Goal: Communication & Community: Answer question/provide support

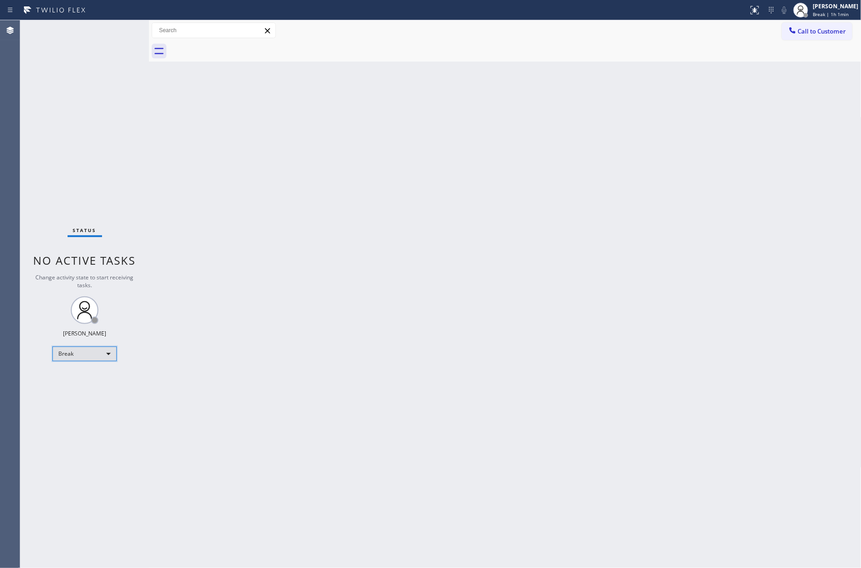
click at [86, 348] on div "Break" at bounding box center [84, 354] width 64 height 15
click at [89, 382] on li "Available" at bounding box center [84, 377] width 62 height 11
click at [376, 253] on div "Back to Dashboard Change Sender ID Customers Technicians Select a contact Outbo…" at bounding box center [505, 294] width 713 height 548
click at [291, 292] on div "Back to Dashboard Change Sender ID Customers Technicians Select a contact Outbo…" at bounding box center [505, 294] width 713 height 548
click at [286, 242] on div "Back to Dashboard Change Sender ID Customers Technicians Select a contact Outbo…" at bounding box center [505, 294] width 713 height 548
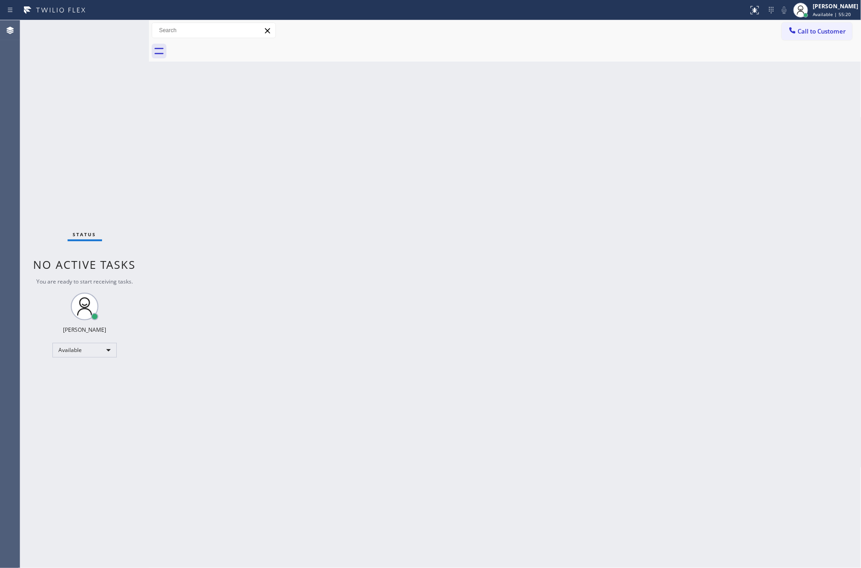
click at [286, 242] on div "Back to Dashboard Change Sender ID Customers Technicians Select a contact Outbo…" at bounding box center [505, 294] width 713 height 548
click at [606, 408] on div "Back to Dashboard Change Sender ID Customers Technicians Select a contact Outbo…" at bounding box center [505, 294] width 713 height 548
drag, startPoint x: 373, startPoint y: 239, endPoint x: 742, endPoint y: 111, distance: 390.6
click at [403, 229] on div "Back to Dashboard Change Sender ID Customers Technicians Select a contact Outbo…" at bounding box center [505, 294] width 713 height 548
click at [807, 32] on span "Call to Customer" at bounding box center [822, 31] width 48 height 8
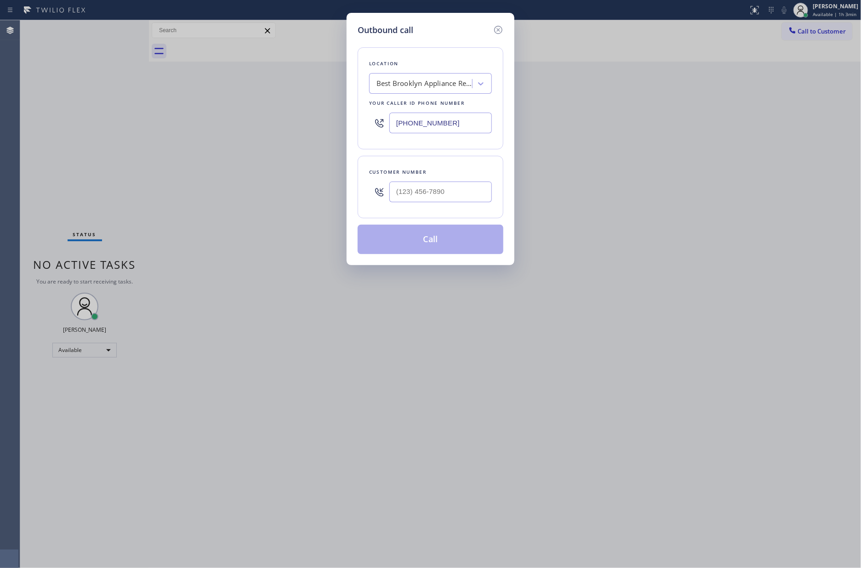
drag, startPoint x: 468, startPoint y: 123, endPoint x: 296, endPoint y: 114, distance: 171.7
click at [296, 114] on div "Outbound call Location Best Brooklyn Appliance Repair Your caller id phone numb…" at bounding box center [430, 284] width 861 height 568
paste input "877) 414-7264"
type input "[PHONE_NUMBER]"
click at [428, 194] on input "(___) ___-____" at bounding box center [440, 192] width 103 height 21
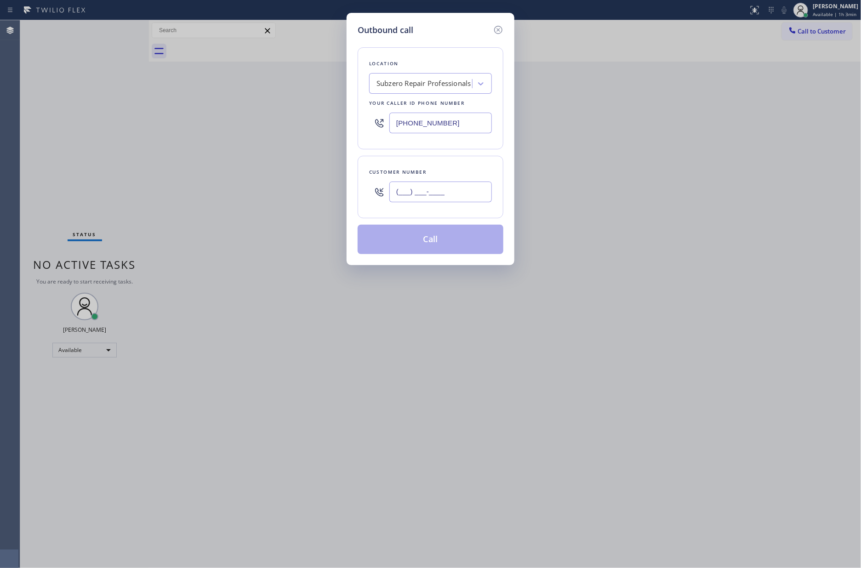
paste input "617) 767-6962"
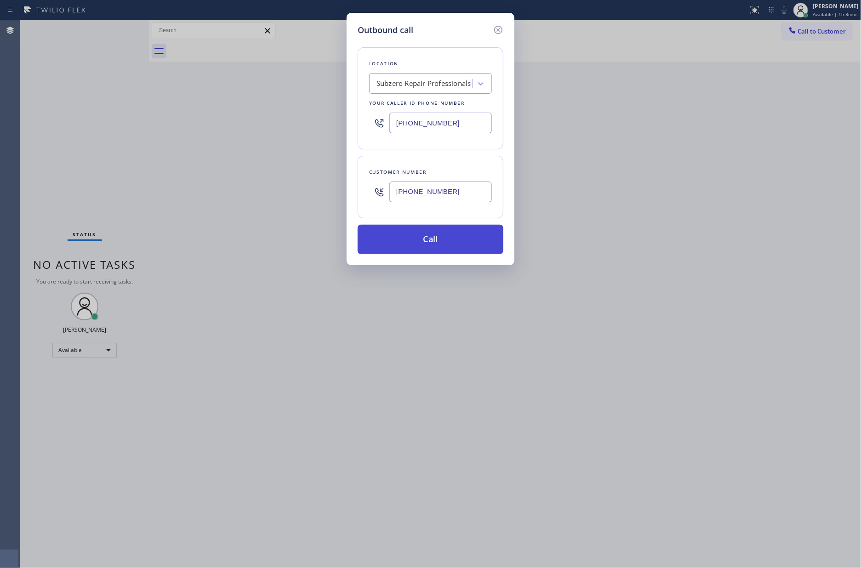
type input "[PHONE_NUMBER]"
click at [451, 244] on button "Call" at bounding box center [431, 239] width 146 height 29
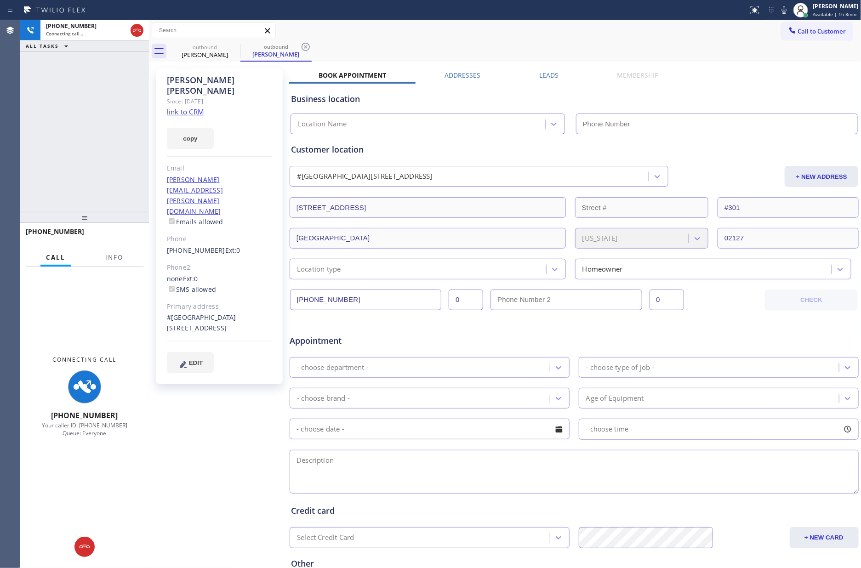
type input "[PHONE_NUMBER]"
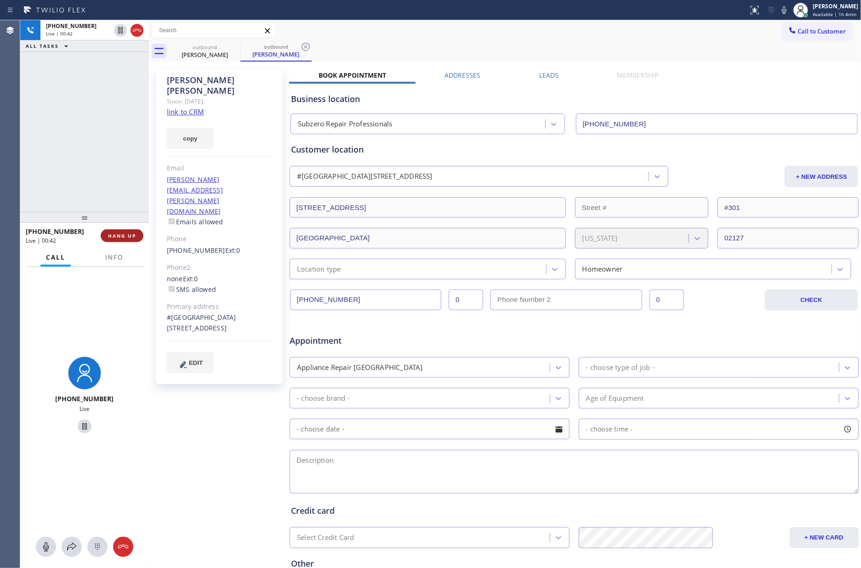
click at [129, 231] on button "HANG UP" at bounding box center [122, 235] width 43 height 13
click at [109, 109] on div "[PHONE_NUMBER] Live | 00:42 ALL TASKS ALL TASKS ACTIVE TASKS TASKS IN WRAP UP" at bounding box center [84, 116] width 129 height 192
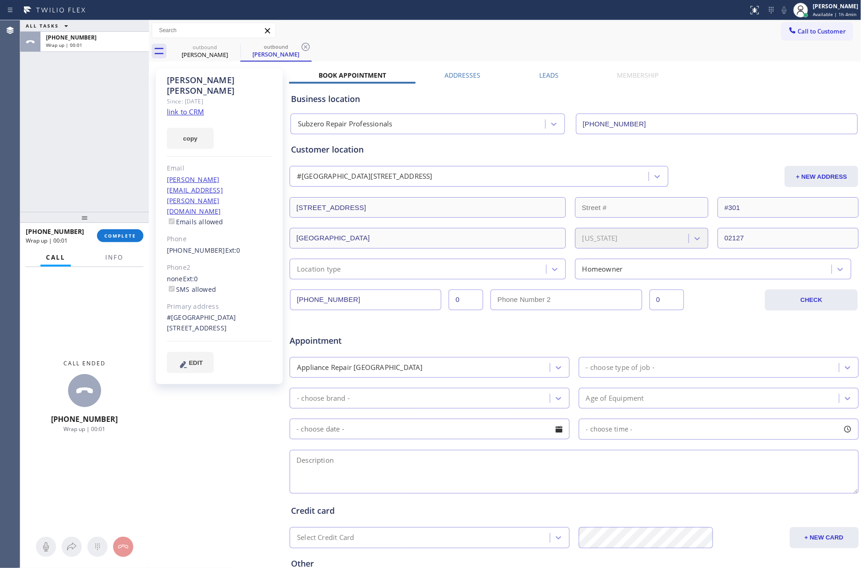
click at [509, 48] on div "outbound [PERSON_NAME] outbound [PERSON_NAME]" at bounding box center [515, 51] width 692 height 21
click at [803, 30] on span "Call to Customer" at bounding box center [822, 31] width 48 height 8
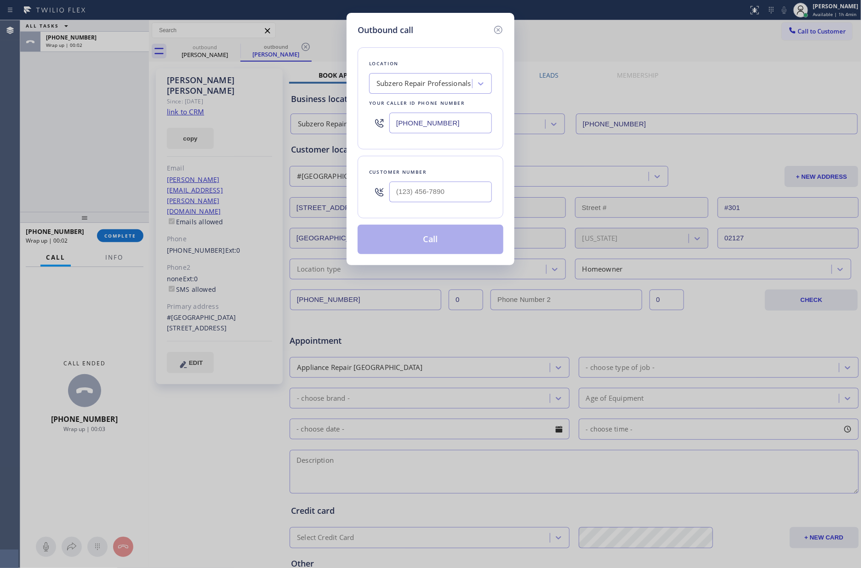
drag, startPoint x: 464, startPoint y: 126, endPoint x: 340, endPoint y: 119, distance: 124.3
click at [340, 119] on div "Outbound call Location Subzero Repair Professionals Your caller id phone number…" at bounding box center [430, 284] width 861 height 568
paste input "602) 755-6398"
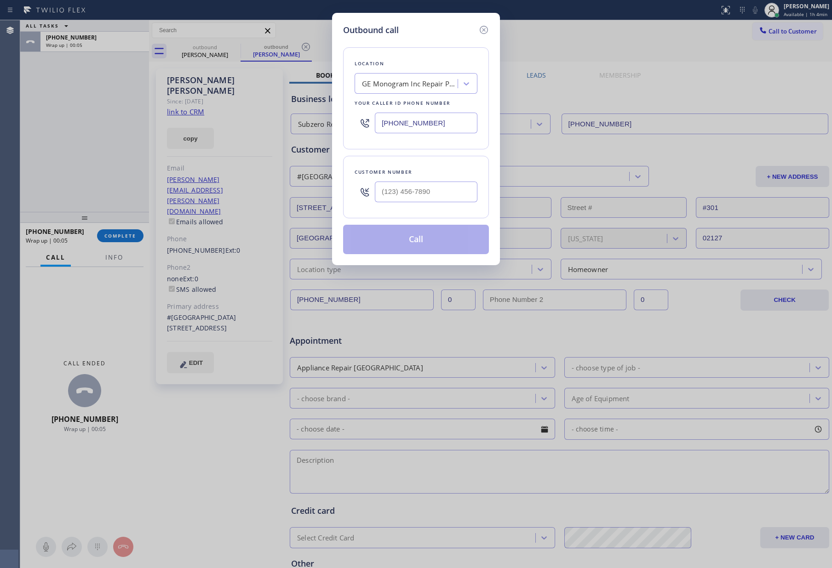
type input "[PHONE_NUMBER]"
click at [415, 189] on input "(___) ___-____" at bounding box center [426, 192] width 103 height 21
paste input "602) 228-7593"
type input "[PHONE_NUMBER]"
click at [418, 227] on button "Call" at bounding box center [416, 239] width 146 height 29
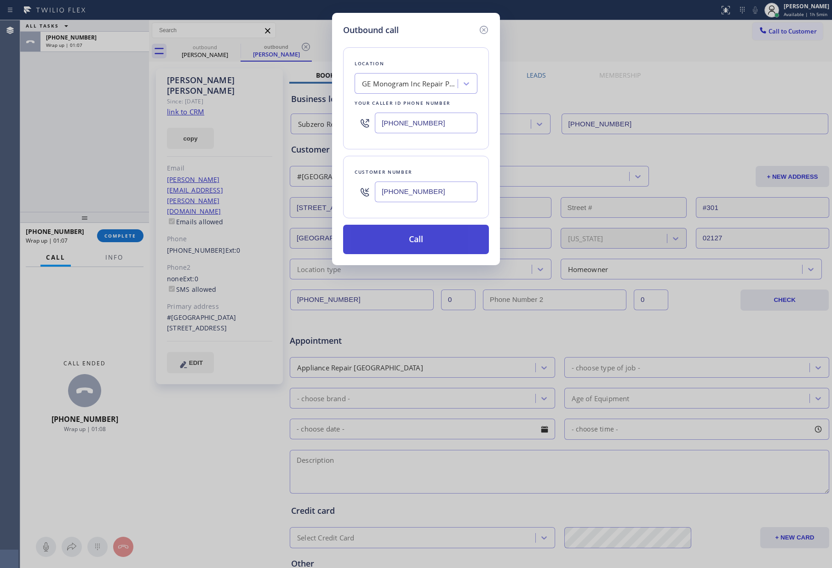
click at [418, 235] on button "Call" at bounding box center [416, 239] width 146 height 29
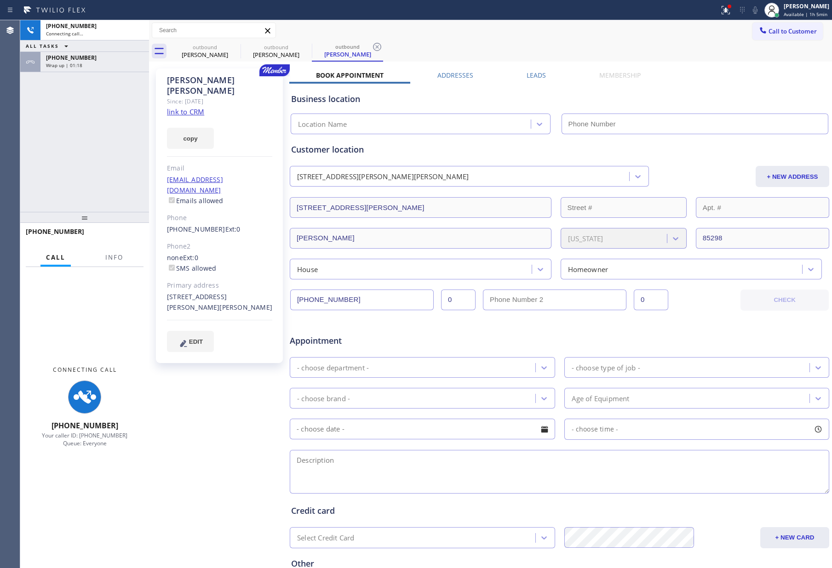
drag, startPoint x: 25, startPoint y: 132, endPoint x: 94, endPoint y: 148, distance: 70.3
click at [26, 130] on div "[PHONE_NUMBER] Connecting call… ALL TASKS ALL TASKS ACTIVE TASKS TASKS IN WRAP …" at bounding box center [84, 116] width 129 height 192
click at [68, 57] on span "[PHONE_NUMBER]" at bounding box center [71, 58] width 51 height 8
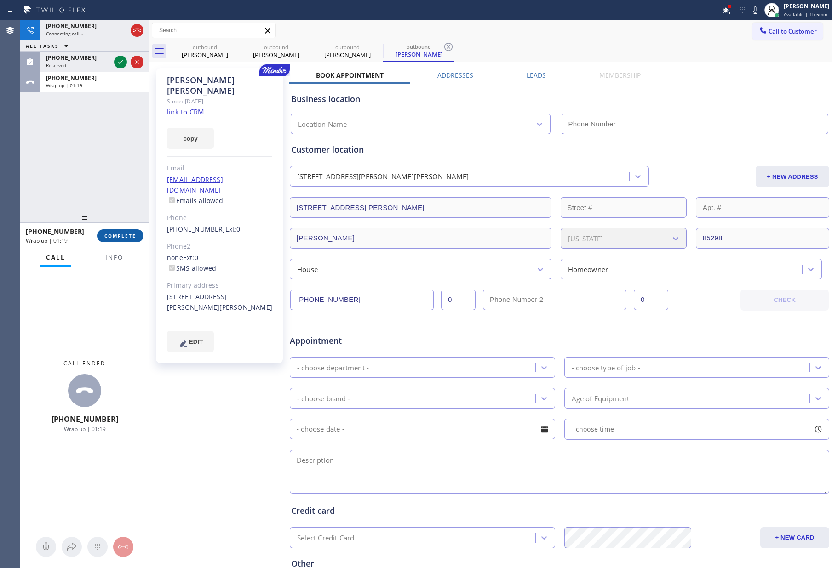
click at [135, 236] on span "COMPLETE" at bounding box center [120, 236] width 32 height 6
click at [126, 159] on div "[PHONE_NUMBER] Connecting call… ALL TASKS ALL TASKS ACTIVE TASKS TASKS IN WRAP …" at bounding box center [84, 116] width 129 height 192
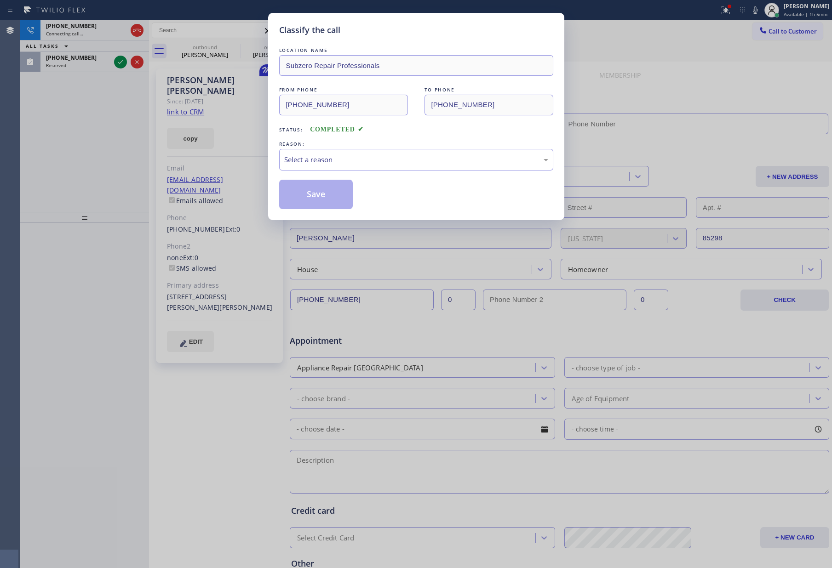
type input "[PHONE_NUMBER]"
click at [360, 163] on div "Select a reason" at bounding box center [416, 159] width 264 height 11
click at [328, 196] on button "Save" at bounding box center [316, 194] width 74 height 29
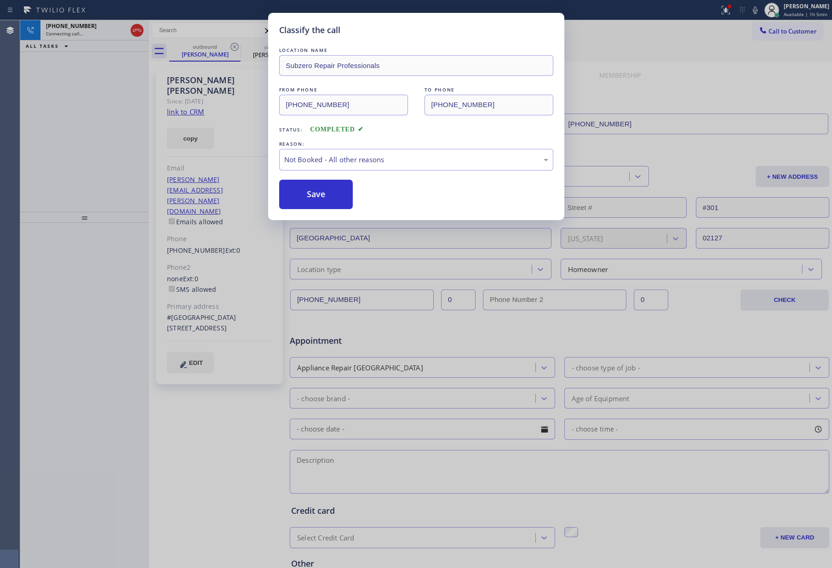
click at [328, 196] on button "Save" at bounding box center [316, 194] width 74 height 29
type input "[PHONE_NUMBER]"
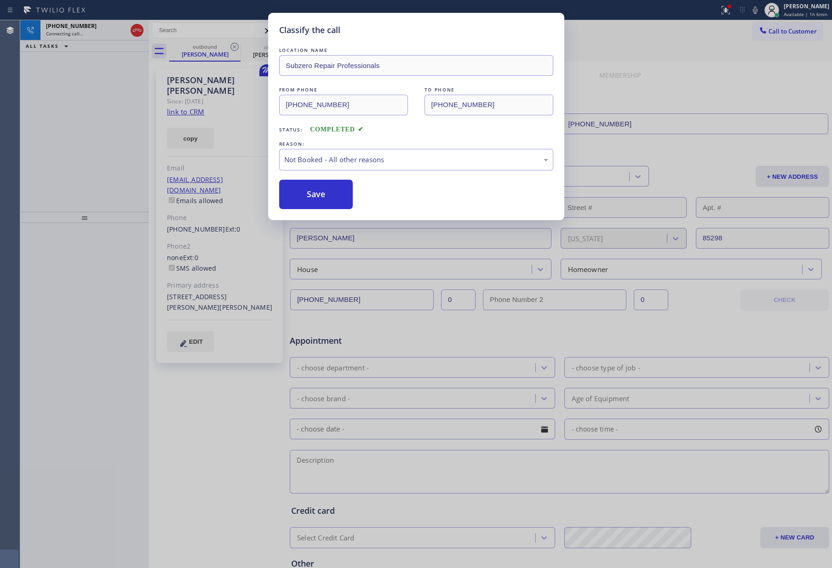
click at [70, 127] on div "Classify the call LOCATION NAME Subzero Repair Professionals FROM PHONE [PHONE_…" at bounding box center [416, 284] width 832 height 568
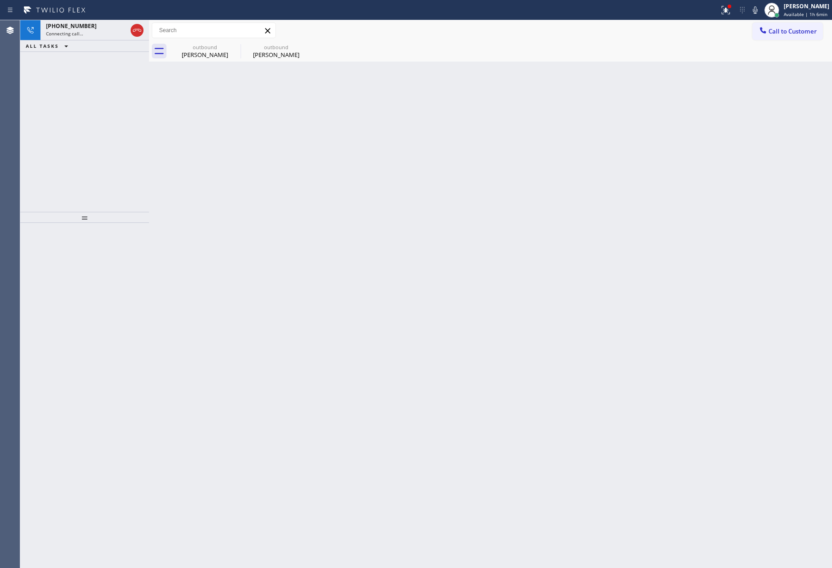
drag, startPoint x: 82, startPoint y: 131, endPoint x: 93, endPoint y: 54, distance: 78.0
click at [89, 122] on div "[PHONE_NUMBER] Connecting call… ALL TASKS ALL TASKS ACTIVE TASKS TASKS IN WRAP …" at bounding box center [84, 116] width 129 height 192
click at [200, 58] on div "[PERSON_NAME]" at bounding box center [204, 55] width 69 height 8
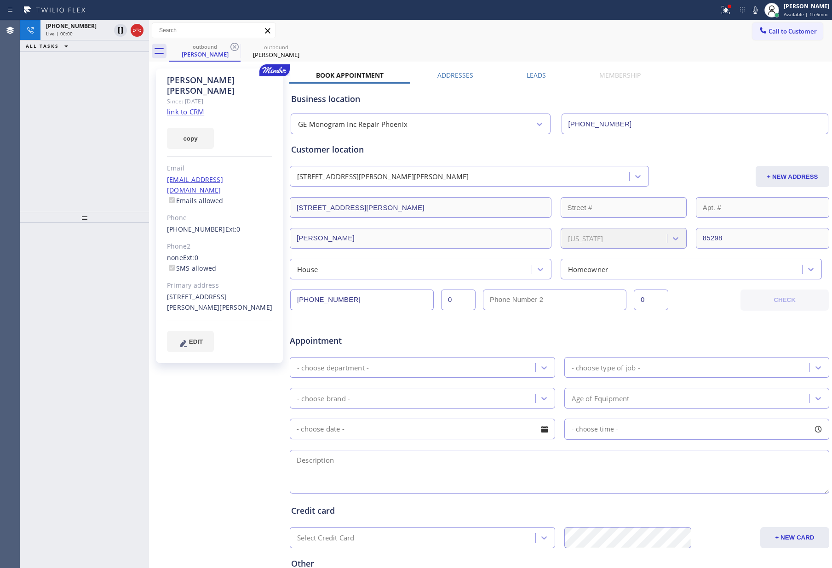
drag, startPoint x: 137, startPoint y: 101, endPoint x: 149, endPoint y: 44, distance: 58.4
click at [137, 100] on div "[PHONE_NUMBER] Live | 00:00 ALL TASKS ALL TASKS ACTIVE TASKS TASKS IN WRAP UP" at bounding box center [84, 116] width 129 height 192
click at [141, 33] on icon at bounding box center [136, 30] width 11 height 11
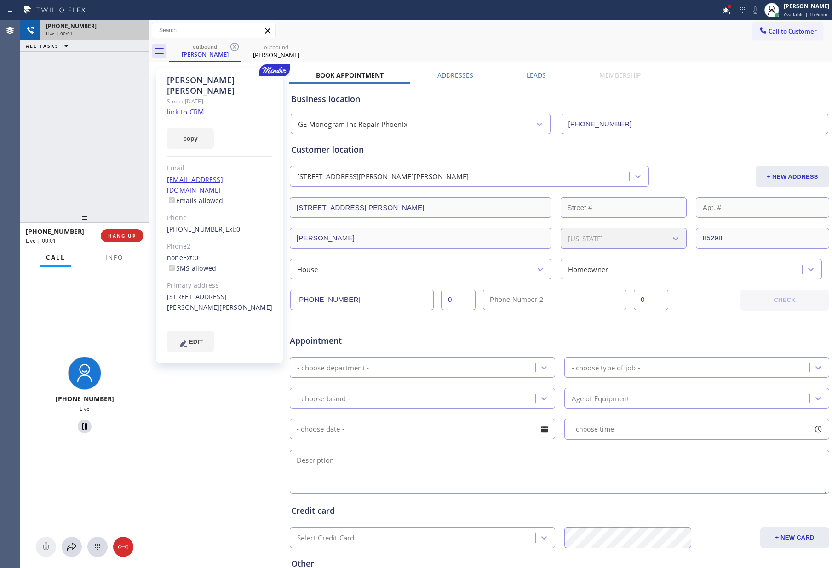
click at [105, 160] on div "[PHONE_NUMBER] Live | 00:01 ALL TASKS ALL TASKS ACTIVE TASKS TASKS IN WRAP UP" at bounding box center [84, 116] width 129 height 192
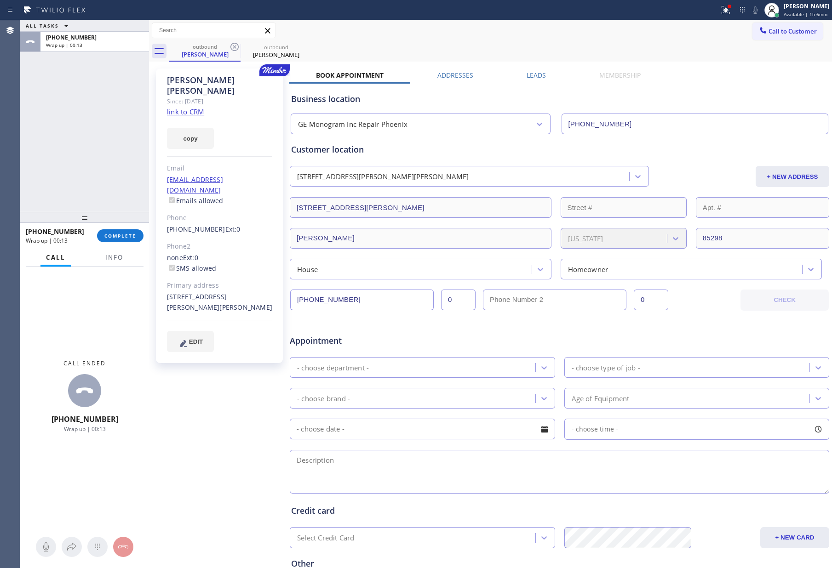
click at [456, 57] on div "outbound [PERSON_NAME] outbound [PERSON_NAME]" at bounding box center [500, 51] width 662 height 21
click at [762, 37] on button "Call to Customer" at bounding box center [787, 31] width 70 height 17
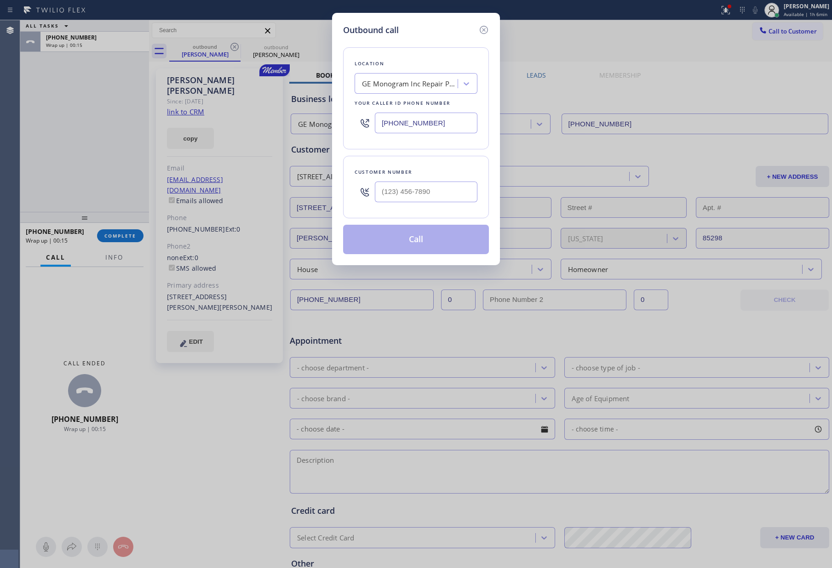
drag, startPoint x: 450, startPoint y: 123, endPoint x: 288, endPoint y: 119, distance: 161.9
click at [288, 119] on div "Outbound call Location GE Monogram Inc Repair [GEOGRAPHIC_DATA] Your caller id …" at bounding box center [416, 284] width 832 height 568
paste input "714) 463-1633"
type input "[PHONE_NUMBER]"
click at [405, 197] on input "(___) ___-____" at bounding box center [426, 192] width 103 height 21
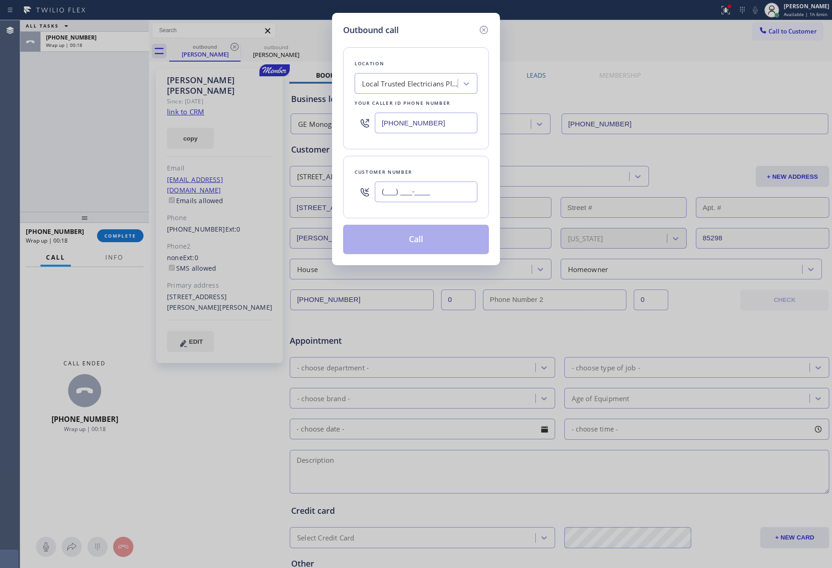
paste input "979) 402-6183"
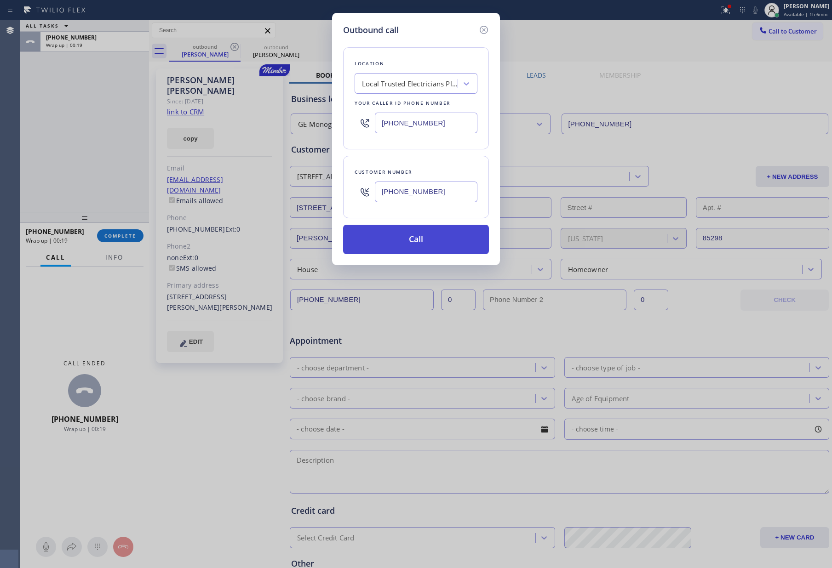
type input "[PHONE_NUMBER]"
click at [423, 240] on button "Call" at bounding box center [416, 239] width 146 height 29
click at [144, 138] on div "Outbound call Location Local Trusted Electricians Placentia Your caller id phon…" at bounding box center [416, 284] width 832 height 568
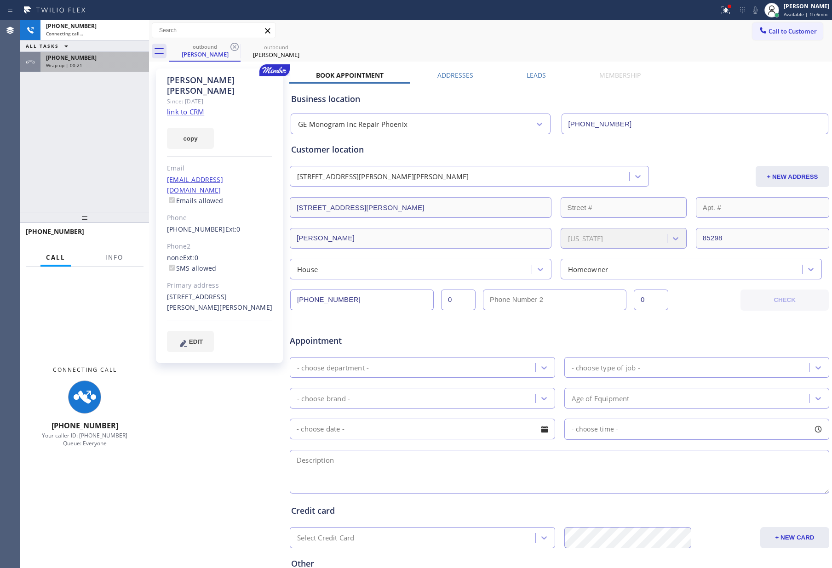
click at [114, 139] on div "[PHONE_NUMBER] Connecting call… ALL TASKS ALL TASKS ACTIVE TASKS TASKS IN WRAP …" at bounding box center [84, 116] width 129 height 192
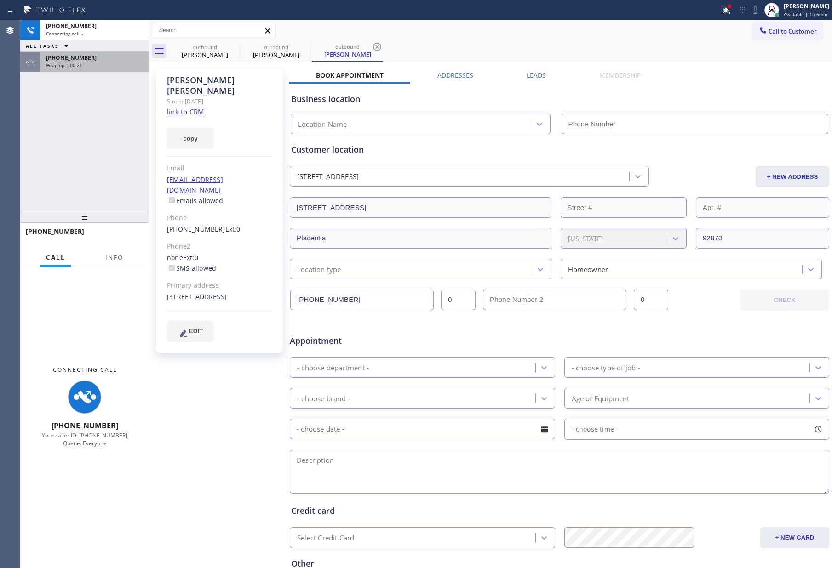
click at [103, 65] on div "Wrap up | 00:21" at bounding box center [94, 65] width 97 height 6
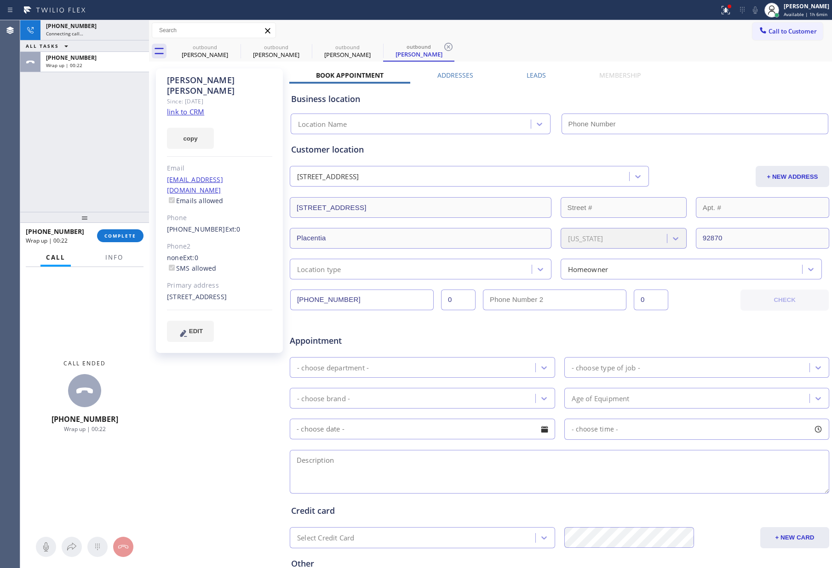
click at [133, 243] on div "[PHONE_NUMBER] Wrap up | 00:22 COMPLETE" at bounding box center [85, 236] width 118 height 24
click at [131, 233] on span "COMPLETE" at bounding box center [120, 236] width 32 height 6
click at [140, 105] on div "[PHONE_NUMBER] Connecting call… ALL TASKS ALL TASKS ACTIVE TASKS TASKS IN WRAP …" at bounding box center [84, 116] width 129 height 192
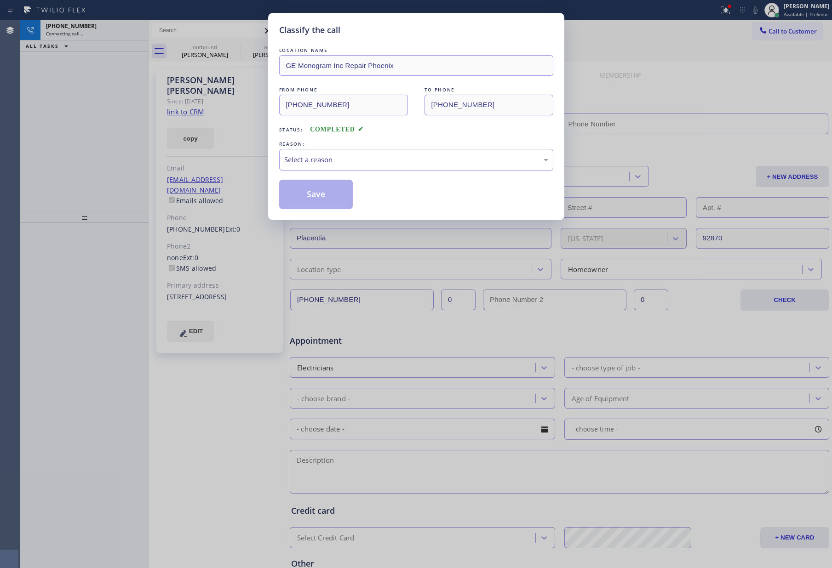
click at [313, 158] on div "Select a reason" at bounding box center [416, 159] width 264 height 11
type input "[PHONE_NUMBER]"
click at [302, 194] on button "Save" at bounding box center [316, 194] width 74 height 29
click at [82, 133] on div "Classify the call LOCATION NAME GE Monogram Inc Repair Phoenix FROM PHONE [PHON…" at bounding box center [416, 284] width 832 height 568
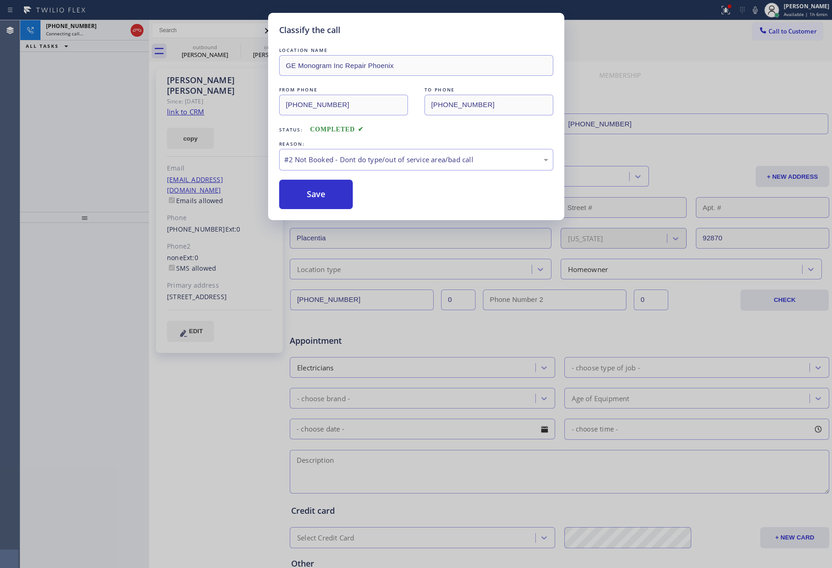
type input "[PHONE_NUMBER]"
click at [82, 133] on div "Classify the call LOCATION NAME GE Monogram Inc Repair Phoenix FROM PHONE [PHON…" at bounding box center [416, 284] width 832 height 568
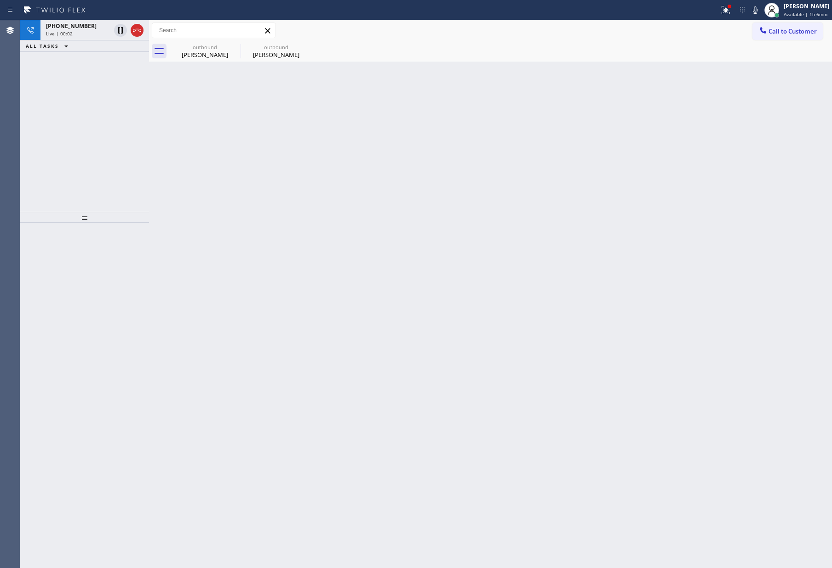
drag, startPoint x: 178, startPoint y: 157, endPoint x: 196, endPoint y: 110, distance: 50.0
click at [191, 143] on div "Back to Dashboard Change Sender ID Customers Technicians Select a contact Outbo…" at bounding box center [490, 294] width 683 height 548
click at [206, 50] on div "outbound" at bounding box center [204, 47] width 69 height 7
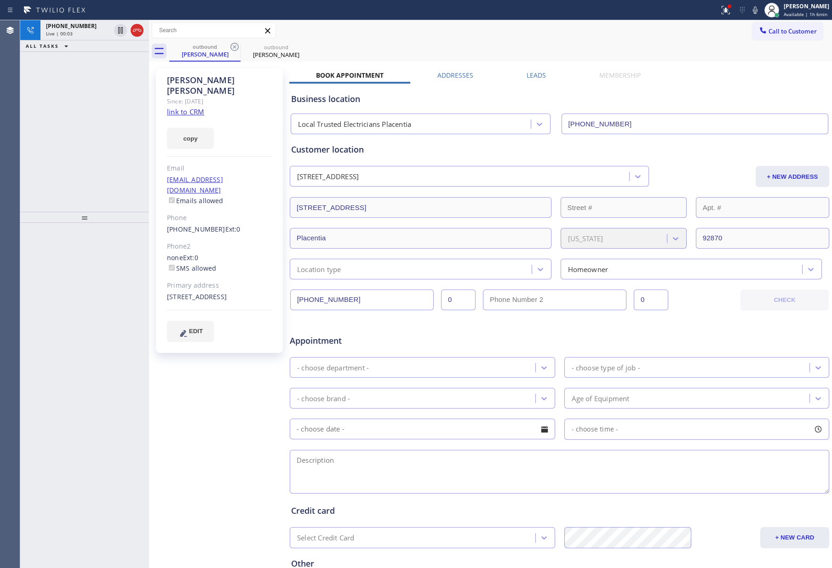
click at [72, 163] on div "[PHONE_NUMBER] Live | 00:03 ALL TASKS ALL TASKS ACTIVE TASKS TASKS IN WRAP UP" at bounding box center [84, 116] width 129 height 192
click at [199, 107] on link "link to CRM" at bounding box center [185, 111] width 37 height 9
click at [72, 145] on div "[PHONE_NUMBER] Live | 00:04 ALL TASKS ALL TASKS ACTIVE TASKS TASKS IN WRAP UP" at bounding box center [84, 116] width 129 height 192
click at [488, 30] on div "Call to Customer Outbound call Location Local Trusted Electricians Placentia Yo…" at bounding box center [490, 31] width 683 height 16
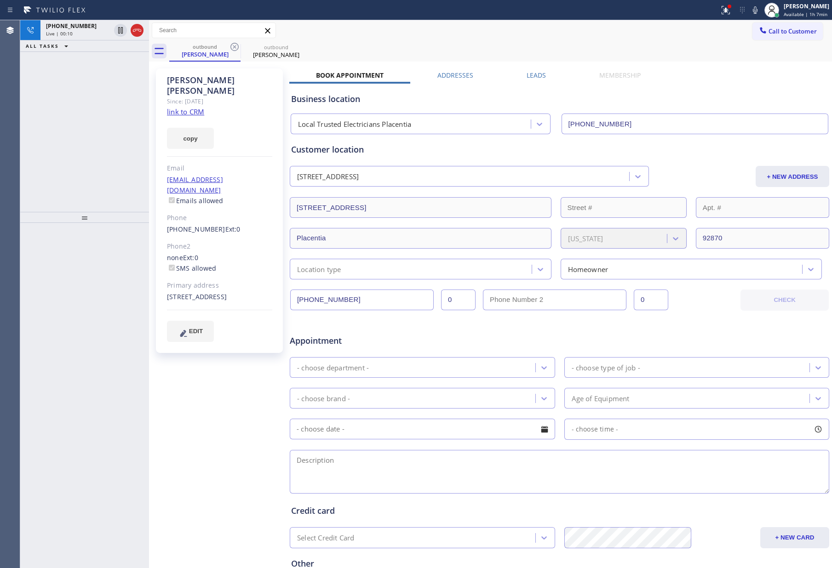
click at [488, 30] on div "Call to Customer Outbound call Location Local Trusted Electricians Placentia Yo…" at bounding box center [490, 31] width 683 height 16
click at [107, 83] on div "[PHONE_NUMBER] Live | 00:38 ALL TASKS ALL TASKS ACTIVE TASKS TASKS IN WRAP UP" at bounding box center [84, 116] width 129 height 192
click at [102, 159] on div "ALL TASKS ALL TASKS ACTIVE TASKS TASKS IN WRAP UP [PHONE_NUMBER] Wrap up | 00:00" at bounding box center [84, 116] width 129 height 192
click at [100, 46] on div "Wrap up | 00:00" at bounding box center [94, 45] width 97 height 6
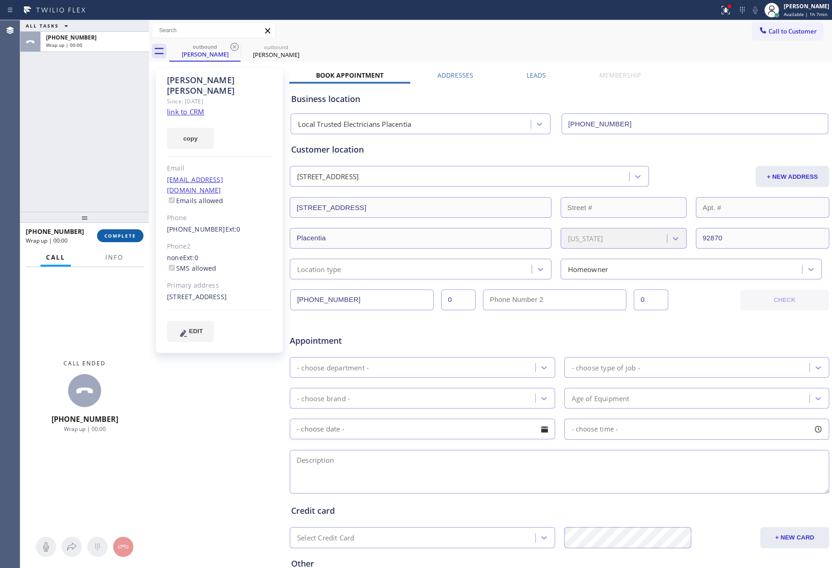
click at [130, 232] on button "COMPLETE" at bounding box center [120, 235] width 46 height 13
click at [104, 126] on div "ALL TASKS ALL TASKS ACTIVE TASKS TASKS IN WRAP UP [PHONE_NUMBER] Wrap up | 00:00" at bounding box center [84, 116] width 129 height 192
click at [103, 126] on div "ALL TASKS ALL TASKS ACTIVE TASKS TASKS IN WRAP UP [PHONE_NUMBER] Wrap up | 00:01" at bounding box center [84, 116] width 129 height 192
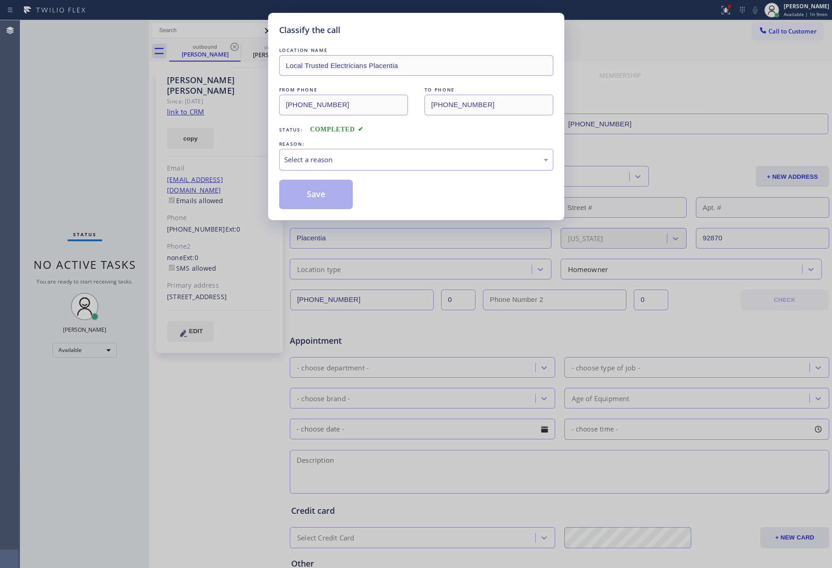
click at [299, 157] on div "Select a reason" at bounding box center [416, 159] width 264 height 11
click at [301, 194] on button "Save" at bounding box center [316, 194] width 74 height 29
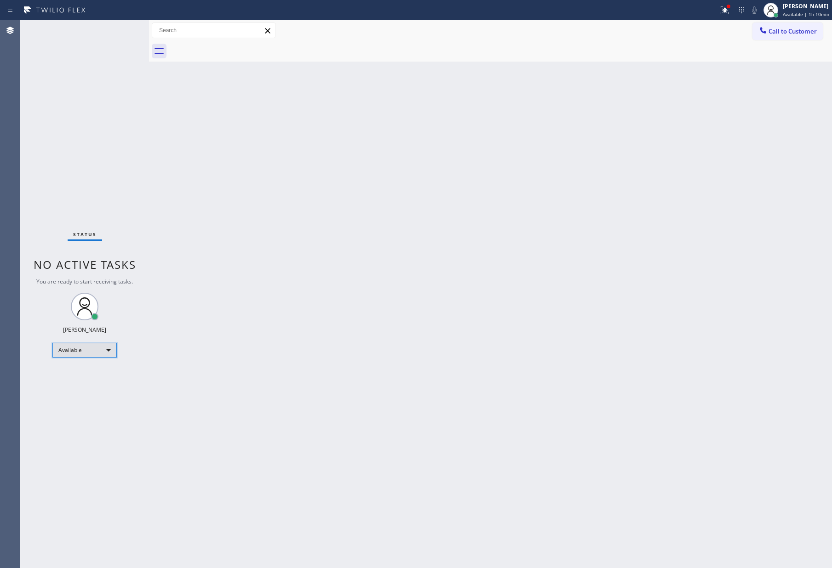
click at [102, 345] on div "Available" at bounding box center [84, 350] width 64 height 15
click at [91, 397] on li "Break" at bounding box center [84, 397] width 62 height 11
click at [445, 368] on div "Back to Dashboard Change Sender ID Customers Technicians Select a contact Outbo…" at bounding box center [490, 294] width 683 height 548
click at [488, 375] on div "Back to Dashboard Change Sender ID Customers Technicians Select a contact Outbo…" at bounding box center [490, 294] width 683 height 548
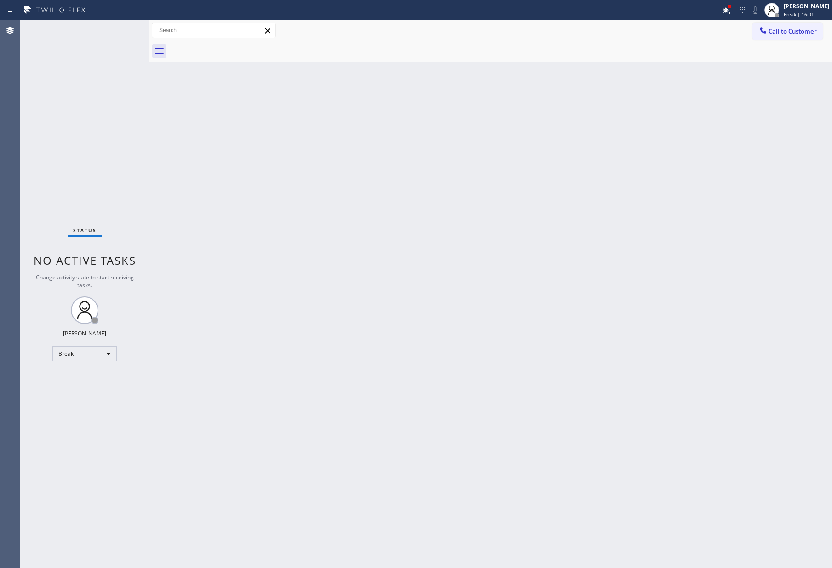
click at [487, 375] on div "Back to Dashboard Change Sender ID Customers Technicians Select a contact Outbo…" at bounding box center [490, 294] width 683 height 548
click at [88, 353] on div "Break" at bounding box center [84, 354] width 64 height 15
click at [83, 390] on li "Unavailable" at bounding box center [84, 389] width 62 height 11
click at [334, 331] on div "Back to Dashboard Change Sender ID Customers Technicians Select a contact Outbo…" at bounding box center [490, 294] width 683 height 548
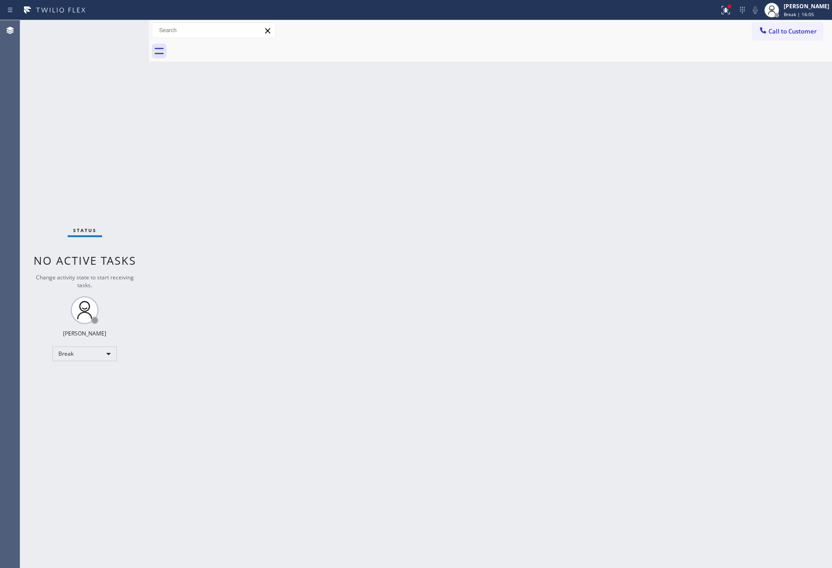
click at [337, 330] on div "Back to Dashboard Change Sender ID Customers Technicians Select a contact Outbo…" at bounding box center [490, 294] width 683 height 548
click at [174, 207] on div "Back to Dashboard Change Sender ID Customers Technicians Select a contact Outbo…" at bounding box center [490, 294] width 683 height 548
drag, startPoint x: 174, startPoint y: 242, endPoint x: 179, endPoint y: 244, distance: 5.6
click at [178, 244] on div "Back to Dashboard Change Sender ID Customers Technicians Select a contact Outbo…" at bounding box center [490, 294] width 683 height 548
click at [125, 254] on span "No active tasks" at bounding box center [85, 260] width 103 height 15
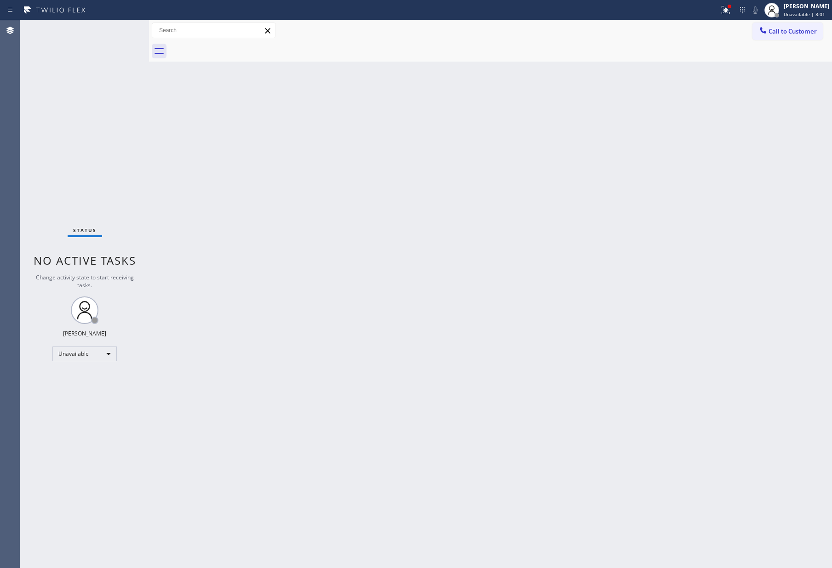
drag, startPoint x: 450, startPoint y: 188, endPoint x: 766, endPoint y: 61, distance: 340.8
click at [470, 174] on div "Back to Dashboard Change Sender ID Customers Technicians Select a contact Outbo…" at bounding box center [490, 294] width 683 height 548
click at [808, 36] on button "Call to Customer" at bounding box center [787, 31] width 70 height 17
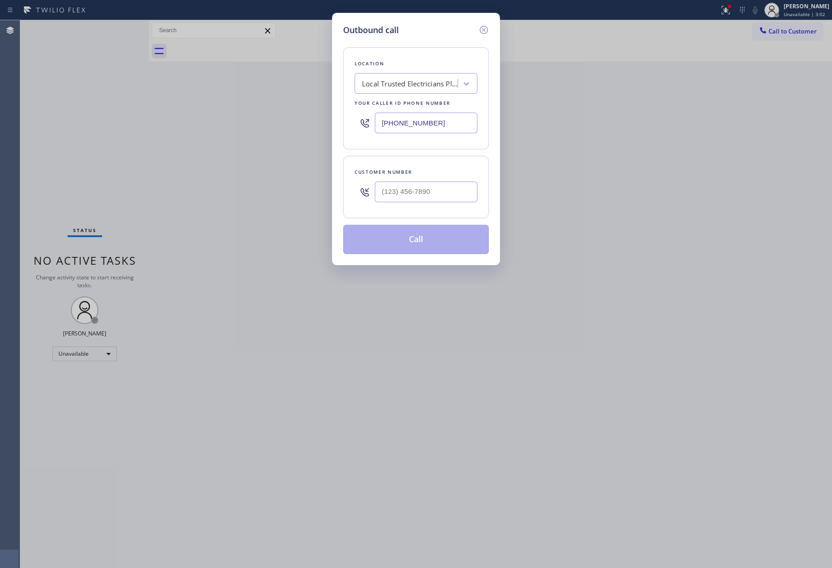
drag, startPoint x: 462, startPoint y: 119, endPoint x: 276, endPoint y: 102, distance: 186.9
click at [276, 102] on div "Outbound call Location Local Trusted Electricians Placentia Your caller id phon…" at bounding box center [416, 284] width 832 height 568
paste input "424) 772-4226"
type input "[PHONE_NUMBER]"
click at [402, 189] on input "(___) ___-____" at bounding box center [426, 192] width 103 height 21
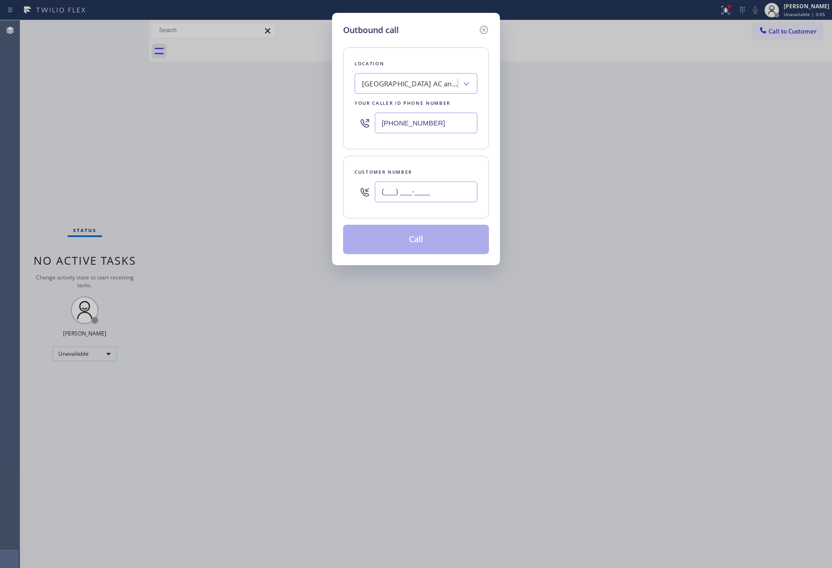
paste input "775) 376-3226"
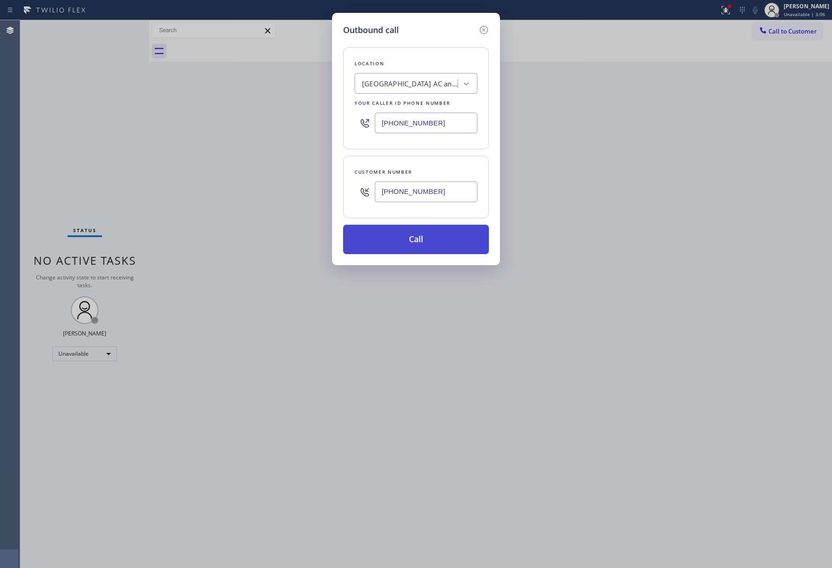
type input "[PHONE_NUMBER]"
click at [435, 248] on button "Call" at bounding box center [416, 239] width 146 height 29
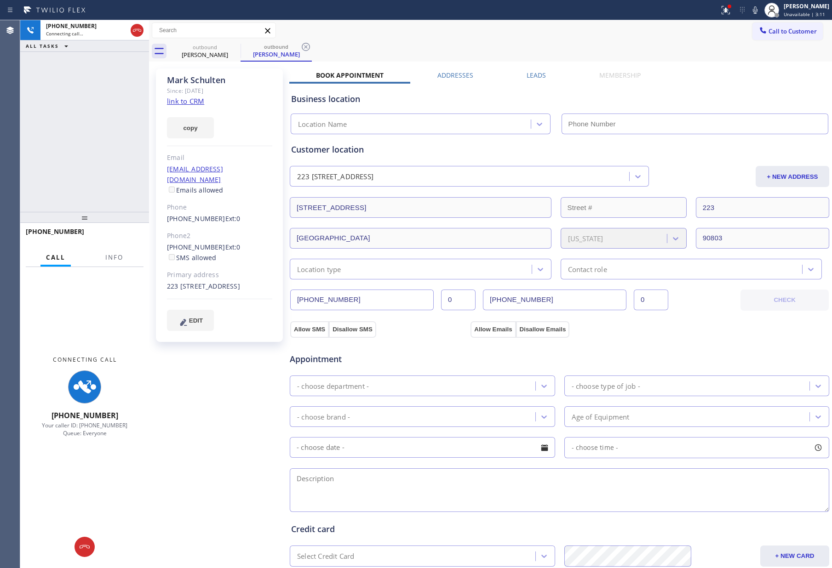
type input "[PHONE_NUMBER]"
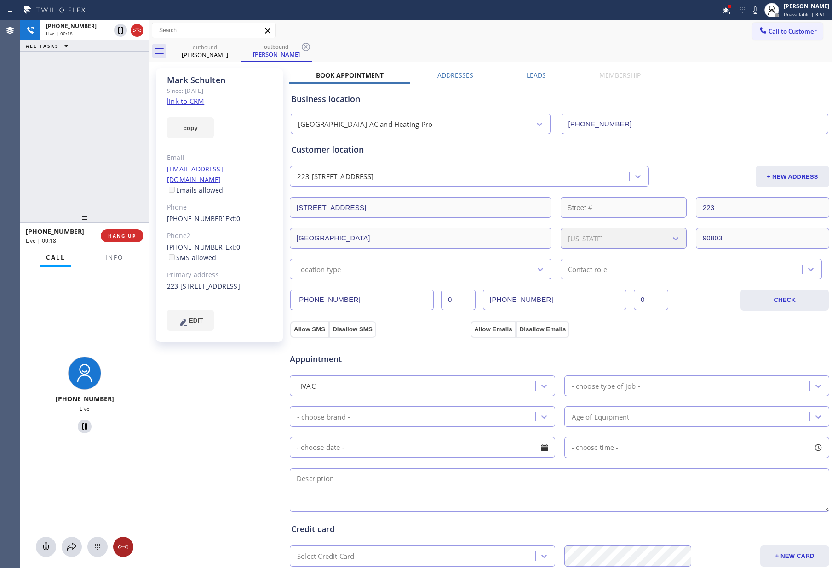
click at [119, 550] on icon at bounding box center [123, 547] width 11 height 11
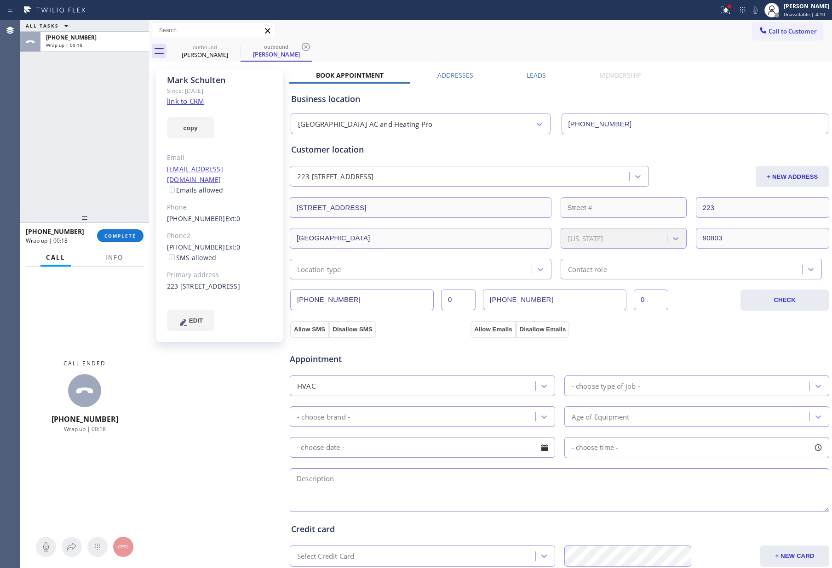
drag, startPoint x: 87, startPoint y: 153, endPoint x: 86, endPoint y: 177, distance: 24.0
click at [86, 165] on div "ALL TASKS ALL TASKS ACTIVE TASKS TASKS IN WRAP UP [PHONE_NUMBER] Wrap up | 00:18" at bounding box center [84, 116] width 129 height 192
click at [116, 239] on span "COMPLETE" at bounding box center [120, 236] width 32 height 6
click at [105, 150] on div "ALL TASKS ALL TASKS ACTIVE TASKS TASKS IN WRAP UP [PHONE_NUMBER] Wrap up | 00:18" at bounding box center [84, 116] width 129 height 192
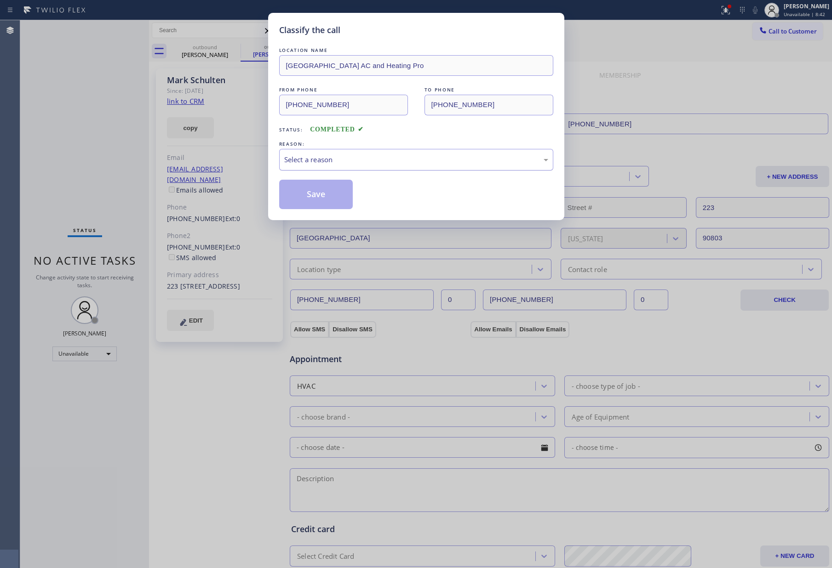
click at [308, 159] on div "Select a reason" at bounding box center [416, 159] width 264 height 11
click at [308, 194] on button "Save" at bounding box center [316, 194] width 74 height 29
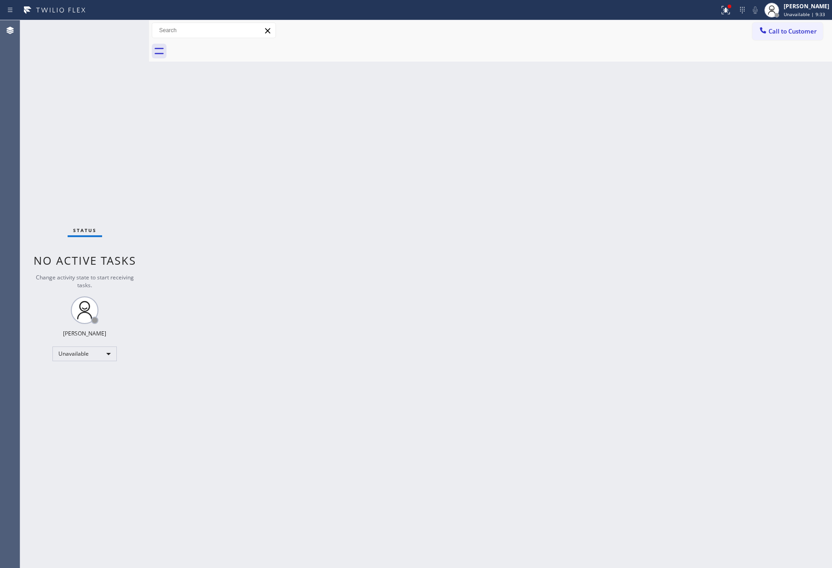
click at [274, 148] on div "Back to Dashboard Change Sender ID Customers Technicians Select a contact Outbo…" at bounding box center [490, 294] width 683 height 548
click at [413, 120] on div "Back to Dashboard Change Sender ID Customers Technicians Select a contact Outbo…" at bounding box center [490, 294] width 683 height 548
drag, startPoint x: 626, startPoint y: 198, endPoint x: 658, endPoint y: 148, distance: 59.5
click at [634, 188] on div "Back to Dashboard Change Sender ID Customers Technicians Select a contact Outbo…" at bounding box center [490, 294] width 683 height 548
click at [792, 36] on button "Call to Customer" at bounding box center [787, 31] width 70 height 17
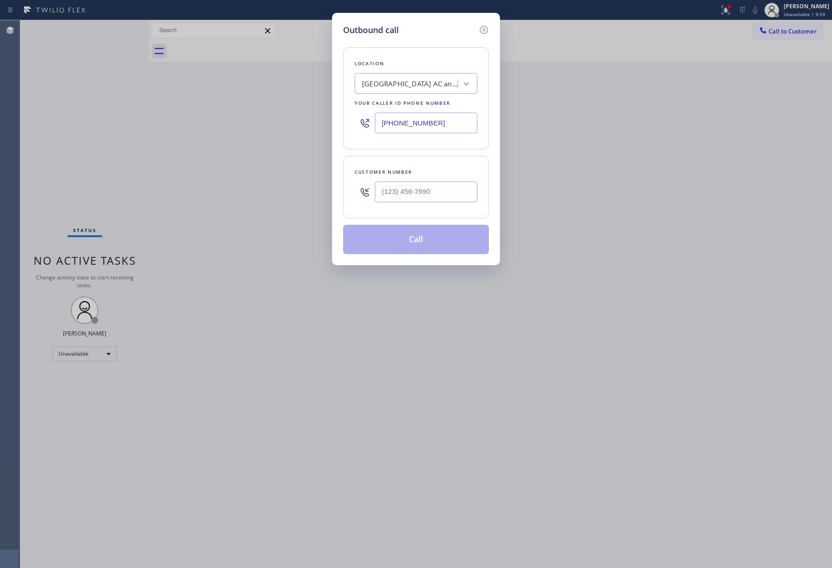
drag, startPoint x: 452, startPoint y: 125, endPoint x: 301, endPoint y: 120, distance: 151.8
click at [301, 121] on div "Outbound call Location [GEOGRAPHIC_DATA] AC and Heating Pro Your caller id phon…" at bounding box center [416, 284] width 832 height 568
paste input "773) 900-8292"
type input "[PHONE_NUMBER]"
click at [407, 184] on input "text" at bounding box center [426, 192] width 103 height 21
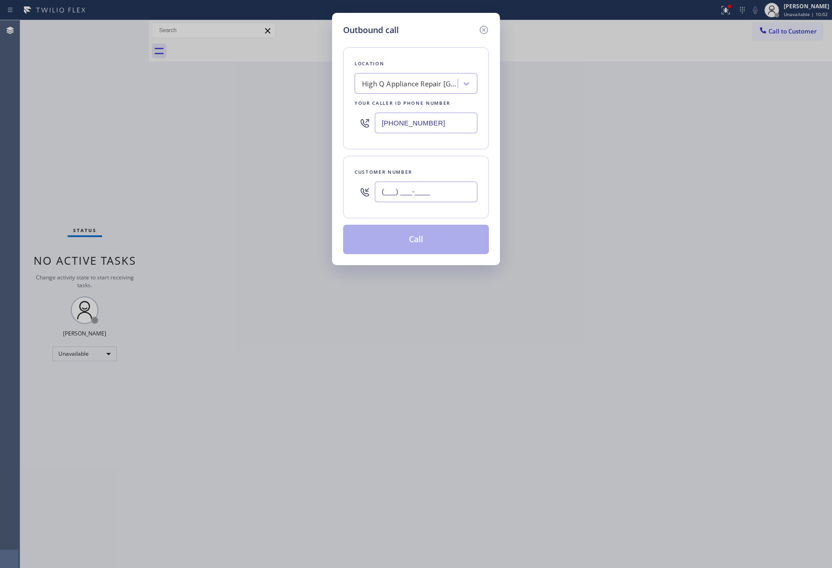
paste input "617) 682-0988"
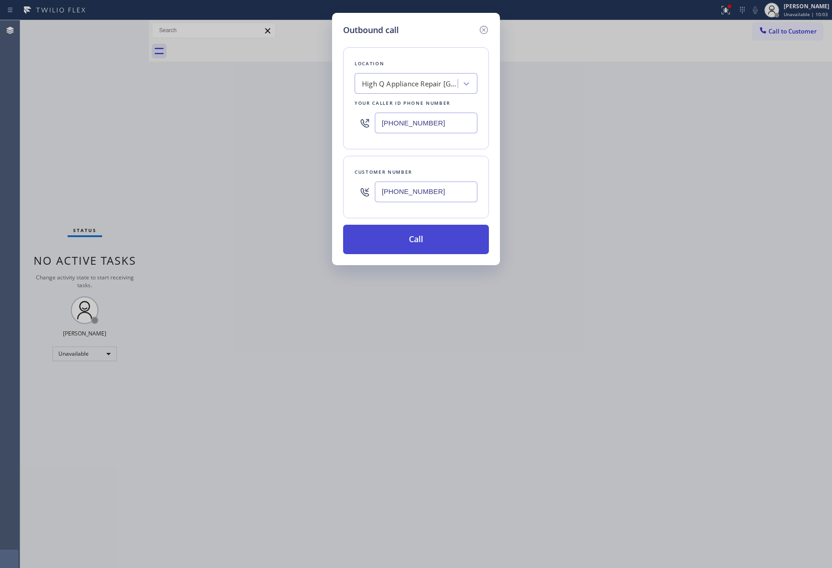
type input "[PHONE_NUMBER]"
click at [408, 245] on button "Call" at bounding box center [416, 239] width 146 height 29
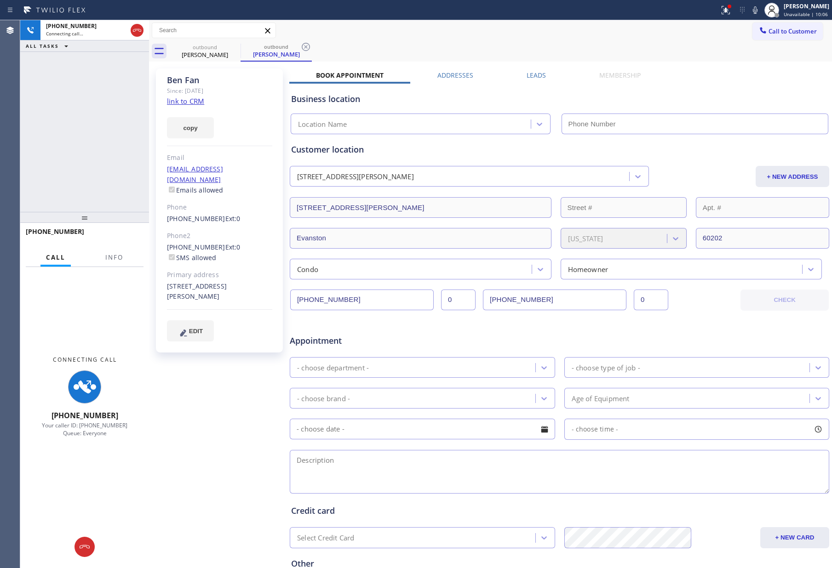
click at [39, 137] on div "[PHONE_NUMBER] Connecting call… ALL TASKS ALL TASKS ACTIVE TASKS TASKS IN WRAP …" at bounding box center [84, 116] width 129 height 192
type input "[PHONE_NUMBER]"
drag, startPoint x: 48, startPoint y: 127, endPoint x: 86, endPoint y: 112, distance: 40.8
click at [59, 124] on div "[PHONE_NUMBER] Connecting call… ALL TASKS ALL TASKS ACTIVE TASKS TASKS IN WRAP …" at bounding box center [84, 116] width 129 height 192
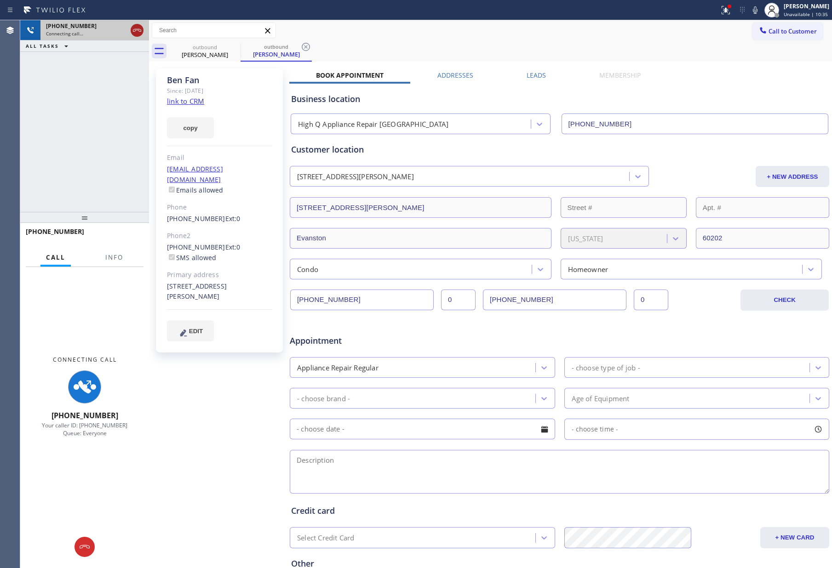
click at [135, 32] on icon at bounding box center [136, 30] width 11 height 11
drag, startPoint x: 99, startPoint y: 141, endPoint x: 217, endPoint y: 203, distance: 132.8
click at [131, 163] on div "[PHONE_NUMBER] Connecting call… ALL TASKS ALL TASKS ACTIVE TASKS TASKS IN WRAP …" at bounding box center [84, 116] width 129 height 192
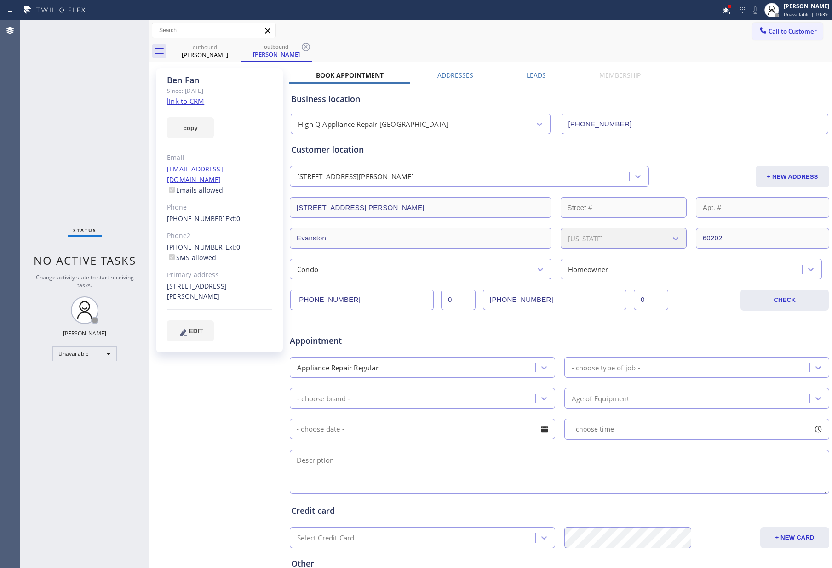
click at [449, 38] on div "Call to Customer Outbound call Location High Q Appliance Repair [GEOGRAPHIC_DAT…" at bounding box center [490, 31] width 683 height 16
click at [768, 32] on span "Call to Customer" at bounding box center [792, 31] width 48 height 8
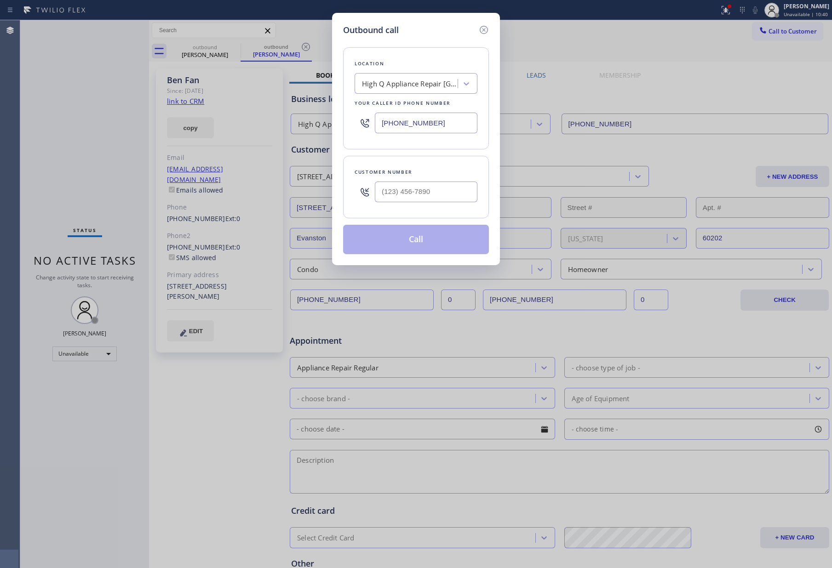
drag, startPoint x: 456, startPoint y: 121, endPoint x: 342, endPoint y: 112, distance: 113.9
click at [342, 112] on div "Outbound call Location High Q Appliance Repair [GEOGRAPHIC_DATA] Your caller id…" at bounding box center [416, 139] width 168 height 252
paste input "424) 271-6489"
type input "[PHONE_NUMBER]"
click at [448, 199] on input "(___) ___-____" at bounding box center [426, 192] width 103 height 21
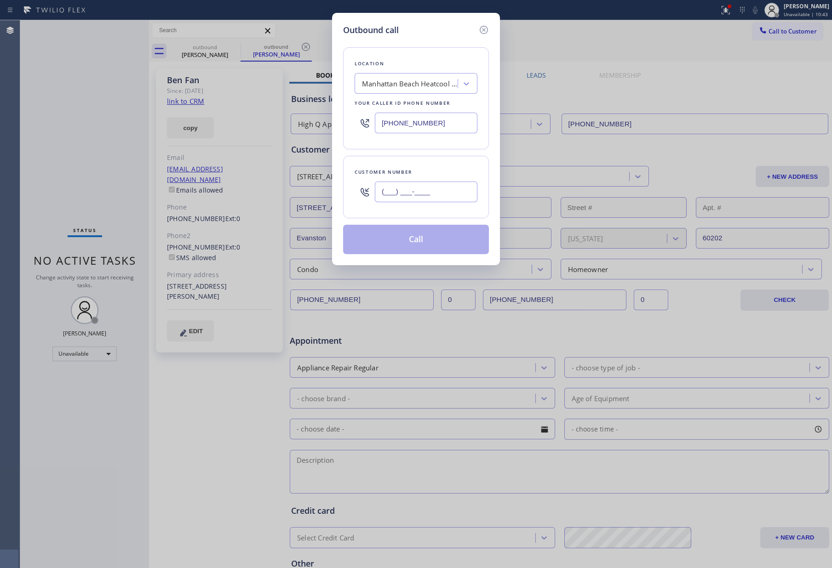
paste input "310) 383-0266"
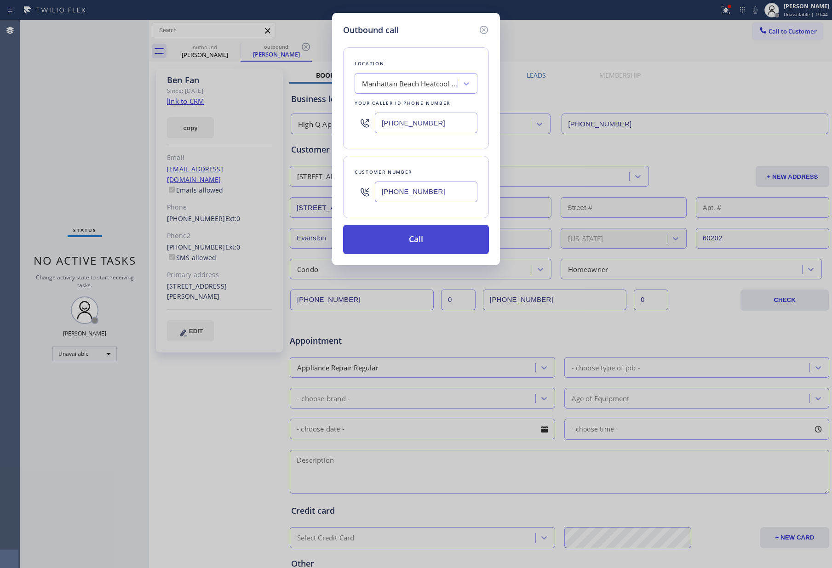
type input "[PHONE_NUMBER]"
click at [461, 242] on button "Call" at bounding box center [416, 239] width 146 height 29
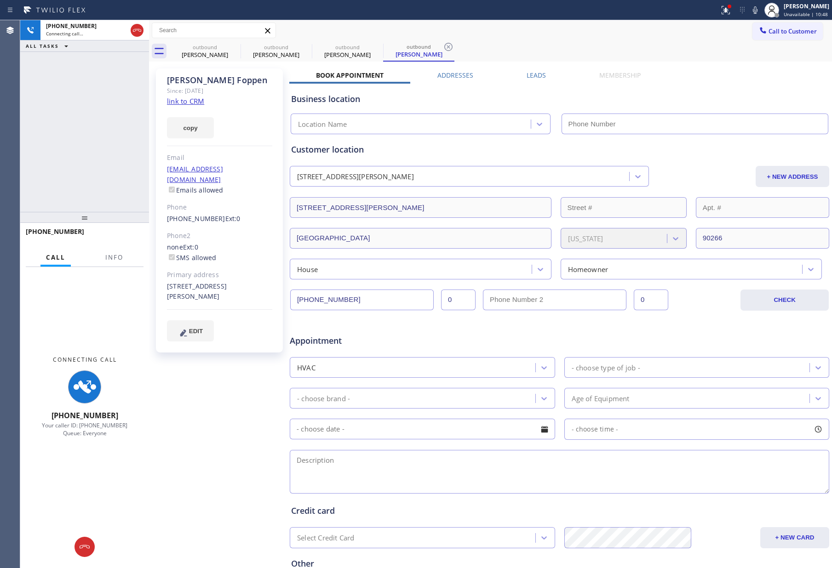
type input "[PHONE_NUMBER]"
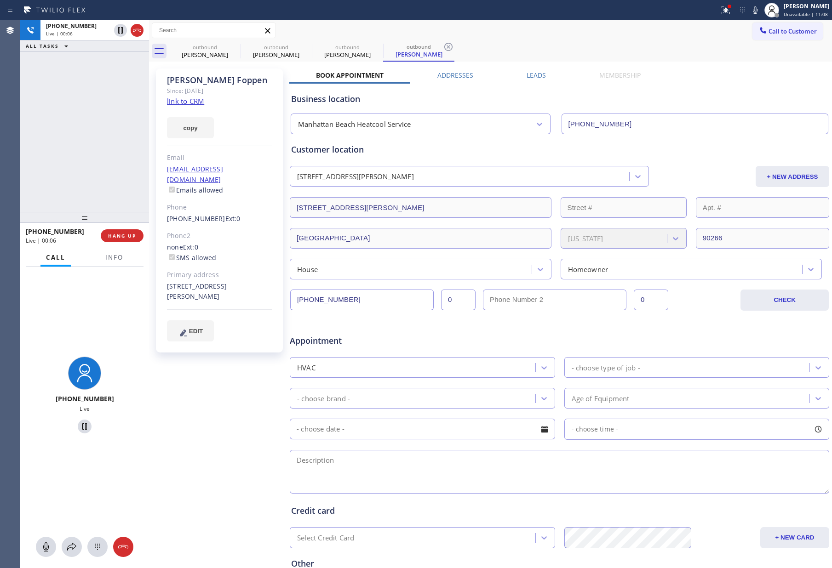
click at [94, 118] on div "[PHONE_NUMBER] Live | 00:06 ALL TASKS ALL TASKS ACTIVE TASKS TASKS IN WRAP UP" at bounding box center [84, 116] width 129 height 192
click at [188, 100] on link "link to CRM" at bounding box center [185, 101] width 37 height 9
click at [128, 125] on div "[PHONE_NUMBER] Live | 00:07 ALL TASKS ALL TASKS ACTIVE TASKS TASKS IN WRAP UP" at bounding box center [84, 116] width 129 height 192
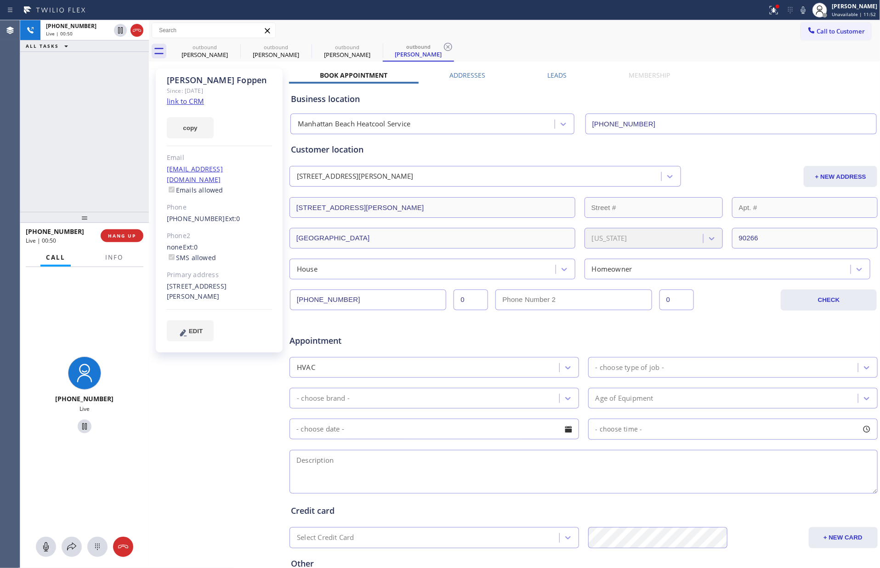
click at [731, 166] on div "+ NEW ADDRESS" at bounding box center [780, 176] width 197 height 21
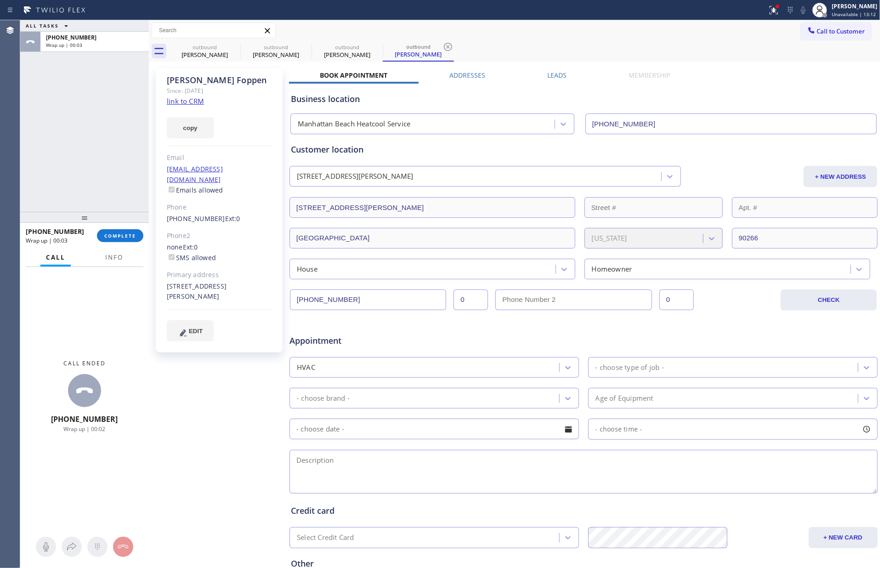
click at [359, 371] on div "HVAC" at bounding box center [425, 367] width 267 height 16
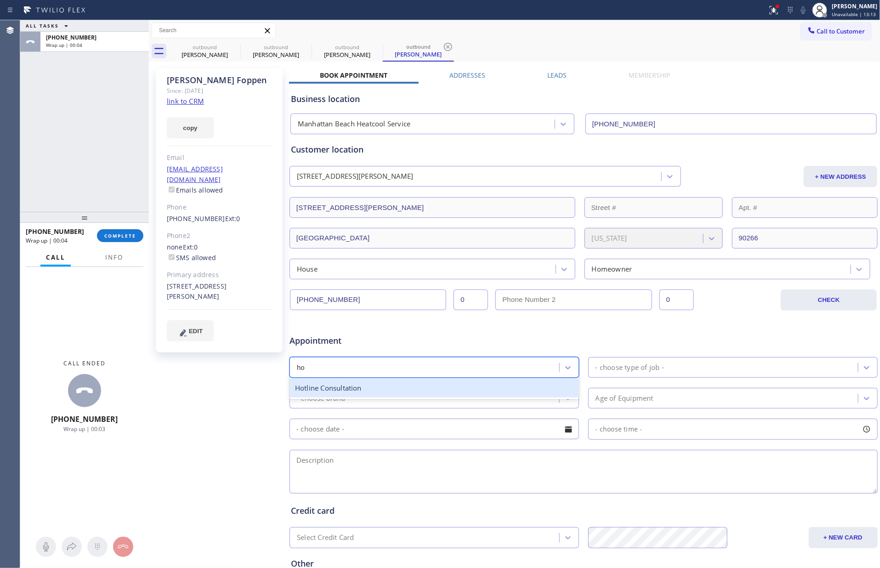
type input "h"
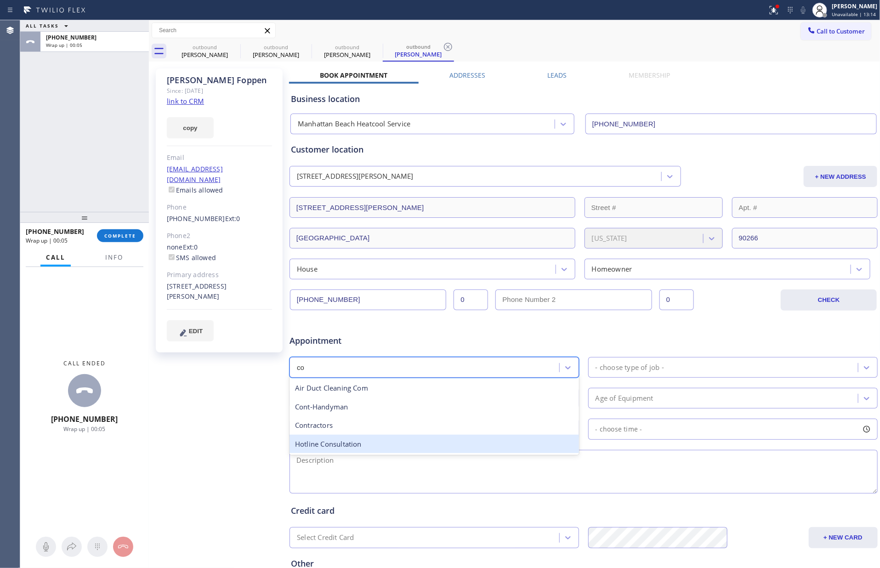
type input "con"
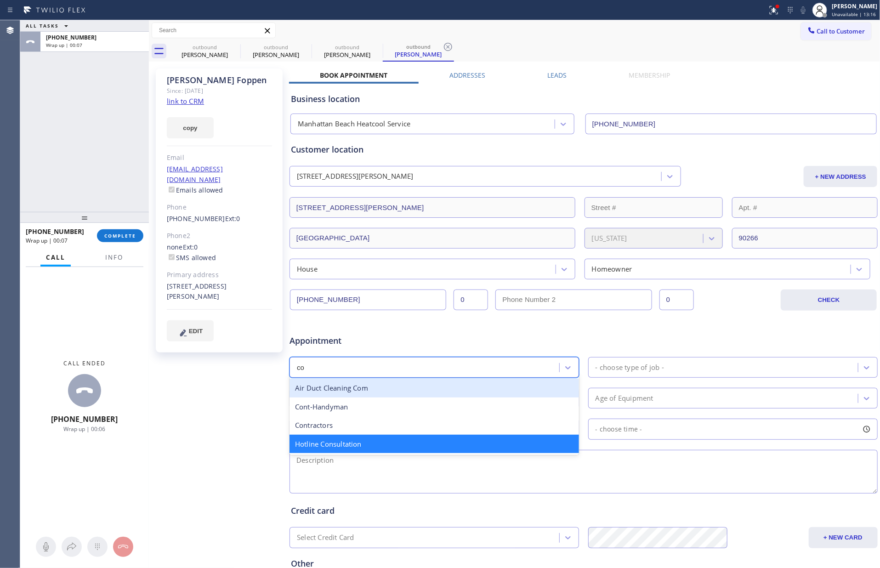
type input "con"
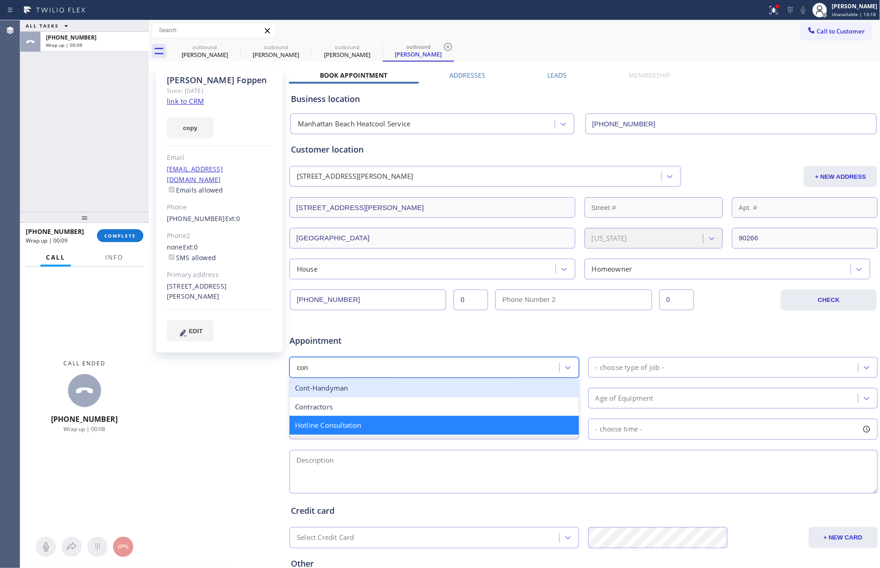
click at [371, 392] on div "Cont-Handyman" at bounding box center [435, 388] width 290 height 19
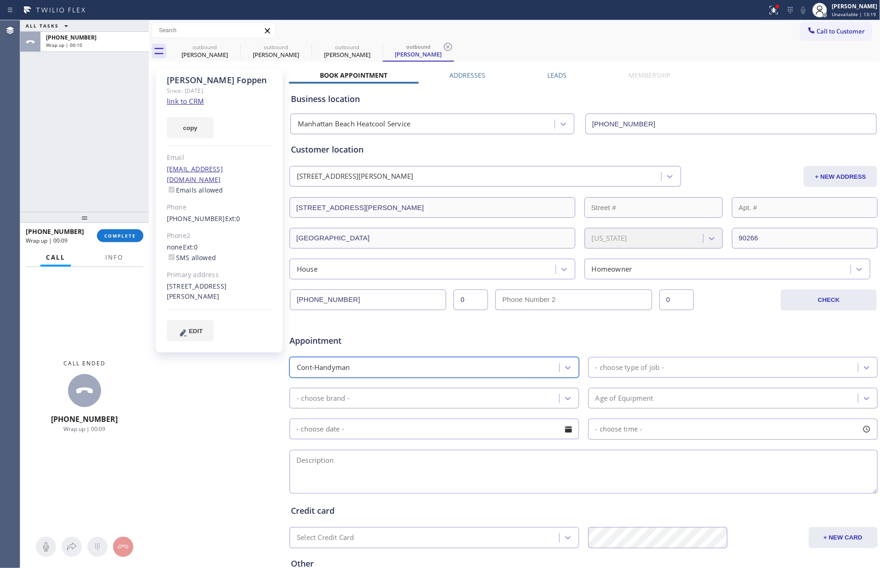
click at [683, 367] on div "- choose type of job -" at bounding box center [724, 367] width 267 height 16
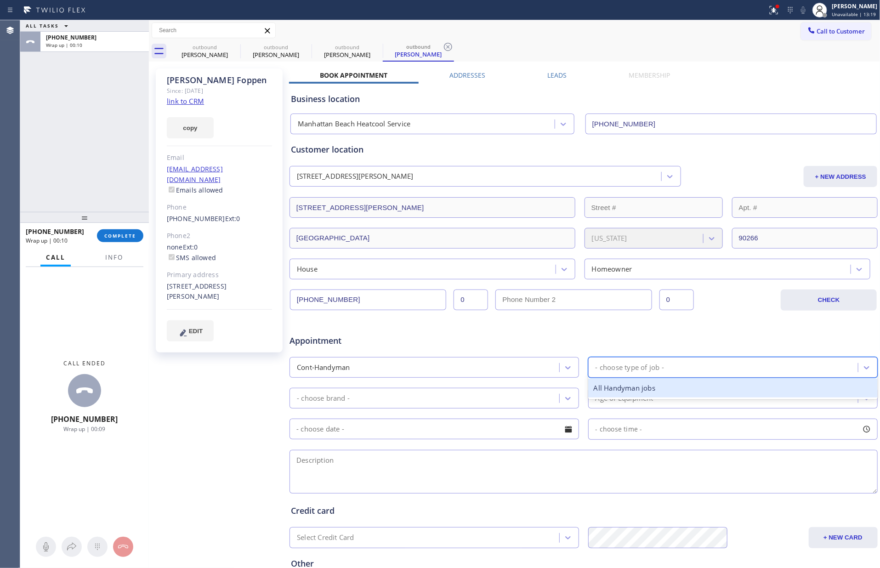
click at [627, 392] on div "All Handyman jobs" at bounding box center [733, 388] width 290 height 19
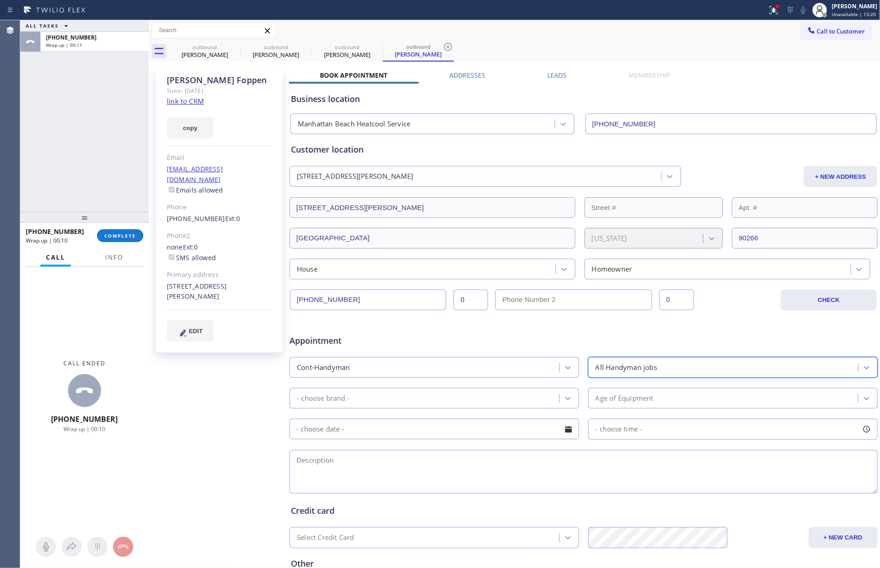
click at [535, 403] on div "- choose brand -" at bounding box center [425, 398] width 267 height 16
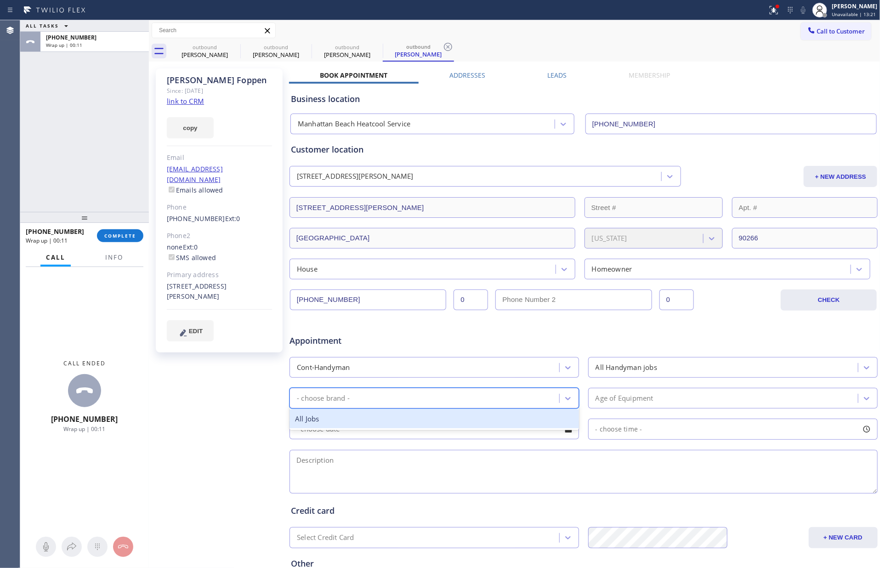
click at [368, 420] on div "All Jobs" at bounding box center [435, 419] width 290 height 19
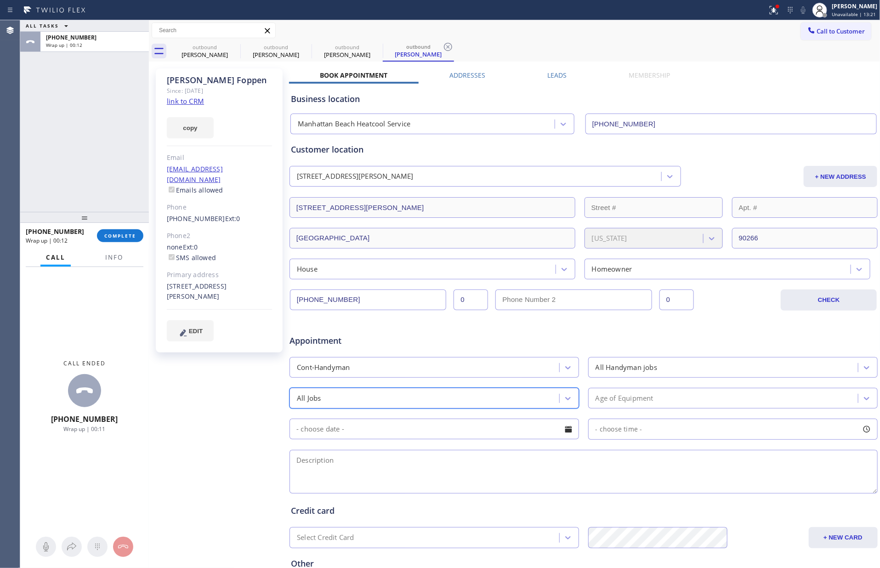
click at [553, 433] on input "text" at bounding box center [435, 429] width 290 height 21
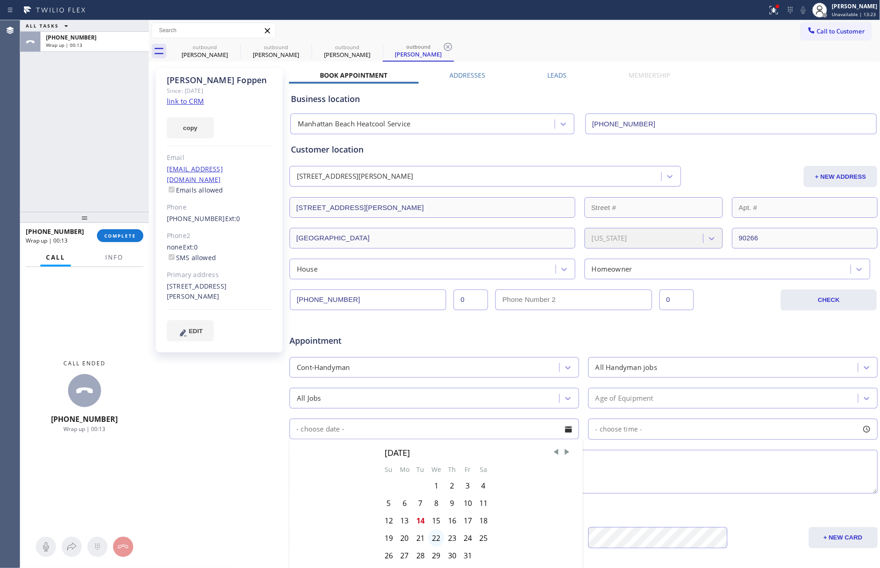
click at [433, 541] on div "22" at bounding box center [436, 538] width 16 height 17
type input "[DATE]"
click at [632, 432] on span "- choose time -" at bounding box center [619, 429] width 47 height 9
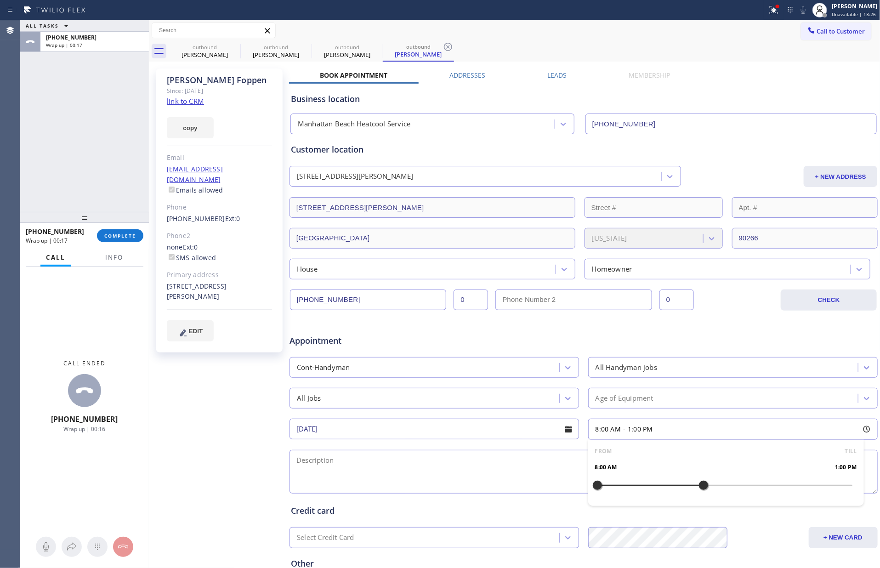
drag, startPoint x: 590, startPoint y: 489, endPoint x: 691, endPoint y: 494, distance: 101.3
click at [698, 494] on div at bounding box center [703, 485] width 11 height 19
drag, startPoint x: 593, startPoint y: 488, endPoint x: 632, endPoint y: 489, distance: 38.2
click at [634, 489] on div at bounding box center [639, 485] width 11 height 19
drag, startPoint x: 519, startPoint y: 484, endPoint x: 520, endPoint y: 479, distance: 5.2
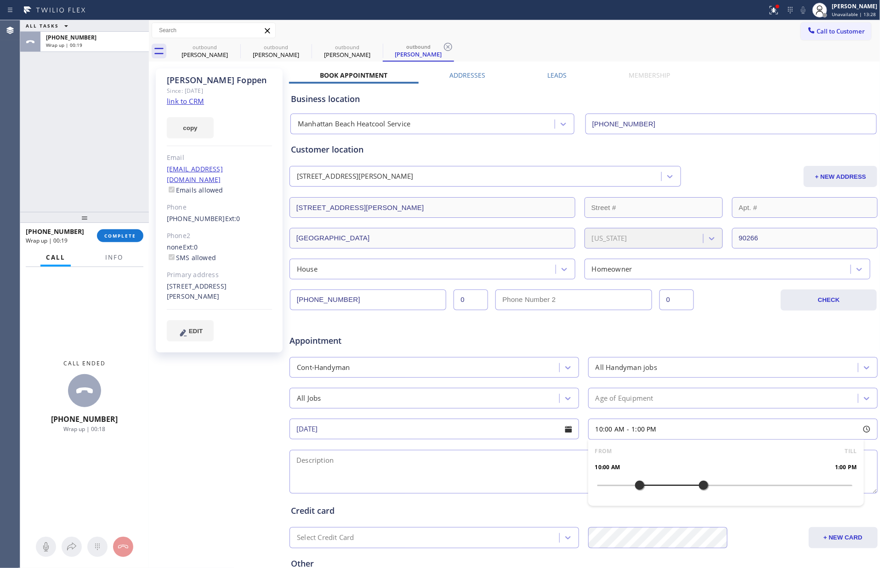
click at [520, 483] on textarea at bounding box center [584, 472] width 588 height 44
drag, startPoint x: 87, startPoint y: 141, endPoint x: 112, endPoint y: 227, distance: 89.6
click at [87, 142] on div "ALL TASKS ALL TASKS ACTIVE TASKS TASKS IN WRAP UP [PHONE_NUMBER] Wrap up | 00:32" at bounding box center [84, 116] width 129 height 192
drag, startPoint x: 115, startPoint y: 232, endPoint x: 116, endPoint y: 238, distance: 6.0
click at [115, 232] on button "COMPLETE" at bounding box center [120, 235] width 46 height 13
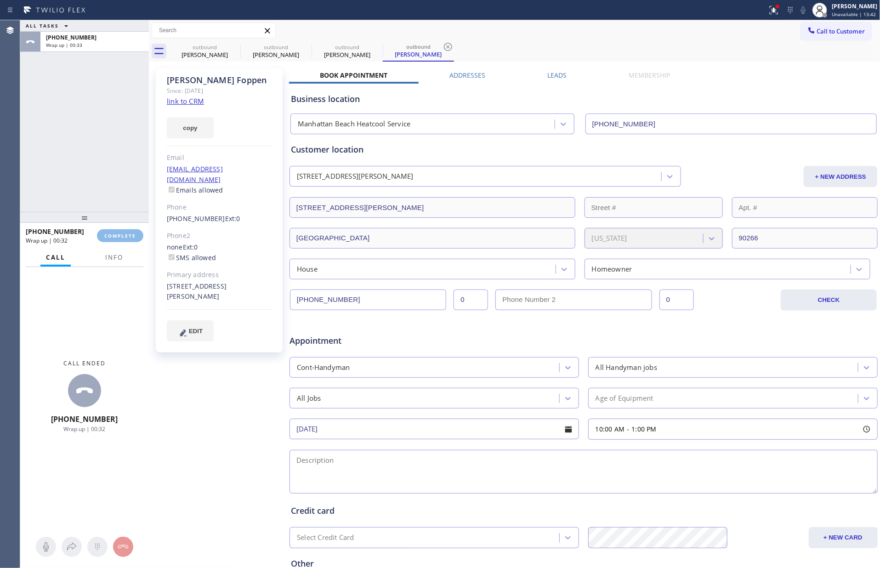
click at [103, 164] on div "ALL TASKS ALL TASKS ACTIVE TASKS TASKS IN WRAP UP [PHONE_NUMBER] Wrap up | 00:33" at bounding box center [84, 116] width 129 height 192
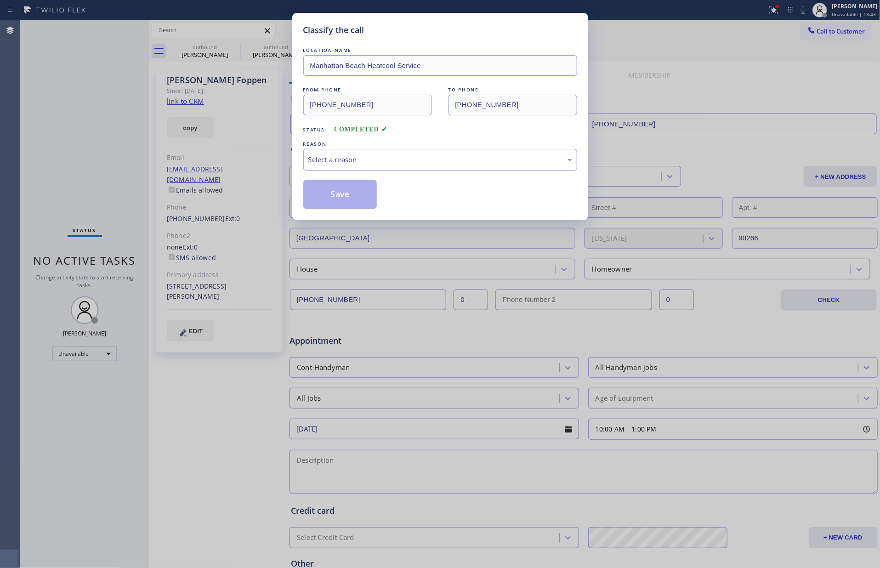
drag, startPoint x: 325, startPoint y: 156, endPoint x: 327, endPoint y: 165, distance: 9.8
click at [326, 156] on div "Select a reason" at bounding box center [440, 159] width 264 height 11
click at [340, 196] on button "Save" at bounding box center [340, 194] width 74 height 29
click at [341, 192] on button "Save" at bounding box center [340, 194] width 74 height 29
type input "[PHONE_NUMBER]"
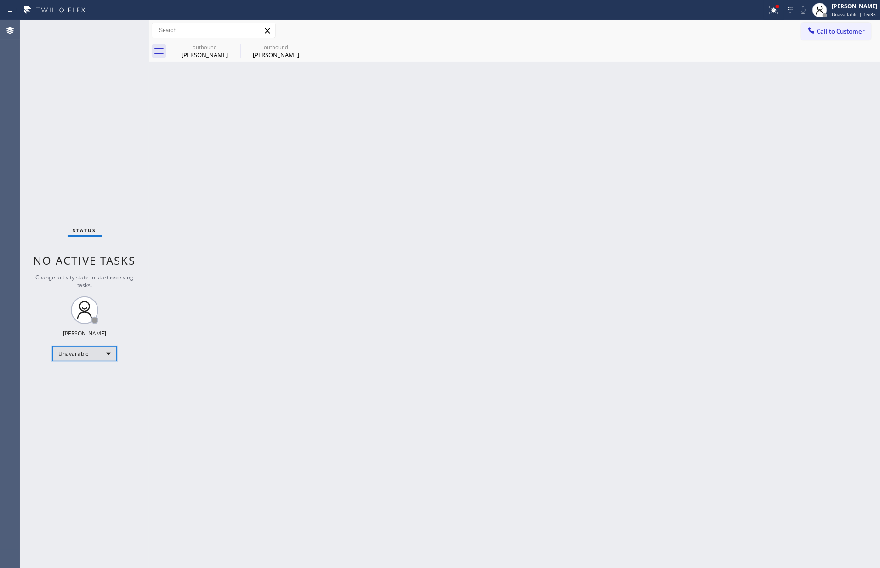
click at [86, 354] on div "Unavailable" at bounding box center [84, 354] width 64 height 15
click at [79, 379] on li "Available" at bounding box center [84, 377] width 62 height 11
click at [365, 381] on div "Back to Dashboard Change Sender ID Customers Technicians Select a contact Outbo…" at bounding box center [515, 294] width 732 height 548
click at [551, 276] on div "Back to Dashboard Change Sender ID Customers Technicians Select a contact Outbo…" at bounding box center [515, 294] width 732 height 548
drag, startPoint x: 454, startPoint y: 173, endPoint x: 468, endPoint y: 163, distance: 16.7
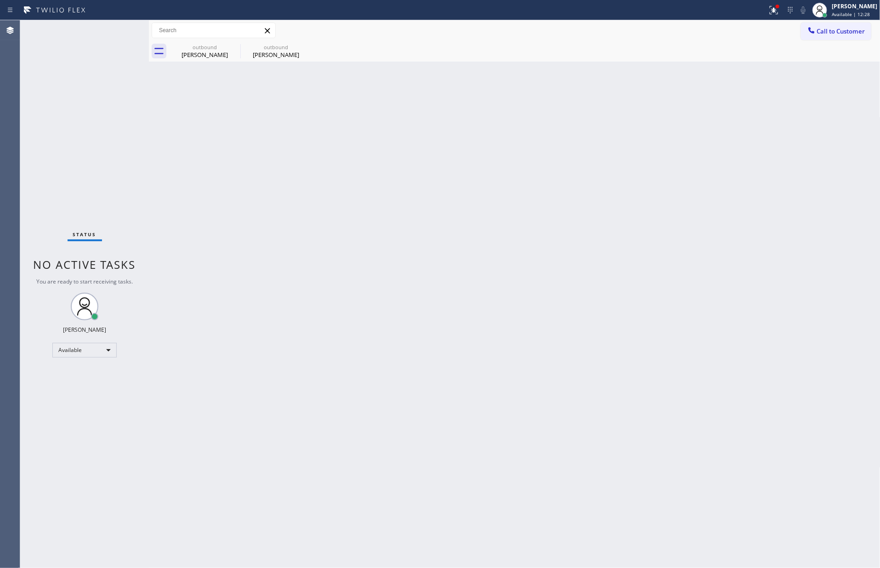
click at [460, 168] on div "Back to Dashboard Change Sender ID Customers Technicians Select a contact Outbo…" at bounding box center [515, 294] width 732 height 548
click at [802, 32] on button "Call to Customer" at bounding box center [836, 31] width 70 height 17
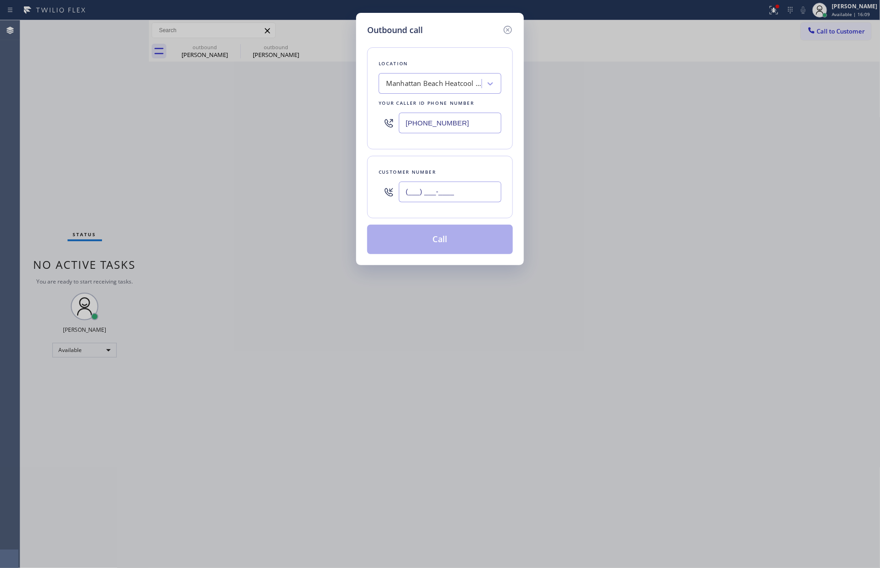
click at [466, 199] on input "(___) ___-____" at bounding box center [450, 192] width 103 height 21
paste input "212) 203-7255"
type input "[PHONE_NUMBER]"
click at [441, 84] on div "Manhattan Beach Heatcool Service" at bounding box center [434, 84] width 97 height 11
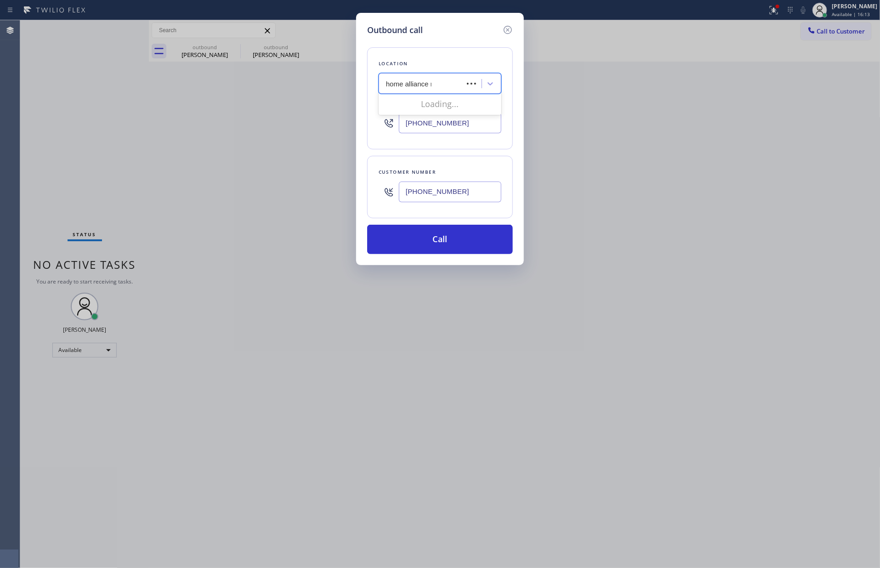
type input "home alliance mem"
click at [439, 104] on div "Home Alliance Membership" at bounding box center [440, 103] width 123 height 17
type input "[PHONE_NUMBER]"
click at [447, 242] on button "Call" at bounding box center [440, 239] width 146 height 29
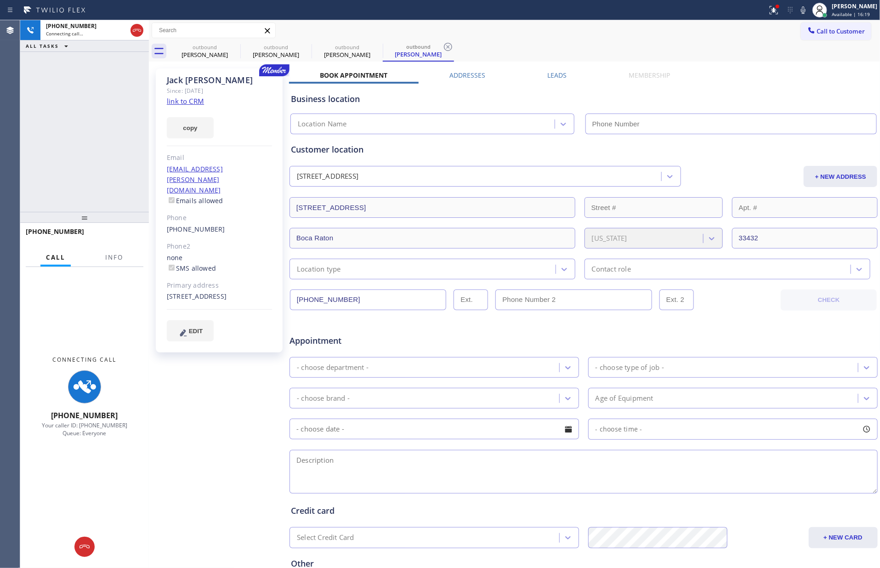
type input "[PHONE_NUMBER]"
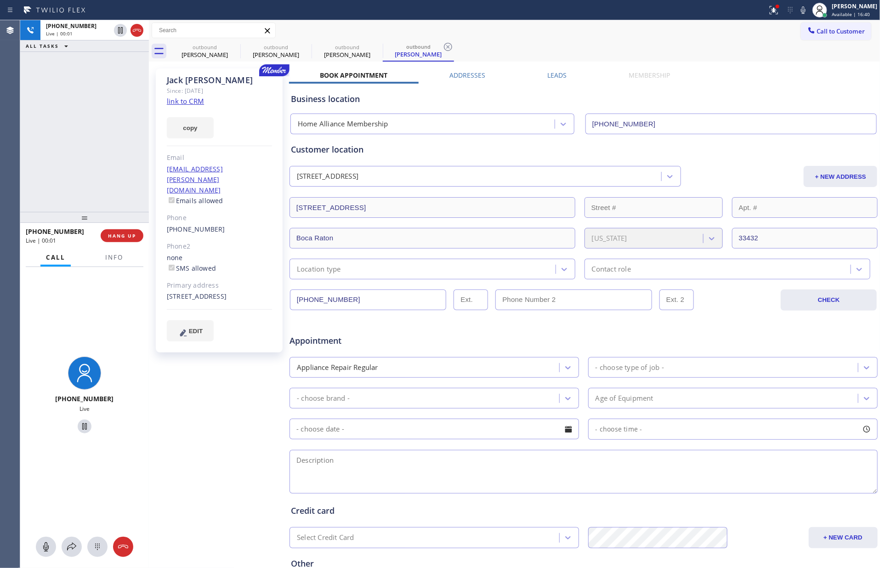
drag, startPoint x: 87, startPoint y: 112, endPoint x: 153, endPoint y: 291, distance: 191.1
click at [106, 165] on div "[PHONE_NUMBER] Live | 00:01 ALL TASKS ALL TASKS ACTIVE TASKS TASKS IN WRAP UP" at bounding box center [84, 116] width 129 height 192
click at [123, 237] on span "HANG UP" at bounding box center [122, 236] width 28 height 6
click at [86, 144] on div "[PHONE_NUMBER] Live | 00:02 ALL TASKS ALL TASKS ACTIVE TASKS TASKS IN WRAP UP" at bounding box center [84, 116] width 129 height 192
drag, startPoint x: 86, startPoint y: 144, endPoint x: 121, endPoint y: 272, distance: 133.2
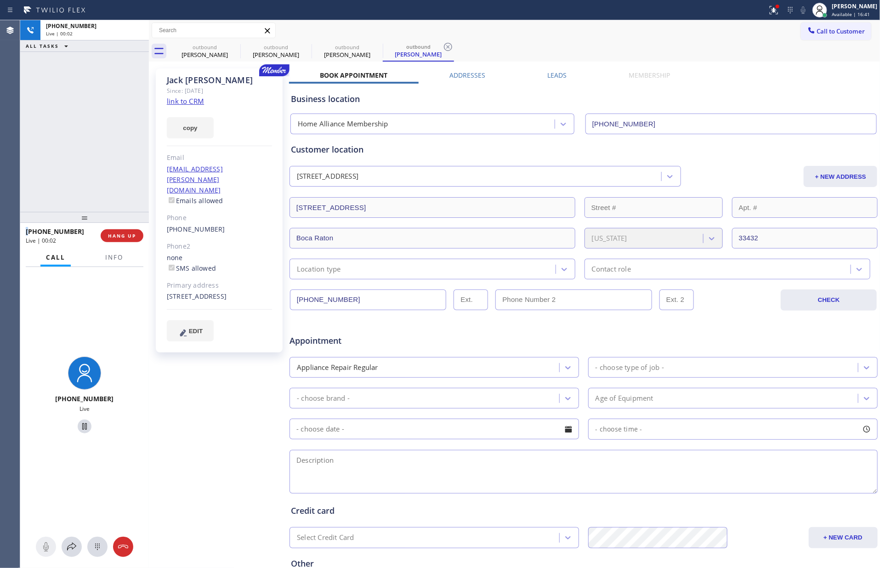
click at [103, 233] on div "[PHONE_NUMBER] Live | 00:02 ALL TASKS ALL TASKS ACTIVE TASKS TASKS IN WRAP UP […" at bounding box center [84, 294] width 129 height 548
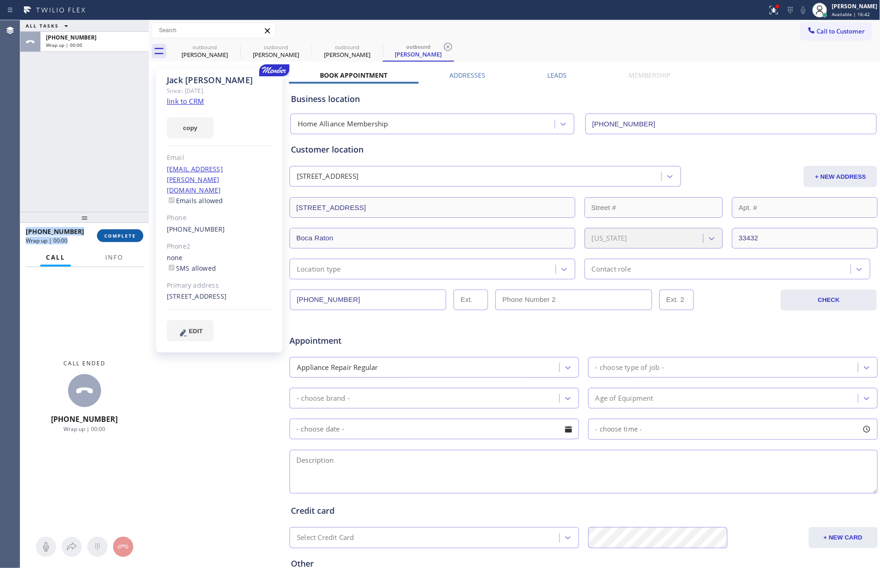
click at [111, 240] on button "COMPLETE" at bounding box center [120, 235] width 46 height 13
drag, startPoint x: 108, startPoint y: 145, endPoint x: 124, endPoint y: 149, distance: 17.2
click at [109, 146] on div "ALL TASKS ALL TASKS ACTIVE TASKS TASKS IN WRAP UP [PHONE_NUMBER] Wrap up | 00:00" at bounding box center [84, 116] width 129 height 192
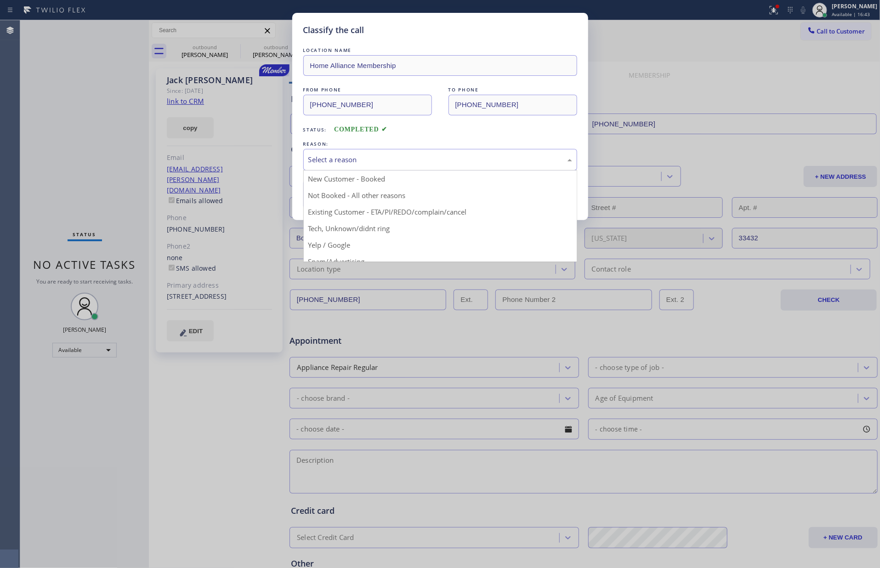
click at [409, 159] on div "Select a reason" at bounding box center [440, 159] width 264 height 11
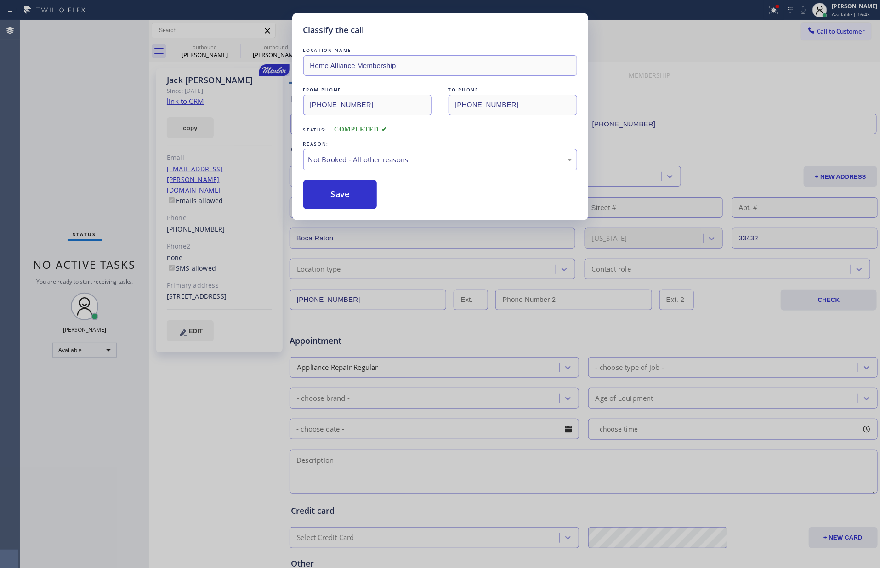
click at [325, 193] on button "Save" at bounding box center [340, 194] width 74 height 29
click at [329, 193] on button "Save" at bounding box center [340, 194] width 74 height 29
type input "[PHONE_NUMBER]"
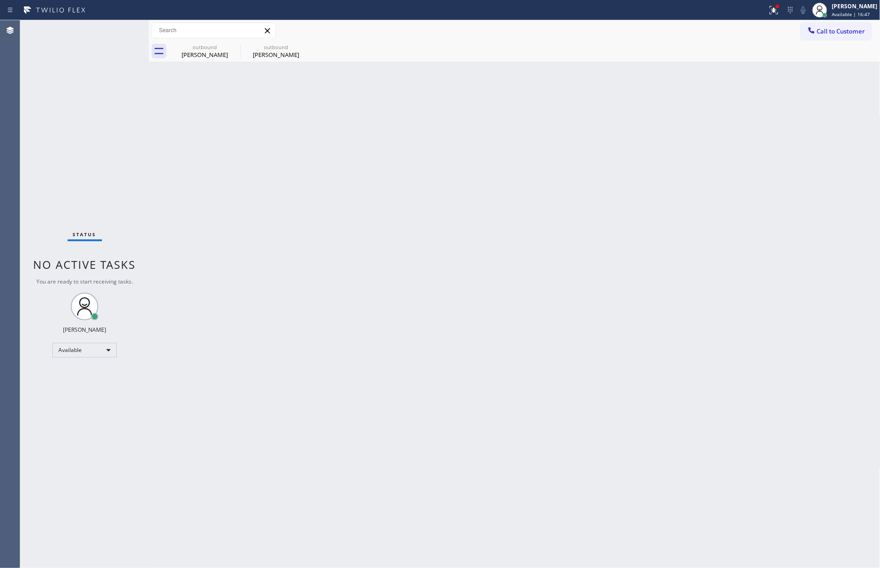
drag, startPoint x: 487, startPoint y: 207, endPoint x: 738, endPoint y: 53, distance: 295.1
click at [498, 200] on div "Back to Dashboard Change Sender ID Customers Technicians Select a contact Outbo…" at bounding box center [515, 294] width 732 height 548
click at [854, 39] on button "Call to Customer" at bounding box center [836, 31] width 70 height 17
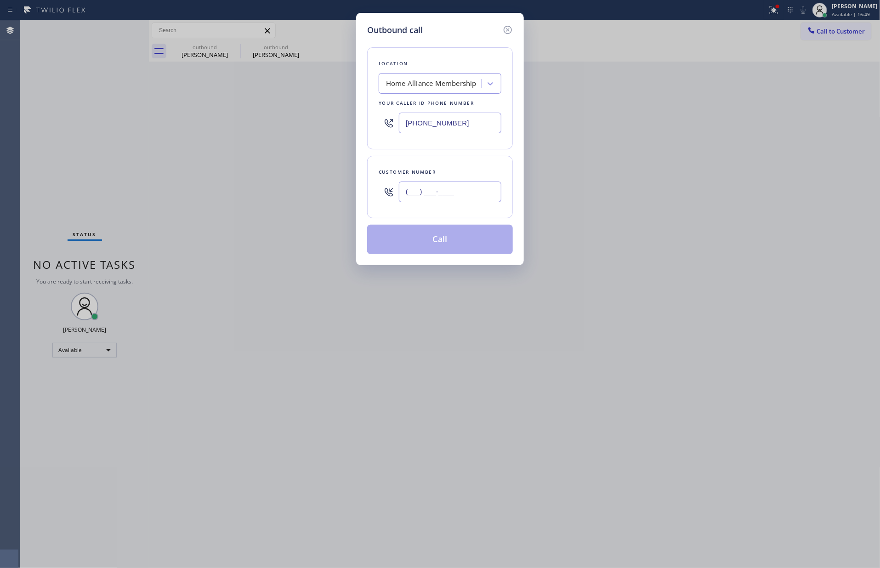
click at [474, 196] on input "(___) ___-____" at bounding box center [450, 192] width 103 height 21
paste input "310) 390-1184"
type input "[PHONE_NUMBER]"
click at [432, 248] on button "Call" at bounding box center [440, 239] width 146 height 29
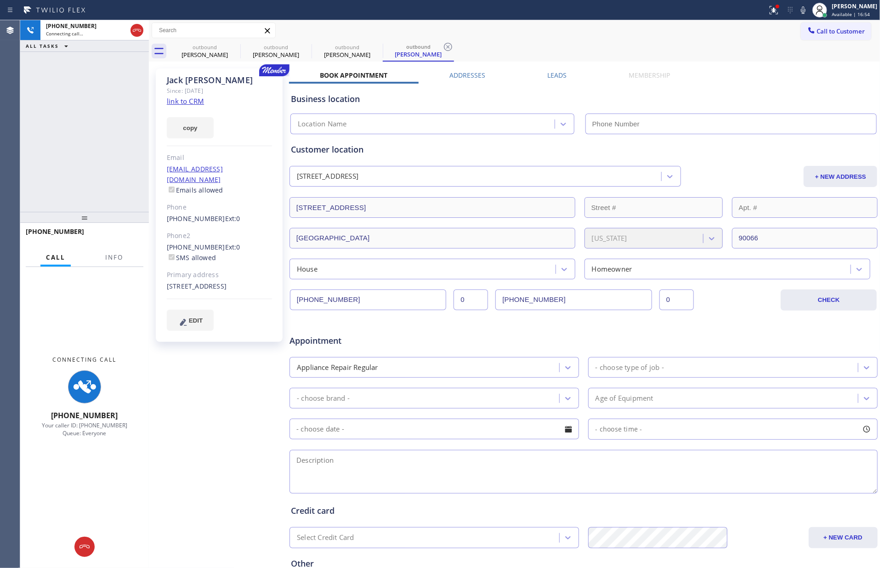
type input "[PHONE_NUMBER]"
click at [563, 74] on div "Leads" at bounding box center [557, 77] width 81 height 13
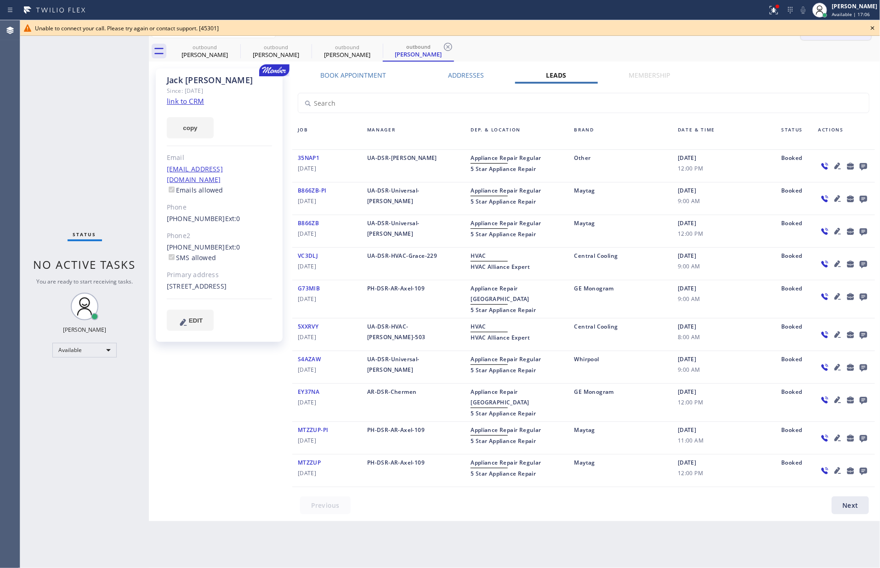
drag, startPoint x: 562, startPoint y: 54, endPoint x: 844, endPoint y: 38, distance: 283.2
click at [569, 54] on div "outbound [PERSON_NAME] outbound Ben Fan outbound [PERSON_NAME] outbound [PERSON…" at bounding box center [525, 51] width 712 height 21
click at [861, 28] on icon at bounding box center [872, 28] width 11 height 11
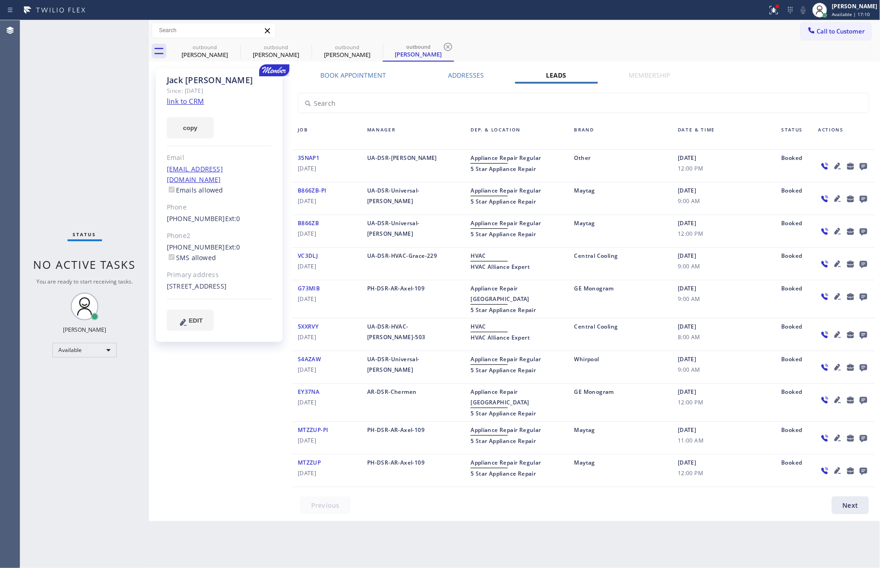
drag, startPoint x: 620, startPoint y: 39, endPoint x: 723, endPoint y: 34, distance: 103.5
click at [621, 39] on div "Call to Customer Outbound call Location Home Alliance Membership Your caller id…" at bounding box center [515, 30] width 732 height 21
click at [846, 34] on span "Call to Customer" at bounding box center [841, 31] width 48 height 8
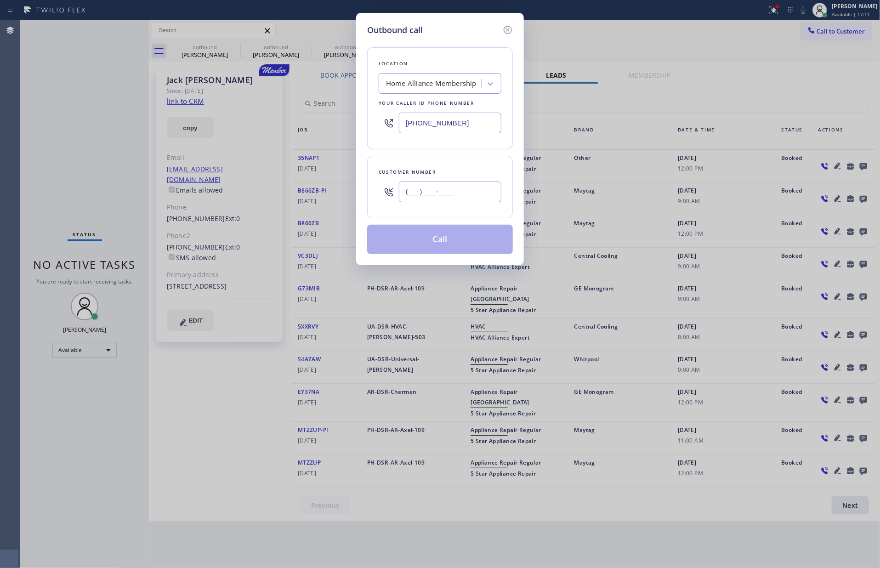
click at [450, 189] on input "(___) ___-____" at bounding box center [450, 192] width 103 height 21
paste input "305) 413-1906"
type input "[PHONE_NUMBER]"
drag, startPoint x: 464, startPoint y: 245, endPoint x: 729, endPoint y: 211, distance: 267.0
click at [470, 244] on button "Call" at bounding box center [440, 239] width 146 height 29
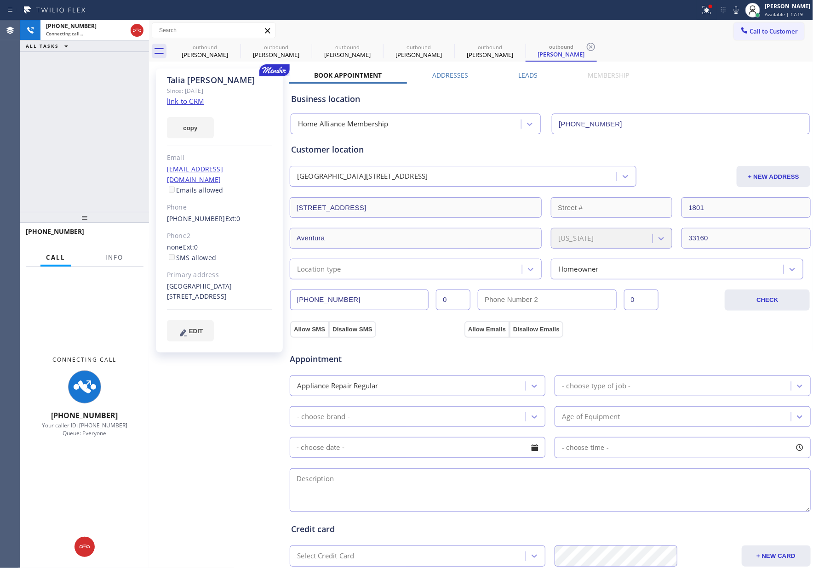
type input "[PHONE_NUMBER]"
click at [80, 143] on div "[PHONE_NUMBER] Connecting call… ALL TASKS ALL TASKS ACTIVE TASKS TASKS IN WRAP …" at bounding box center [84, 116] width 129 height 192
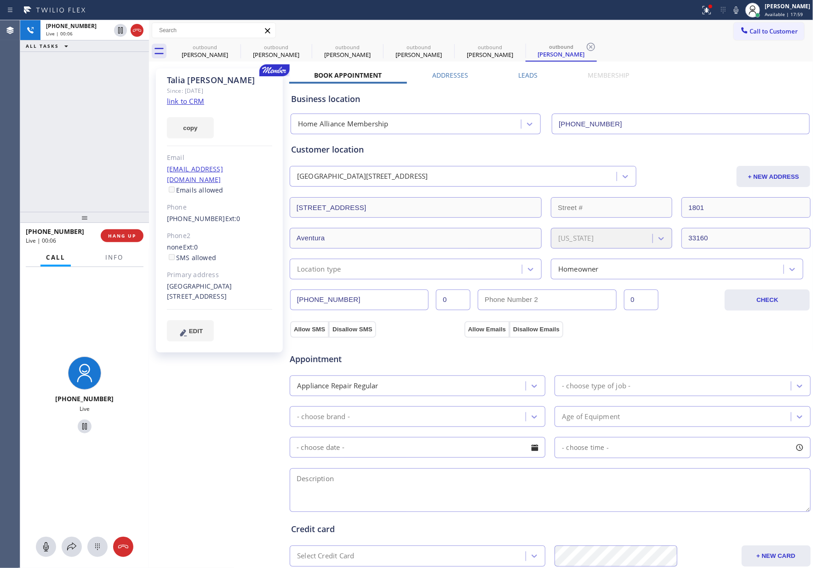
drag, startPoint x: 98, startPoint y: 156, endPoint x: 154, endPoint y: 280, distance: 136.4
click at [101, 159] on div "[PHONE_NUMBER] Live | 00:06 ALL TASKS ALL TASKS ACTIVE TASKS TASKS IN WRAP UP" at bounding box center [84, 116] width 129 height 192
click at [131, 240] on button "HANG UP" at bounding box center [122, 235] width 43 height 13
click at [120, 134] on div "[PHONE_NUMBER] Live | 00:07 ALL TASKS ALL TASKS ACTIVE TASKS TASKS IN WRAP UP" at bounding box center [84, 116] width 129 height 192
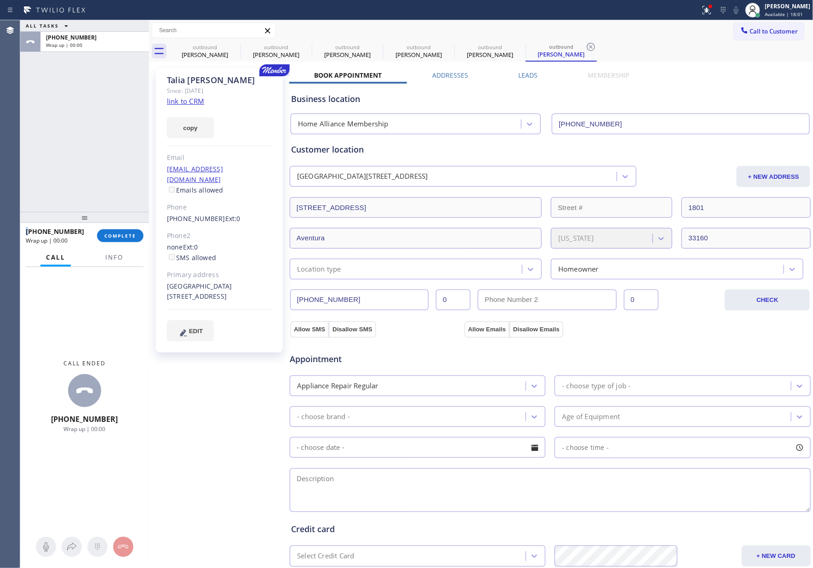
drag, startPoint x: 126, startPoint y: 234, endPoint x: 136, endPoint y: 85, distance: 150.2
click at [127, 229] on button "COMPLETE" at bounding box center [120, 235] width 46 height 13
click at [136, 85] on div "ALL TASKS ALL TASKS ACTIVE TASKS TASKS IN WRAP UP [PHONE_NUMBER] Wrap up | 00:00" at bounding box center [84, 116] width 129 height 192
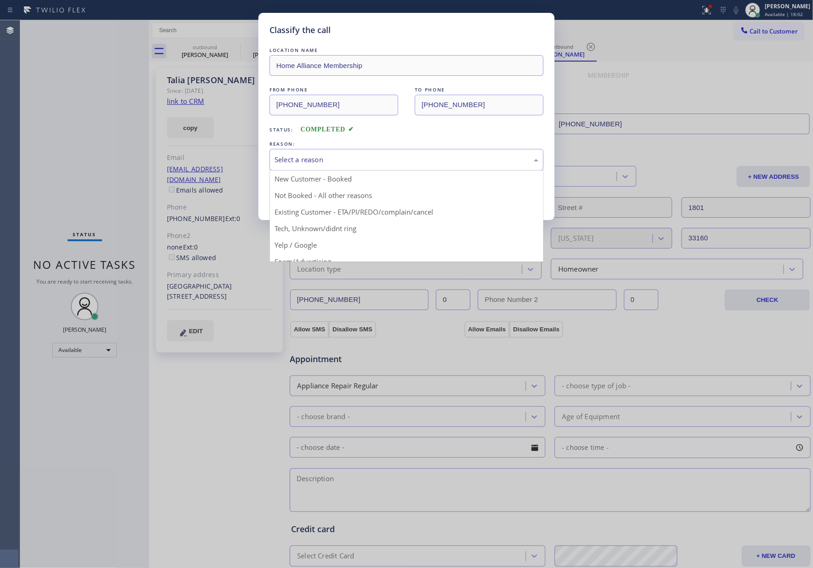
click at [297, 161] on div "Select a reason" at bounding box center [406, 159] width 264 height 11
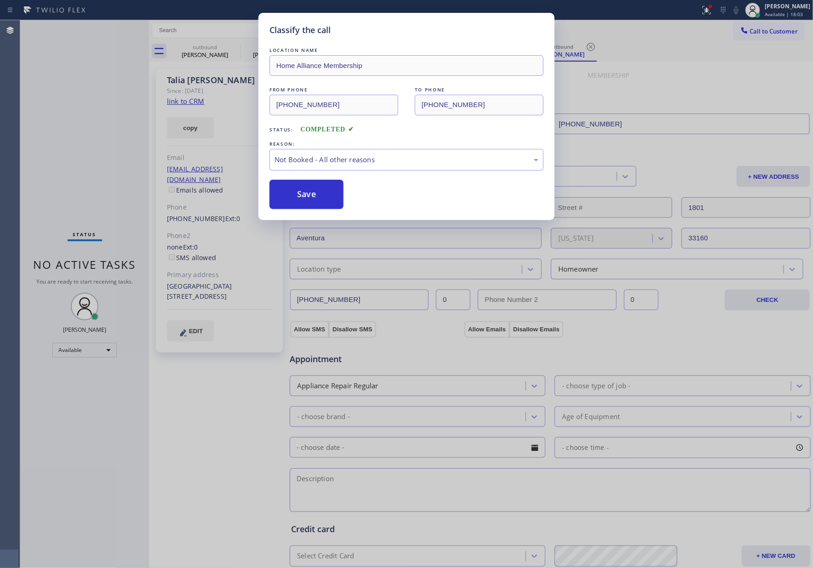
click at [302, 193] on button "Save" at bounding box center [306, 194] width 74 height 29
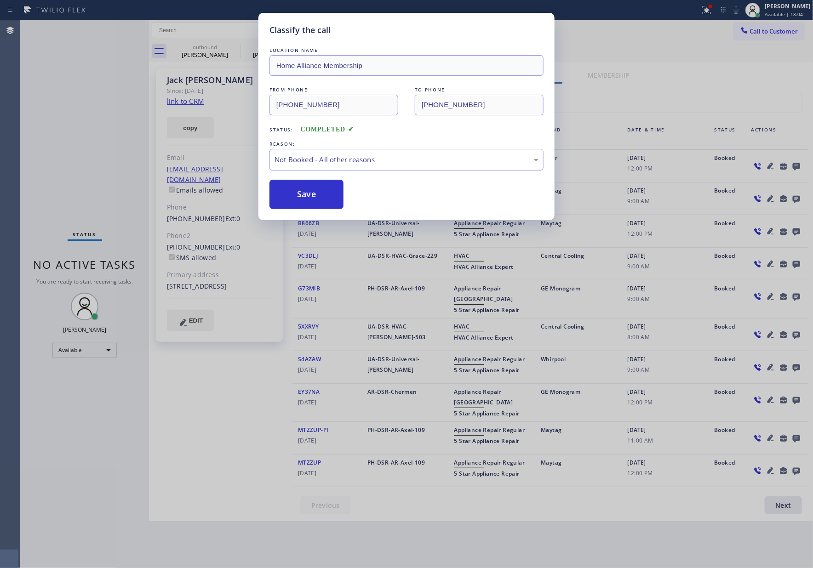
click at [72, 119] on div "Classify the call LOCATION NAME Home Alliance Membership FROM PHONE [PHONE_NUMB…" at bounding box center [406, 284] width 813 height 568
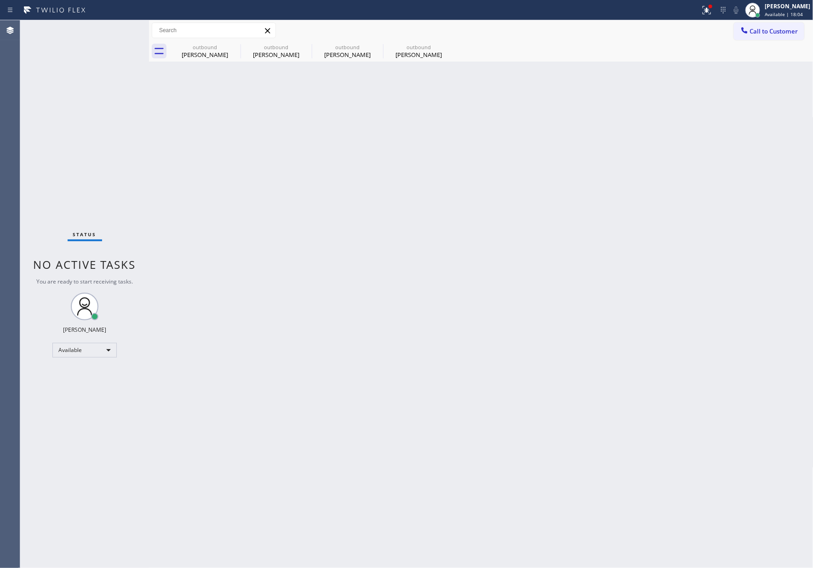
drag, startPoint x: 72, startPoint y: 119, endPoint x: 370, endPoint y: 22, distance: 313.6
click at [88, 121] on div "Status No active tasks You are ready to start receiving tasks. [PERSON_NAME] Av…" at bounding box center [84, 294] width 129 height 548
click at [218, 49] on div "outbound" at bounding box center [204, 47] width 69 height 7
type input "[PHONE_NUMBER]"
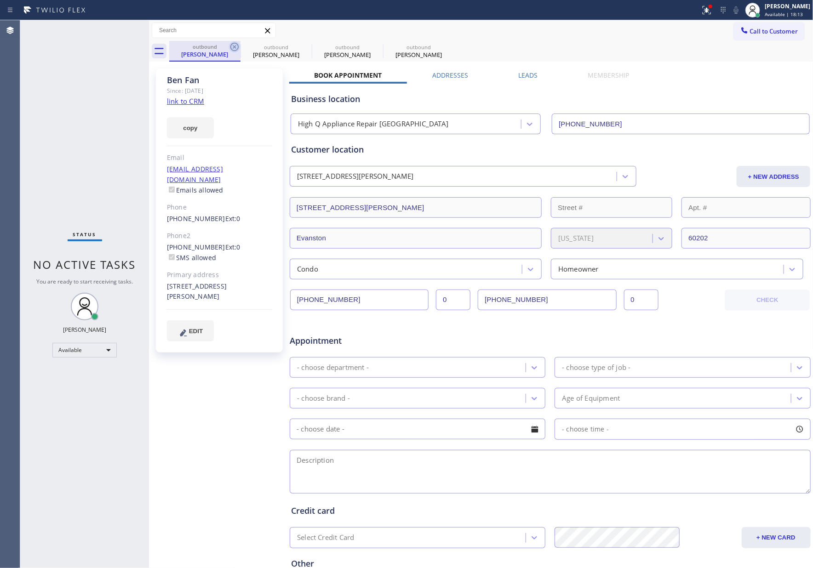
click at [234, 45] on icon at bounding box center [234, 46] width 11 height 11
type input "[PHONE_NUMBER]"
click at [0, 0] on icon at bounding box center [0, 0] width 0 height 0
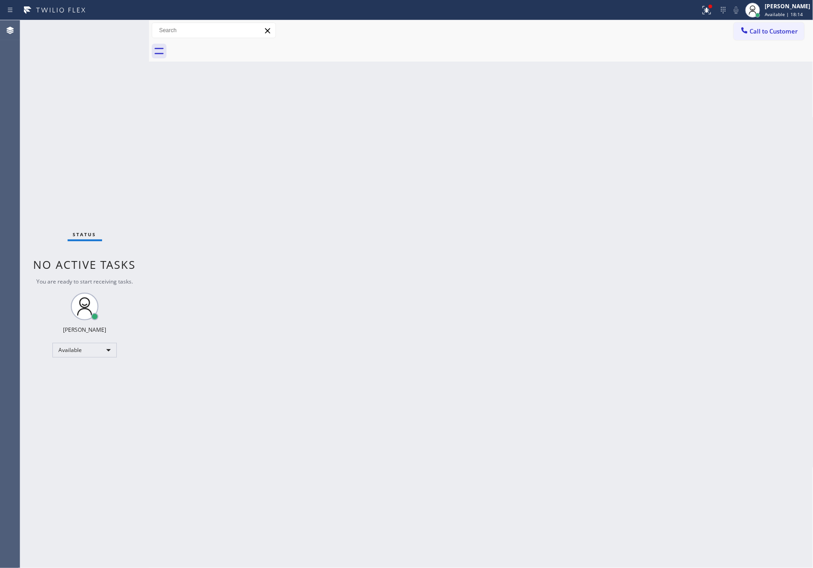
click at [234, 45] on div at bounding box center [491, 51] width 644 height 21
click at [771, 33] on span "Call to Customer" at bounding box center [774, 31] width 48 height 8
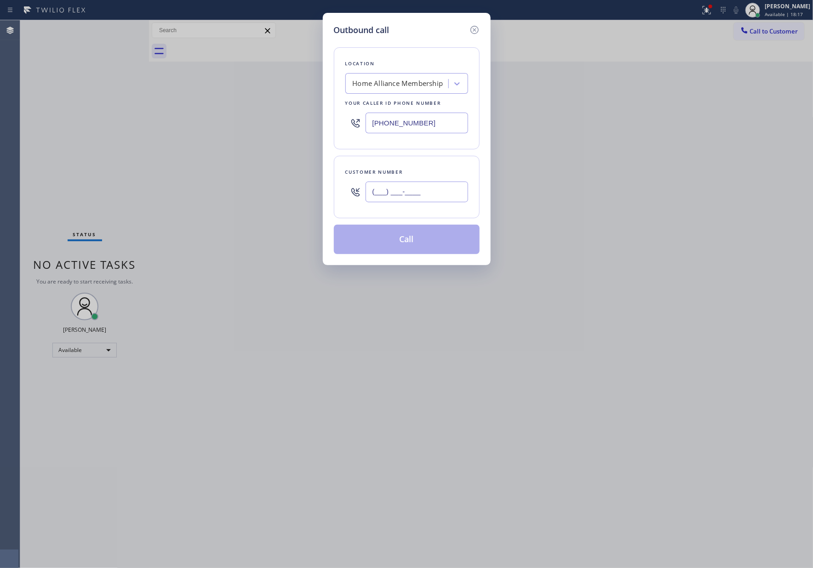
click at [424, 192] on input "(___) ___-____" at bounding box center [416, 192] width 103 height 21
paste input "786) 284-8113"
type input "[PHONE_NUMBER]"
click at [424, 245] on button "Call" at bounding box center [407, 239] width 146 height 29
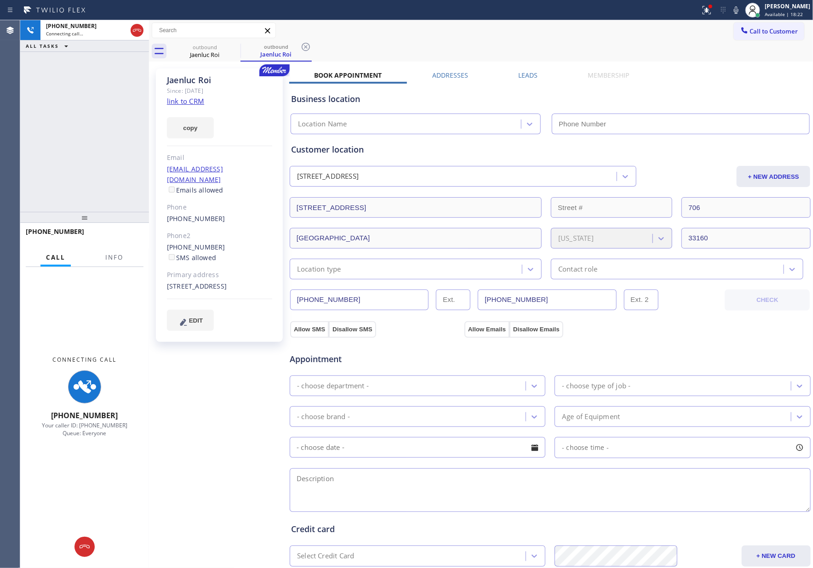
type input "[PHONE_NUMBER]"
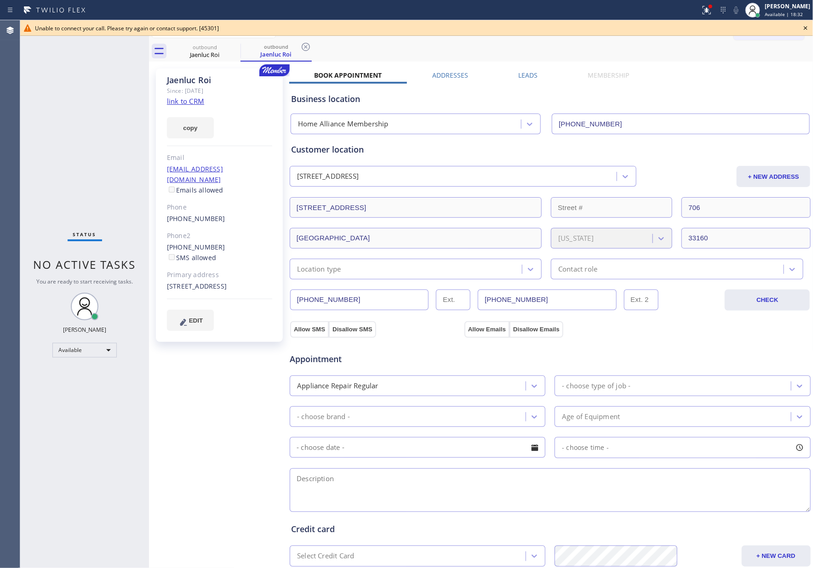
click at [136, 106] on div "Status No active tasks You are ready to start receiving tasks. [PERSON_NAME] Av…" at bounding box center [84, 294] width 129 height 548
click at [663, 61] on div "outbound Jaenluc Roi outbound Jaenluc Roi Call to Customer Outbound call Locati…" at bounding box center [481, 350] width 664 height 660
click at [804, 28] on icon at bounding box center [805, 28] width 11 height 11
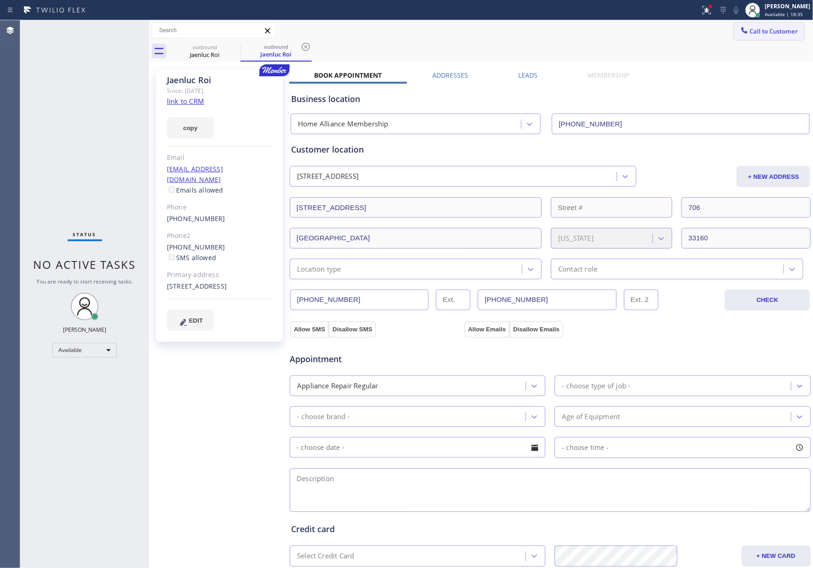
click at [776, 37] on button "Call to Customer" at bounding box center [769, 31] width 70 height 17
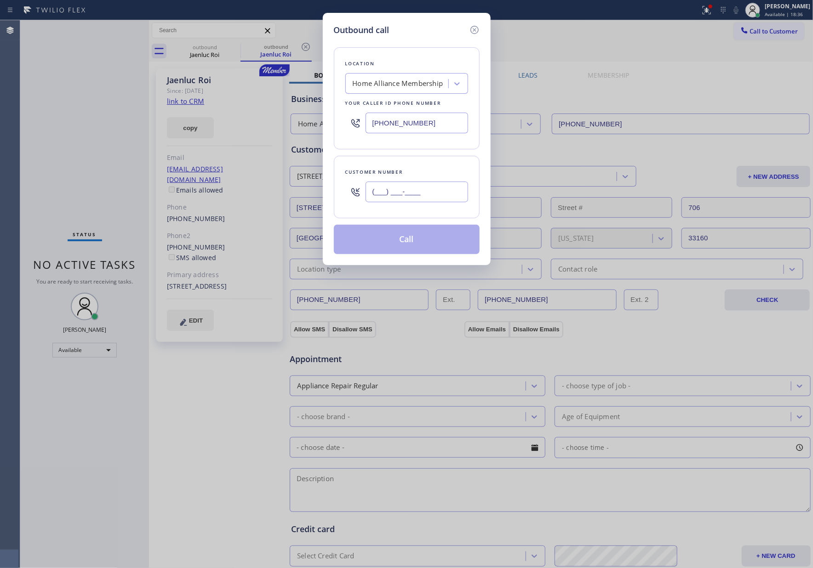
click at [441, 194] on input "(___) ___-____" at bounding box center [416, 192] width 103 height 21
paste input "661) 839-4605"
type input "[PHONE_NUMBER]"
click at [424, 249] on button "Call" at bounding box center [407, 239] width 146 height 29
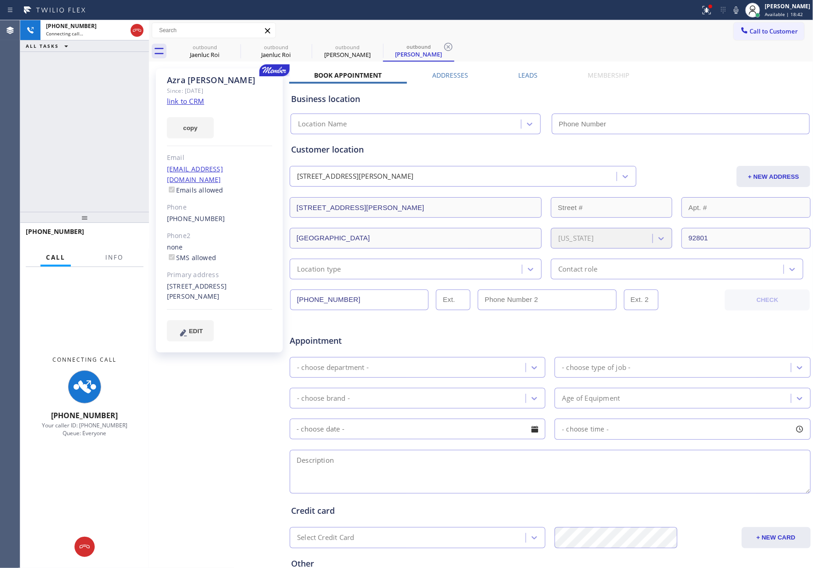
type input "[PHONE_NUMBER]"
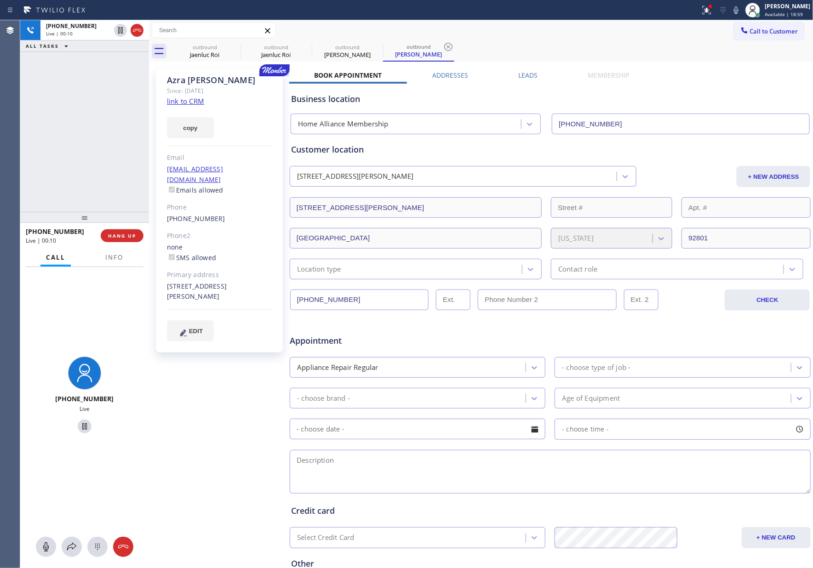
drag, startPoint x: 96, startPoint y: 158, endPoint x: 116, endPoint y: 206, distance: 52.3
click at [99, 167] on div "[PHONE_NUMBER] Live | 00:10 ALL TASKS ALL TASKS ACTIVE TASKS TASKS IN WRAP UP" at bounding box center [84, 116] width 129 height 192
click at [127, 232] on button "HANG UP" at bounding box center [122, 235] width 43 height 13
click at [97, 143] on div "[PHONE_NUMBER] Live | 00:11 ALL TASKS ALL TASKS ACTIVE TASKS TASKS IN WRAP UP" at bounding box center [84, 116] width 129 height 192
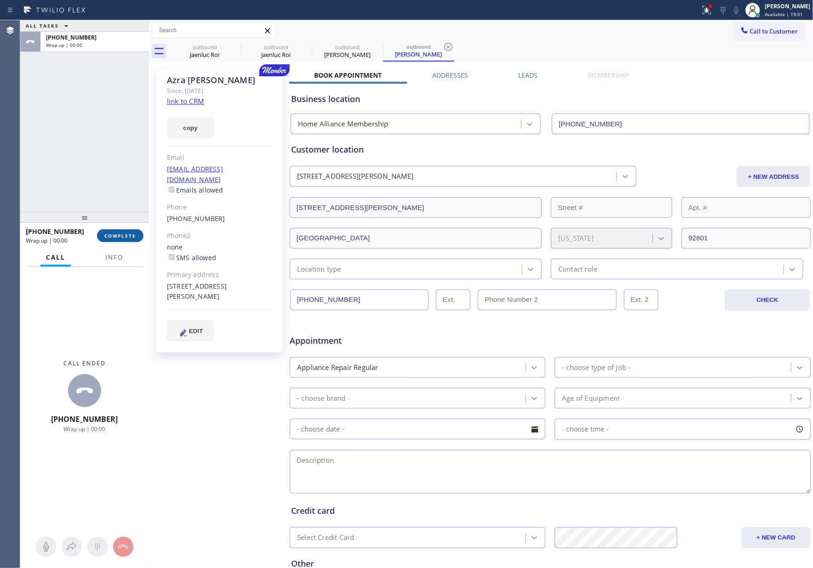
click at [121, 234] on span "COMPLETE" at bounding box center [120, 236] width 32 height 6
click at [143, 112] on div "ALL TASKS ALL TASKS ACTIVE TASKS TASKS IN WRAP UP [PHONE_NUMBER] Wrap up | 00:00" at bounding box center [84, 116] width 129 height 192
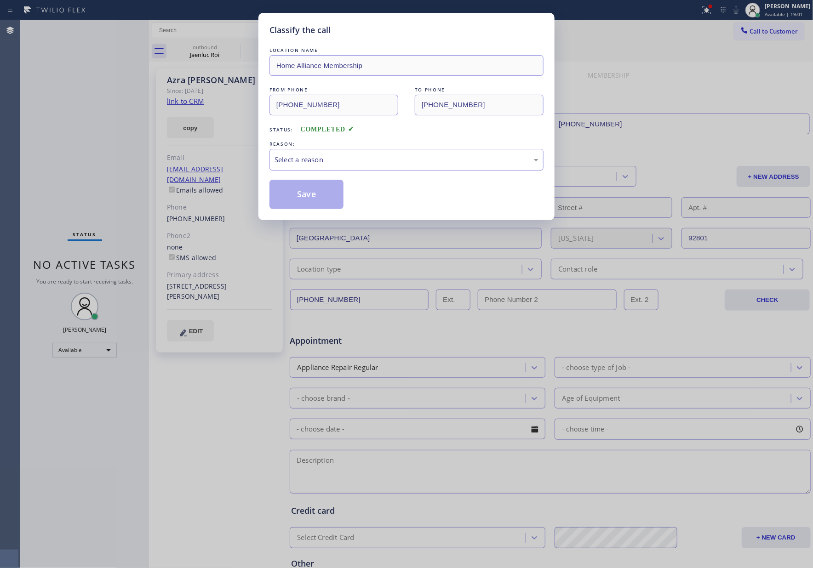
click at [367, 160] on div "Select a reason" at bounding box center [406, 159] width 264 height 11
click at [293, 194] on button "Save" at bounding box center [306, 194] width 74 height 29
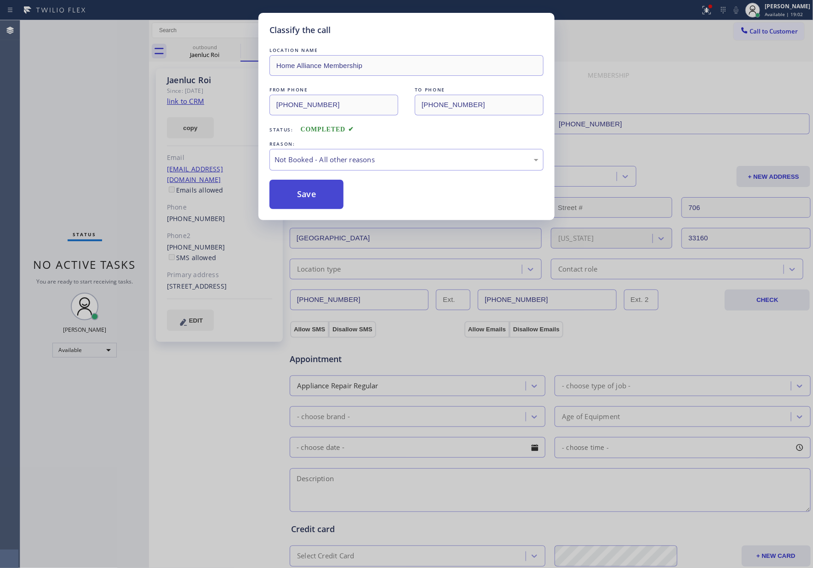
click at [294, 194] on button "Save" at bounding box center [306, 194] width 74 height 29
drag, startPoint x: 115, startPoint y: 133, endPoint x: 121, endPoint y: 137, distance: 7.7
click at [115, 132] on div "Classify the call LOCATION NAME Home Alliance Membership FROM PHONE [PHONE_NUMB…" at bounding box center [406, 284] width 813 height 568
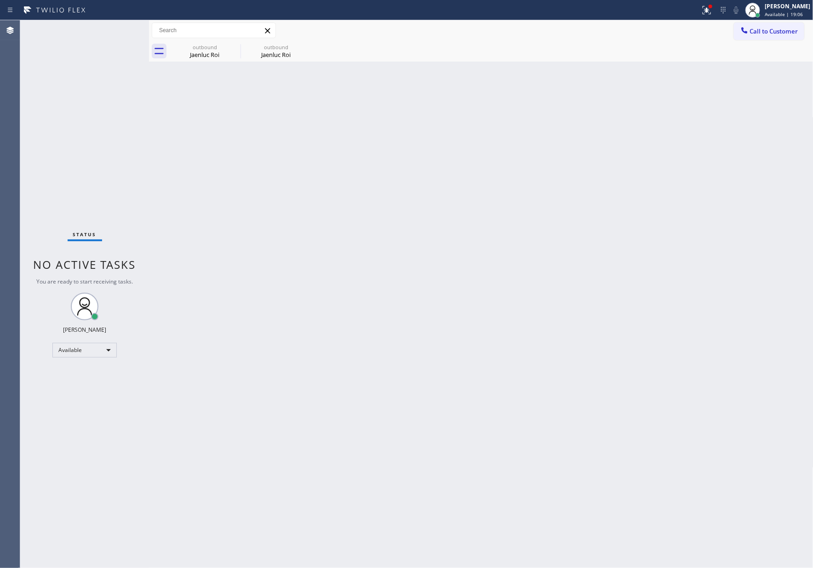
drag, startPoint x: 599, startPoint y: 198, endPoint x: 752, endPoint y: 43, distance: 218.1
click at [631, 173] on div "Back to Dashboard Change Sender ID Customers Technicians Select a contact Outbo…" at bounding box center [481, 294] width 664 height 548
click at [756, 38] on button "Call to Customer" at bounding box center [769, 31] width 70 height 17
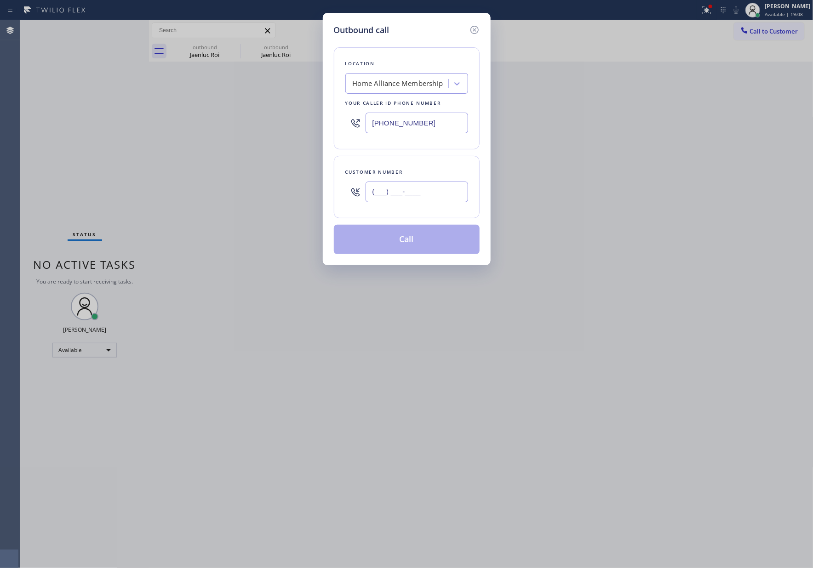
click at [413, 196] on input "(___) ___-____" at bounding box center [416, 192] width 103 height 21
paste input "30"
click at [438, 188] on input "(___) ___-__30" at bounding box center [416, 192] width 103 height 21
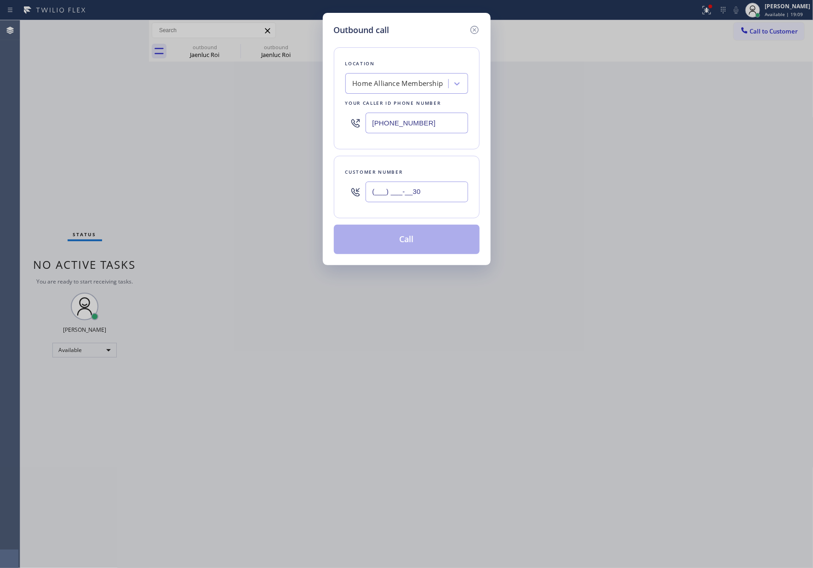
paste input "305) 984-0465"
type input "[PHONE_NUMBER]"
click at [442, 245] on button "Call" at bounding box center [407, 239] width 146 height 29
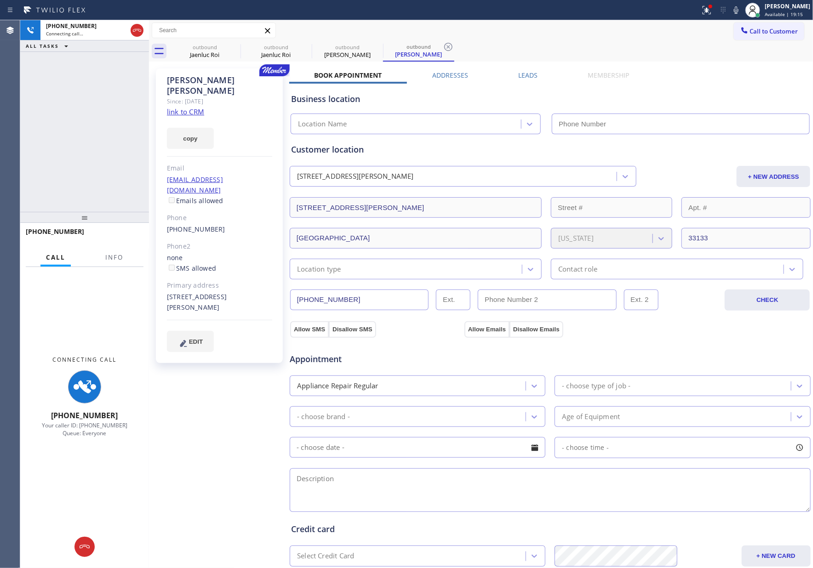
type input "[PHONE_NUMBER]"
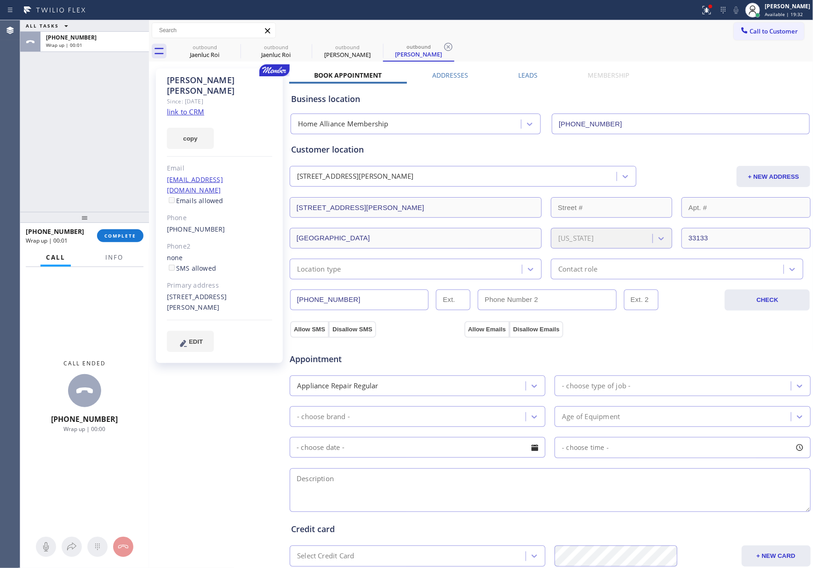
click at [660, 71] on div "Book Appointment Addresses Leads Membership Business location Home Alliance Mem…" at bounding box center [550, 374] width 522 height 607
click at [743, 16] on div "Status report Issue detected This issue could affect your workflow. Please cont…" at bounding box center [754, 10] width 116 height 20
click at [750, 33] on span "Call to Customer" at bounding box center [774, 31] width 48 height 8
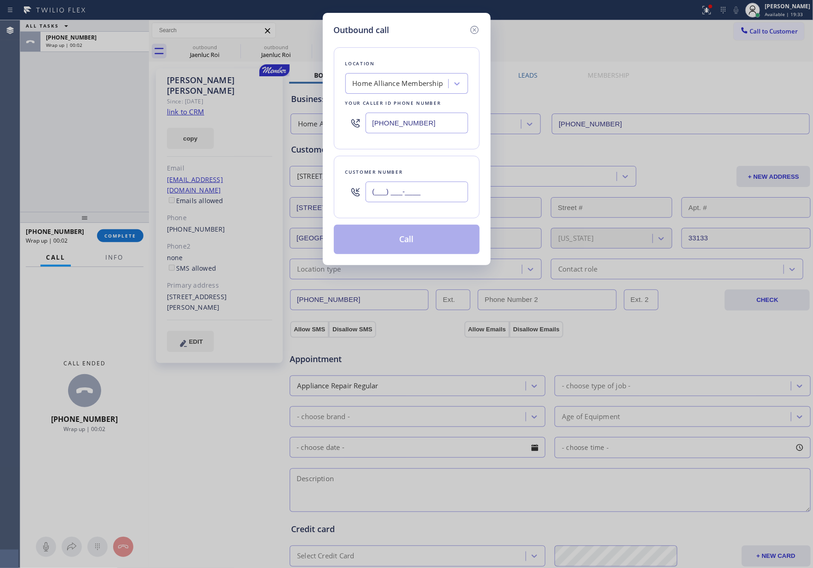
click at [439, 189] on input "(___) ___-____" at bounding box center [416, 192] width 103 height 21
paste input "949) 322-2490"
type input "[PHONE_NUMBER]"
click at [431, 240] on button "Call" at bounding box center [407, 239] width 146 height 29
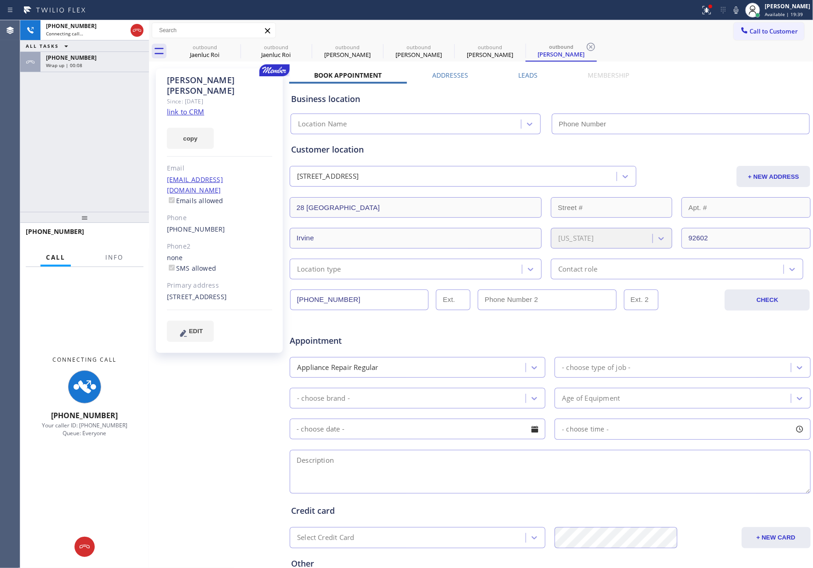
type input "[PHONE_NUMBER]"
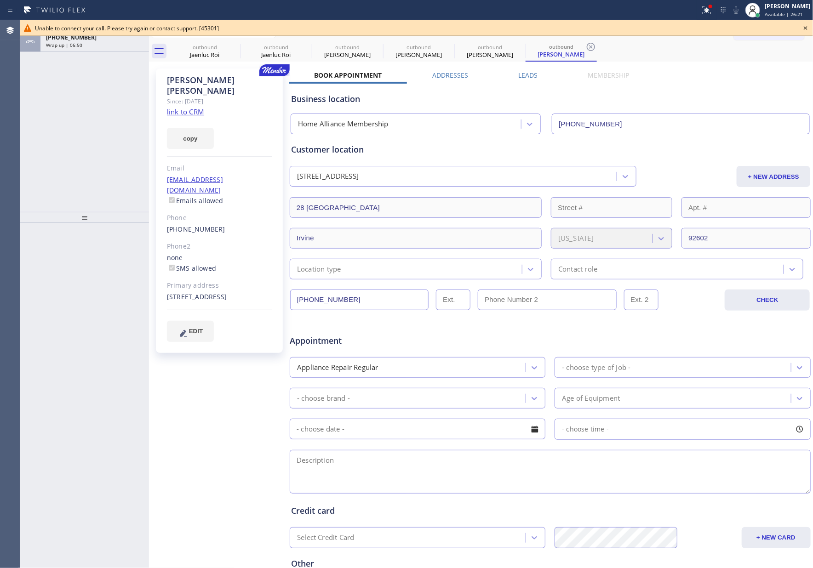
click at [46, 116] on div "ALL TASKS ALL TASKS ACTIVE TASKS TASKS IN WRAP UP [PHONE_NUMBER] Wrap up | 06:50" at bounding box center [84, 116] width 129 height 192
click at [120, 51] on div "[PHONE_NUMBER] Wrap up | 06:51" at bounding box center [92, 42] width 105 height 20
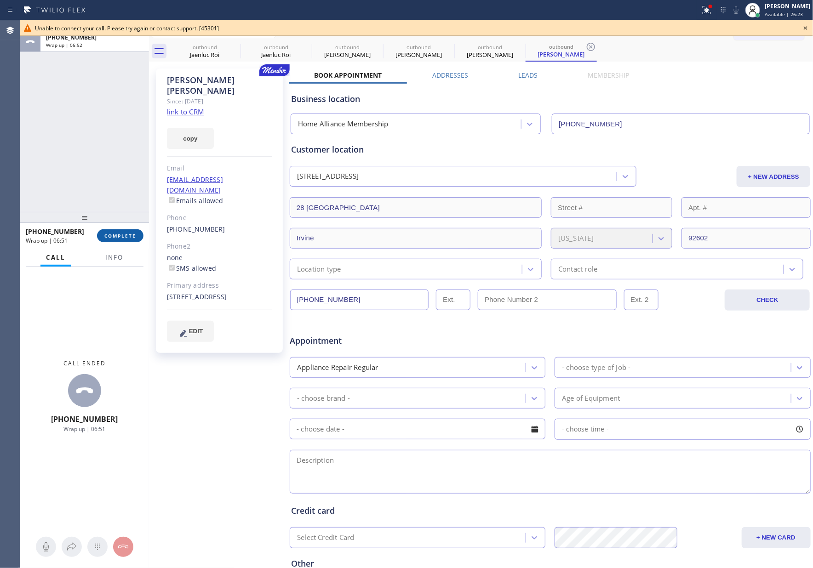
click at [122, 236] on span "COMPLETE" at bounding box center [120, 236] width 32 height 6
click at [113, 136] on div "ALL TASKS ALL TASKS ACTIVE TASKS TASKS IN WRAP UP [PHONE_NUMBER] Wrap up | 06:52" at bounding box center [84, 116] width 129 height 192
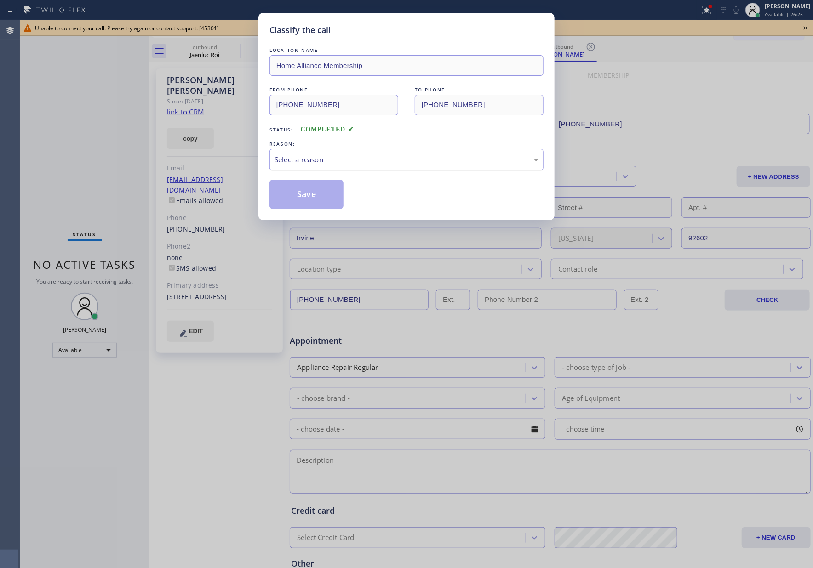
click at [328, 162] on div "Select a reason" at bounding box center [406, 159] width 264 height 11
click at [316, 194] on button "Save" at bounding box center [306, 194] width 74 height 29
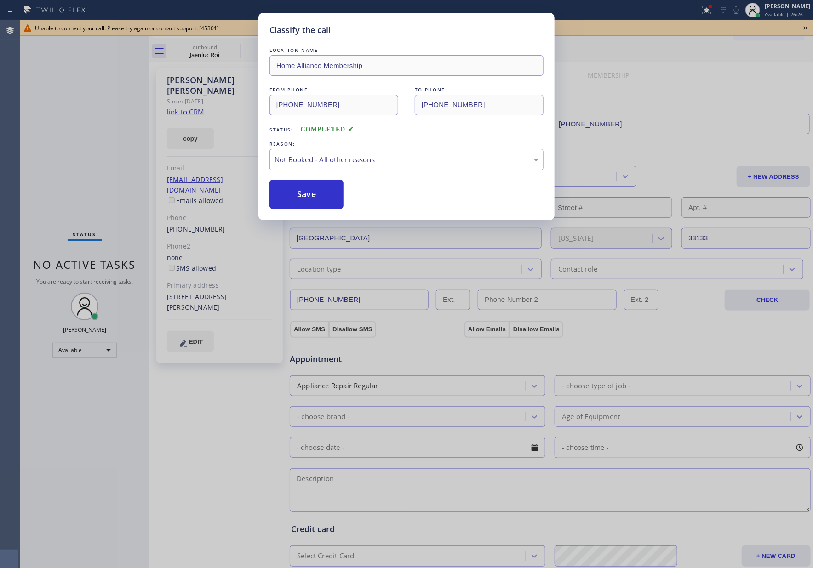
click at [316, 194] on button "Save" at bounding box center [306, 194] width 74 height 29
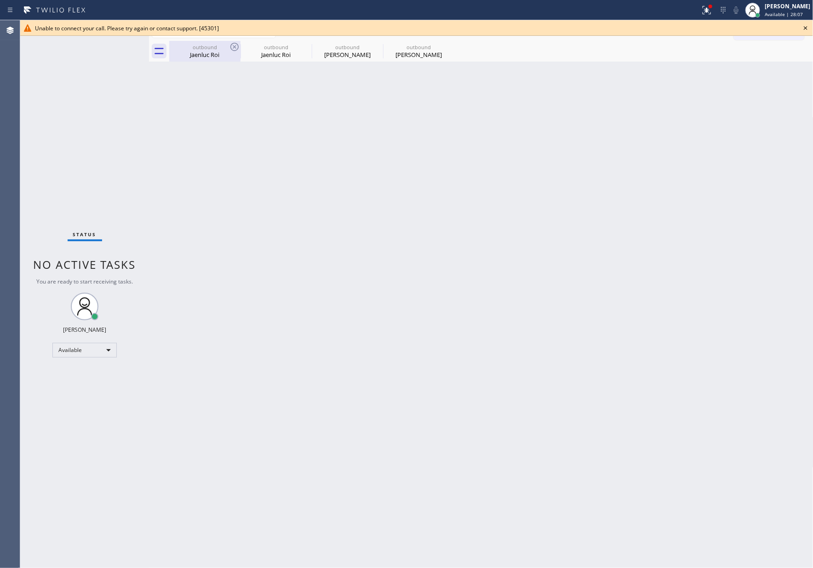
drag, startPoint x: 91, startPoint y: 120, endPoint x: 217, endPoint y: 54, distance: 142.5
click at [103, 121] on div "Status No active tasks You are ready to start receiving tasks. [PERSON_NAME] Av…" at bounding box center [84, 294] width 129 height 548
click at [217, 51] on div "Jaenluc Roi" at bounding box center [204, 55] width 69 height 8
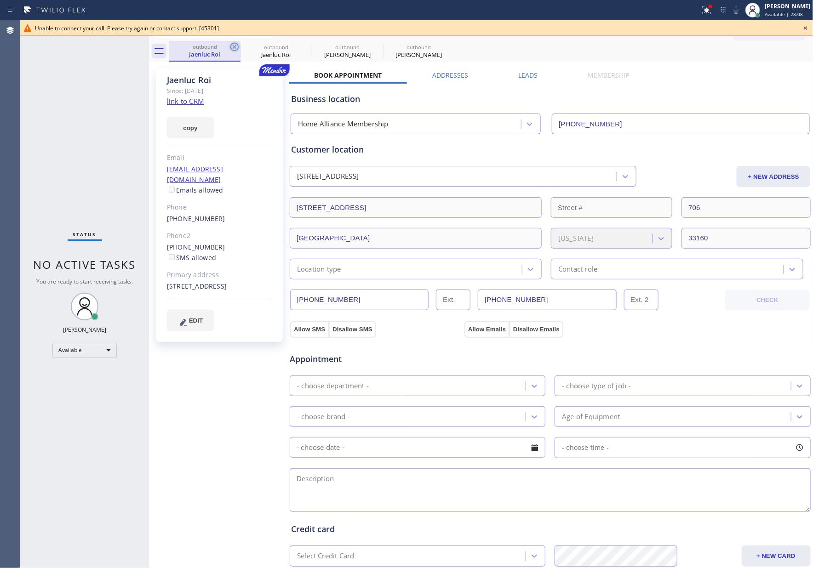
click at [233, 45] on icon at bounding box center [234, 46] width 11 height 11
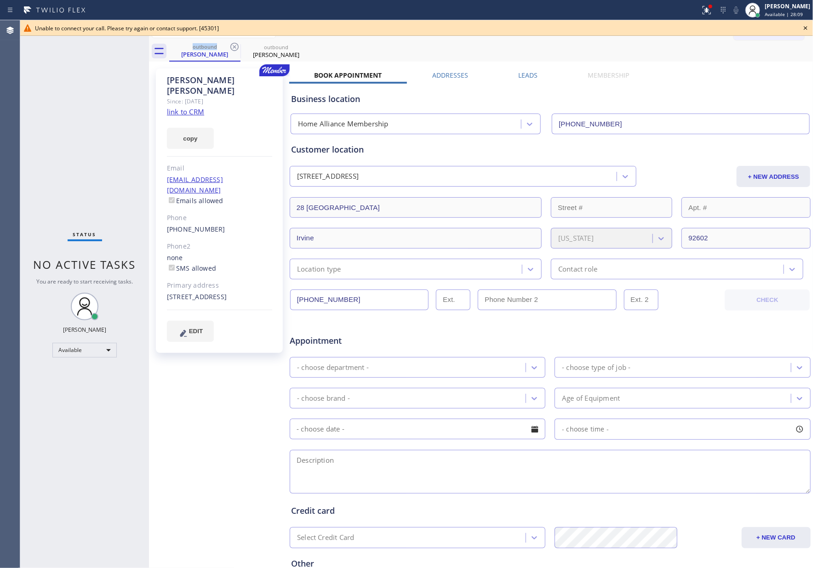
click at [233, 45] on icon at bounding box center [234, 46] width 11 height 11
click at [0, 0] on icon at bounding box center [0, 0] width 0 height 0
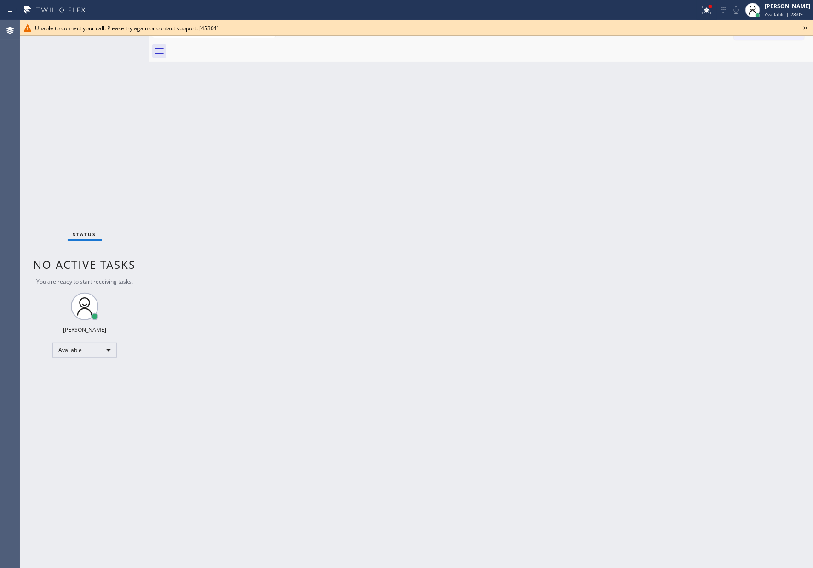
click at [233, 45] on div at bounding box center [491, 51] width 644 height 21
click at [803, 29] on icon at bounding box center [805, 28] width 11 height 11
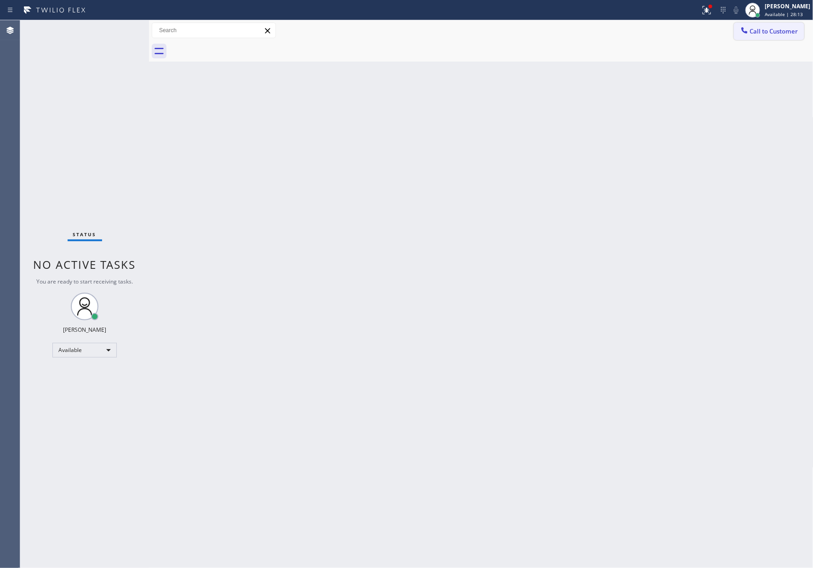
click at [792, 36] on button "Call to Customer" at bounding box center [769, 31] width 70 height 17
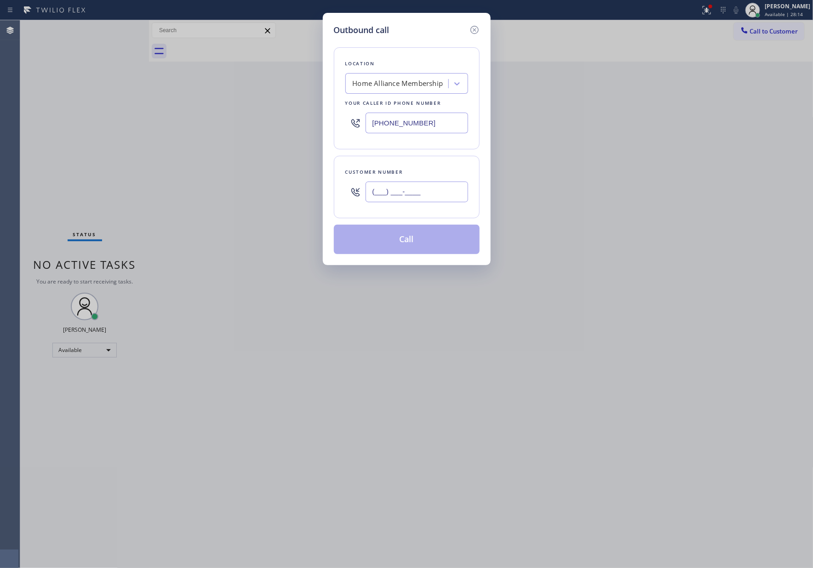
click at [403, 197] on input "(___) ___-____" at bounding box center [416, 192] width 103 height 21
paste input "941) 586-4298"
type input "[PHONE_NUMBER]"
click at [428, 245] on button "Call" at bounding box center [407, 239] width 146 height 29
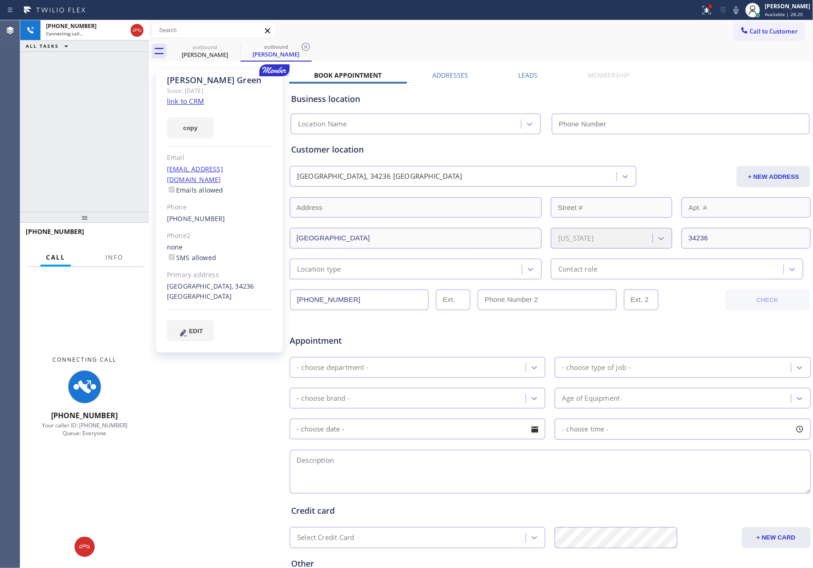
type input "[PHONE_NUMBER]"
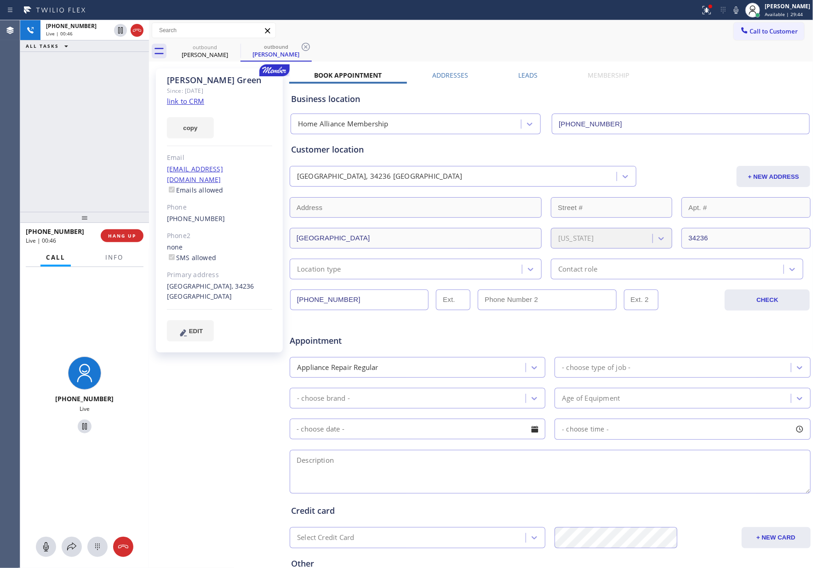
click at [92, 170] on div "[PHONE_NUMBER] Live | 00:46 ALL TASKS ALL TASKS ACTIVE TASKS TASKS IN WRAP UP" at bounding box center [84, 116] width 129 height 192
click at [127, 233] on span "HANG UP" at bounding box center [122, 236] width 28 height 6
click at [91, 101] on div "[PHONE_NUMBER] Live | 00:47 ALL TASKS ALL TASKS ACTIVE TASKS TASKS IN WRAP UP" at bounding box center [84, 116] width 129 height 192
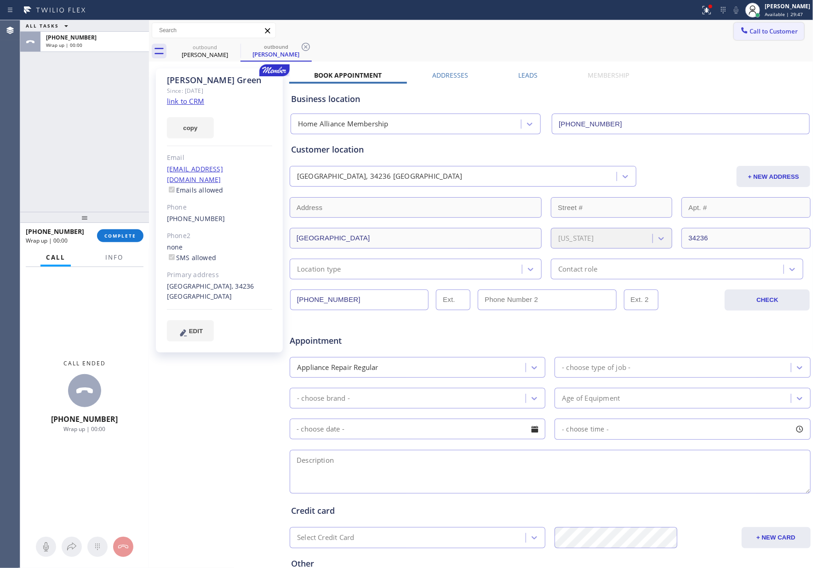
drag, startPoint x: 720, startPoint y: 83, endPoint x: 774, endPoint y: 33, distance: 73.2
click at [722, 79] on div "Book Appointment Addresses Leads Membership Business location Home Alliance Mem…" at bounding box center [550, 365] width 522 height 589
click at [774, 33] on span "Call to Customer" at bounding box center [774, 31] width 48 height 8
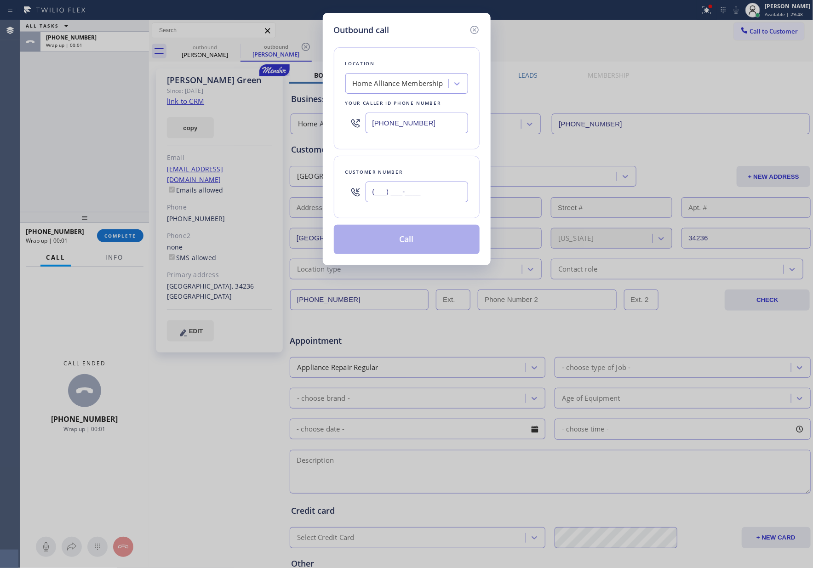
click at [429, 189] on input "(___) ___-____" at bounding box center [416, 192] width 103 height 21
paste input "860) 794-1466"
type input "[PHONE_NUMBER]"
click at [416, 250] on button "Call" at bounding box center [407, 239] width 146 height 29
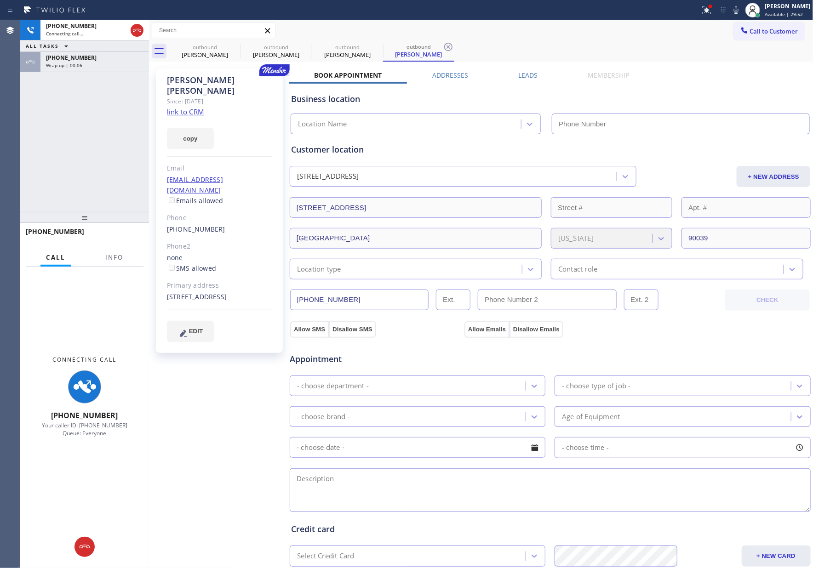
type input "[PHONE_NUMBER]"
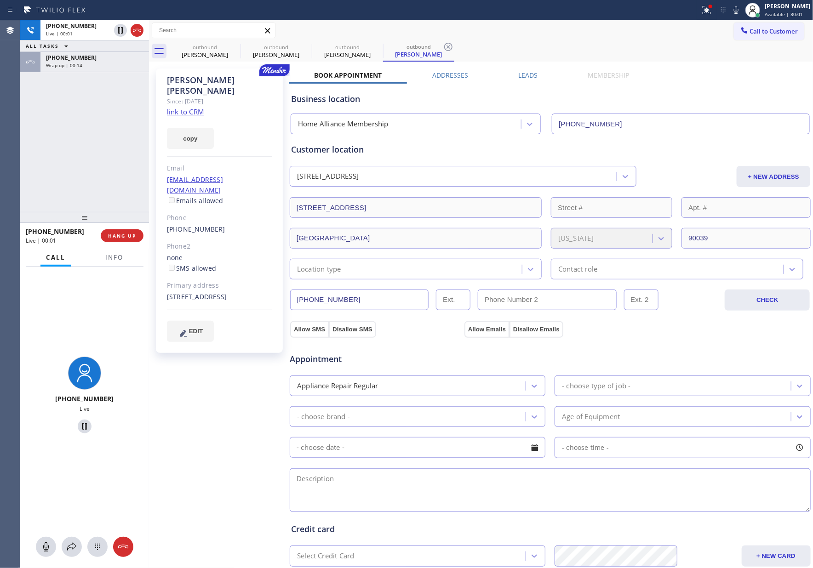
click at [94, 177] on div "[PHONE_NUMBER] Live | 00:01 ALL TASKS ALL TASKS ACTIVE TASKS TASKS IN WRAP UP […" at bounding box center [84, 116] width 129 height 192
click at [127, 222] on div at bounding box center [84, 216] width 129 height 11
click at [126, 236] on span "HANG UP" at bounding box center [122, 235] width 28 height 6
click at [105, 112] on div "[PHONE_NUMBER] Live | 00:03 ALL TASKS ALL TASKS ACTIVE TASKS TASKS IN WRAP UP […" at bounding box center [84, 115] width 129 height 191
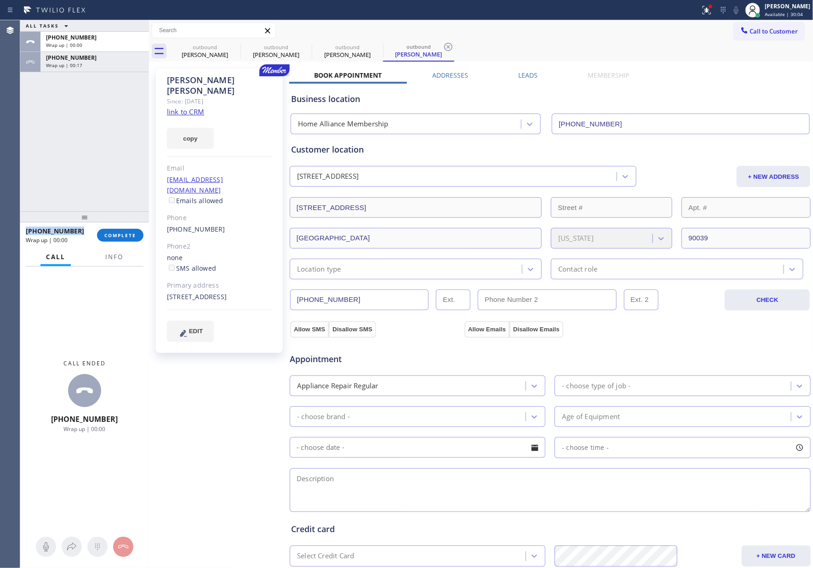
click at [105, 112] on div "ALL TASKS ALL TASKS ACTIVE TASKS TASKS IN WRAP UP [PHONE_NUMBER] Wrap up | 00:0…" at bounding box center [84, 115] width 129 height 191
drag, startPoint x: 137, startPoint y: 235, endPoint x: 134, endPoint y: 203, distance: 32.3
click at [137, 235] on button "COMPLETE" at bounding box center [120, 235] width 46 height 13
click at [127, 159] on div "ALL TASKS ALL TASKS ACTIVE TASKS TASKS IN WRAP UP [PHONE_NUMBER] Wrap up | 00:0…" at bounding box center [84, 115] width 129 height 191
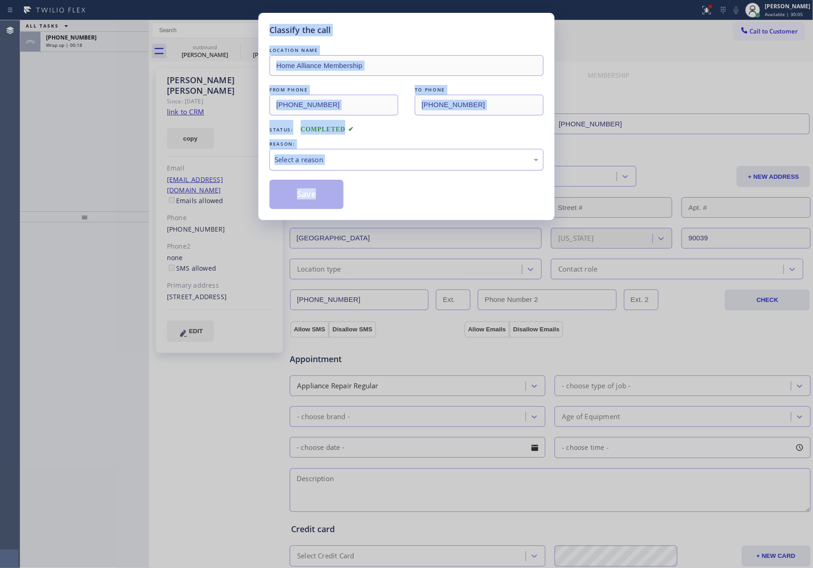
click at [355, 154] on div "Select a reason" at bounding box center [406, 160] width 274 height 22
click at [320, 194] on button "Save" at bounding box center [306, 194] width 74 height 29
click at [333, 196] on button "Save" at bounding box center [306, 194] width 74 height 29
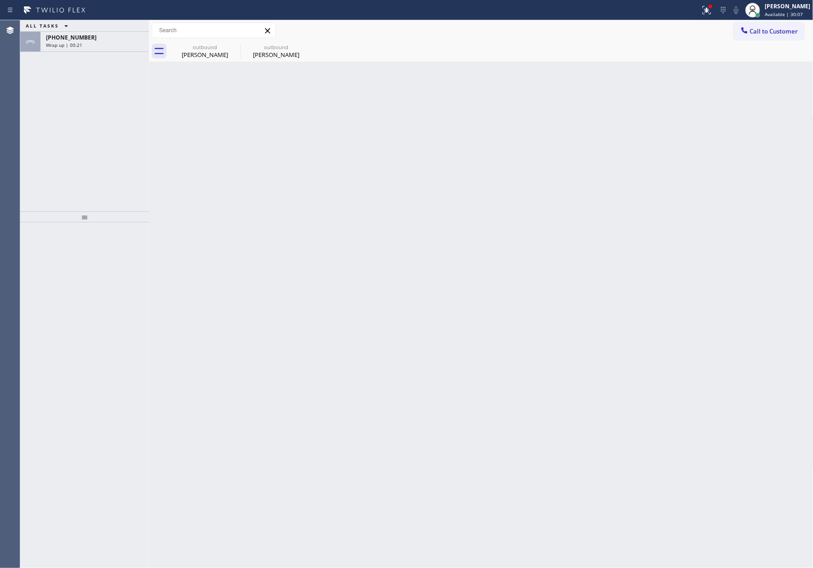
drag, startPoint x: 603, startPoint y: 271, endPoint x: 657, endPoint y: 212, distance: 79.4
click at [636, 234] on div "Back to Dashboard Change Sender ID Customers Technicians Select a contact Outbo…" at bounding box center [481, 294] width 664 height 548
click at [770, 34] on span "Call to Customer" at bounding box center [774, 31] width 48 height 8
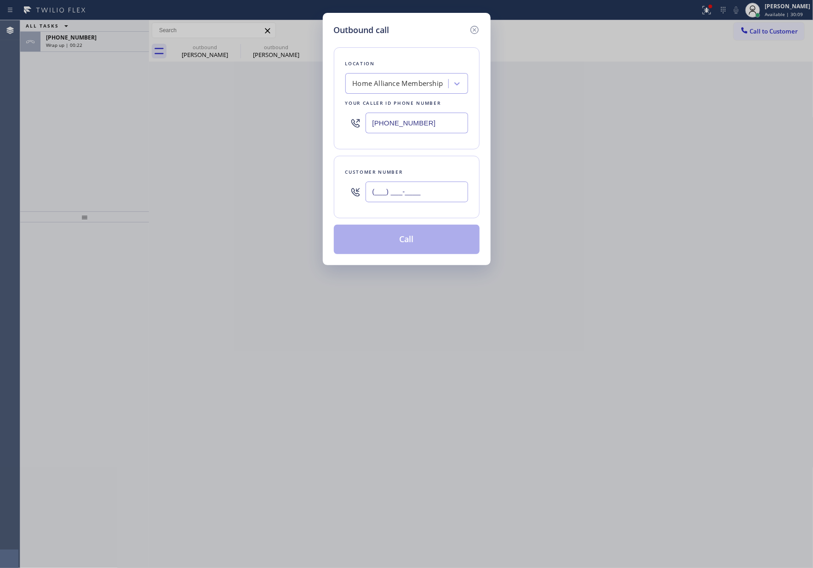
click at [404, 196] on input "(___) ___-____" at bounding box center [416, 192] width 103 height 21
paste input "714) 747-2940"
type input "[PHONE_NUMBER]"
click at [426, 243] on button "Call" at bounding box center [407, 239] width 146 height 29
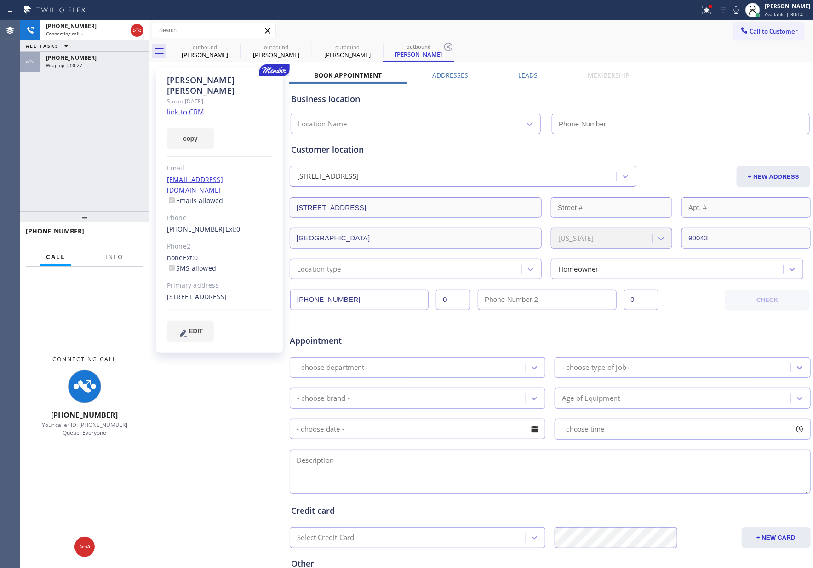
type input "[PHONE_NUMBER]"
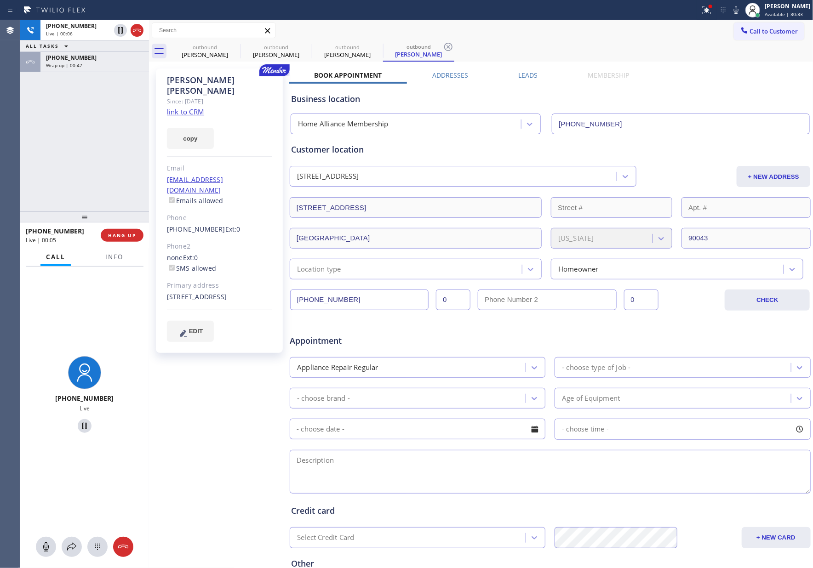
drag, startPoint x: 36, startPoint y: 152, endPoint x: 68, endPoint y: 97, distance: 63.6
click at [53, 131] on div "[PHONE_NUMBER] Live | 00:06 ALL TASKS ALL TASKS ACTIVE TASKS TASKS IN WRAP UP […" at bounding box center [84, 115] width 129 height 191
click at [79, 55] on span "[PHONE_NUMBER]" at bounding box center [71, 58] width 51 height 8
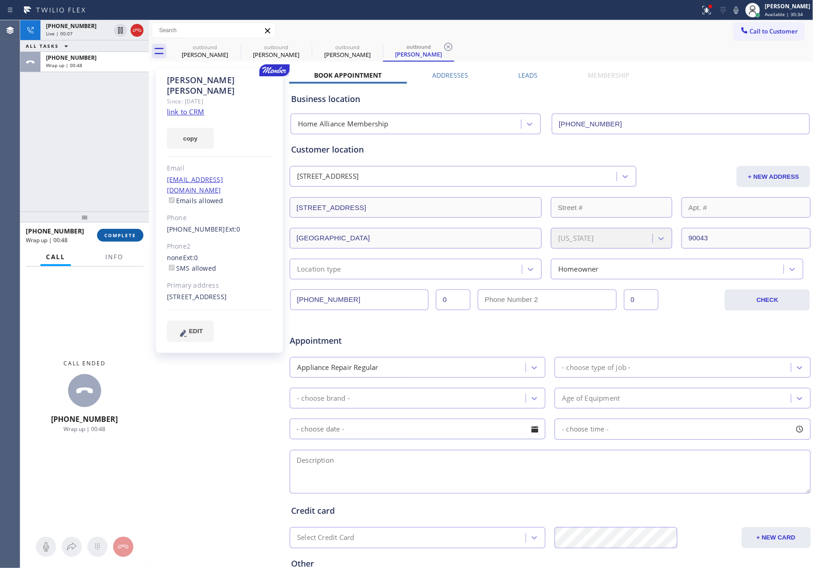
click at [116, 239] on button "COMPLETE" at bounding box center [120, 235] width 46 height 13
click at [117, 169] on div "[PHONE_NUMBER] Live | 00:07 ALL TASKS ALL TASKS ACTIVE TASKS TASKS IN WRAP UP […" at bounding box center [84, 115] width 129 height 191
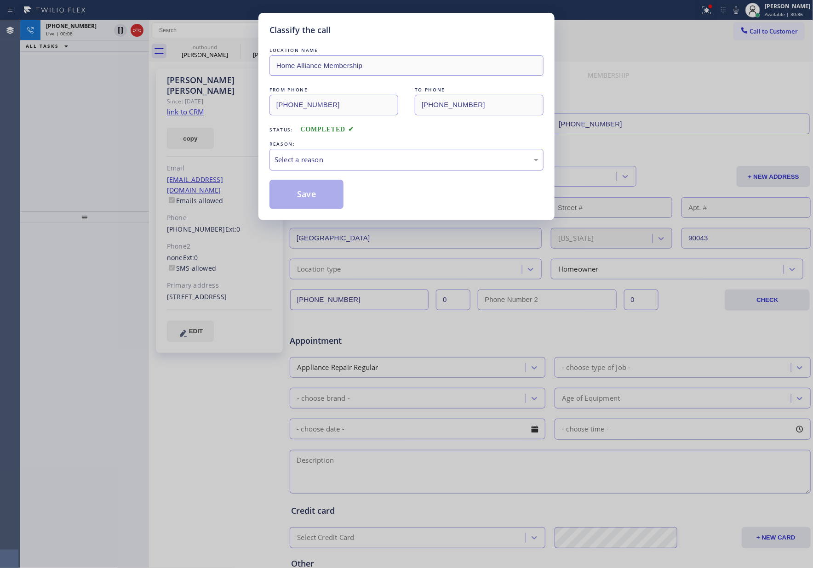
click at [323, 164] on div "Select a reason" at bounding box center [406, 159] width 264 height 11
click at [317, 199] on button "Save" at bounding box center [306, 194] width 74 height 29
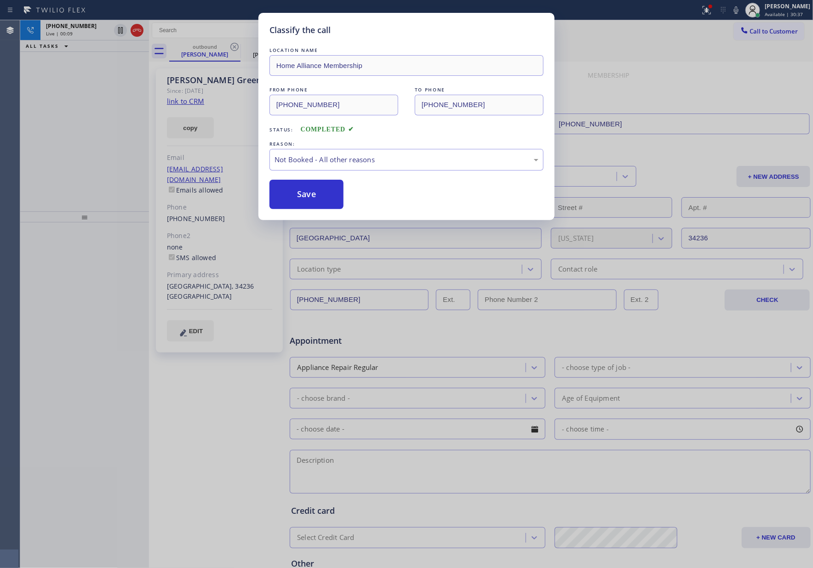
click at [317, 199] on button "Save" at bounding box center [306, 194] width 74 height 29
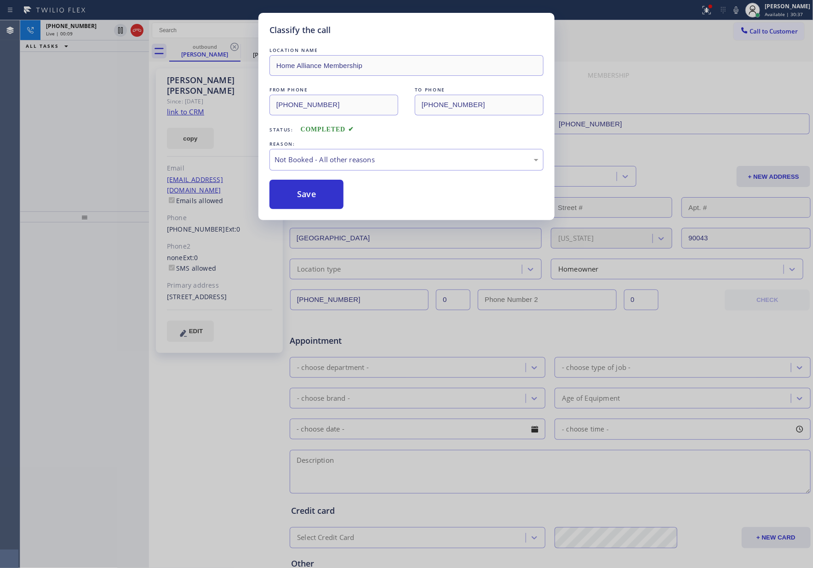
click at [111, 120] on div "Classify the call LOCATION NAME Home Alliance Membership FROM PHONE [PHONE_NUMB…" at bounding box center [406, 284] width 813 height 568
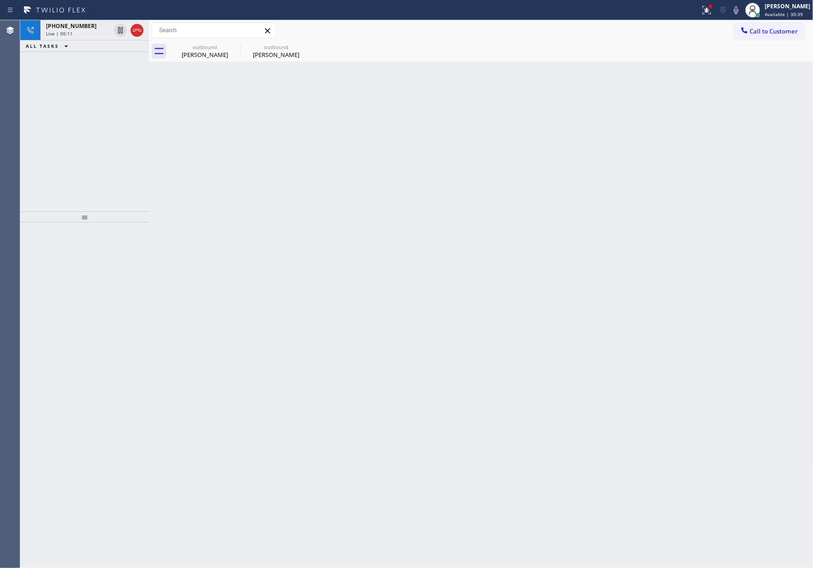
click at [268, 39] on div "Call to Customer Outbound call Location Home Alliance Membership Your caller id…" at bounding box center [481, 30] width 664 height 21
click at [269, 51] on div "[PERSON_NAME]" at bounding box center [275, 55] width 69 height 8
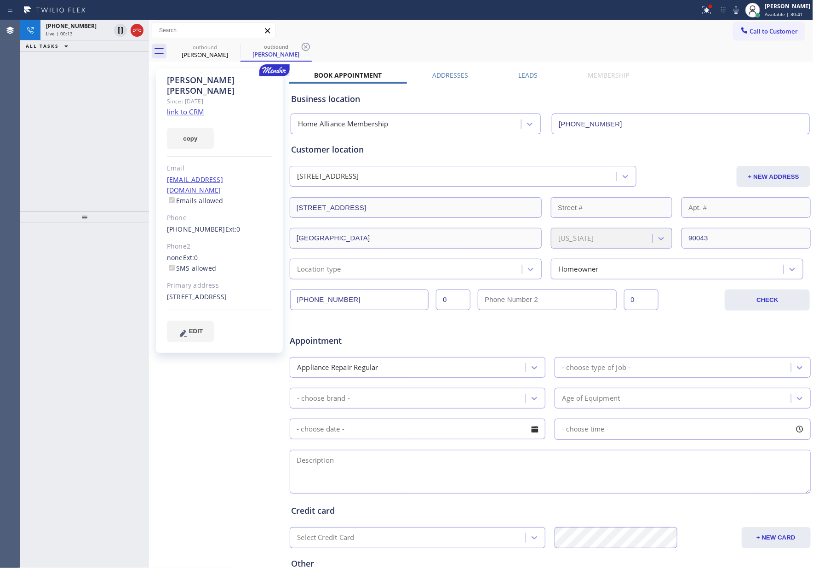
click at [204, 107] on link "link to CRM" at bounding box center [185, 111] width 37 height 9
drag, startPoint x: 81, startPoint y: 145, endPoint x: 86, endPoint y: 36, distance: 109.5
click at [85, 131] on div "ALL TASKS ALL TASKS ACTIVE TASKS TASKS IN WRAP UP [PHONE_NUMBER] Wrap up | 02:59" at bounding box center [84, 115] width 129 height 191
click at [86, 37] on div "[PHONE_NUMBER]" at bounding box center [94, 38] width 97 height 8
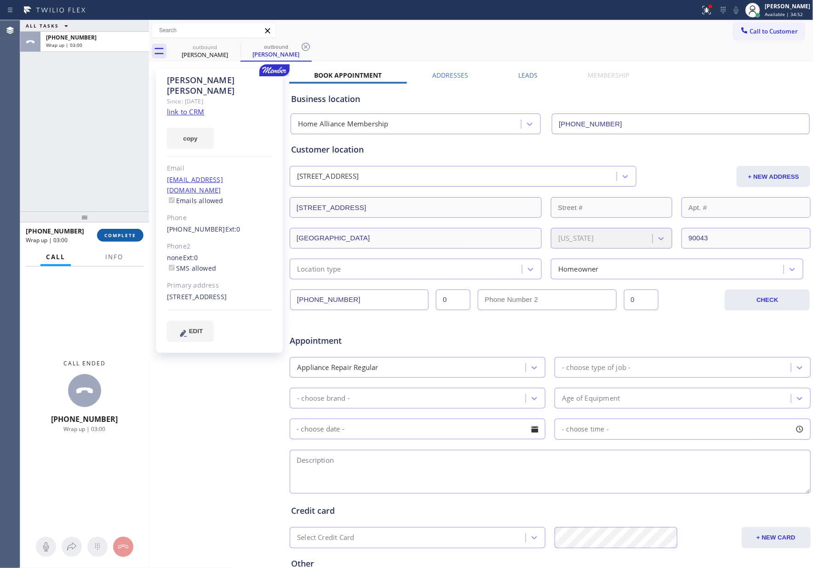
click at [125, 236] on span "COMPLETE" at bounding box center [120, 235] width 32 height 6
click at [118, 107] on div "ALL TASKS ALL TASKS ACTIVE TASKS TASKS IN WRAP UP [PHONE_NUMBER] Wrap up | 03:00" at bounding box center [84, 115] width 129 height 191
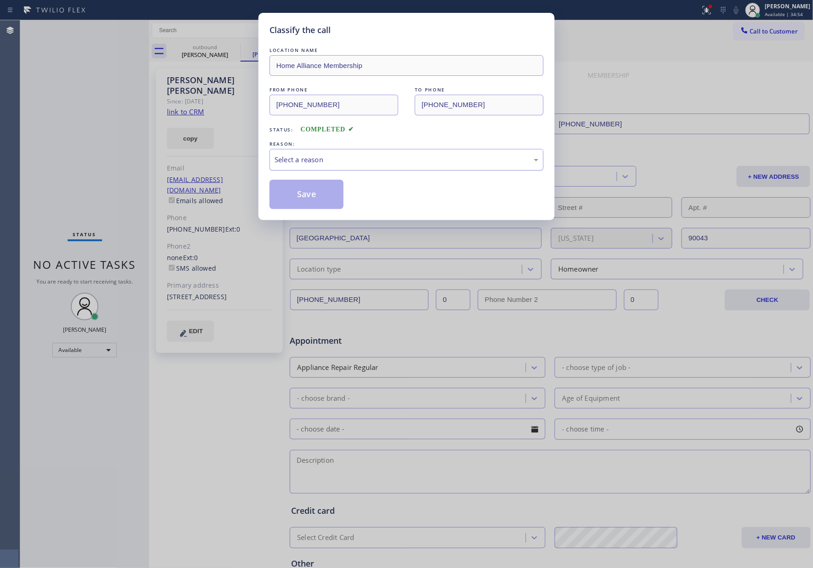
click at [311, 161] on div "Select a reason" at bounding box center [406, 159] width 264 height 11
click at [309, 206] on button "Save" at bounding box center [306, 194] width 74 height 29
click at [315, 181] on button "Save" at bounding box center [306, 194] width 74 height 29
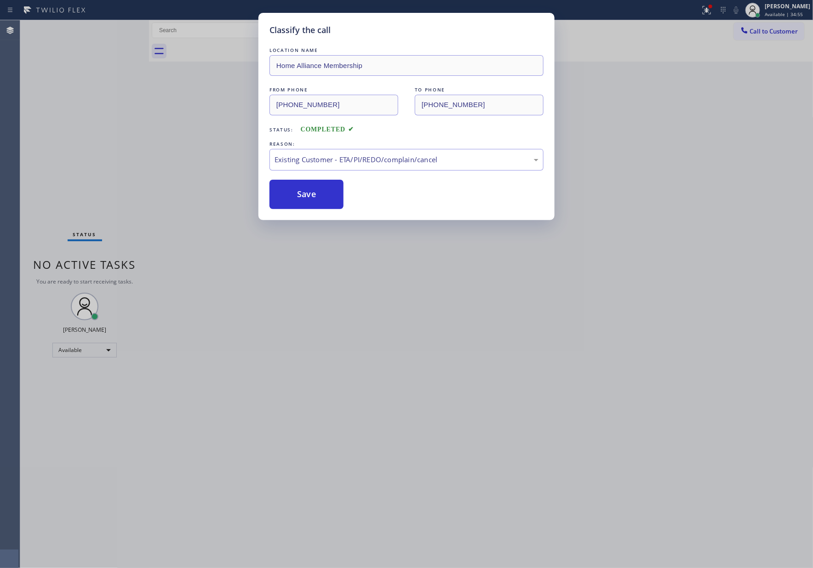
drag, startPoint x: 315, startPoint y: 185, endPoint x: 359, endPoint y: 200, distance: 46.4
click at [319, 186] on div "Classify the call LOCATION NAME 4B2.Paid HVAC Alliance Expert FROM PHONE [PHONE…" at bounding box center [416, 294] width 792 height 548
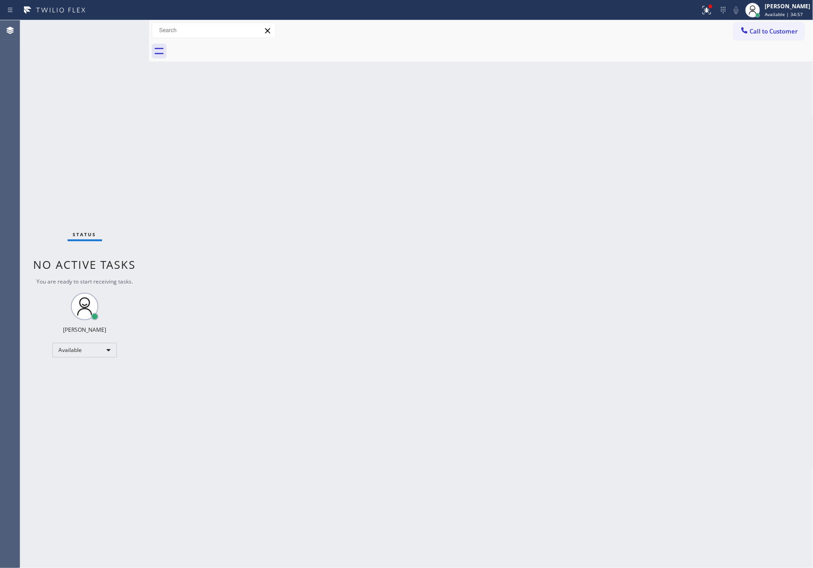
drag, startPoint x: 567, startPoint y: 268, endPoint x: 754, endPoint y: 64, distance: 276.5
click at [578, 262] on div "Back to Dashboard Change Sender ID Customers Technicians Select a contact Outbo…" at bounding box center [481, 294] width 664 height 548
click at [760, 23] on button "Call to Customer" at bounding box center [769, 31] width 70 height 17
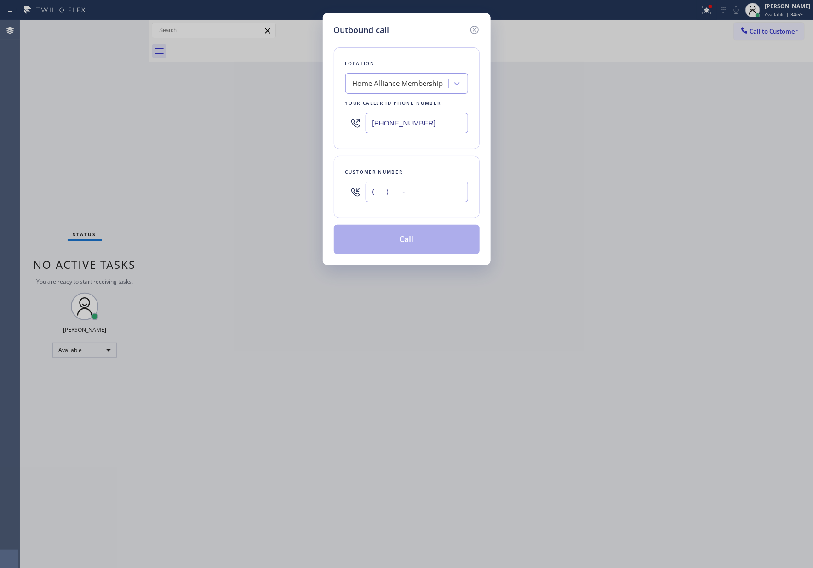
click at [398, 201] on input "(___) ___-____" at bounding box center [416, 192] width 103 height 21
paste input "310) 937-6388"
type input "[PHONE_NUMBER]"
click at [407, 249] on button "Call" at bounding box center [407, 239] width 146 height 29
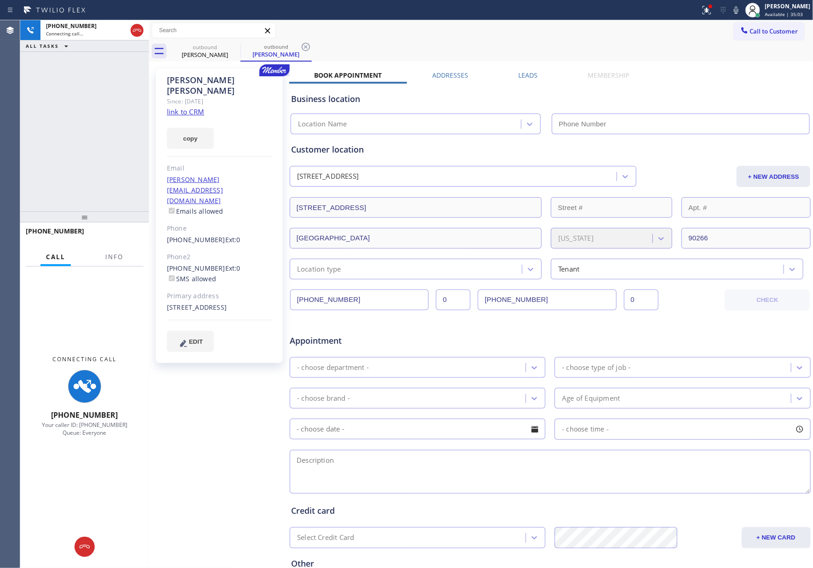
type input "[PHONE_NUMBER]"
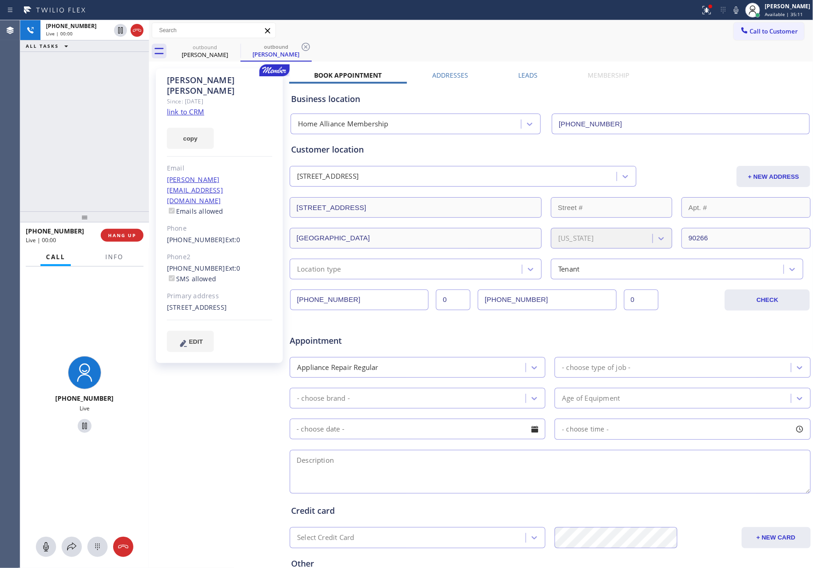
click at [94, 143] on div "[PHONE_NUMBER] Live | 00:00 ALL TASKS ALL TASKS ACTIVE TASKS TASKS IN WRAP UP" at bounding box center [84, 115] width 129 height 191
click at [93, 142] on div "[PHONE_NUMBER] Live | 00:01 ALL TASKS ALL TASKS ACTIVE TASKS TASKS IN WRAP UP" at bounding box center [84, 115] width 129 height 191
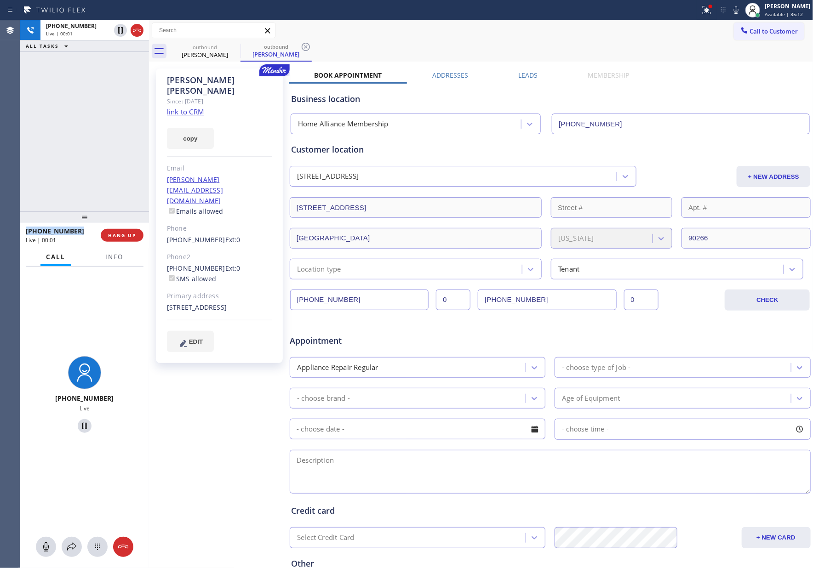
click at [93, 142] on div "[PHONE_NUMBER] Live | 00:01 ALL TASKS ALL TASKS ACTIVE TASKS TASKS IN WRAP UP" at bounding box center [84, 115] width 129 height 191
click at [93, 142] on div "[PHONE_NUMBER] Live | 00:02 ALL TASKS ALL TASKS ACTIVE TASKS TASKS IN WRAP UP" at bounding box center [84, 115] width 129 height 191
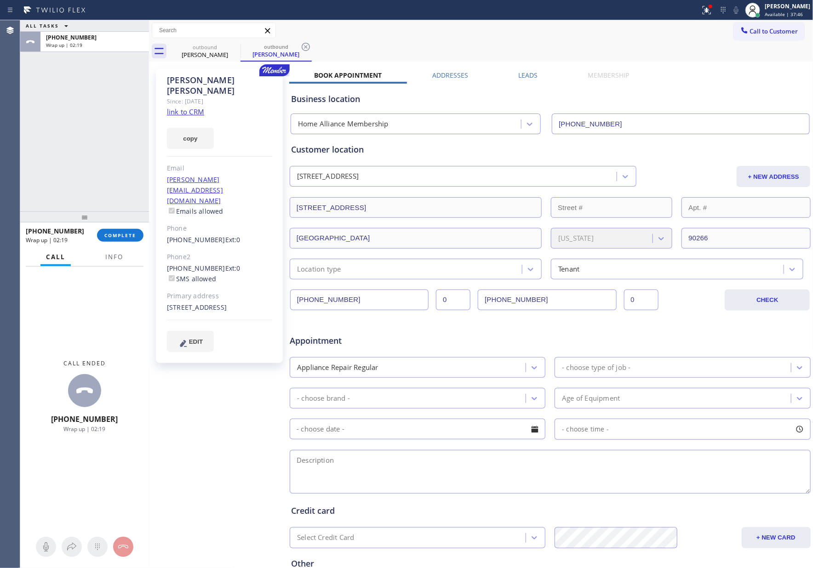
click at [93, 142] on div "ALL TASKS ALL TASKS ACTIVE TASKS TASKS IN WRAP UP [PHONE_NUMBER] Wrap up | 02:19" at bounding box center [84, 115] width 129 height 191
click at [131, 237] on span "COMPLETE" at bounding box center [120, 235] width 32 height 6
click at [123, 153] on div "ALL TASKS ALL TASKS ACTIVE TASKS TASKS IN WRAP UP [PHONE_NUMBER] Wrap up | 02:20" at bounding box center [84, 115] width 129 height 191
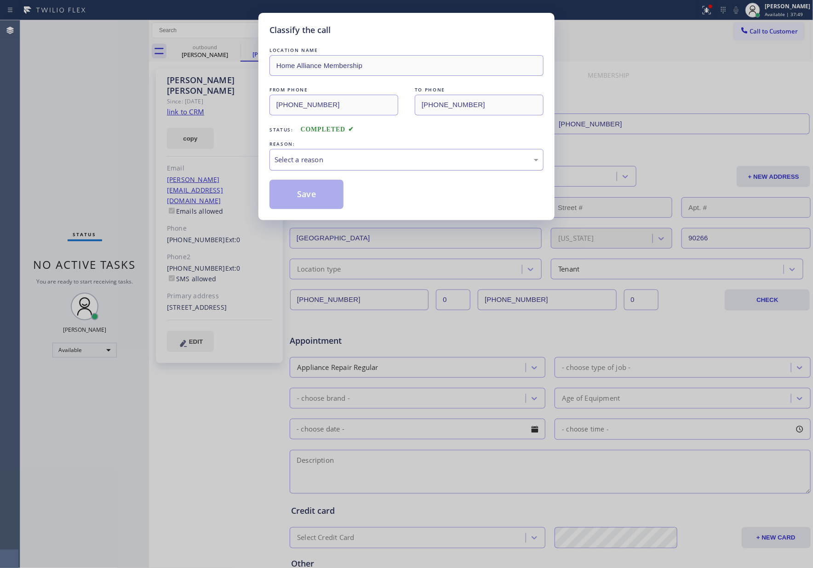
drag, startPoint x: 311, startPoint y: 156, endPoint x: 316, endPoint y: 170, distance: 14.9
click at [312, 156] on div "Select a reason" at bounding box center [406, 159] width 264 height 11
click at [325, 196] on button "Save" at bounding box center [306, 194] width 74 height 29
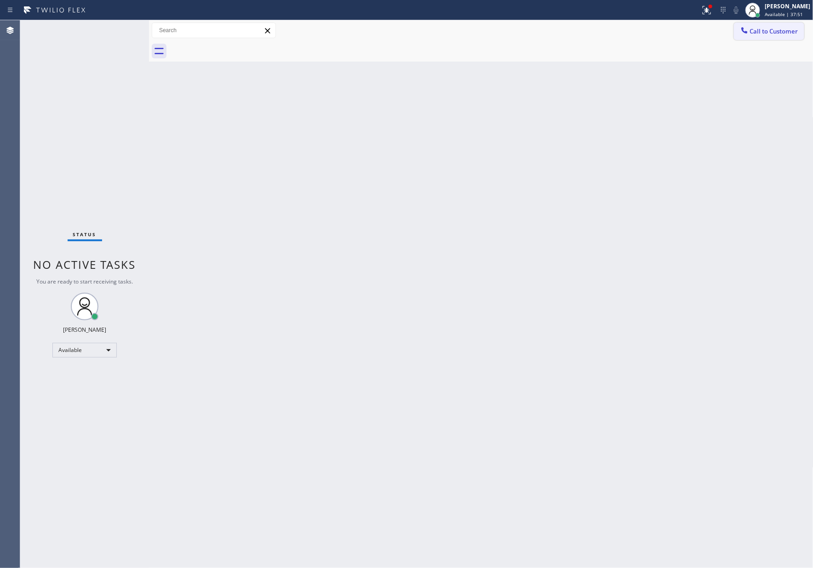
drag, startPoint x: 573, startPoint y: 308, endPoint x: 786, endPoint y: 33, distance: 347.6
click at [595, 285] on div "Back to Dashboard Change Sender ID Customers Technicians Select a contact Outbo…" at bounding box center [481, 294] width 664 height 548
click at [787, 31] on span "Call to Customer" at bounding box center [774, 31] width 48 height 8
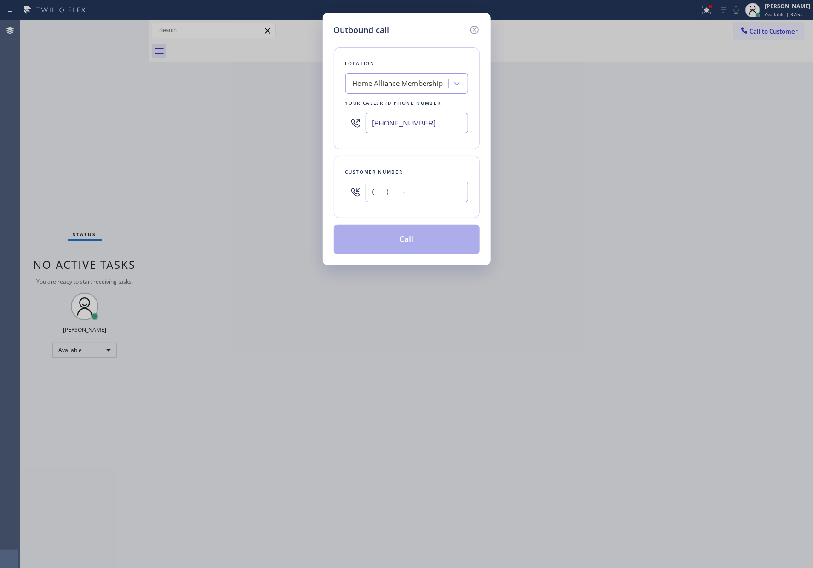
click at [421, 196] on input "(___) ___-____" at bounding box center [416, 192] width 103 height 21
paste input "626) 926-6159"
type input "[PHONE_NUMBER]"
click at [419, 247] on button "Call" at bounding box center [407, 239] width 146 height 29
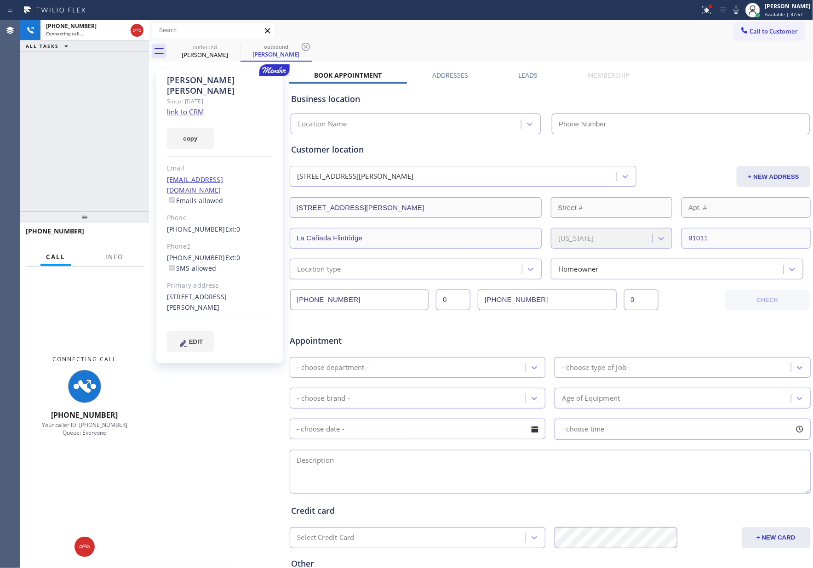
type input "[PHONE_NUMBER]"
click at [74, 162] on div "[PHONE_NUMBER] Connecting call… ALL TASKS ALL TASKS ACTIVE TASKS TASKS IN WRAP …" at bounding box center [84, 115] width 129 height 191
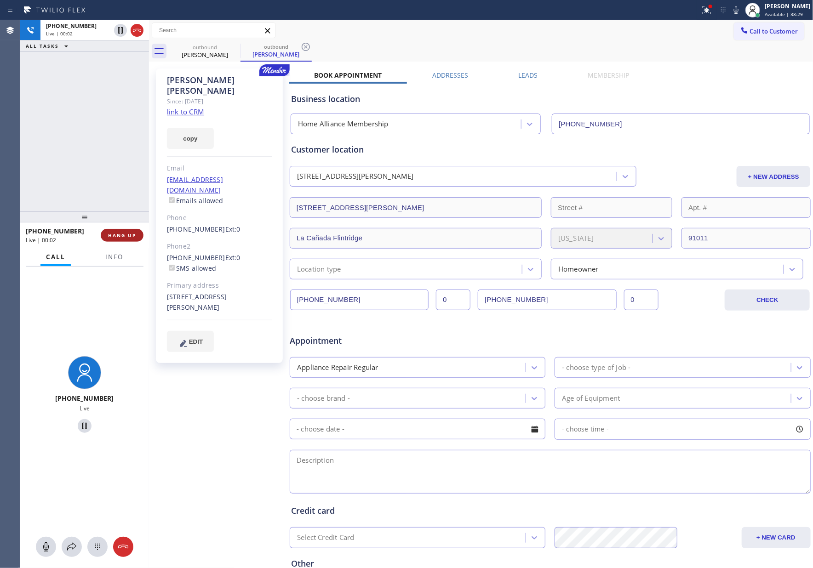
click at [111, 234] on span "HANG UP" at bounding box center [122, 235] width 28 height 6
click at [124, 87] on div "[PHONE_NUMBER] Live | 00:02 ALL TASKS ALL TASKS ACTIVE TASKS TASKS IN WRAP UP" at bounding box center [84, 115] width 129 height 191
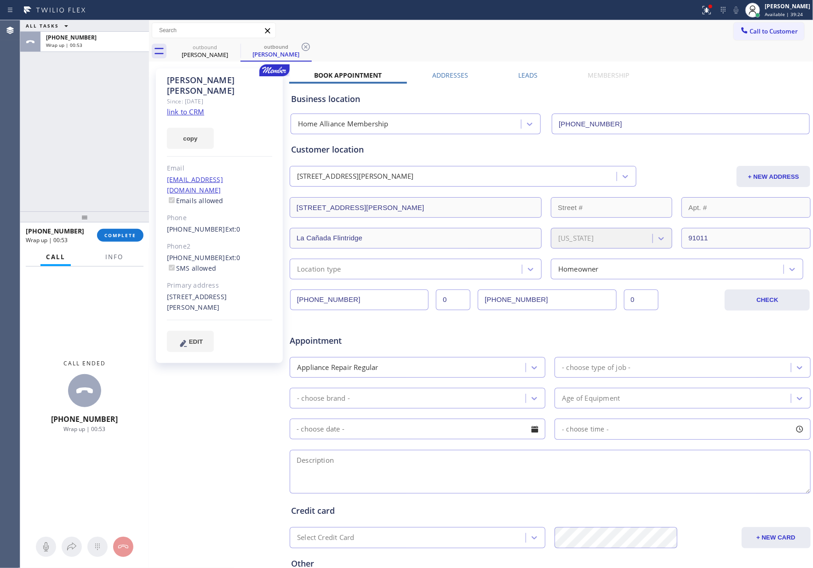
drag, startPoint x: 84, startPoint y: 189, endPoint x: 123, endPoint y: 254, distance: 75.4
click at [92, 204] on div "ALL TASKS ALL TASKS ACTIVE TASKS TASKS IN WRAP UP [PHONE_NUMBER] Wrap up | 00:53" at bounding box center [84, 115] width 129 height 191
click at [118, 232] on span "COMPLETE" at bounding box center [120, 235] width 32 height 6
click at [103, 114] on div "ALL TASKS ALL TASKS ACTIVE TASKS TASKS IN WRAP UP [PHONE_NUMBER] Wrap up | 00:54" at bounding box center [84, 115] width 129 height 191
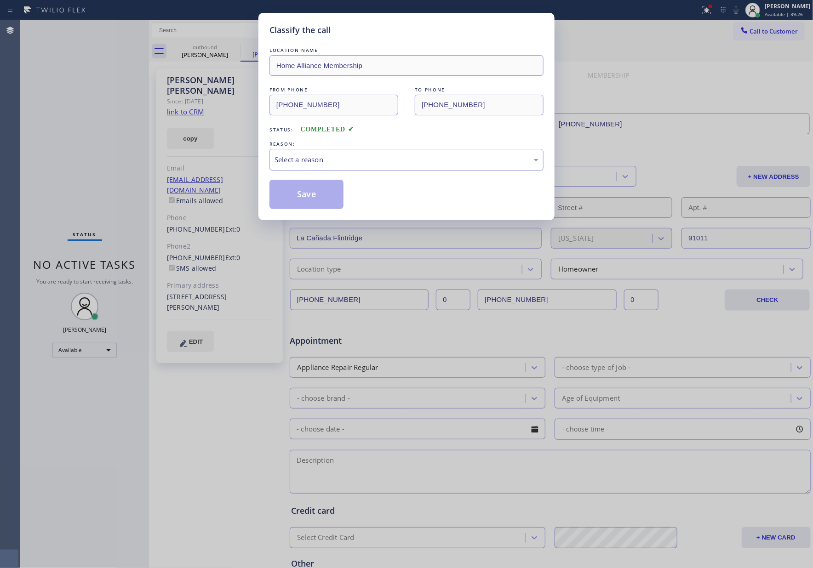
click at [302, 163] on div "Select a reason" at bounding box center [406, 159] width 264 height 11
click at [315, 192] on button "Save" at bounding box center [306, 194] width 74 height 29
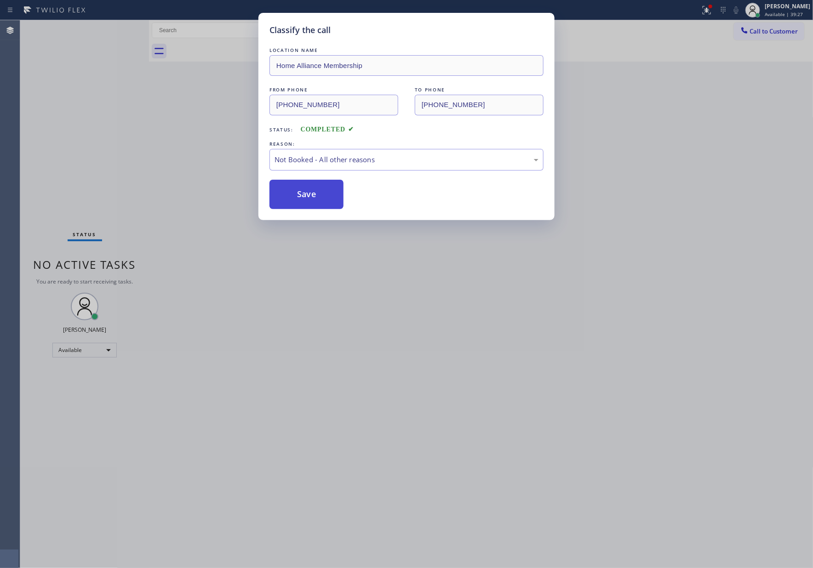
click at [316, 192] on button "Save" at bounding box center [306, 194] width 74 height 29
click at [81, 117] on div "Classify the call LOCATION NAME Home Alliance Membership FROM PHONE [PHONE_NUMB…" at bounding box center [406, 284] width 813 height 568
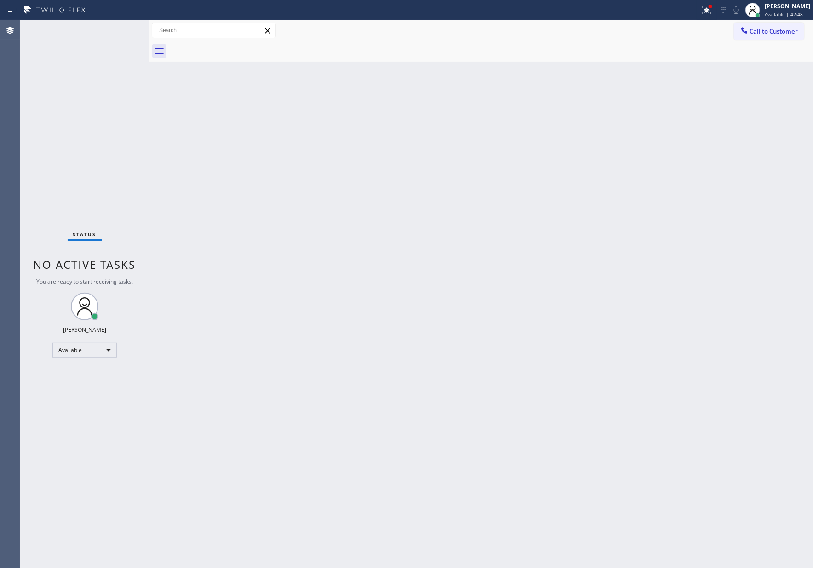
drag, startPoint x: 419, startPoint y: 429, endPoint x: 531, endPoint y: 248, distance: 212.6
click at [451, 381] on div "Back to Dashboard Change Sender ID Customers Technicians Select a contact Outbo…" at bounding box center [481, 294] width 664 height 548
drag, startPoint x: 691, startPoint y: 309, endPoint x: 812, endPoint y: 63, distance: 273.6
click at [699, 296] on div "Back to Dashboard Change Sender ID Customers Technicians Select a contact Outbo…" at bounding box center [481, 294] width 664 height 548
drag, startPoint x: 782, startPoint y: 40, endPoint x: 779, endPoint y: 31, distance: 9.7
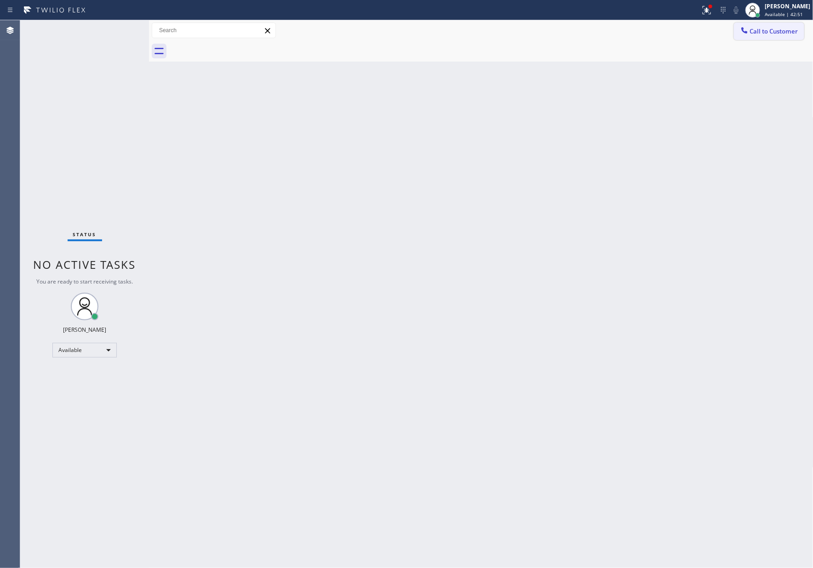
click at [782, 39] on div "Call to Customer Outbound call Location Home Alliance Membership Your caller id…" at bounding box center [481, 30] width 664 height 21
click at [779, 29] on span "Call to Customer" at bounding box center [774, 31] width 48 height 8
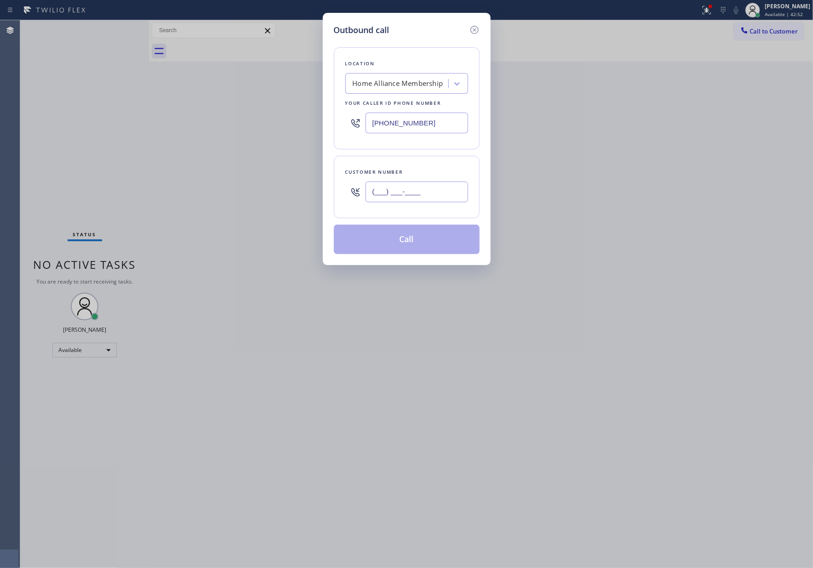
click at [415, 193] on input "(___) ___-____" at bounding box center [416, 192] width 103 height 21
paste input "323) 369-1655"
type input "[PHONE_NUMBER]"
click at [414, 247] on button "Call" at bounding box center [407, 239] width 146 height 29
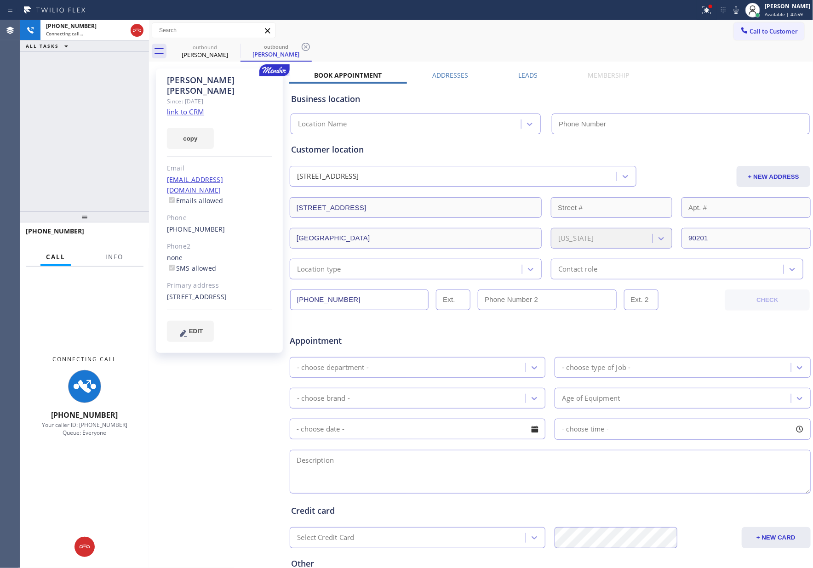
type input "[PHONE_NUMBER]"
click at [120, 160] on div "[PHONE_NUMBER] Connecting call… ALL TASKS ALL TASKS ACTIVE TASKS TASKS IN WRAP …" at bounding box center [84, 115] width 129 height 191
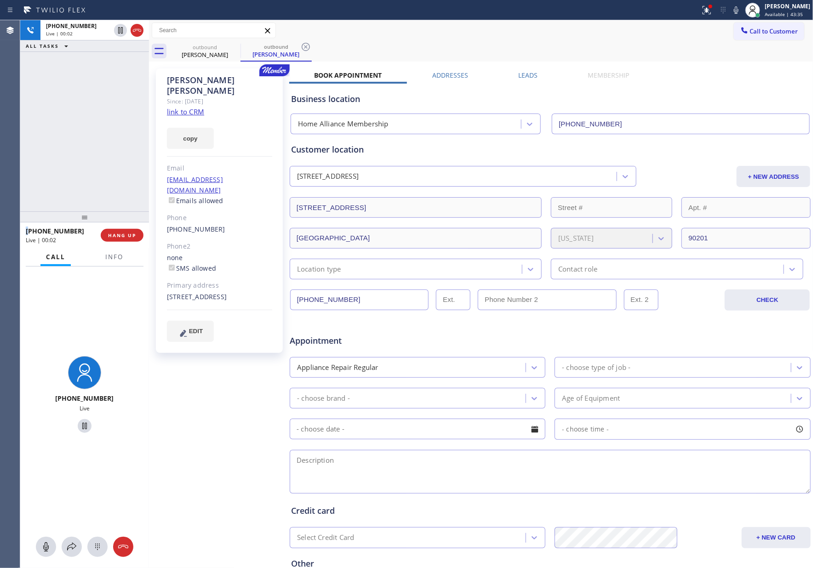
drag, startPoint x: 134, startPoint y: 236, endPoint x: 134, endPoint y: 153, distance: 82.7
click at [134, 232] on span "HANG UP" at bounding box center [122, 235] width 28 height 6
click at [134, 130] on div "[PHONE_NUMBER] Live | 00:03 ALL TASKS ALL TASKS ACTIVE TASKS TASKS IN WRAP UP" at bounding box center [84, 115] width 129 height 191
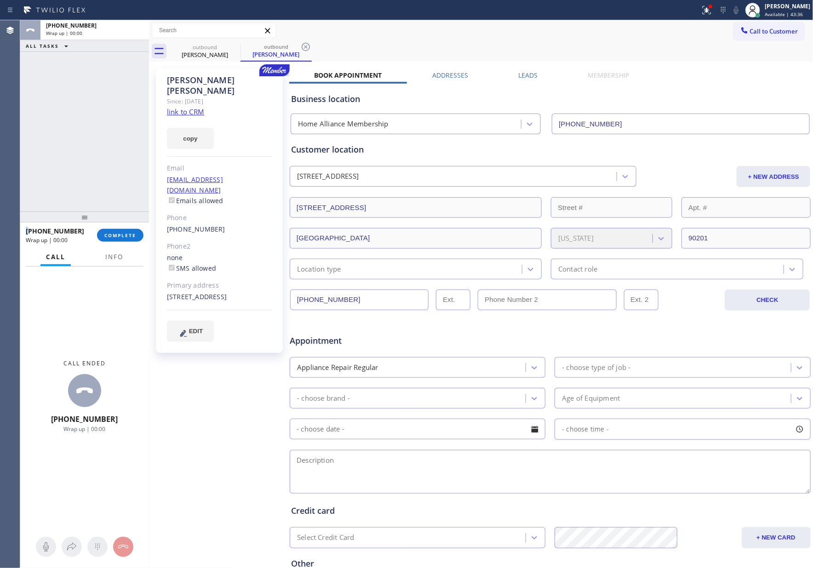
drag, startPoint x: 134, startPoint y: 238, endPoint x: 120, endPoint y: 169, distance: 70.4
click at [134, 236] on span "COMPLETE" at bounding box center [120, 235] width 32 height 6
click at [120, 167] on div "ALL TASKS ALL TASKS ACTIVE TASKS TASKS IN WRAP UP [PHONE_NUMBER] Wrap up | 00:00" at bounding box center [84, 115] width 129 height 191
click at [120, 168] on div "ALL TASKS ALL TASKS ACTIVE TASKS TASKS IN WRAP UP [PHONE_NUMBER] Wrap up | 00:00" at bounding box center [84, 115] width 129 height 191
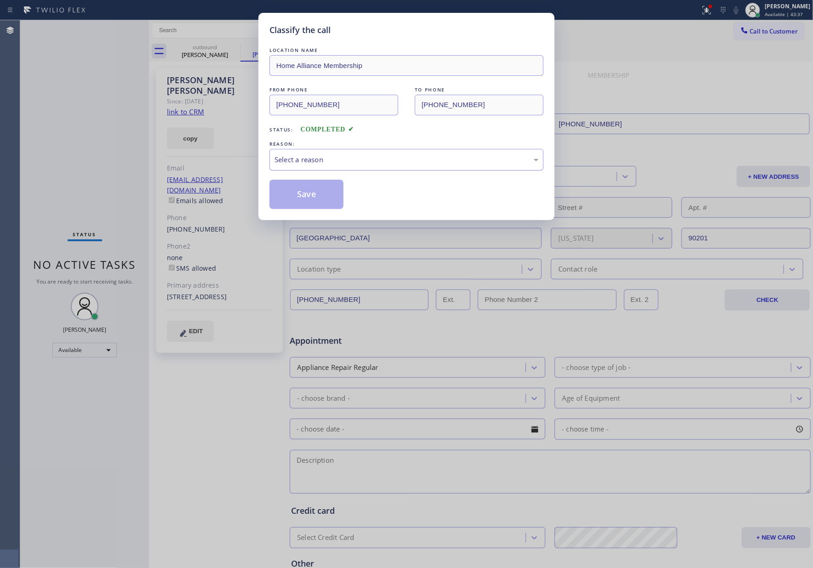
click at [319, 153] on div "Select a reason" at bounding box center [406, 160] width 274 height 22
click at [311, 195] on button "Save" at bounding box center [306, 194] width 74 height 29
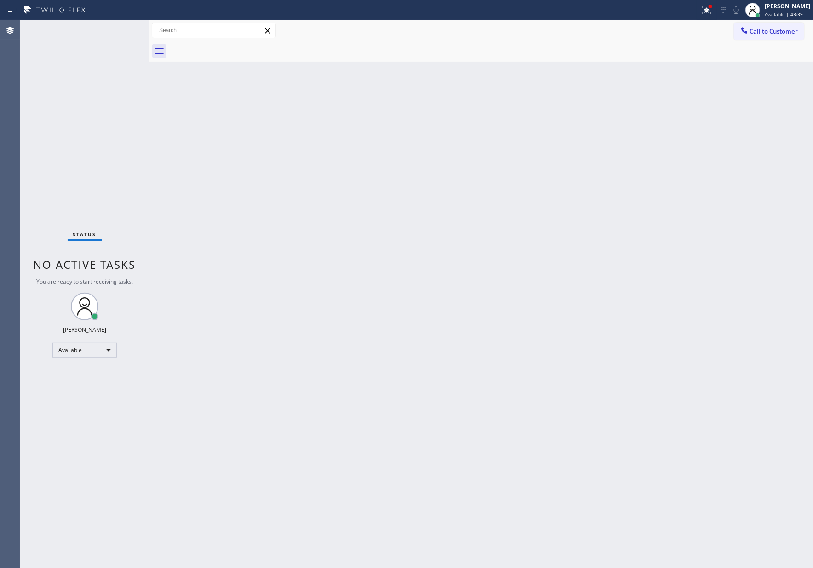
drag, startPoint x: 641, startPoint y: 344, endPoint x: 795, endPoint y: 185, distance: 220.7
click at [683, 305] on div "Back to Dashboard Change Sender ID Customers Technicians Select a contact Outbo…" at bounding box center [481, 294] width 664 height 548
click at [802, 29] on button "Call to Customer" at bounding box center [769, 31] width 70 height 17
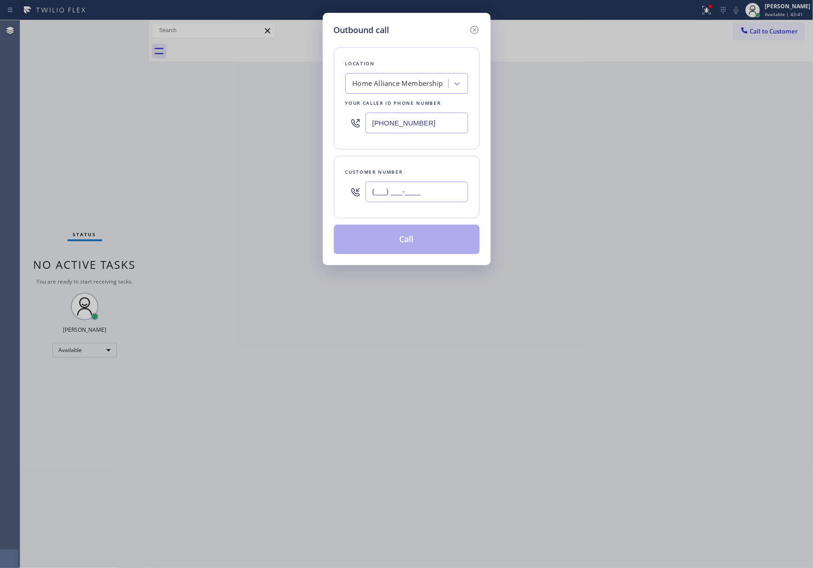
click at [416, 200] on input "(___) ___-____" at bounding box center [416, 192] width 103 height 21
paste input "206) 418-9214"
type input "[PHONE_NUMBER]"
click at [418, 240] on button "Call" at bounding box center [407, 239] width 146 height 29
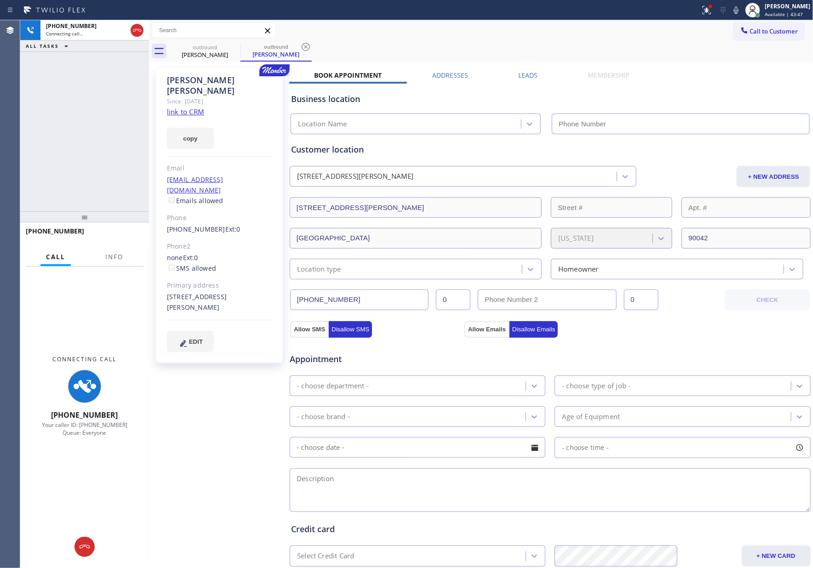
type input "[PHONE_NUMBER]"
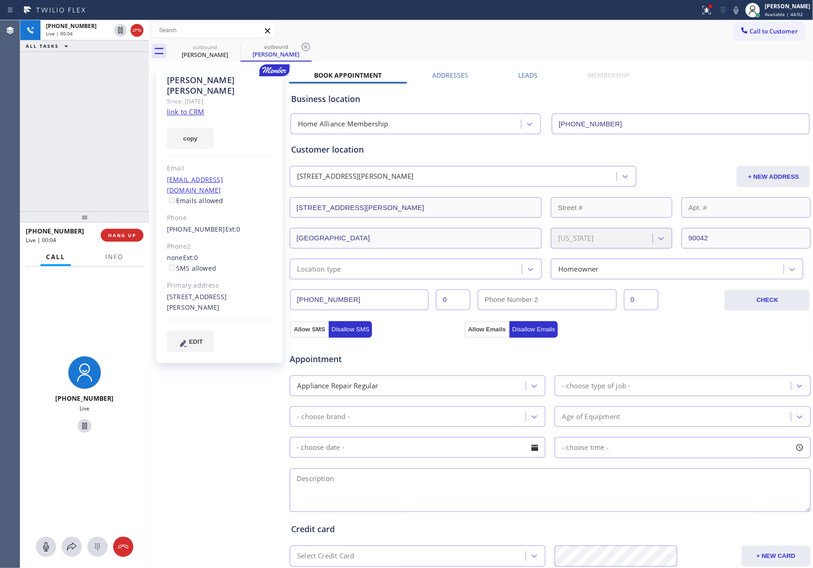
click at [91, 108] on div "[PHONE_NUMBER] Live | 00:04 ALL TASKS ALL TASKS ACTIVE TASKS TASKS IN WRAP UP" at bounding box center [84, 115] width 129 height 191
click at [91, 109] on div "[PHONE_NUMBER] Live | 00:04 ALL TASKS ALL TASKS ACTIVE TASKS TASKS IN WRAP UP" at bounding box center [84, 115] width 129 height 191
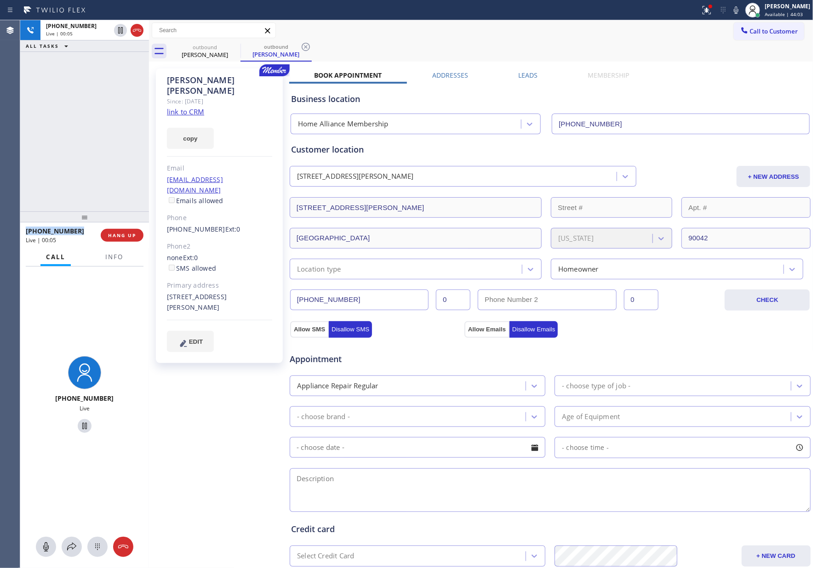
click at [203, 107] on link "link to CRM" at bounding box center [185, 111] width 37 height 9
drag, startPoint x: 46, startPoint y: 123, endPoint x: 407, endPoint y: 9, distance: 378.4
click at [72, 121] on div "[PHONE_NUMBER] Live | 00:06 ALL TASKS ALL TASKS ACTIVE TASKS TASKS IN WRAP UP" at bounding box center [84, 115] width 129 height 191
click at [480, 46] on div "outbound [PERSON_NAME] outbound [PERSON_NAME]" at bounding box center [491, 51] width 644 height 21
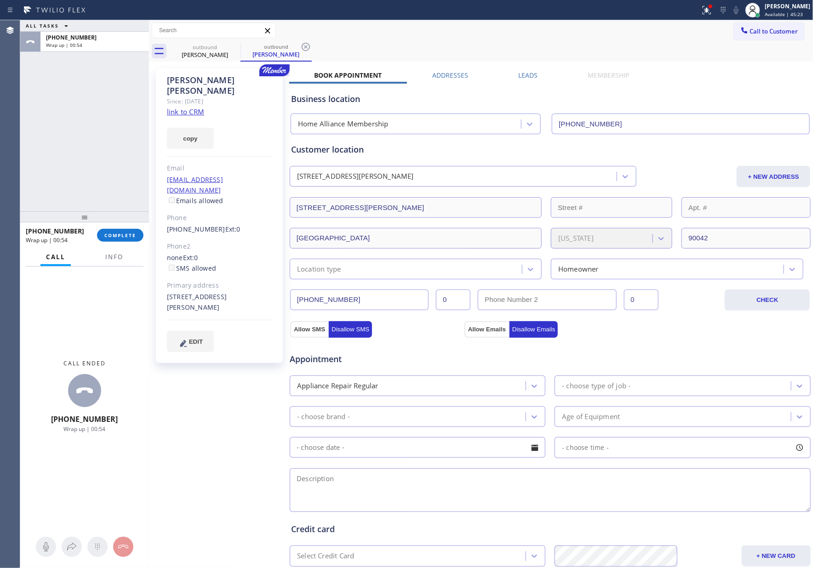
drag, startPoint x: 114, startPoint y: 166, endPoint x: 146, endPoint y: 222, distance: 64.9
click at [116, 173] on div "ALL TASKS ALL TASKS ACTIVE TASKS TASKS IN WRAP UP [PHONE_NUMBER] Wrap up | 00:54" at bounding box center [84, 115] width 129 height 191
drag, startPoint x: 132, startPoint y: 234, endPoint x: 129, endPoint y: 226, distance: 9.1
click at [131, 231] on button "COMPLETE" at bounding box center [120, 235] width 46 height 13
click at [110, 130] on div "ALL TASKS ALL TASKS ACTIVE TASKS TASKS IN WRAP UP [PHONE_NUMBER] Wrap up | 00:55" at bounding box center [84, 115] width 129 height 191
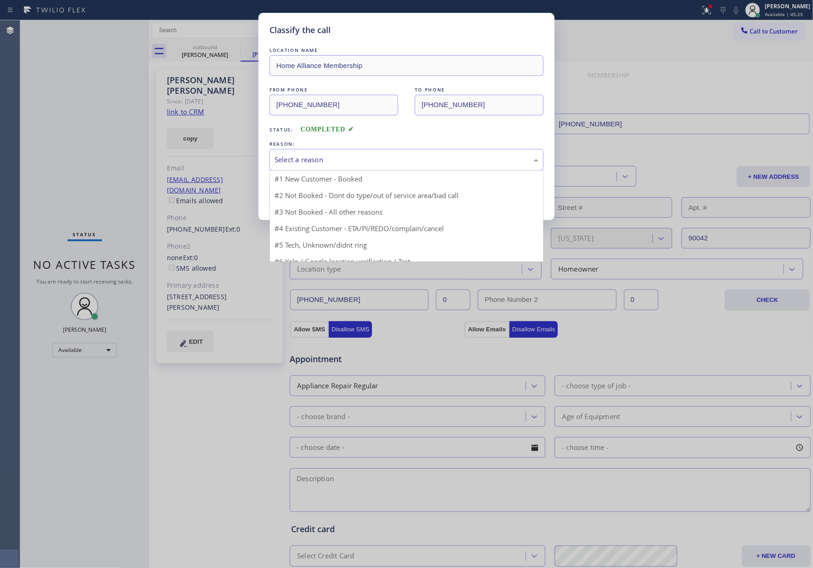
drag, startPoint x: 303, startPoint y: 155, endPoint x: 304, endPoint y: 169, distance: 13.8
click at [303, 159] on div "Select a reason" at bounding box center [406, 159] width 264 height 11
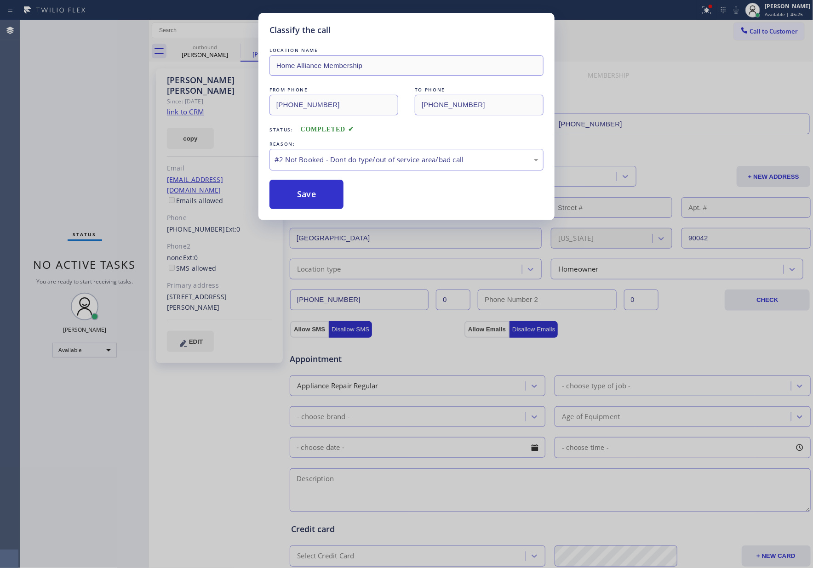
click at [303, 195] on button "Save" at bounding box center [306, 194] width 74 height 29
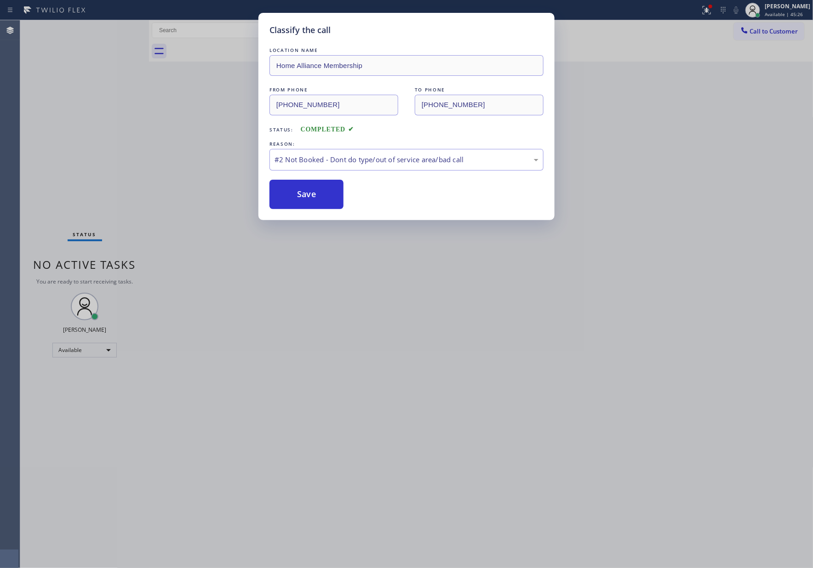
click at [87, 119] on div "Classify the call LOCATION NAME Home Alliance Membership FROM PHONE [PHONE_NUMB…" at bounding box center [406, 284] width 813 height 568
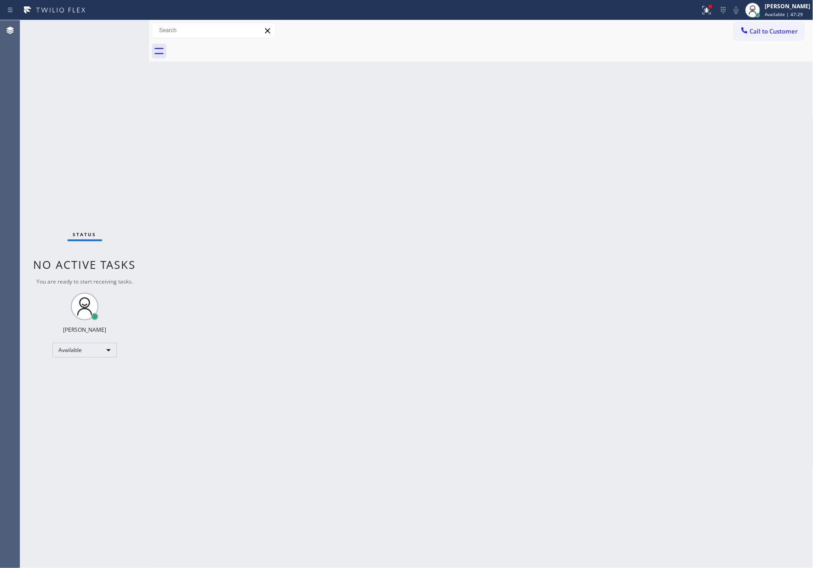
click at [314, 305] on div "Back to Dashboard Change Sender ID Customers Technicians Select a contact Outbo…" at bounding box center [481, 294] width 664 height 548
click at [426, 257] on div "Back to Dashboard Change Sender ID Customers Technicians Select a contact Outbo…" at bounding box center [481, 294] width 664 height 548
click at [426, 258] on div "Back to Dashboard Change Sender ID Customers Technicians Select a contact Outbo…" at bounding box center [481, 294] width 664 height 548
click at [429, 258] on div "Back to Dashboard Change Sender ID Customers Technicians Select a contact Outbo…" at bounding box center [481, 294] width 664 height 548
drag, startPoint x: 538, startPoint y: 308, endPoint x: 552, endPoint y: 313, distance: 15.1
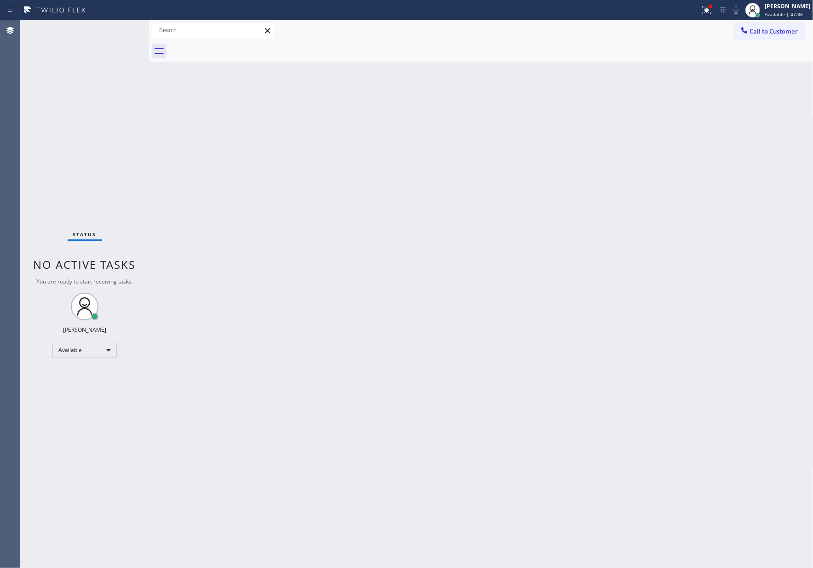
click at [538, 308] on div "Back to Dashboard Change Sender ID Customers Technicians Select a contact Outbo…" at bounding box center [481, 294] width 664 height 548
click at [765, 29] on span "Call to Customer" at bounding box center [774, 31] width 48 height 8
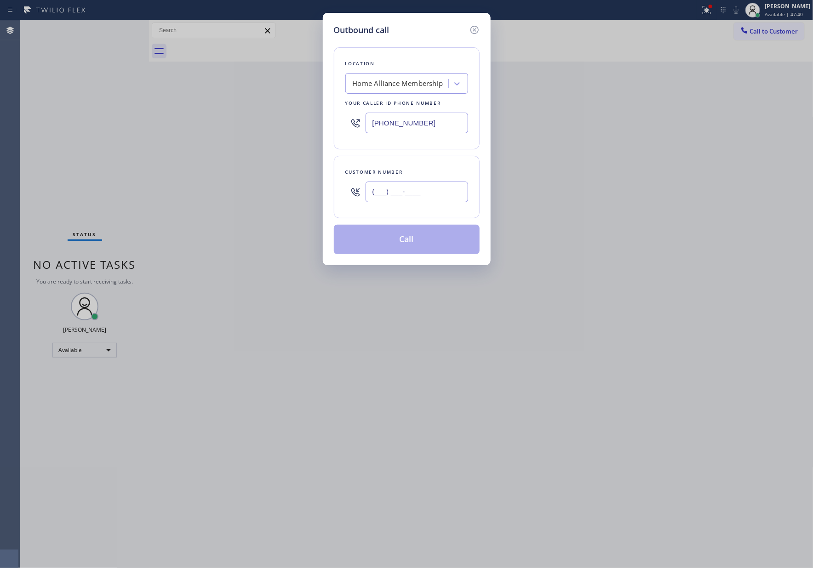
click at [421, 192] on input "(___) ___-____" at bounding box center [416, 192] width 103 height 21
paste input "954) 650-2091"
type input "[PHONE_NUMBER]"
click at [422, 243] on button "Call" at bounding box center [407, 239] width 146 height 29
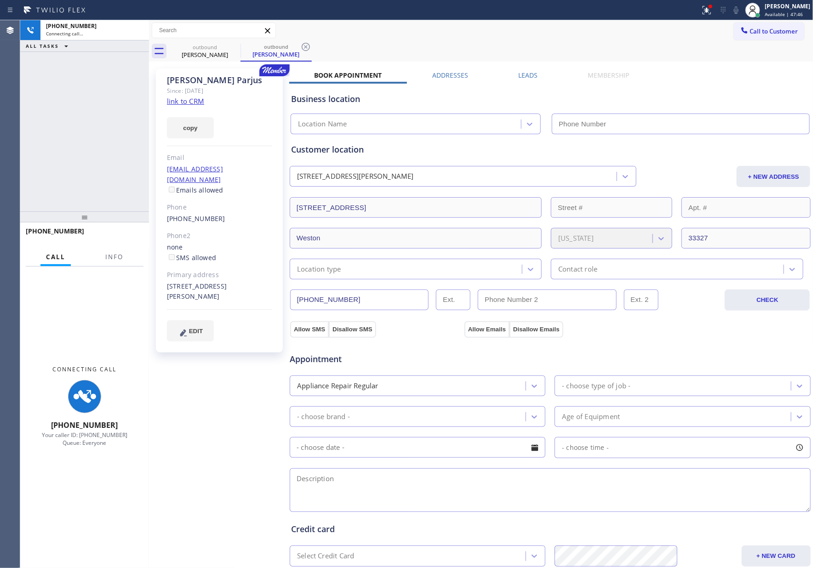
click at [90, 147] on div "[PHONE_NUMBER] Connecting call… ALL TASKS ALL TASKS ACTIVE TASKS TASKS IN WRAP …" at bounding box center [84, 115] width 129 height 191
type input "[PHONE_NUMBER]"
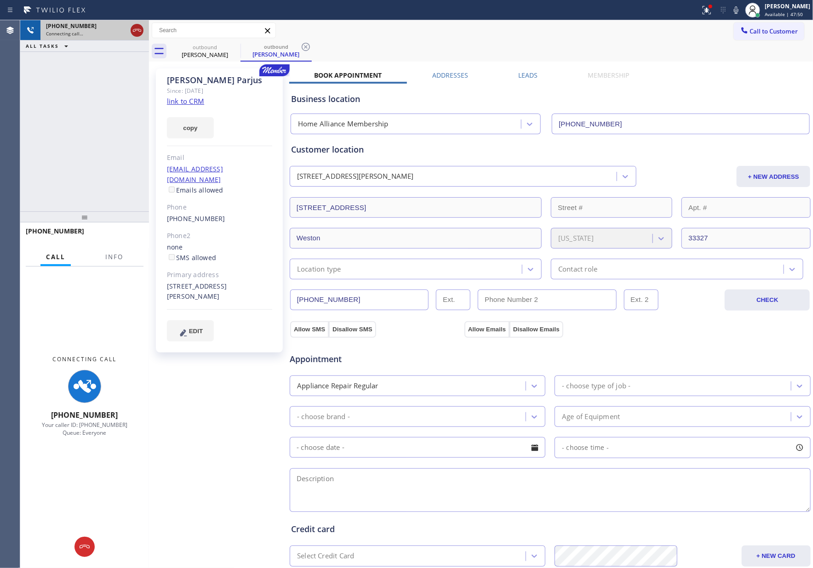
click at [141, 30] on icon at bounding box center [136, 30] width 11 height 11
click at [97, 113] on div "[PHONE_NUMBER] Connecting call… ALL TASKS ALL TASKS ACTIVE TASKS TASKS IN WRAP …" at bounding box center [84, 115] width 129 height 191
click at [691, 55] on div "outbound [PERSON_NAME] outbound [PERSON_NAME]" at bounding box center [491, 51] width 644 height 21
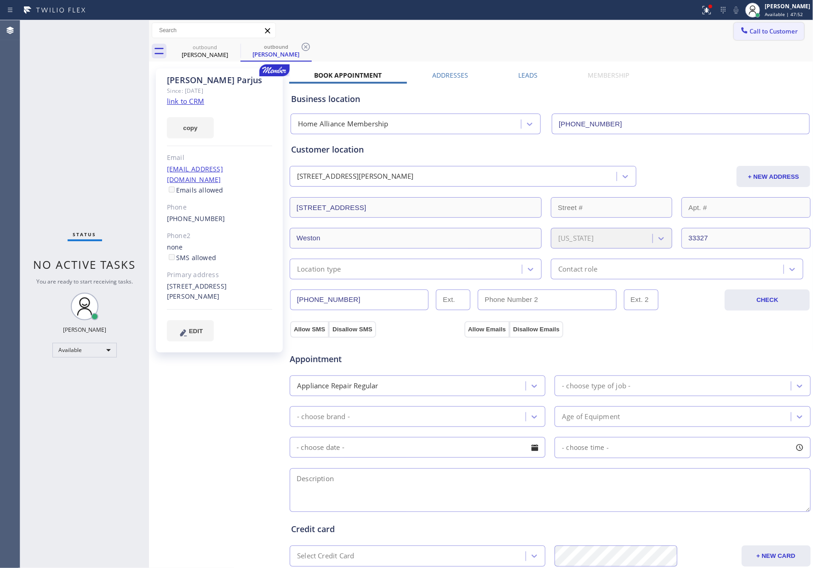
click at [756, 37] on button "Call to Customer" at bounding box center [769, 31] width 70 height 17
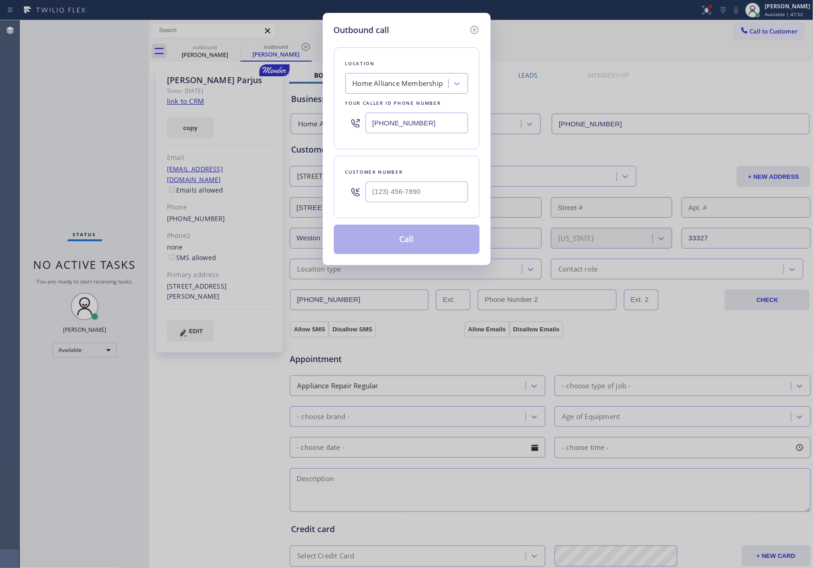
type input "(___) ___-____"
click at [433, 198] on input "(___) ___-____" at bounding box center [416, 192] width 103 height 21
click at [395, 192] on input "(___) ___-____" at bounding box center [416, 192] width 103 height 21
paste input "305) 586-4274"
type input "[PHONE_NUMBER]"
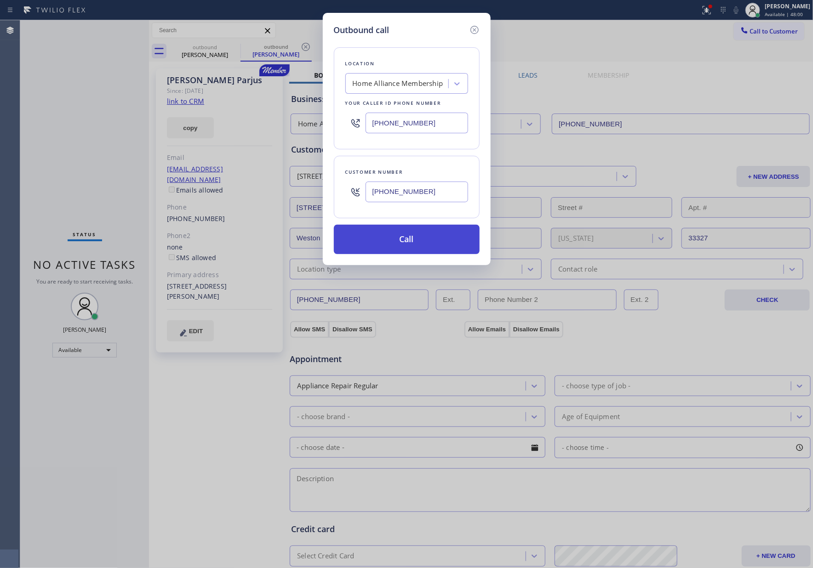
click at [403, 245] on button "Call" at bounding box center [407, 239] width 146 height 29
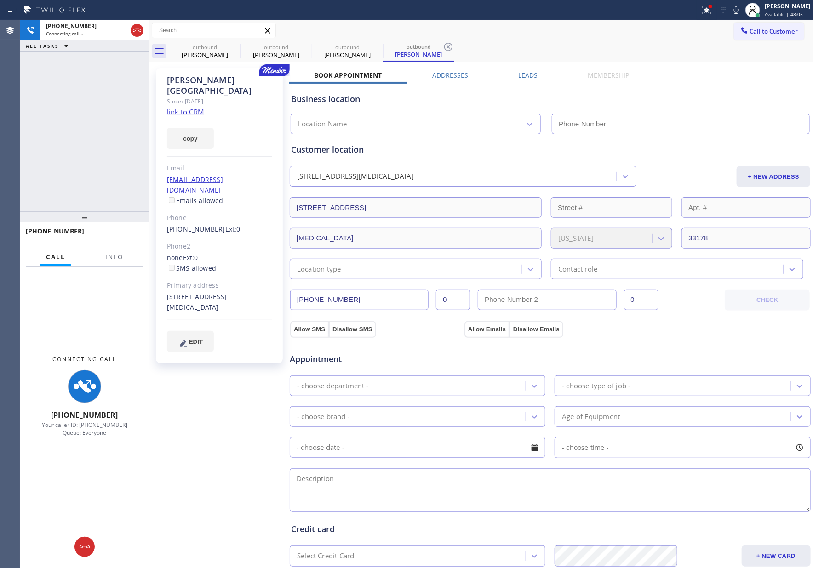
type input "[PHONE_NUMBER]"
drag, startPoint x: 124, startPoint y: 102, endPoint x: 131, endPoint y: 45, distance: 57.9
click at [124, 93] on div "[PHONE_NUMBER] Connecting call… ALL TASKS ALL TASKS ACTIVE TASKS TASKS IN WRAP …" at bounding box center [84, 115] width 129 height 191
drag, startPoint x: 133, startPoint y: 27, endPoint x: 131, endPoint y: 116, distance: 89.2
click at [134, 28] on icon at bounding box center [136, 30] width 11 height 11
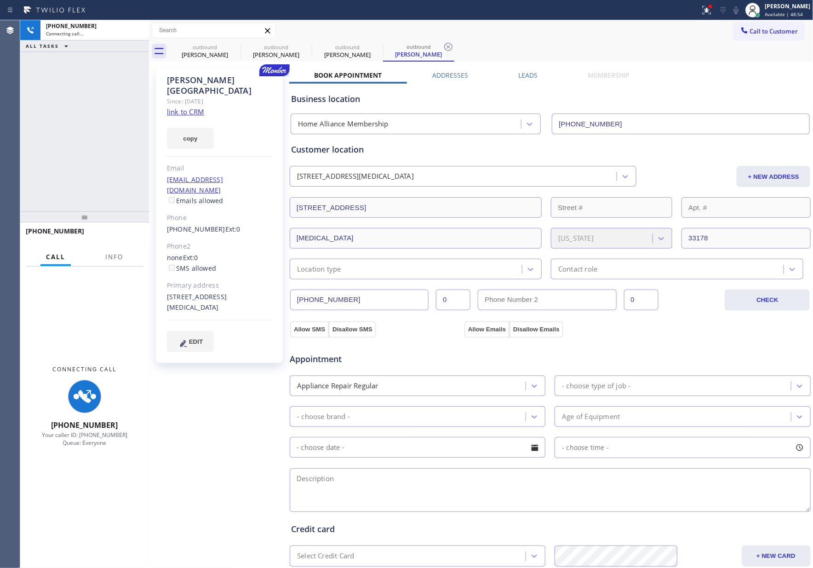
click at [131, 119] on div "[PHONE_NUMBER] Connecting call… ALL TASKS ALL TASKS ACTIVE TASKS TASKS IN WRAP …" at bounding box center [84, 115] width 129 height 191
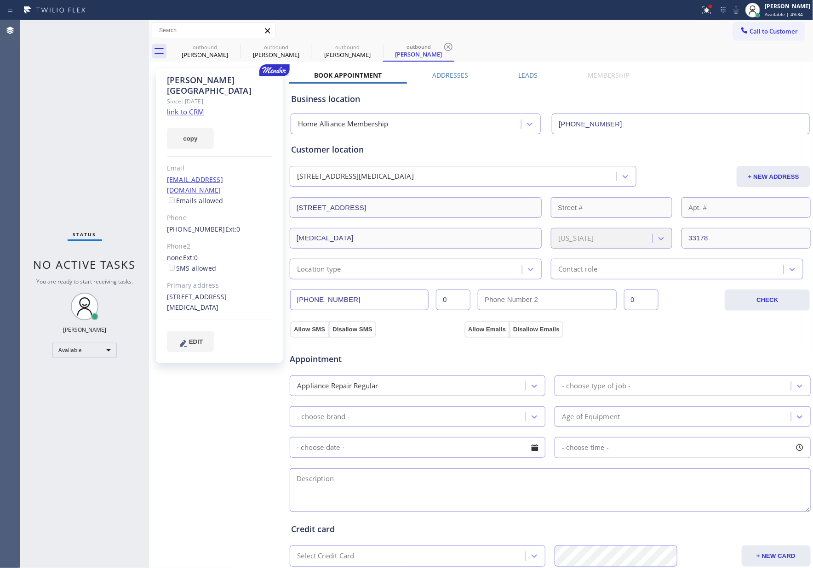
drag, startPoint x: 622, startPoint y: 34, endPoint x: 650, endPoint y: 31, distance: 27.8
click at [630, 33] on div "Call to Customer Outbound call Location Home Alliance Membership Your caller id…" at bounding box center [481, 31] width 664 height 16
click at [783, 28] on span "Call to Customer" at bounding box center [774, 31] width 48 height 8
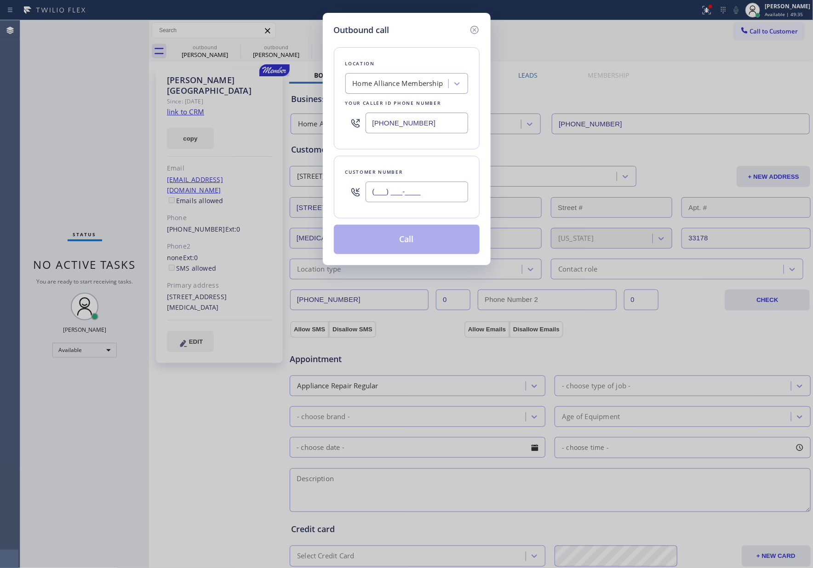
click at [429, 194] on input "(___) ___-____" at bounding box center [416, 192] width 103 height 21
paste input "424) 208-4854"
type input "[PHONE_NUMBER]"
click at [427, 239] on button "Call" at bounding box center [407, 239] width 146 height 29
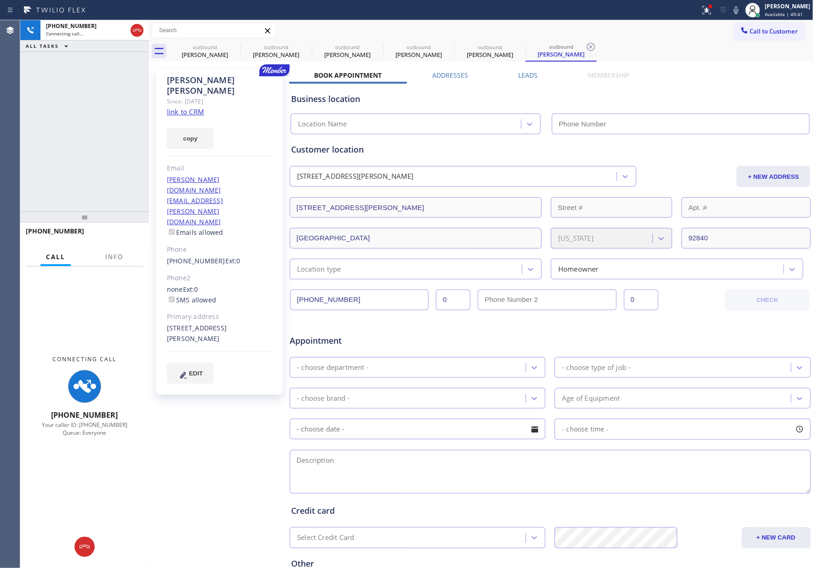
type input "[PHONE_NUMBER]"
click at [93, 151] on div "[PHONE_NUMBER] Connecting call… ALL TASKS ALL TASKS ACTIVE TASKS TASKS IN WRAP …" at bounding box center [84, 115] width 129 height 191
click at [136, 31] on icon at bounding box center [136, 30] width 11 height 11
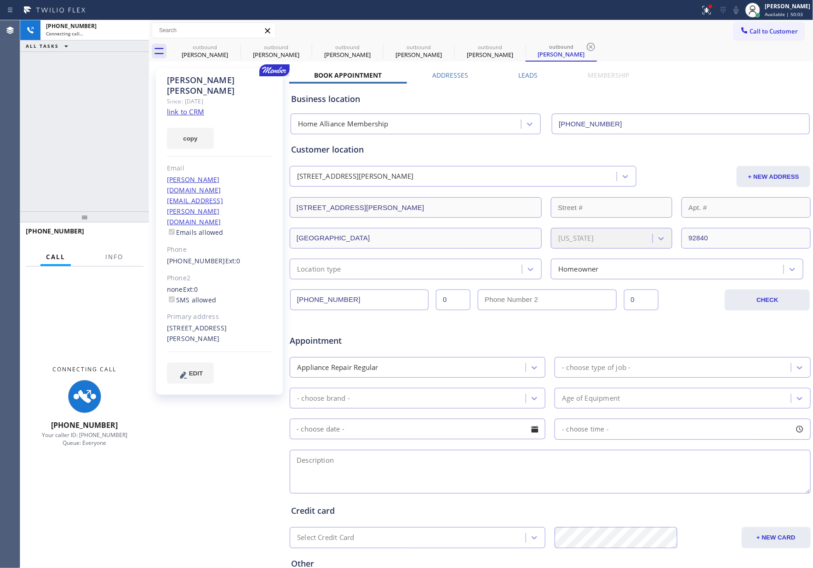
click at [104, 149] on div "[PHONE_NUMBER] Connecting call… ALL TASKS ALL TASKS ACTIVE TASKS TASKS IN WRAP …" at bounding box center [84, 115] width 129 height 191
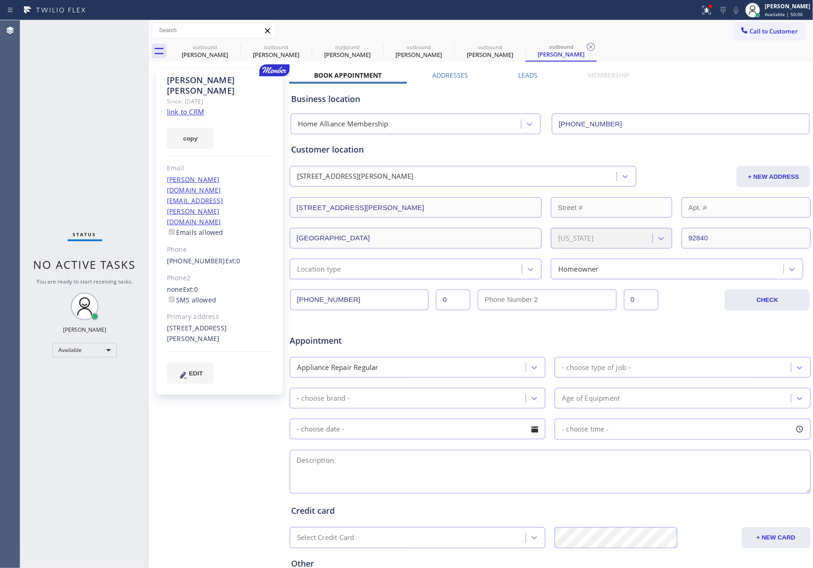
drag, startPoint x: 666, startPoint y: 83, endPoint x: 753, endPoint y: 25, distance: 105.1
click at [674, 77] on div "Book Appointment Addresses Leads Membership Business location Home Alliance Mem…" at bounding box center [550, 365] width 522 height 589
click at [753, 25] on button "Call to Customer" at bounding box center [769, 31] width 70 height 17
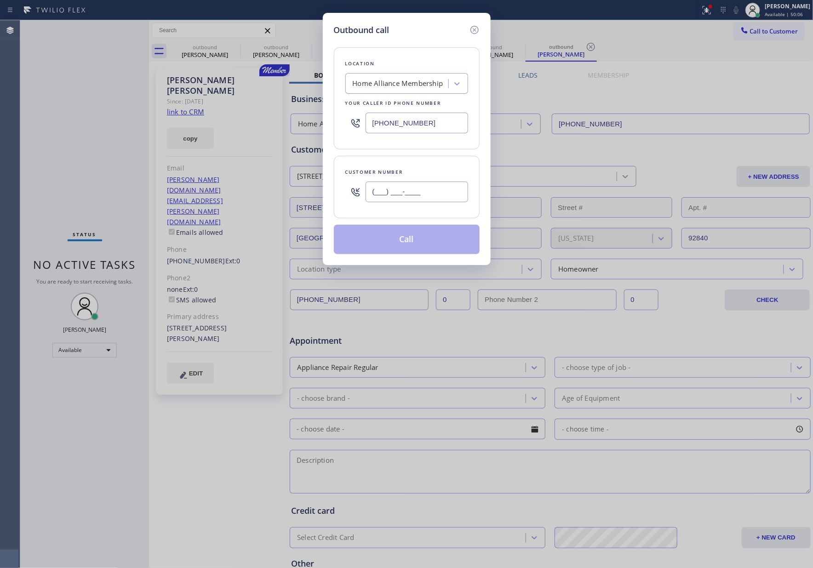
click at [395, 192] on input "(___) ___-____" at bounding box center [416, 192] width 103 height 21
paste input "626) 632-8788"
type input "[PHONE_NUMBER]"
click at [399, 245] on button "Call" at bounding box center [407, 239] width 146 height 29
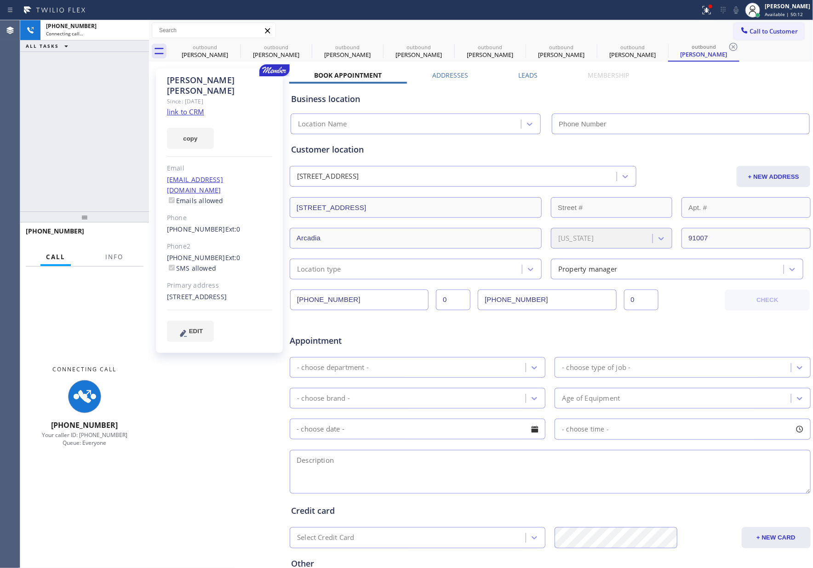
type input "[PHONE_NUMBER]"
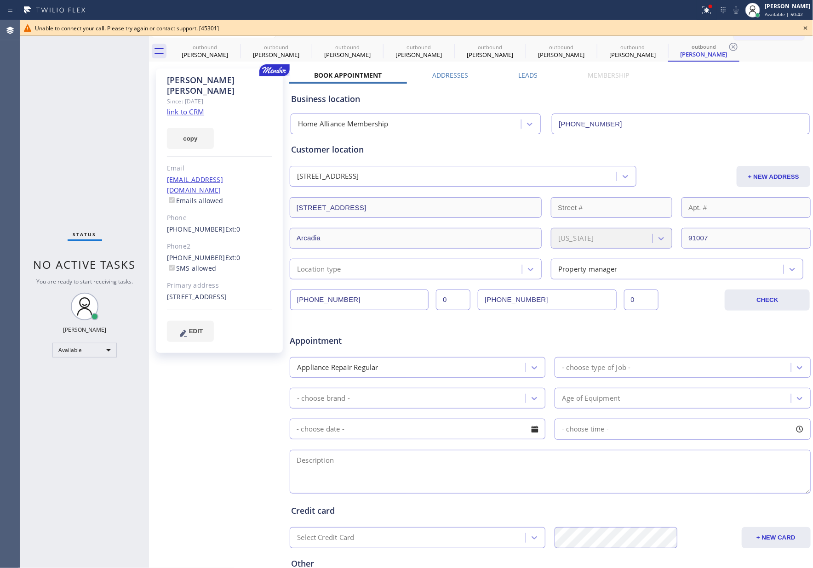
drag, startPoint x: 123, startPoint y: 72, endPoint x: 134, endPoint y: 70, distance: 10.7
click at [134, 70] on div "Status No active tasks You are ready to start receiving tasks. [PERSON_NAME] Av…" at bounding box center [84, 294] width 129 height 548
click at [211, 51] on div "[PERSON_NAME]" at bounding box center [204, 55] width 69 height 8
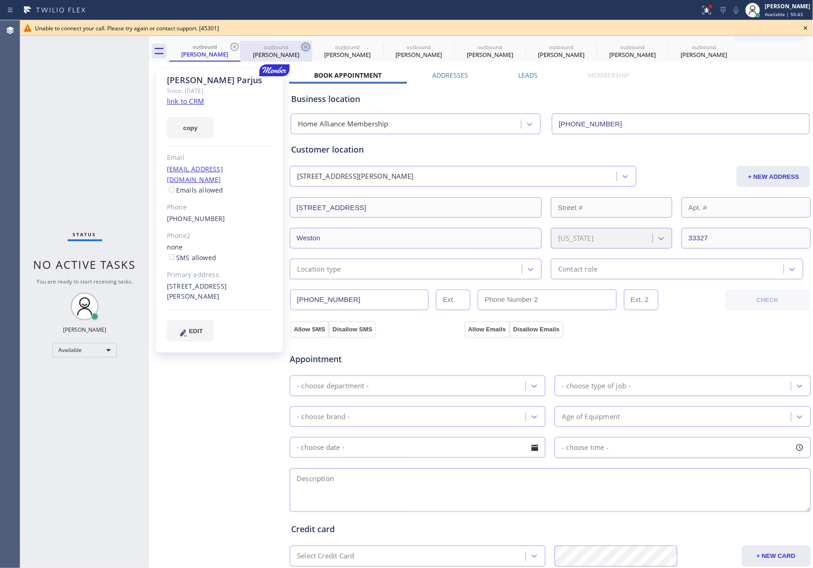
click at [237, 46] on icon at bounding box center [234, 46] width 11 height 11
click at [300, 47] on icon at bounding box center [305, 46] width 11 height 11
click at [0, 0] on icon at bounding box center [0, 0] width 0 height 0
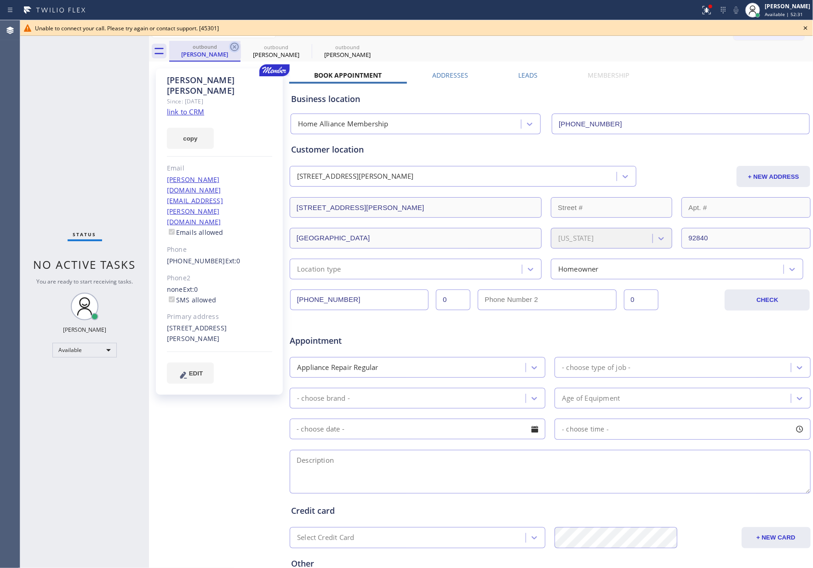
click at [234, 47] on icon at bounding box center [234, 47] width 8 height 8
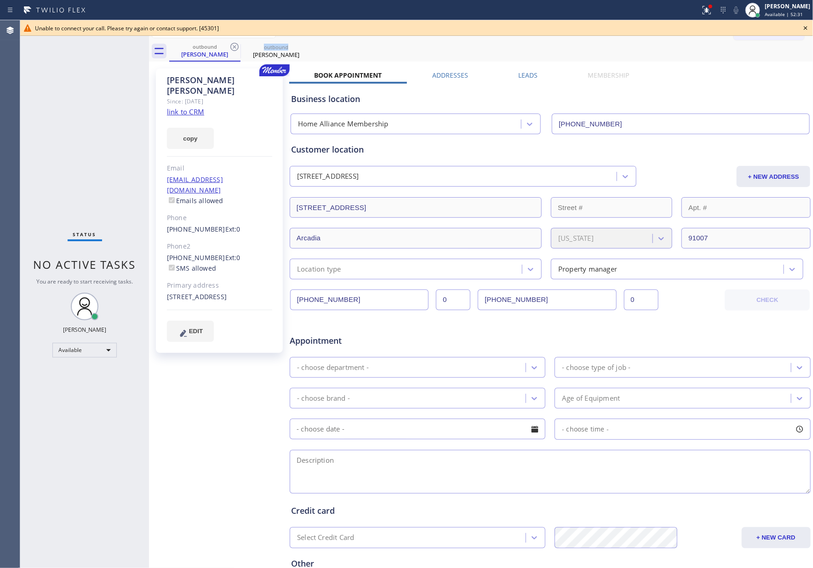
click at [234, 47] on icon at bounding box center [234, 47] width 8 height 8
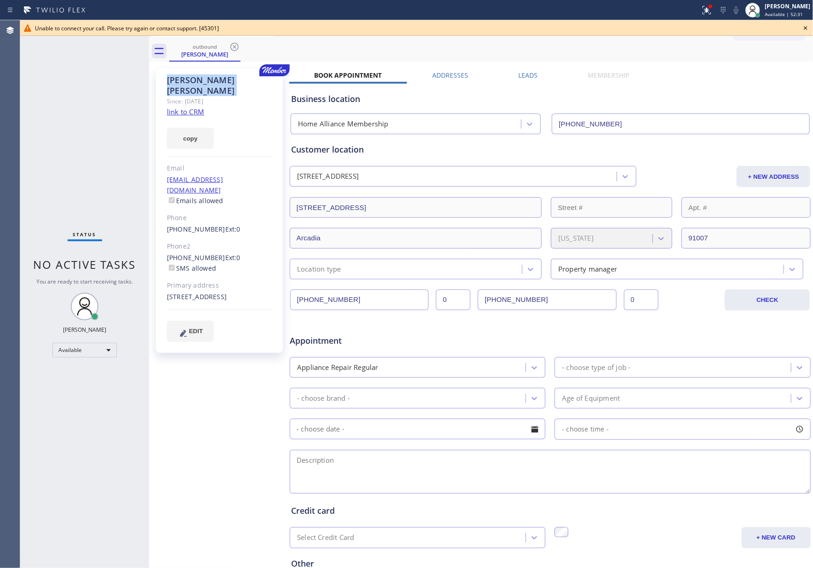
click at [234, 47] on icon at bounding box center [234, 47] width 8 height 8
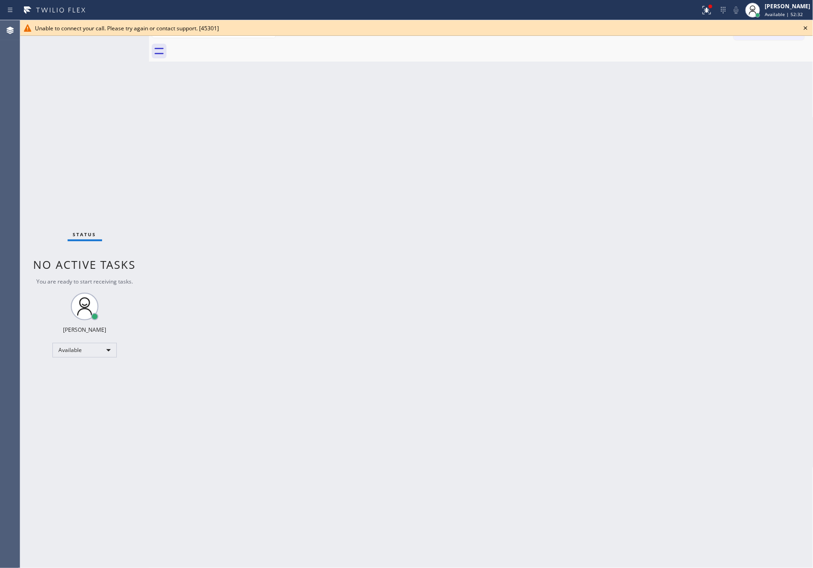
click at [234, 47] on div at bounding box center [491, 51] width 644 height 21
click at [803, 28] on icon at bounding box center [805, 28] width 11 height 11
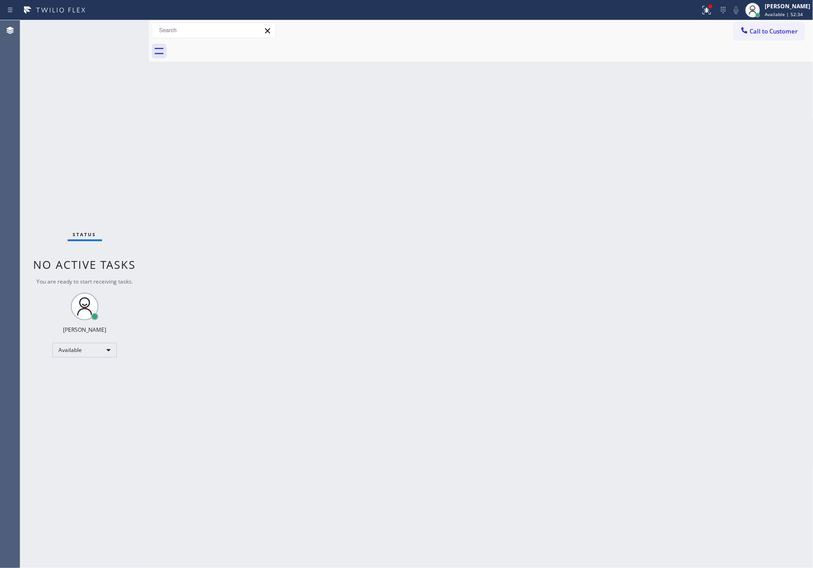
click at [625, 214] on div "Back to Dashboard Change Sender ID Customers Technicians Select a contact Outbo…" at bounding box center [481, 294] width 664 height 548
click at [466, 374] on div "Back to Dashboard Change Sender ID Customers Technicians Select a contact Outbo…" at bounding box center [481, 294] width 664 height 548
drag, startPoint x: 800, startPoint y: 36, endPoint x: 551, endPoint y: 208, distance: 303.0
click at [799, 36] on button "Call to Customer" at bounding box center [769, 31] width 70 height 17
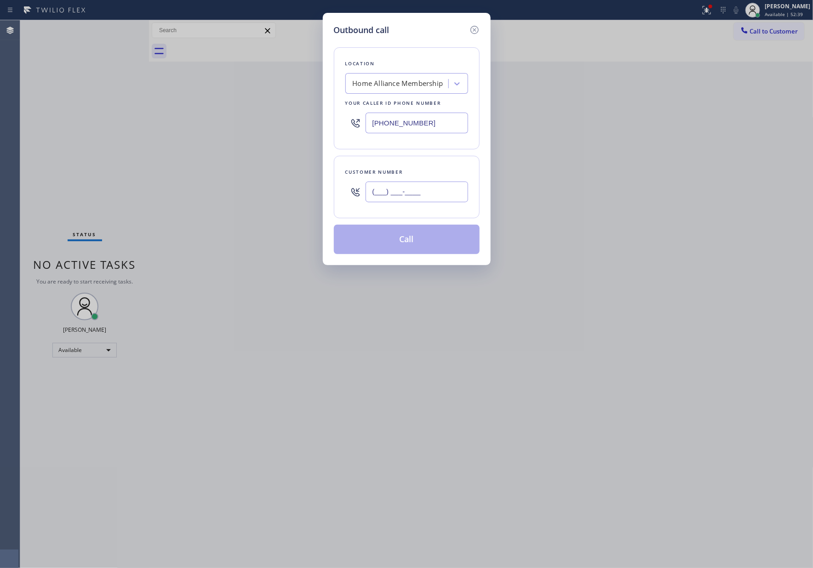
click at [438, 189] on input "(___) ___-____" at bounding box center [416, 192] width 103 height 21
paste input "917) 842-8461"
type input "[PHONE_NUMBER]"
click at [441, 244] on button "Call" at bounding box center [407, 239] width 146 height 29
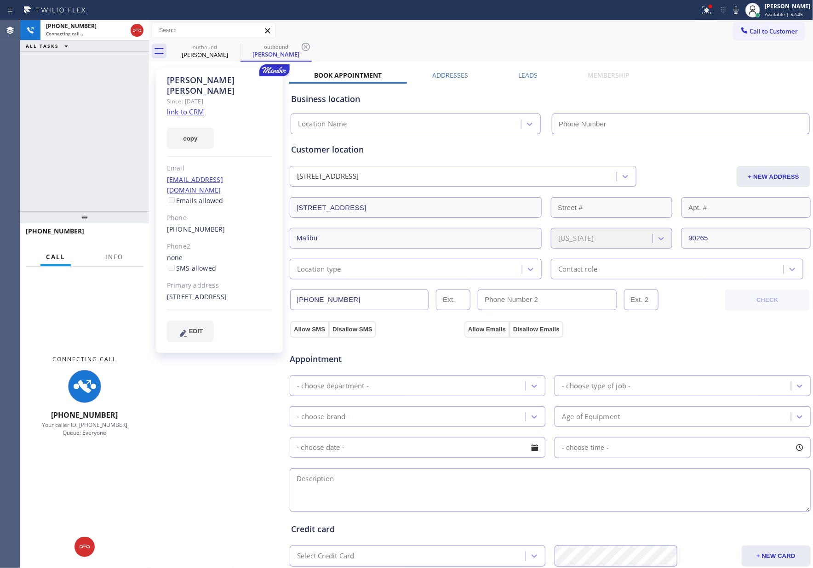
type input "[PHONE_NUMBER]"
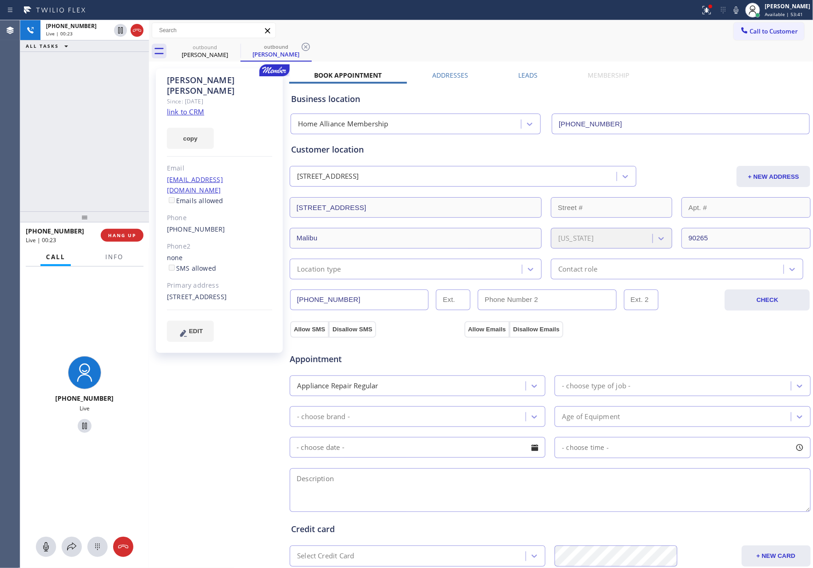
click at [72, 167] on div "[PHONE_NUMBER] Live | 00:23 ALL TASKS ALL TASKS ACTIVE TASKS TASKS IN WRAP UP" at bounding box center [84, 115] width 129 height 191
click at [111, 237] on span "HANG UP" at bounding box center [122, 235] width 28 height 6
click at [112, 144] on div "[PHONE_NUMBER] Live | 00:24 ALL TASKS ALL TASKS ACTIVE TASKS TASKS IN WRAP UP" at bounding box center [84, 115] width 129 height 191
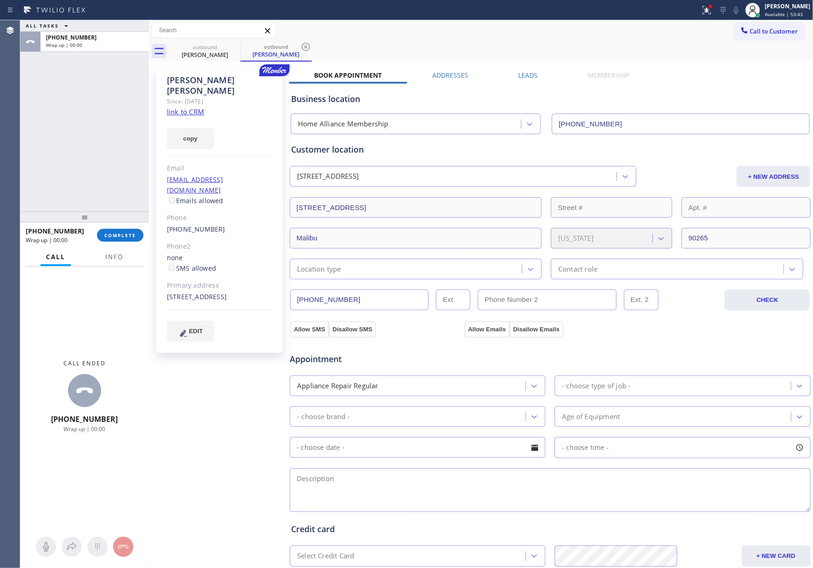
click at [130, 221] on div at bounding box center [84, 216] width 129 height 11
click at [123, 222] on div at bounding box center [84, 216] width 129 height 11
drag, startPoint x: 127, startPoint y: 243, endPoint x: 129, endPoint y: 234, distance: 9.8
click at [127, 240] on div "[PHONE_NUMBER] Wrap up | 00:01 COMPLETE" at bounding box center [85, 235] width 118 height 24
click at [129, 234] on span "COMPLETE" at bounding box center [120, 235] width 32 height 6
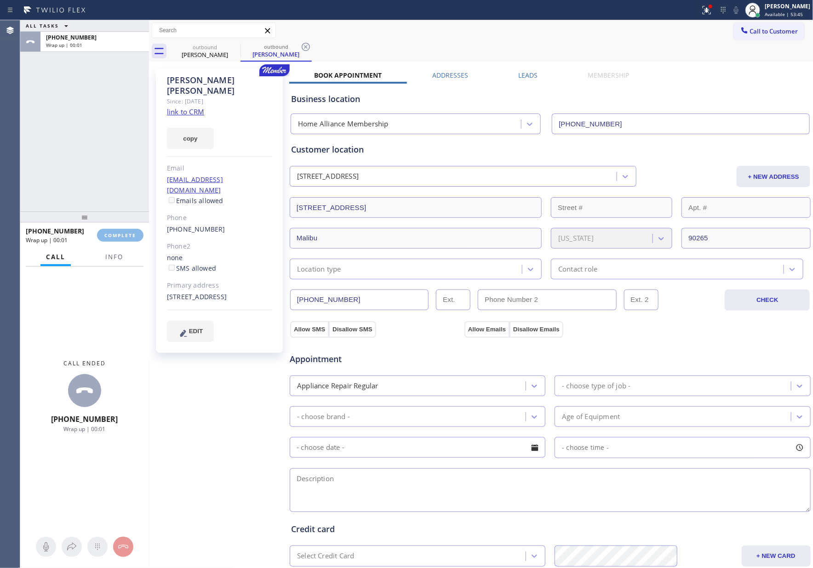
click at [108, 137] on div "ALL TASKS ALL TASKS ACTIVE TASKS TASKS IN WRAP UP [PHONE_NUMBER] Wrap up | 00:01" at bounding box center [84, 115] width 129 height 191
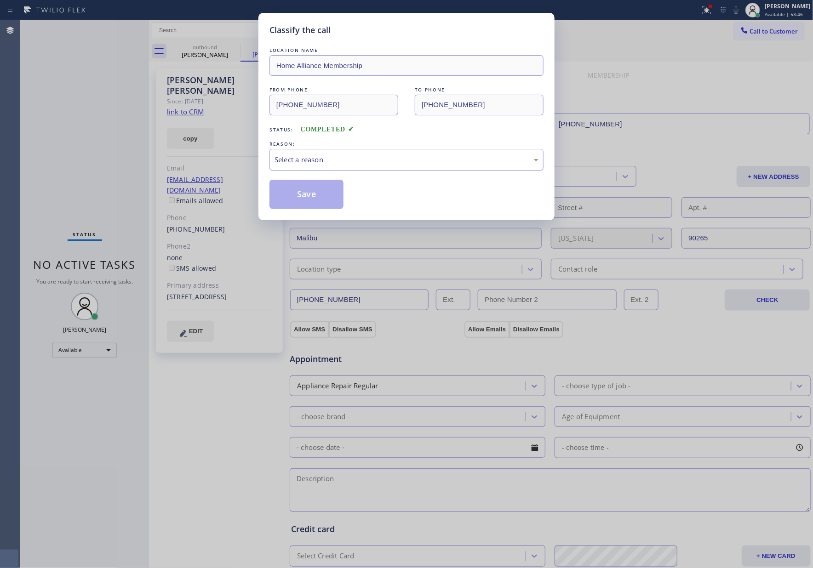
click at [304, 165] on div "Select a reason" at bounding box center [406, 159] width 264 height 11
click at [308, 193] on button "Save" at bounding box center [306, 194] width 74 height 29
drag, startPoint x: 308, startPoint y: 193, endPoint x: 369, endPoint y: 211, distance: 63.7
click at [318, 195] on button "Save" at bounding box center [306, 194] width 74 height 29
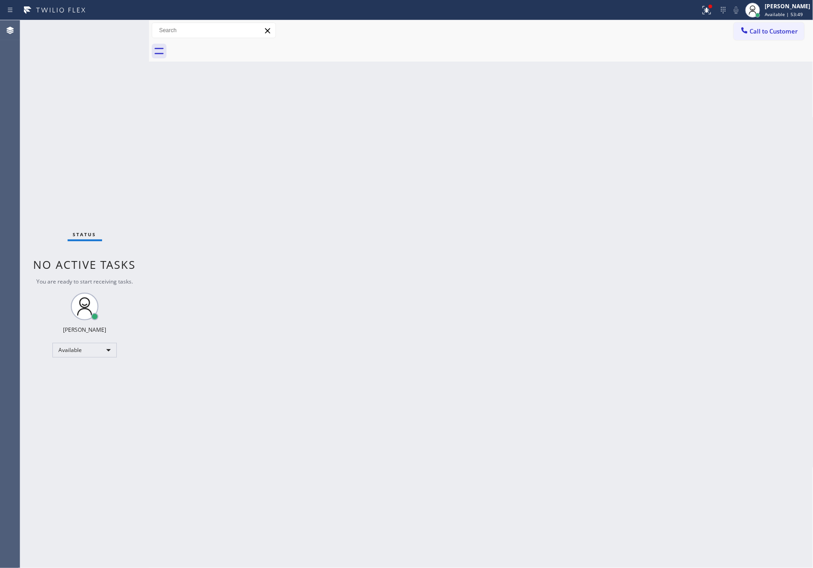
drag, startPoint x: 688, startPoint y: 380, endPoint x: 789, endPoint y: 60, distance: 335.4
click at [699, 355] on div "Back to Dashboard Change Sender ID Customers Technicians Select a contact Outbo…" at bounding box center [481, 294] width 664 height 548
click at [787, 32] on span "Call to Customer" at bounding box center [774, 31] width 48 height 8
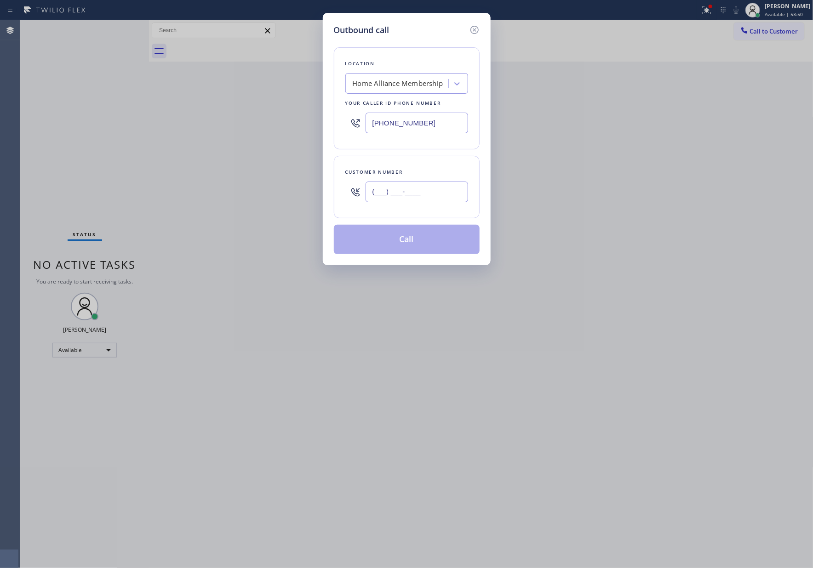
click at [444, 187] on input "(___) ___-____" at bounding box center [416, 192] width 103 height 21
paste input "714) 478-0320"
type input "[PHONE_NUMBER]"
click at [409, 239] on button "Call" at bounding box center [407, 239] width 146 height 29
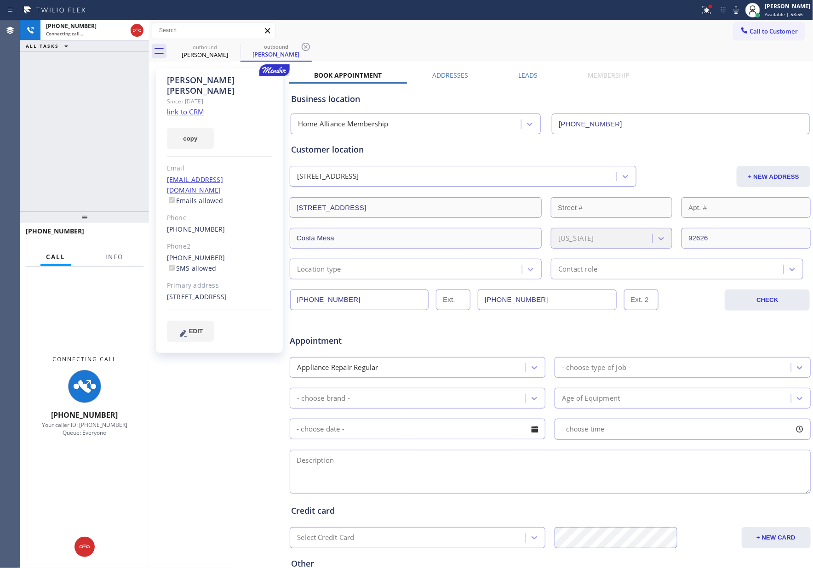
type input "[PHONE_NUMBER]"
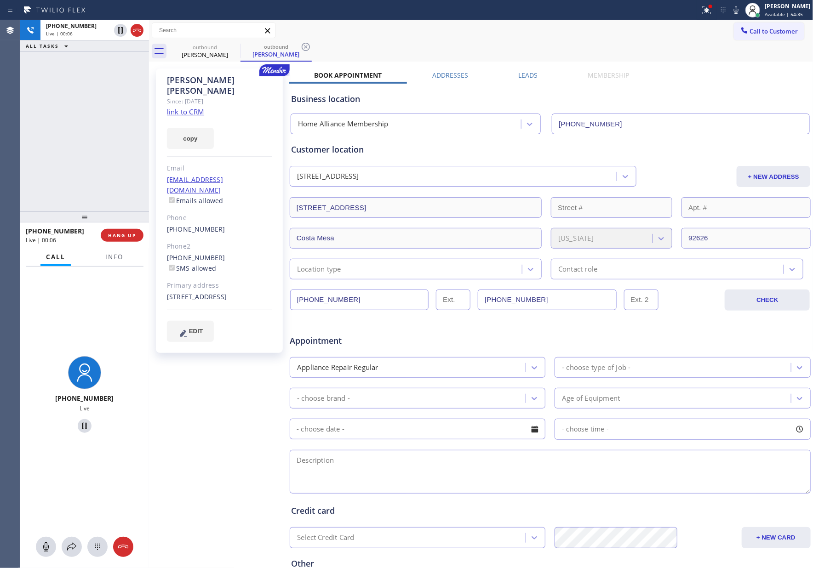
click at [194, 107] on link "link to CRM" at bounding box center [185, 111] width 37 height 9
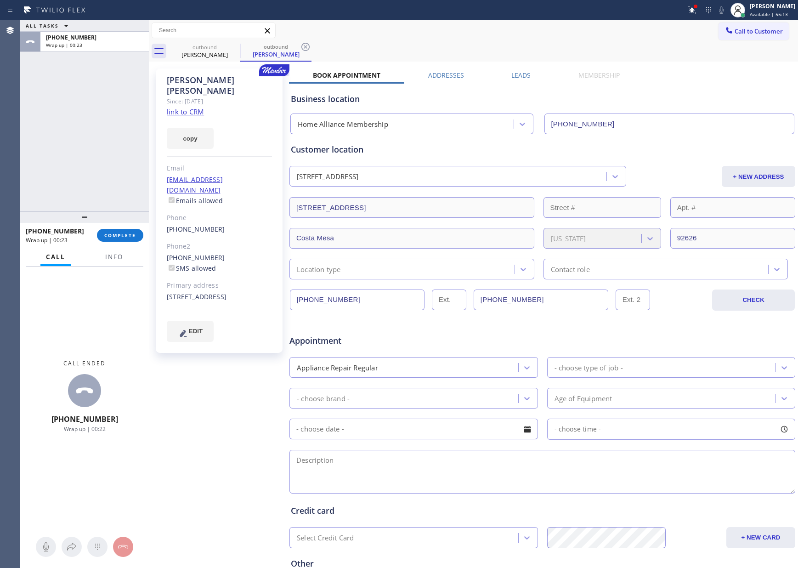
click at [442, 181] on div "[STREET_ADDRESS]" at bounding box center [449, 177] width 314 height 16
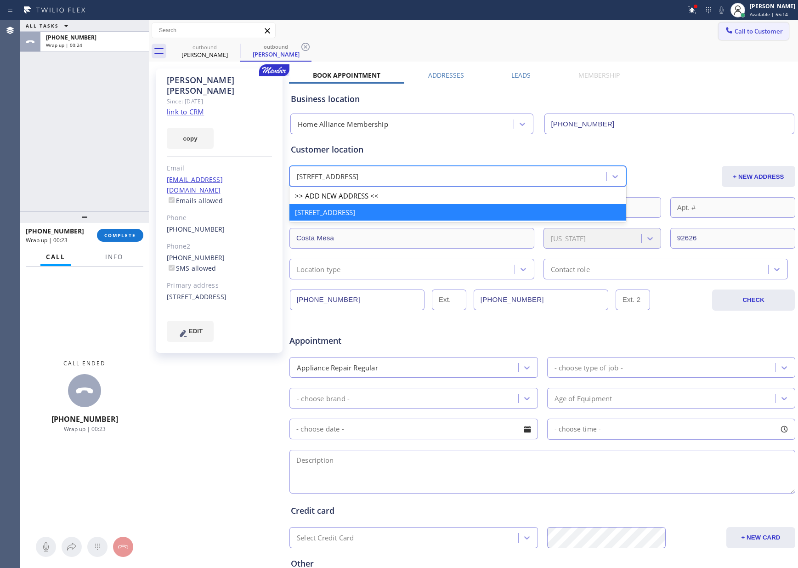
click at [752, 23] on button "Call to Customer" at bounding box center [754, 31] width 70 height 17
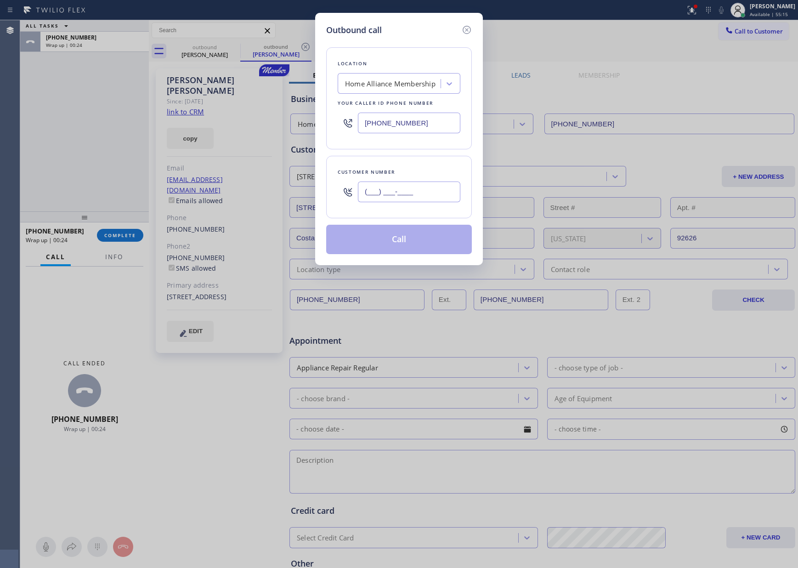
click at [444, 185] on input "(___) ___-____" at bounding box center [409, 192] width 103 height 21
paste input "917) 318-4106"
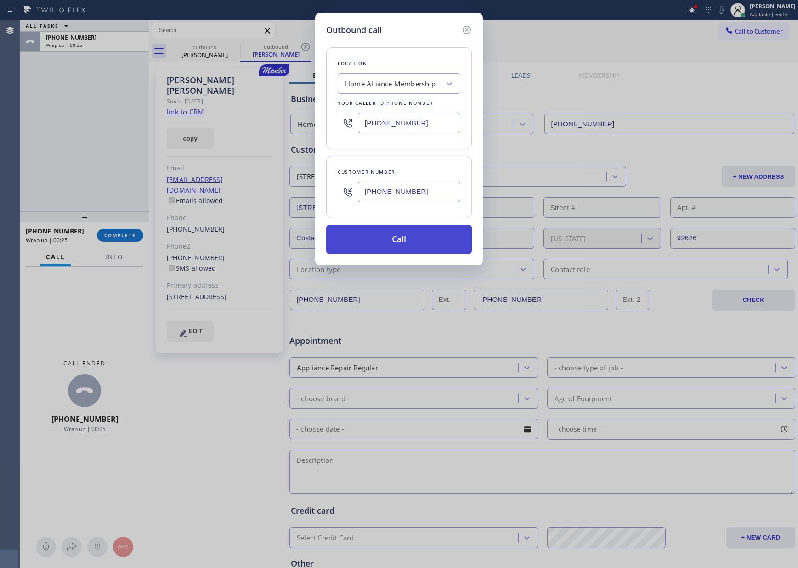
type input "[PHONE_NUMBER]"
click at [433, 238] on button "Call" at bounding box center [399, 239] width 146 height 29
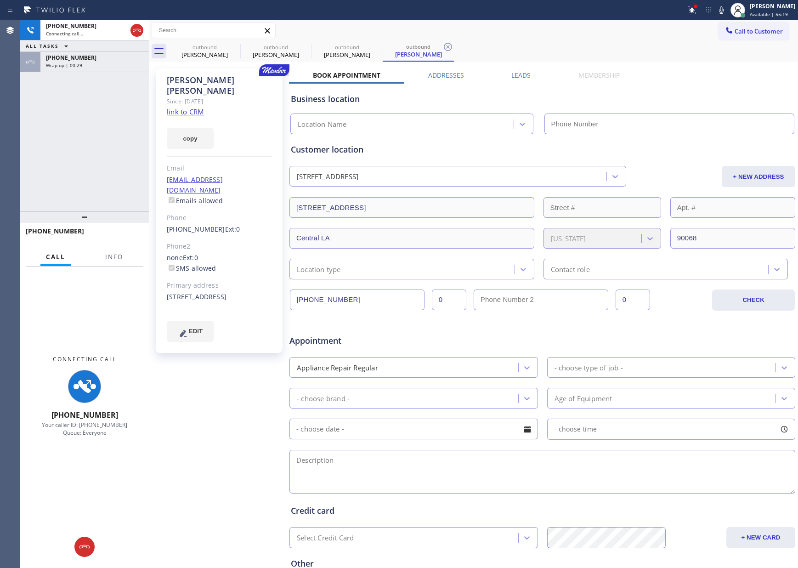
type input "[PHONE_NUMBER]"
click at [108, 143] on div "[PHONE_NUMBER] Connecting call… ALL TASKS ALL TASKS ACTIVE TASKS TASKS IN WRAP …" at bounding box center [84, 115] width 129 height 191
click at [93, 62] on div "Wrap up | 00:30" at bounding box center [94, 65] width 97 height 6
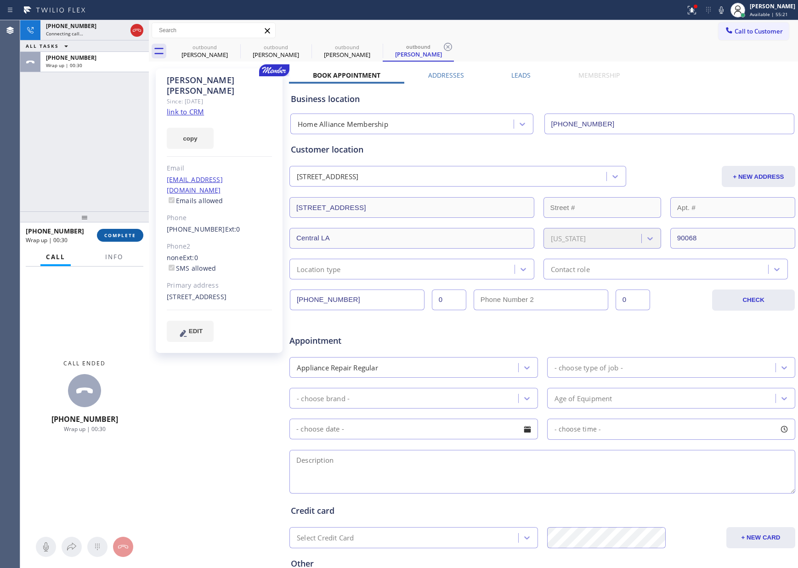
click at [140, 240] on button "COMPLETE" at bounding box center [120, 235] width 46 height 13
click at [112, 162] on div "[PHONE_NUMBER] Live | 00:00 ALL TASKS ALL TASKS ACTIVE TASKS TASKS IN WRAP UP […" at bounding box center [84, 115] width 129 height 191
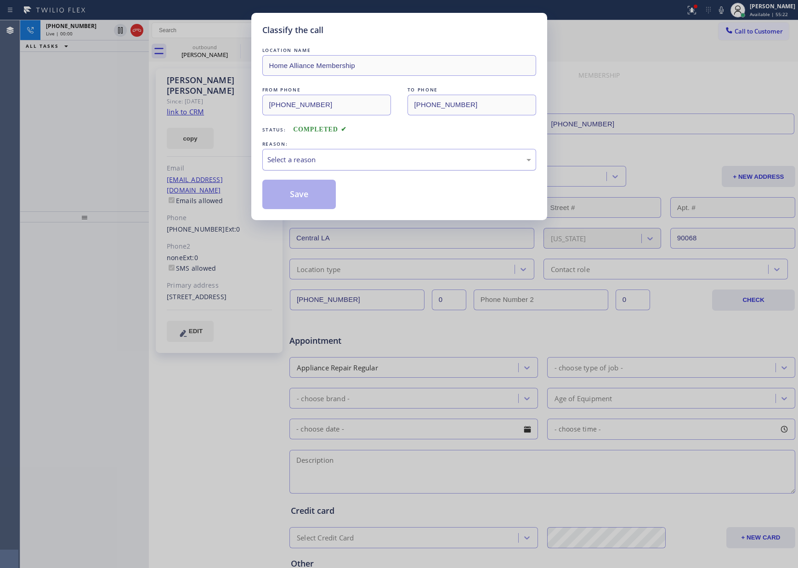
click at [290, 159] on div "Select a reason" at bounding box center [400, 159] width 264 height 11
click at [285, 196] on button "Save" at bounding box center [299, 194] width 74 height 29
drag, startPoint x: 285, startPoint y: 196, endPoint x: 37, endPoint y: 121, distance: 258.3
click at [280, 195] on button "Save" at bounding box center [299, 194] width 74 height 29
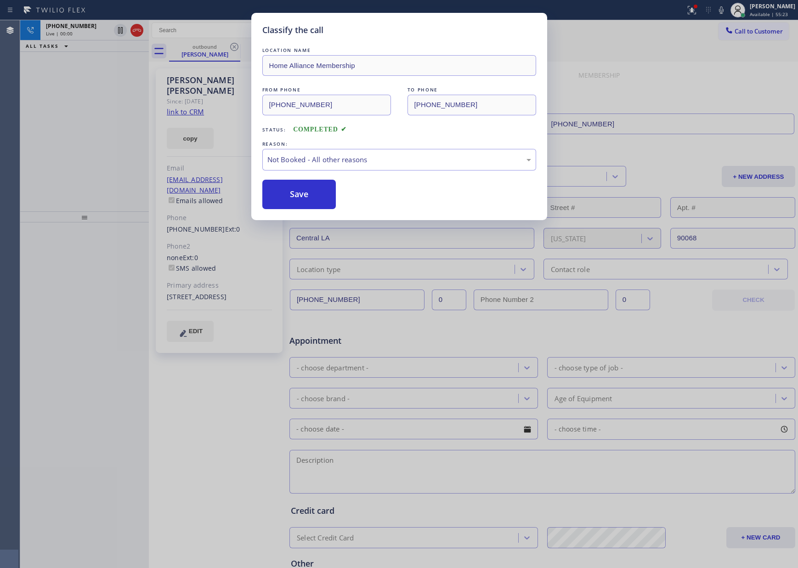
click at [18, 112] on div "Classify the call LOCATION NAME Home Alliance Membership FROM PHONE [PHONE_NUMB…" at bounding box center [399, 284] width 798 height 568
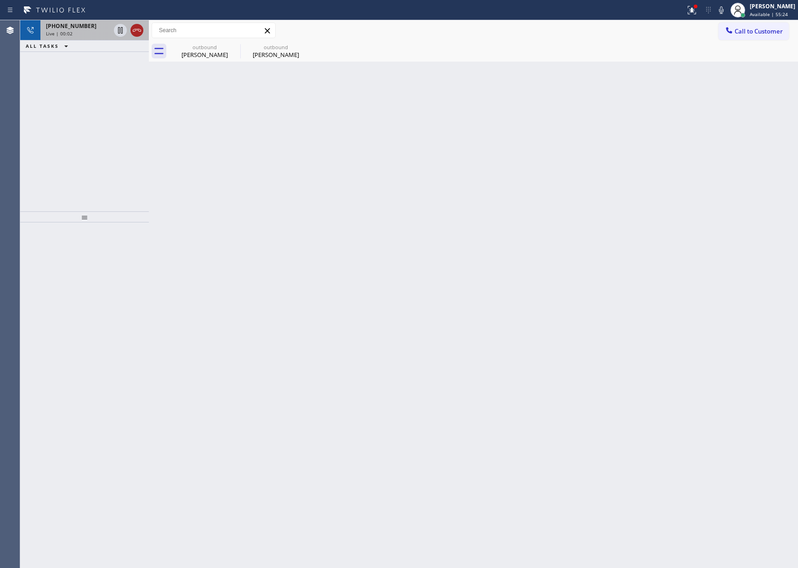
click at [141, 29] on icon at bounding box center [137, 30] width 8 height 3
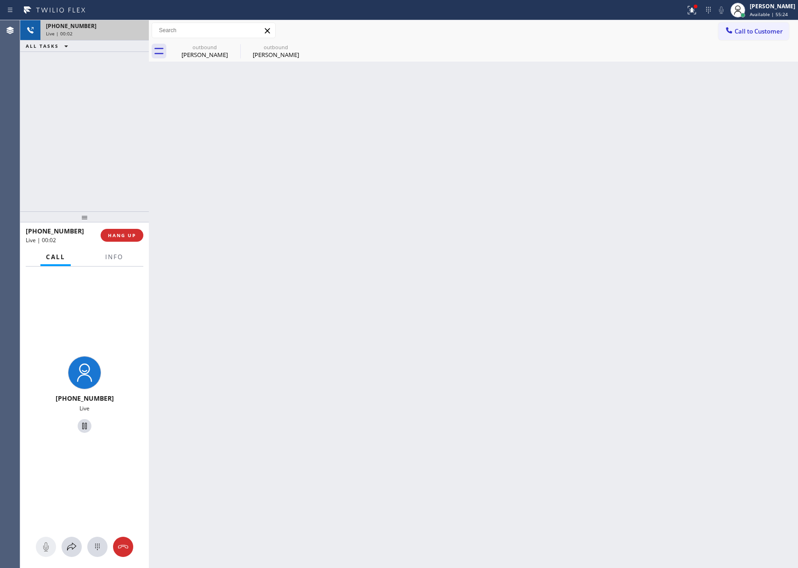
click at [120, 112] on div "[PHONE_NUMBER] Live | 00:02 ALL TASKS ALL TASKS ACTIVE TASKS TASKS IN WRAP UP" at bounding box center [84, 115] width 129 height 191
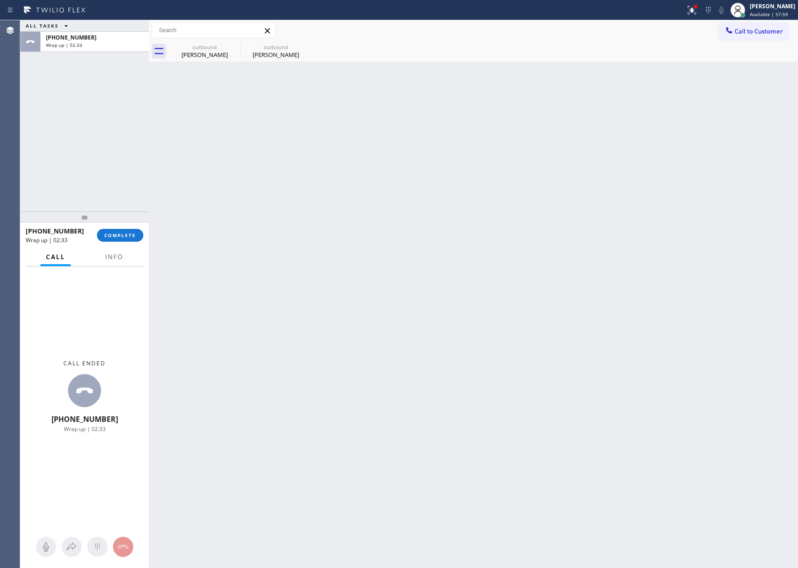
click at [269, 175] on div "Back to Dashboard Change Sender ID Customers Technicians Select a contact Outbo…" at bounding box center [474, 294] width 650 height 548
click at [130, 237] on span "COMPLETE" at bounding box center [120, 235] width 32 height 6
click at [120, 151] on div "ALL TASKS ALL TASKS ACTIVE TASKS TASKS IN WRAP UP [PHONE_NUMBER] Wrap up | 02:34" at bounding box center [84, 115] width 129 height 191
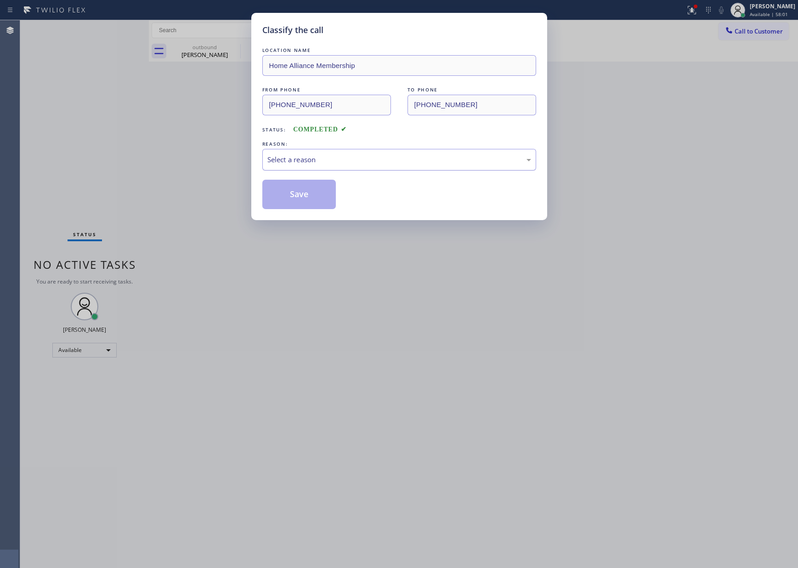
click at [303, 163] on div "Select a reason" at bounding box center [400, 159] width 264 height 11
click at [306, 197] on button "Save" at bounding box center [299, 194] width 74 height 29
click at [120, 140] on div "Classify the call LOCATION NAME Home Alliance Membership FROM PHONE [PHONE_NUMB…" at bounding box center [399, 284] width 798 height 568
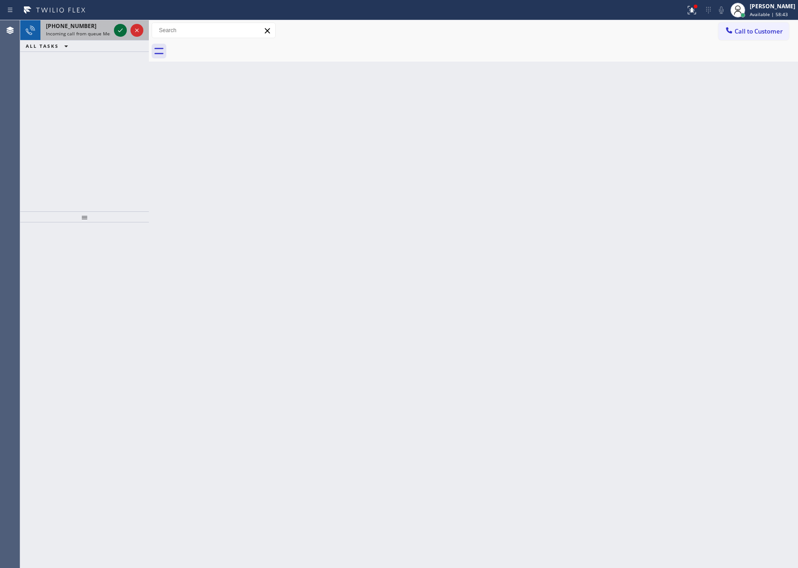
click at [114, 27] on div at bounding box center [120, 30] width 13 height 11
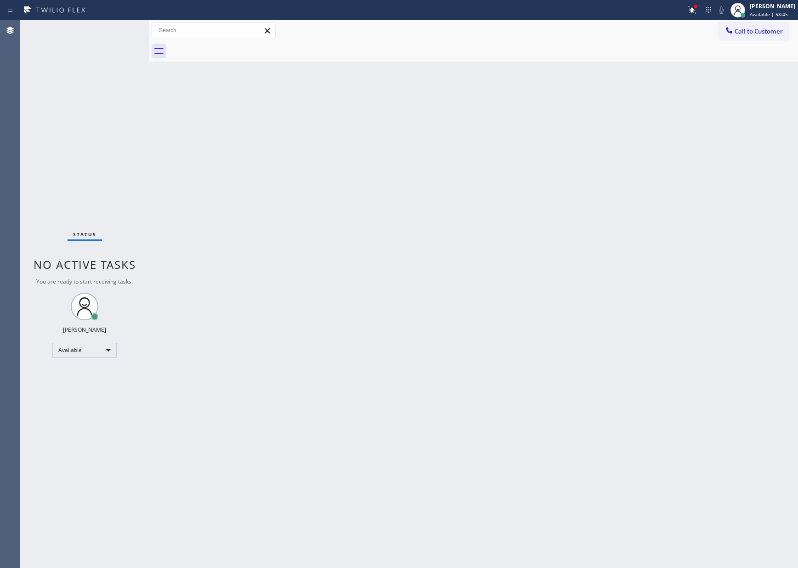
click at [118, 120] on div "Status No active tasks You are ready to start receiving tasks. [PERSON_NAME] Av…" at bounding box center [84, 294] width 129 height 548
drag, startPoint x: 547, startPoint y: 352, endPoint x: 619, endPoint y: 213, distance: 156.7
click at [556, 327] on div "Back to Dashboard Change Sender ID Customers Technicians Select a contact Outbo…" at bounding box center [474, 294] width 650 height 548
click at [756, 36] on button "Call to Customer" at bounding box center [754, 31] width 70 height 17
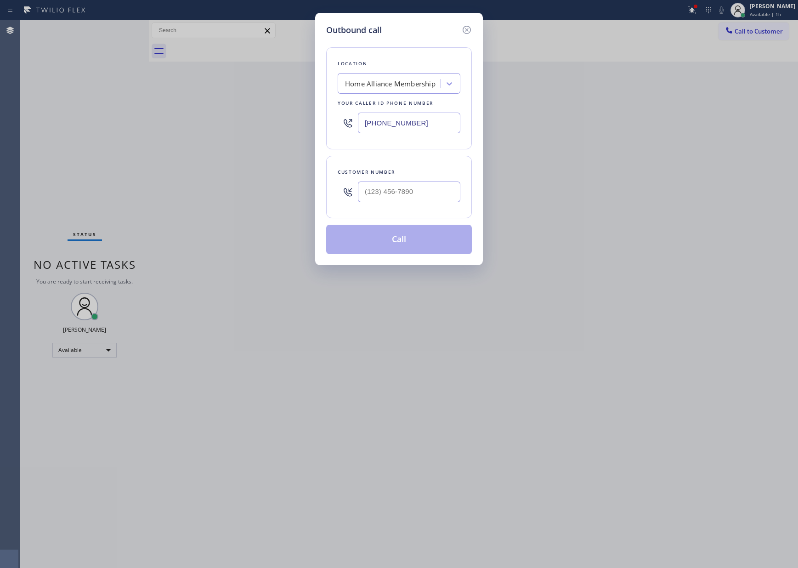
click at [396, 177] on div "Customer number" at bounding box center [399, 172] width 123 height 10
click at [396, 195] on input "(___) ___-____" at bounding box center [409, 192] width 103 height 21
paste input "954) 397-1452"
type input "[PHONE_NUMBER]"
click at [422, 243] on button "Call" at bounding box center [399, 239] width 146 height 29
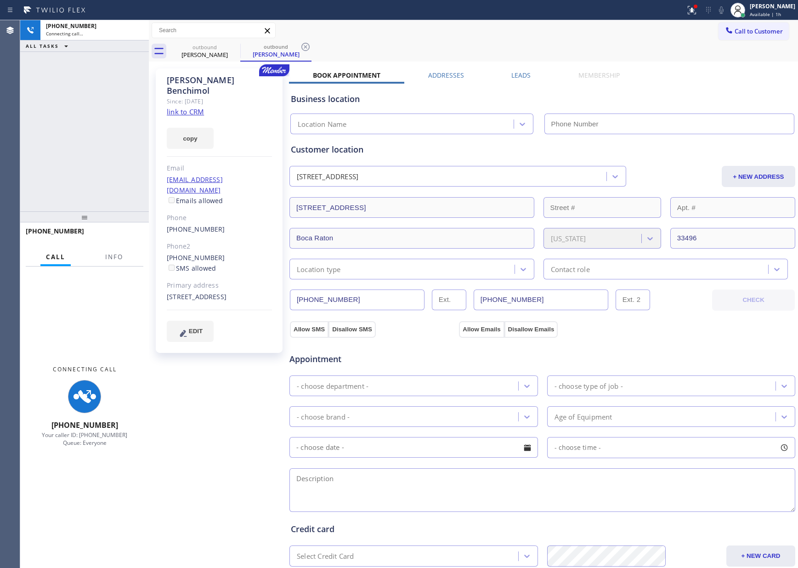
type input "[PHONE_NUMBER]"
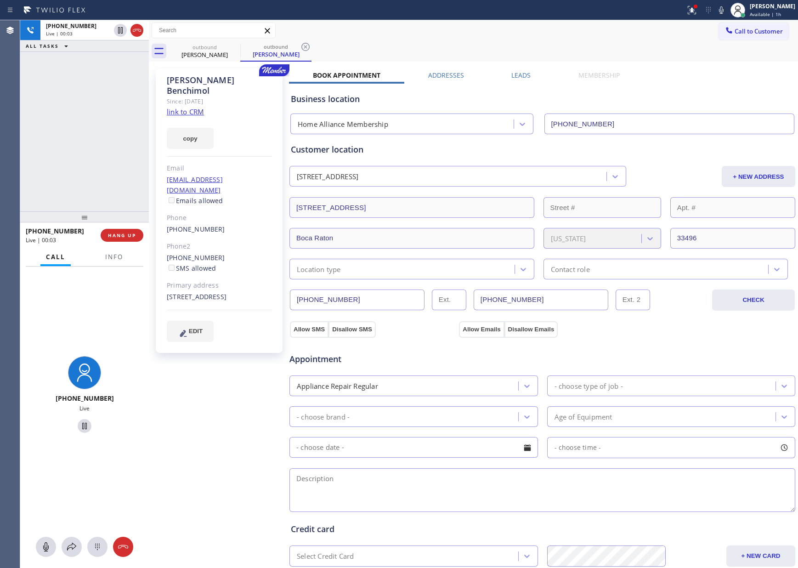
click at [63, 143] on div "[PHONE_NUMBER] Live | 00:03 ALL TASKS ALL TASKS ACTIVE TASKS TASKS IN WRAP UP" at bounding box center [84, 115] width 129 height 191
click at [63, 143] on div "[PHONE_NUMBER] Live | 00:04 ALL TASKS ALL TASKS ACTIVE TASKS TASKS IN WRAP UP" at bounding box center [84, 115] width 129 height 191
click at [171, 107] on link "link to CRM" at bounding box center [185, 111] width 37 height 9
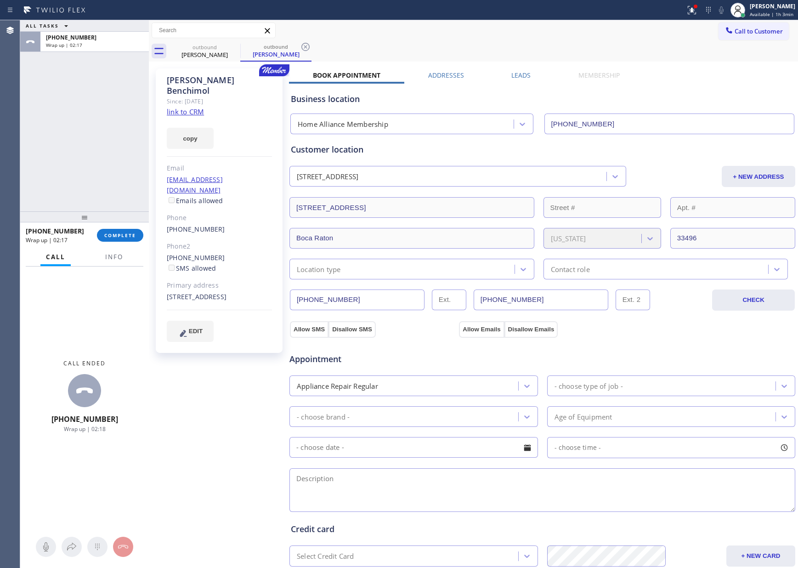
drag, startPoint x: 38, startPoint y: 117, endPoint x: 105, endPoint y: 278, distance: 174.1
click at [40, 123] on div "ALL TASKS ALL TASKS ACTIVE TASKS TASKS IN WRAP UP [PHONE_NUMBER] Wrap up | 02:17" at bounding box center [84, 115] width 129 height 191
click at [112, 234] on span "COMPLETE" at bounding box center [120, 235] width 32 height 6
click at [104, 143] on div "ALL TASKS ALL TASKS ACTIVE TASKS TASKS IN WRAP UP [PHONE_NUMBER] Wrap up | 02:18" at bounding box center [84, 115] width 129 height 191
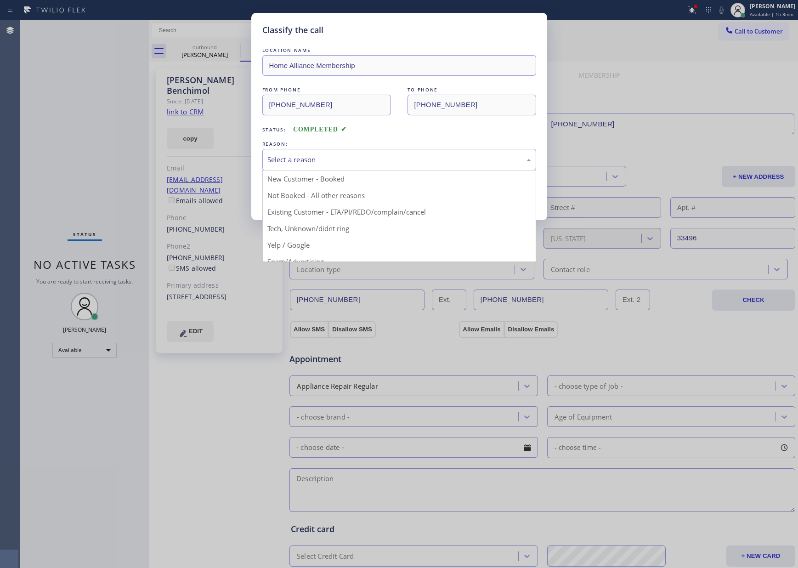
click at [275, 160] on div "Select a reason" at bounding box center [400, 159] width 264 height 11
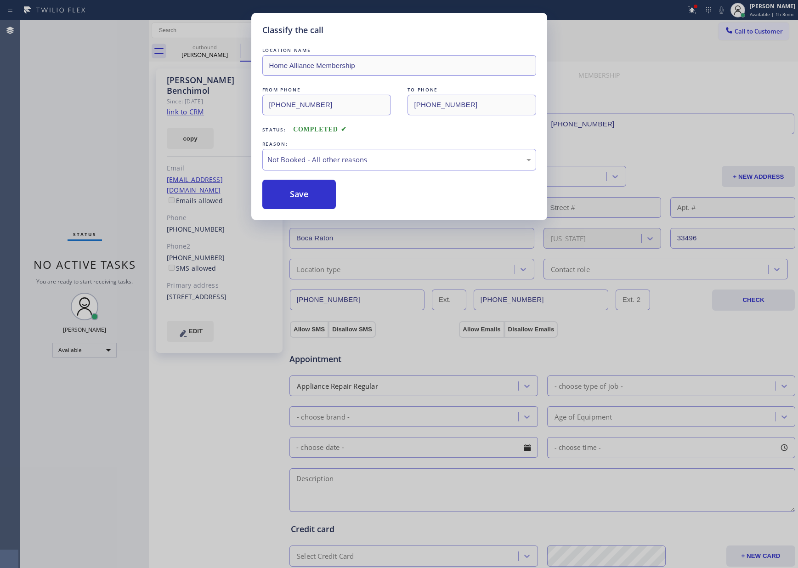
click at [287, 195] on button "Save" at bounding box center [299, 194] width 74 height 29
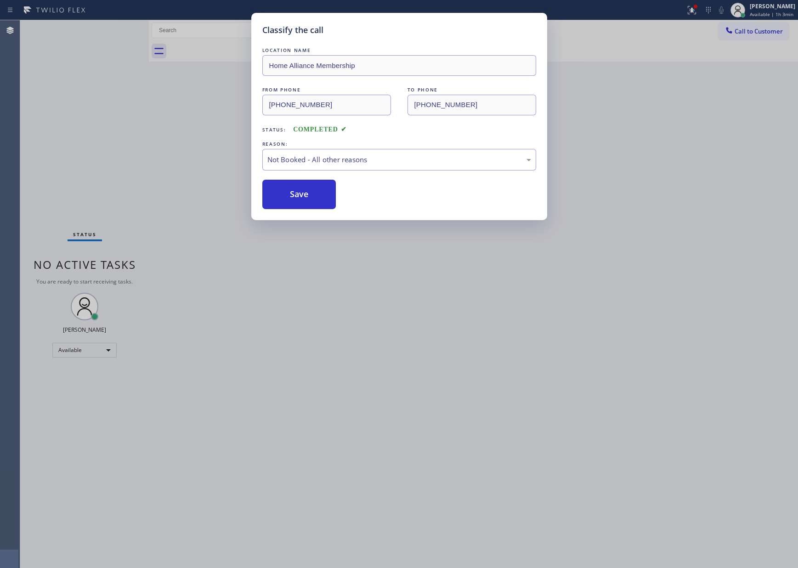
click at [287, 195] on button "Save" at bounding box center [299, 194] width 74 height 29
drag, startPoint x: 638, startPoint y: 134, endPoint x: 664, endPoint y: 105, distance: 39.1
click at [647, 125] on div "Classify the call LOCATION NAME 4B2.Paid HVAC Alliance Expert FROM PHONE [PHONE…" at bounding box center [409, 294] width 778 height 548
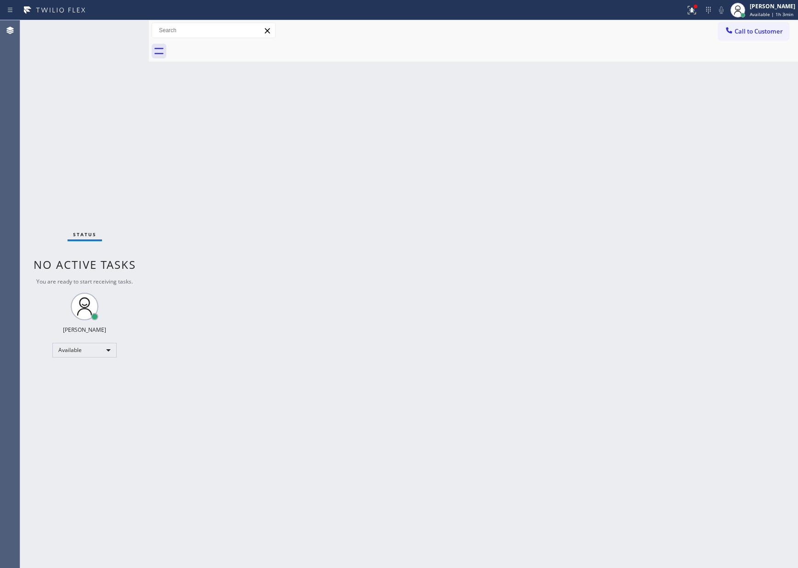
click at [731, 40] on div "Call to Customer Outbound call Location Home Alliance Membership Your caller id…" at bounding box center [474, 30] width 650 height 21
click at [745, 29] on span "Call to Customer" at bounding box center [759, 31] width 48 height 8
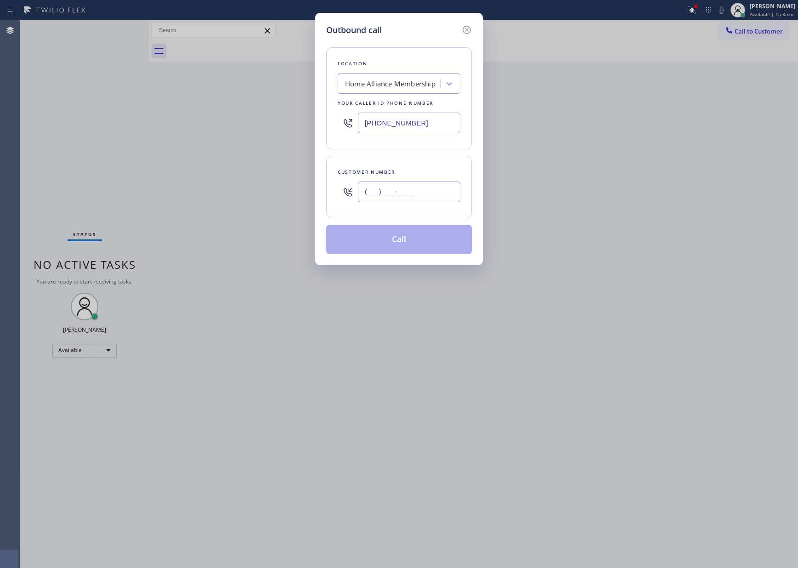
click at [419, 197] on input "(___) ___-____" at bounding box center [409, 192] width 103 height 21
paste input "305) 753-1185"
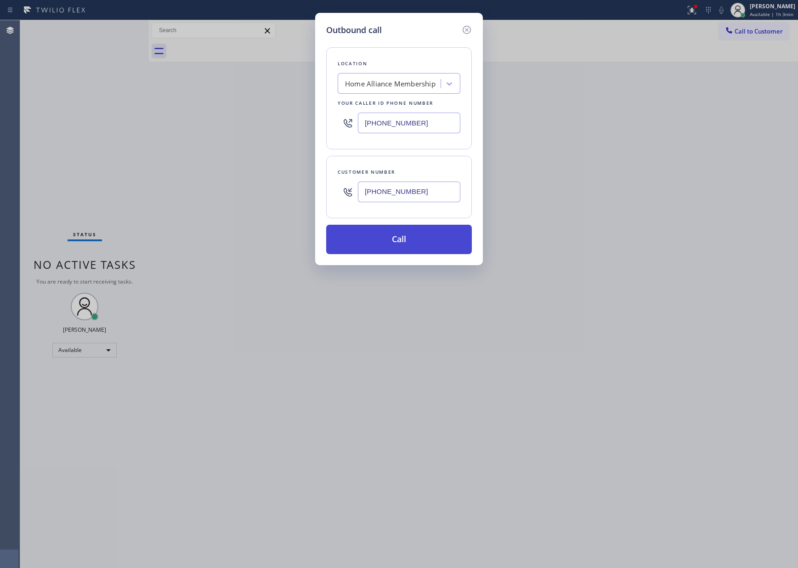
type input "[PHONE_NUMBER]"
click at [427, 239] on button "Call" at bounding box center [399, 239] width 146 height 29
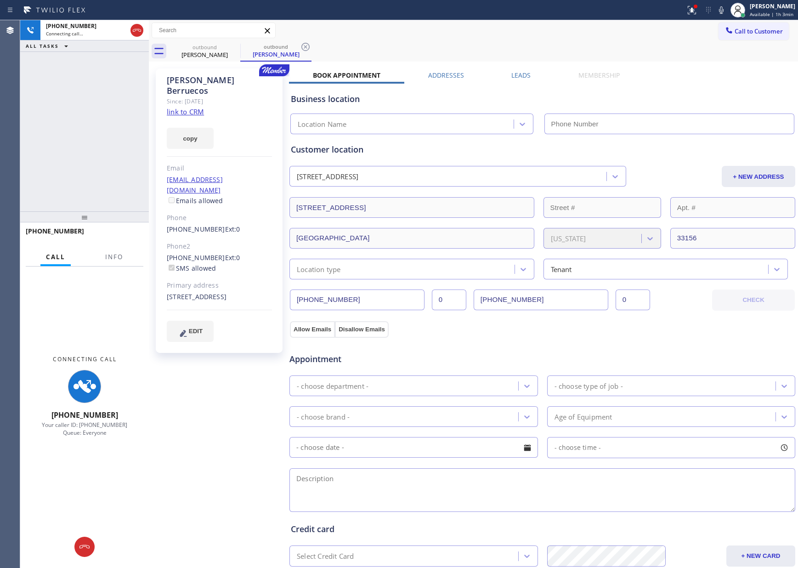
type input "[PHONE_NUMBER]"
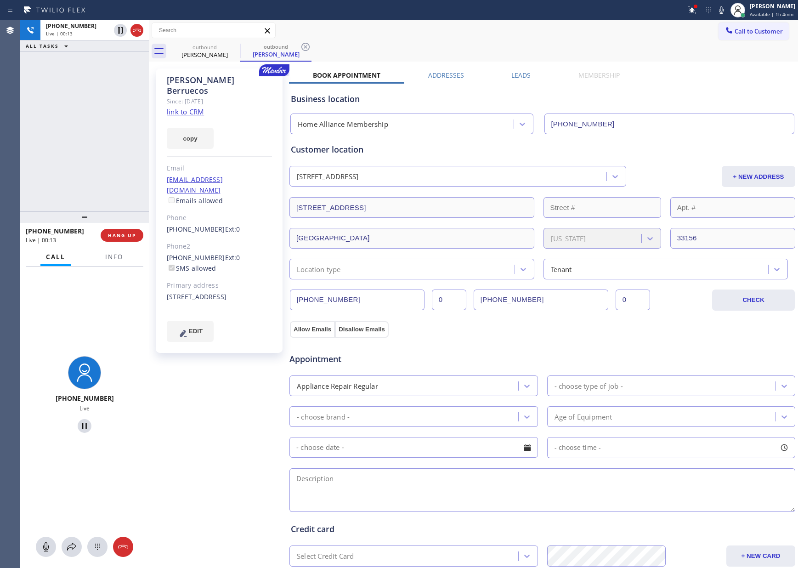
click at [114, 239] on button "HANG UP" at bounding box center [122, 235] width 43 height 13
click at [87, 114] on div "[PHONE_NUMBER] Live | 00:14 ALL TASKS ALL TASKS ACTIVE TASKS TASKS IN WRAP UP" at bounding box center [84, 115] width 129 height 191
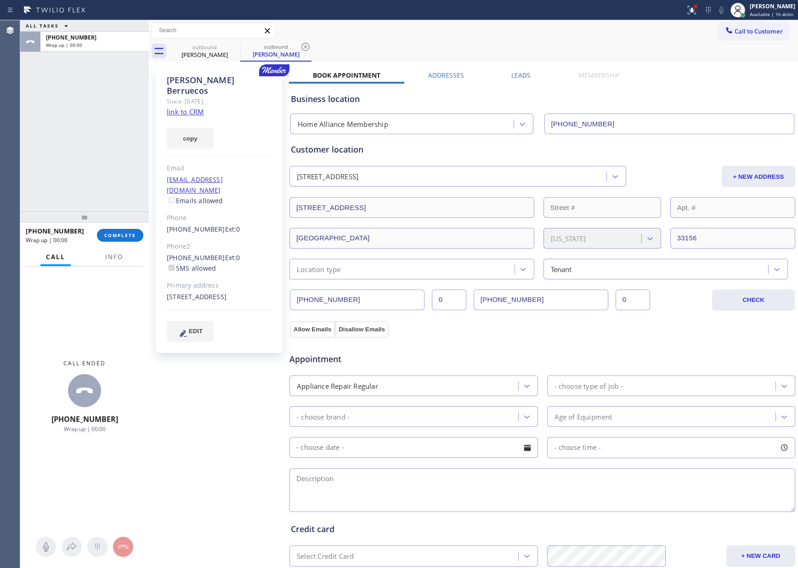
drag, startPoint x: 124, startPoint y: 228, endPoint x: 112, endPoint y: 137, distance: 92.3
click at [124, 226] on div "[PHONE_NUMBER] Wrap up | 00:00 COMPLETE" at bounding box center [85, 235] width 118 height 24
click at [112, 137] on div "ALL TASKS ALL TASKS ACTIVE TASKS TASKS IN WRAP UP [PHONE_NUMBER] Wrap up | 00:00" at bounding box center [84, 115] width 129 height 191
click at [124, 231] on button "COMPLETE" at bounding box center [120, 235] width 46 height 13
click at [103, 111] on div "ALL TASKS ALL TASKS ACTIVE TASKS TASKS IN WRAP UP [PHONE_NUMBER] Wrap up | 00:01" at bounding box center [84, 115] width 129 height 191
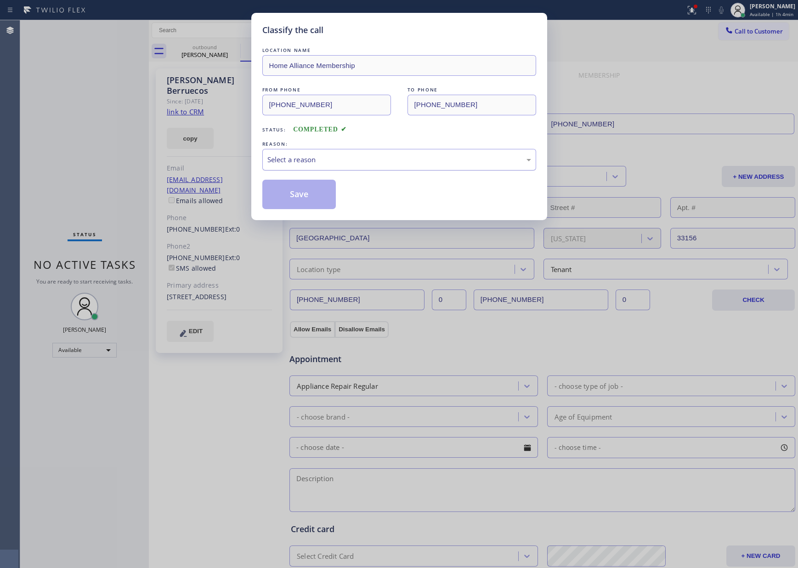
click at [330, 154] on div "Select a reason" at bounding box center [399, 160] width 274 height 22
click at [302, 190] on button "Save" at bounding box center [299, 194] width 74 height 29
click at [302, 192] on button "Save" at bounding box center [299, 194] width 74 height 29
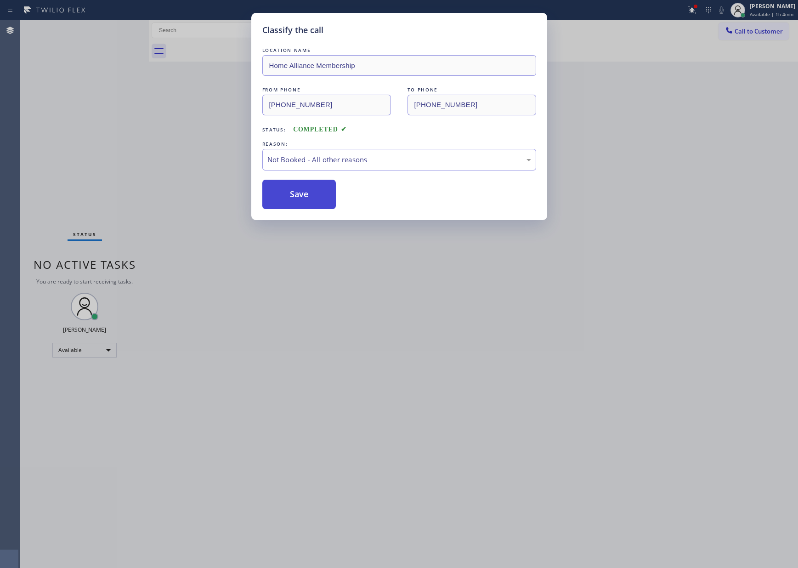
click at [302, 192] on button "Save" at bounding box center [299, 194] width 74 height 29
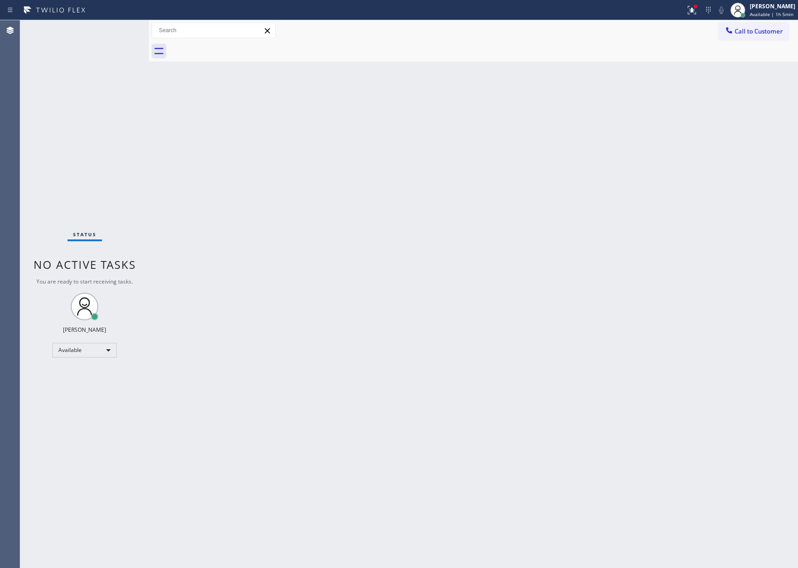
click at [323, 269] on div "Back to Dashboard Change Sender ID Customers Technicians Select a contact Outbo…" at bounding box center [474, 294] width 650 height 548
drag, startPoint x: 437, startPoint y: 396, endPoint x: 421, endPoint y: 386, distance: 18.8
click at [443, 390] on div "Back to Dashboard Change Sender ID Customers Technicians Select a contact Outbo…" at bounding box center [474, 294] width 650 height 548
click at [403, 192] on div "Back to Dashboard Change Sender ID Customers Technicians Select a contact Outbo…" at bounding box center [474, 294] width 650 height 548
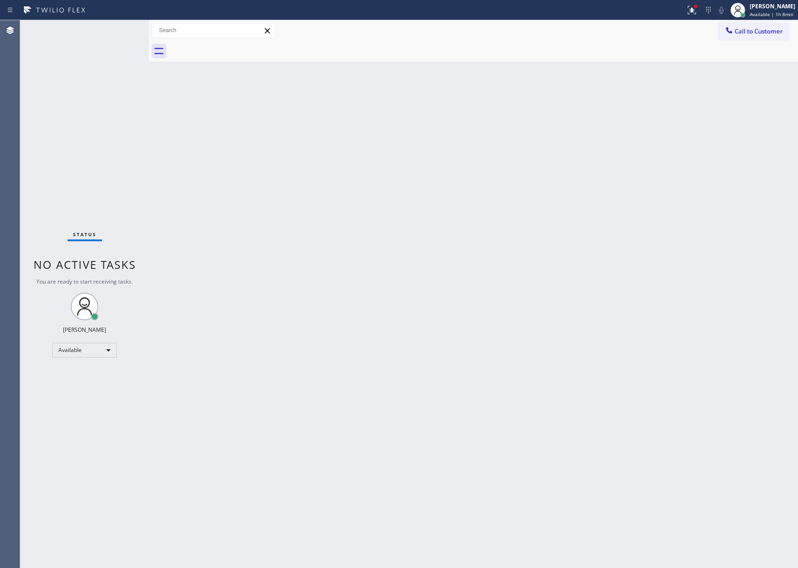
click at [403, 196] on div "Back to Dashboard Change Sender ID Customers Technicians Select a contact Outbo…" at bounding box center [474, 294] width 650 height 548
drag, startPoint x: 633, startPoint y: 211, endPoint x: 592, endPoint y: 2, distance: 213.3
click at [634, 206] on div "Back to Dashboard Change Sender ID Customers Technicians Select a contact Outbo…" at bounding box center [474, 294] width 650 height 548
click at [536, 316] on div "Back to Dashboard Change Sender ID Customers Technicians Select a contact Outbo…" at bounding box center [474, 294] width 650 height 548
drag, startPoint x: 531, startPoint y: 232, endPoint x: 555, endPoint y: 207, distance: 34.1
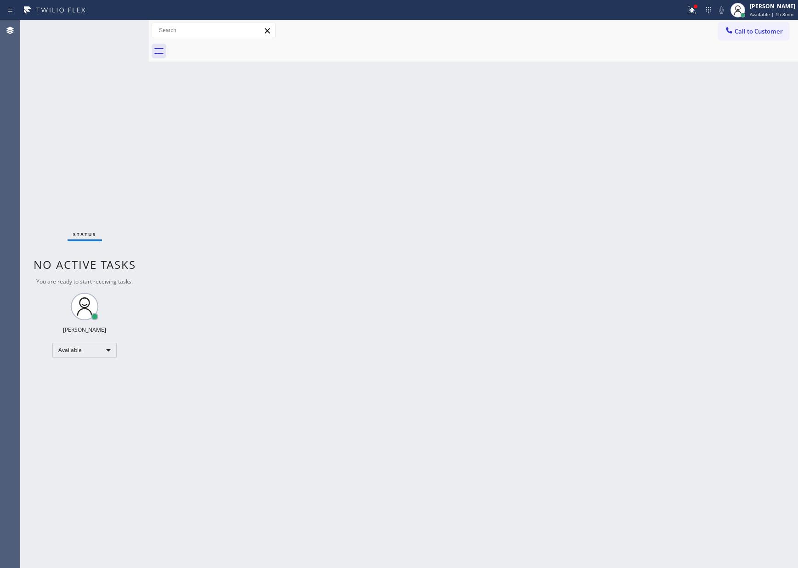
click at [534, 228] on div "Back to Dashboard Change Sender ID Customers Technicians Select a contact Outbo…" at bounding box center [474, 294] width 650 height 548
click at [752, 32] on span "Call to Customer" at bounding box center [759, 31] width 48 height 8
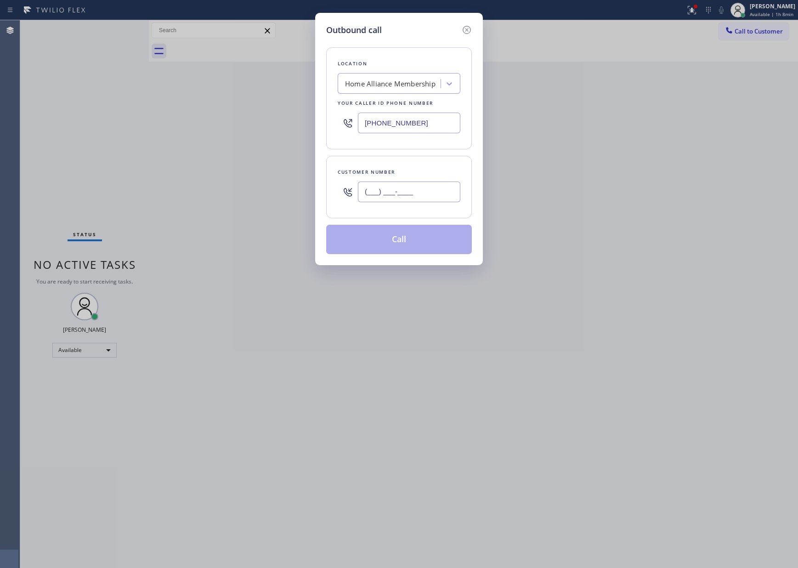
click at [425, 196] on input "(___) ___-____" at bounding box center [409, 192] width 103 height 21
paste input "602) 318-3553"
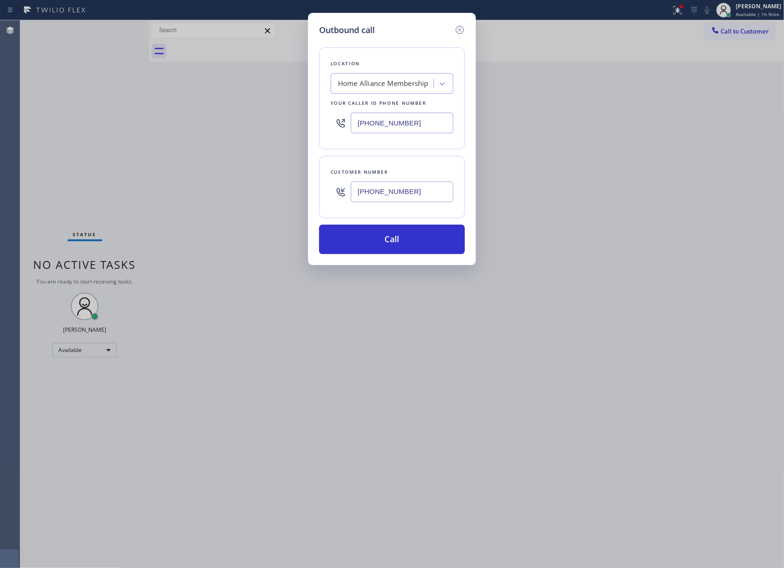
type input "[PHONE_NUMBER]"
click at [606, 237] on div "Outbound call Location Home Alliance Membership Your caller id phone number [PH…" at bounding box center [392, 284] width 784 height 568
click at [700, 228] on div "Outbound call Location Home Alliance Membership Your caller id phone number [PH…" at bounding box center [392, 284] width 784 height 568
click at [411, 234] on button "Call" at bounding box center [392, 239] width 146 height 29
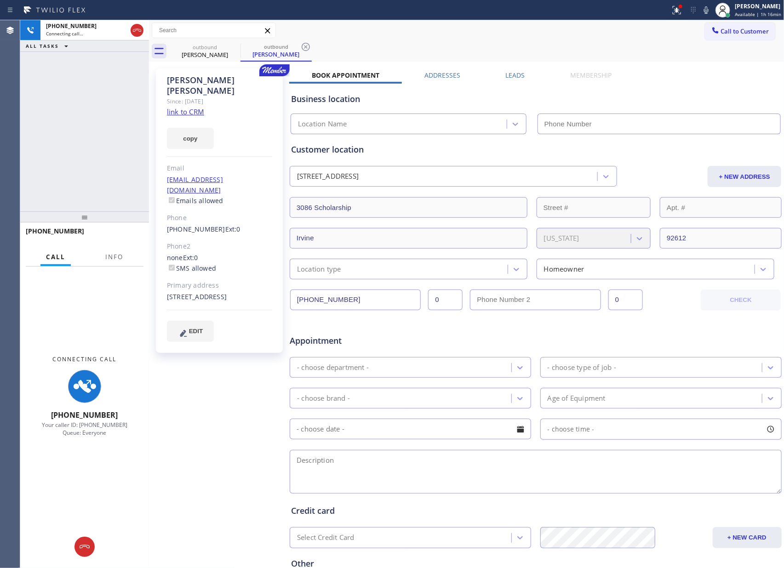
click at [91, 162] on div "[PHONE_NUMBER] Connecting call… ALL TASKS ALL TASKS ACTIVE TASKS TASKS IN WRAP …" at bounding box center [84, 115] width 129 height 191
type input "[PHONE_NUMBER]"
drag, startPoint x: 88, startPoint y: 162, endPoint x: 98, endPoint y: 175, distance: 16.7
click at [91, 167] on div "[PHONE_NUMBER] Connecting call… ALL TASKS ALL TASKS ACTIVE TASKS TASKS IN WRAP …" at bounding box center [84, 115] width 129 height 191
click at [142, 33] on icon at bounding box center [136, 30] width 11 height 11
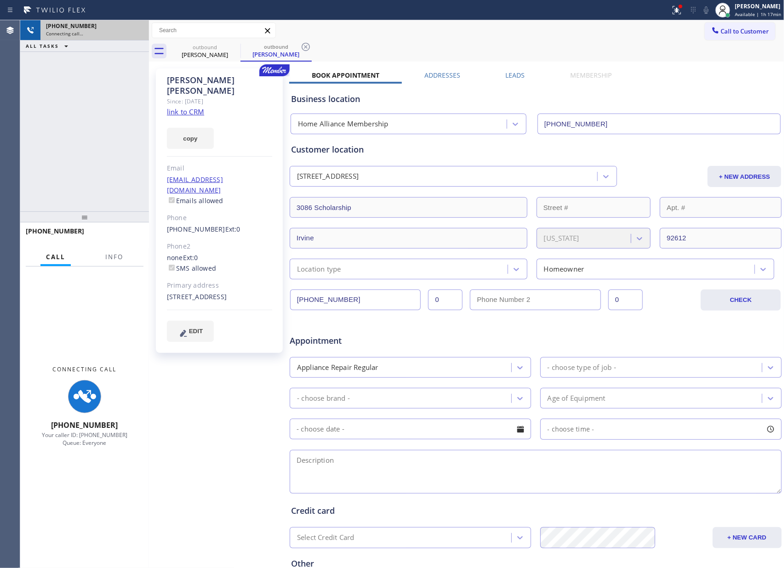
drag, startPoint x: 119, startPoint y: 92, endPoint x: 432, endPoint y: 284, distance: 367.1
click at [125, 99] on div "[PHONE_NUMBER] Connecting call… ALL TASKS ALL TASKS ACTIVE TASKS TASKS IN WRAP …" at bounding box center [84, 115] width 129 height 191
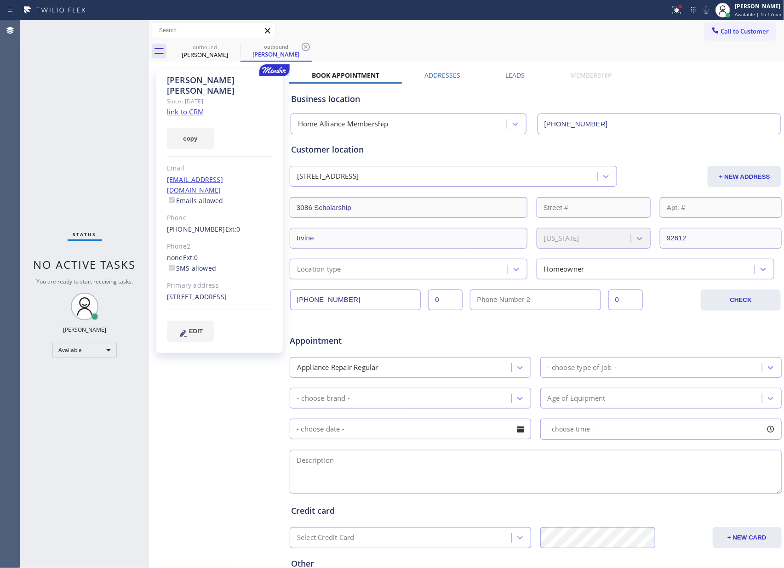
click at [666, 74] on div "Book Appointment Addresses Leads Membership Business location Home Alliance Mem…" at bounding box center [535, 365] width 493 height 589
click at [753, 36] on button "Call to Customer" at bounding box center [740, 31] width 70 height 17
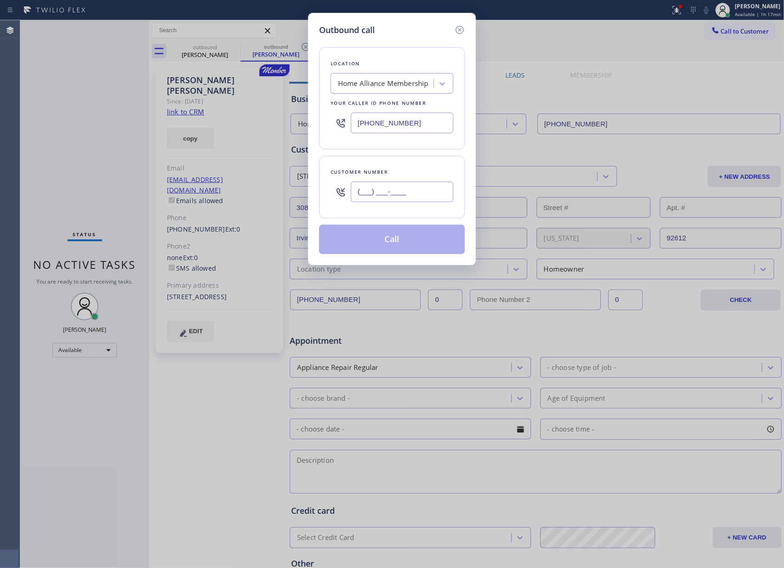
click at [408, 193] on input "(___) ___-____" at bounding box center [402, 192] width 103 height 21
paste input "310) 428-6472"
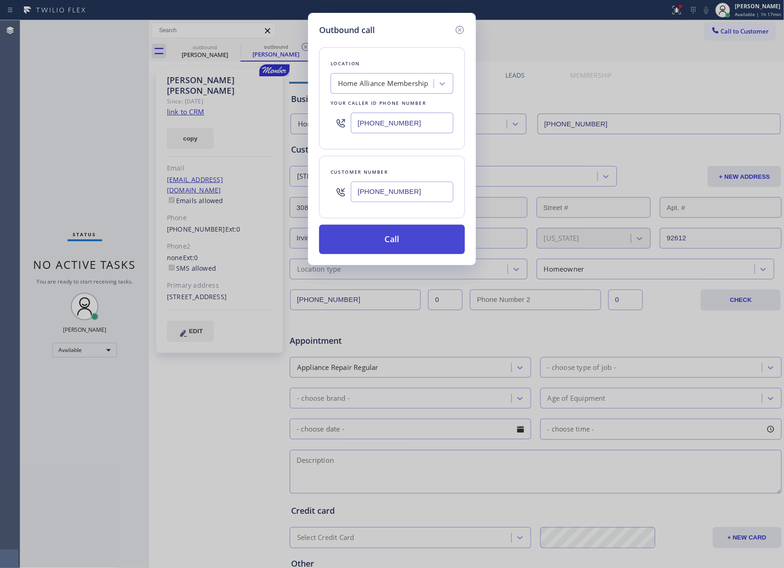
type input "[PHONE_NUMBER]"
click at [405, 250] on button "Call" at bounding box center [392, 239] width 146 height 29
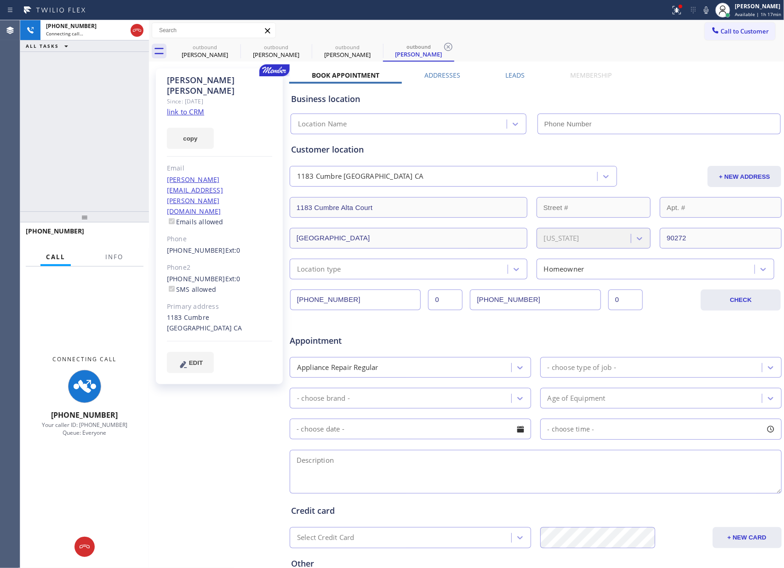
type input "[PHONE_NUMBER]"
click at [88, 132] on div "[PHONE_NUMBER] Connecting call… ALL TASKS ALL TASKS ACTIVE TASKS TASKS IN WRAP …" at bounding box center [84, 115] width 129 height 191
click at [136, 27] on icon at bounding box center [136, 30] width 11 height 11
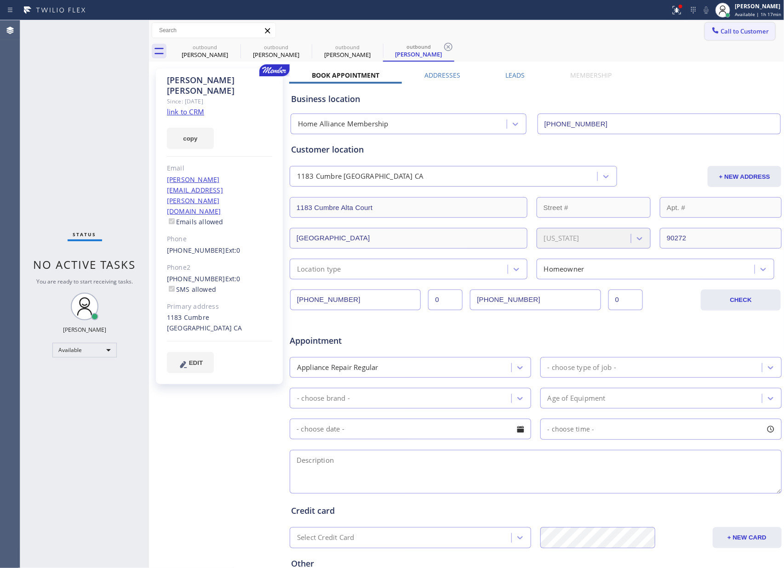
click at [705, 32] on button "Call to Customer" at bounding box center [740, 31] width 70 height 17
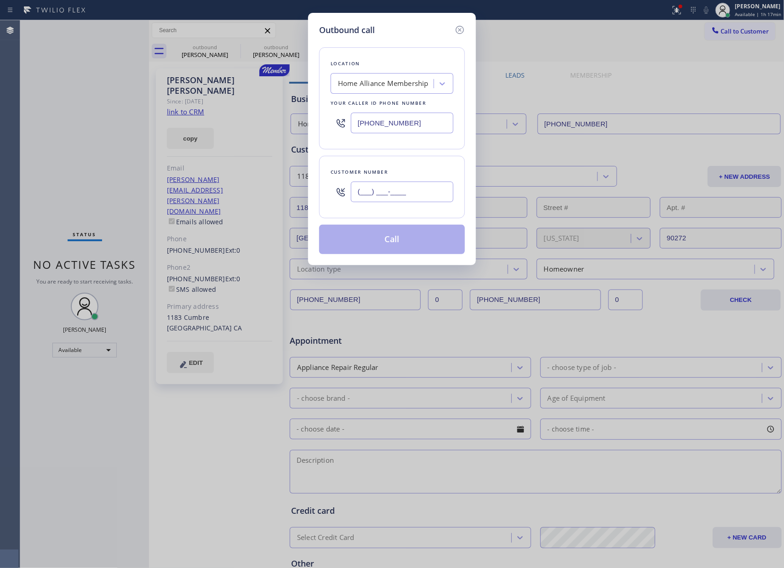
click at [426, 194] on input "(___) ___-____" at bounding box center [402, 192] width 103 height 21
paste input "310) 889-7785"
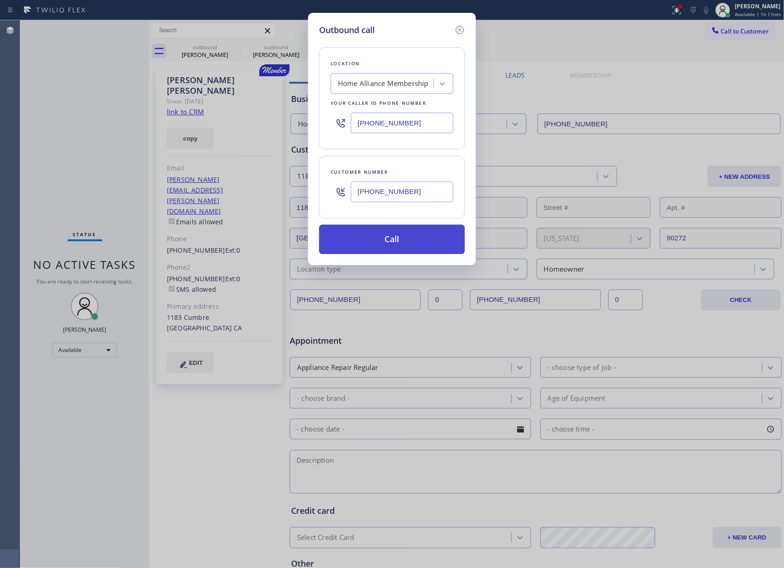
type input "[PHONE_NUMBER]"
click at [416, 243] on button "Call" at bounding box center [392, 239] width 146 height 29
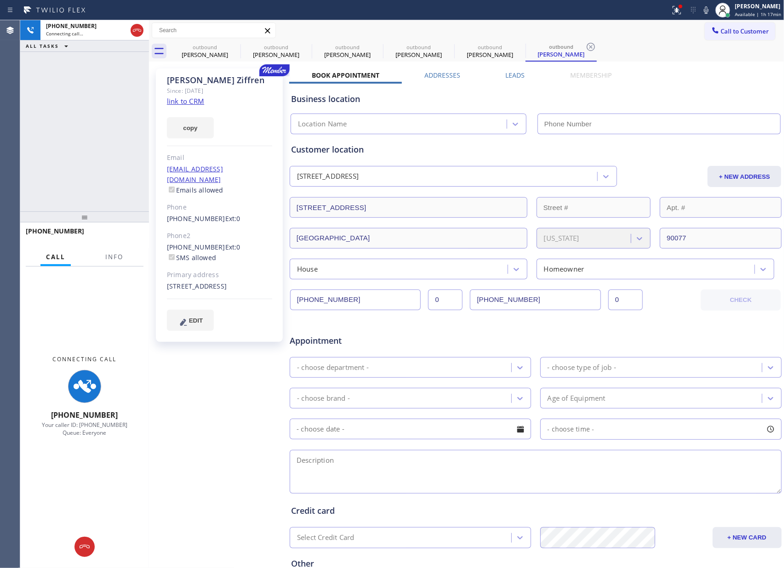
type input "[PHONE_NUMBER]"
click at [144, 33] on div at bounding box center [137, 30] width 17 height 20
click at [138, 34] on icon at bounding box center [136, 30] width 11 height 11
click at [122, 134] on div "[PHONE_NUMBER] Connecting call… ALL TASKS ALL TASKS ACTIVE TASKS TASKS IN WRAP …" at bounding box center [84, 115] width 129 height 191
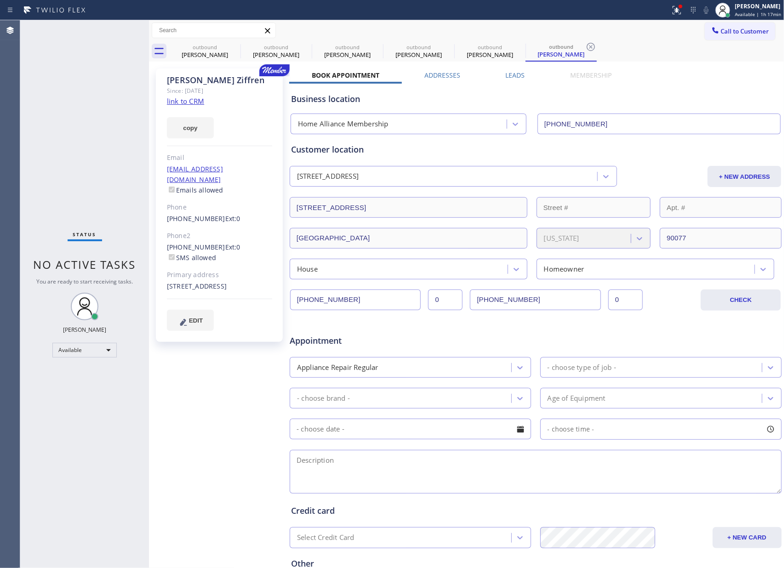
drag, startPoint x: 700, startPoint y: 80, endPoint x: 709, endPoint y: 64, distance: 18.8
click at [706, 68] on div "[PERSON_NAME] Since: [DATE] link to CRM copy Email [EMAIL_ADDRESS][DOMAIN_NAME]…" at bounding box center [466, 362] width 631 height 596
click at [731, 37] on button "Call to Customer" at bounding box center [740, 31] width 70 height 17
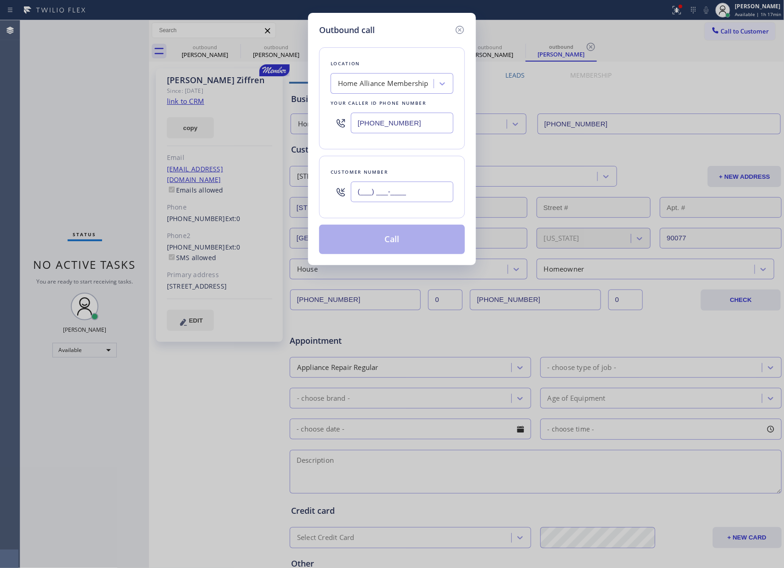
click at [405, 187] on input "(___) ___-____" at bounding box center [402, 192] width 103 height 21
paste input "818) 944-1414"
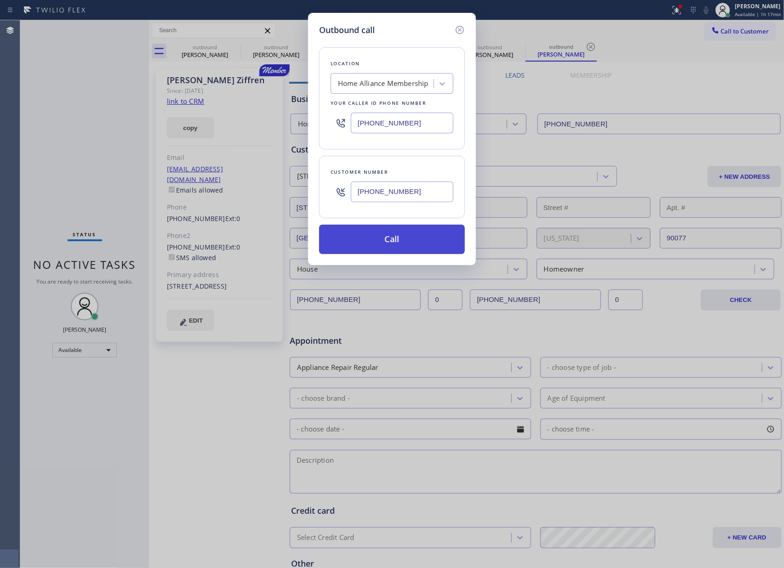
type input "[PHONE_NUMBER]"
click at [385, 246] on button "Call" at bounding box center [392, 239] width 146 height 29
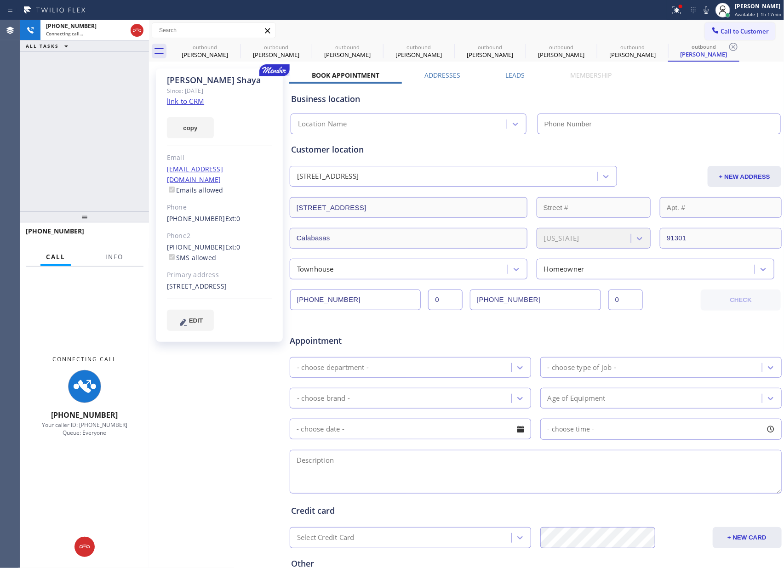
type input "[PHONE_NUMBER]"
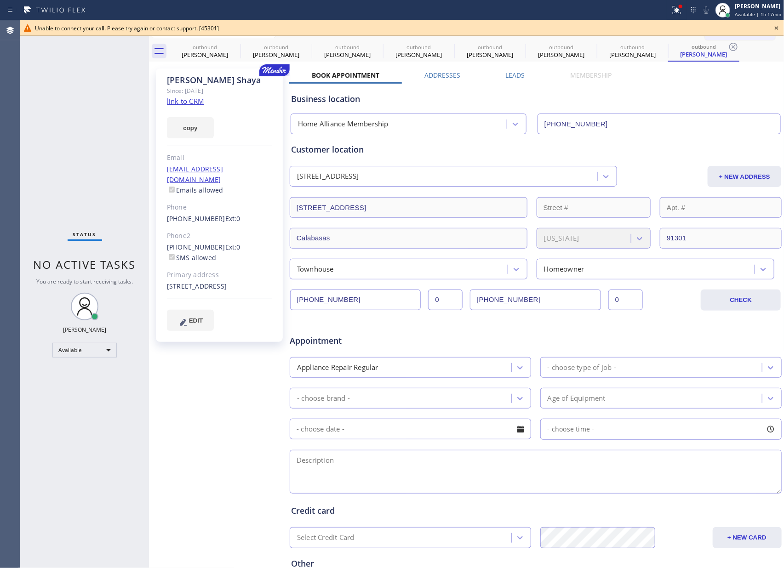
drag, startPoint x: 708, startPoint y: 103, endPoint x: 759, endPoint y: 46, distance: 76.8
click at [717, 98] on div "Business location" at bounding box center [535, 99] width 489 height 12
click at [778, 29] on icon at bounding box center [776, 28] width 11 height 11
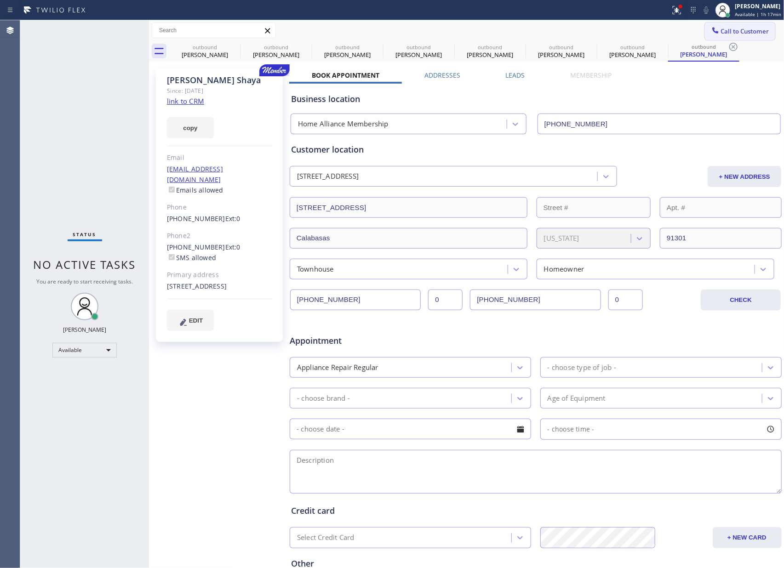
click at [756, 29] on span "Call to Customer" at bounding box center [745, 31] width 48 height 8
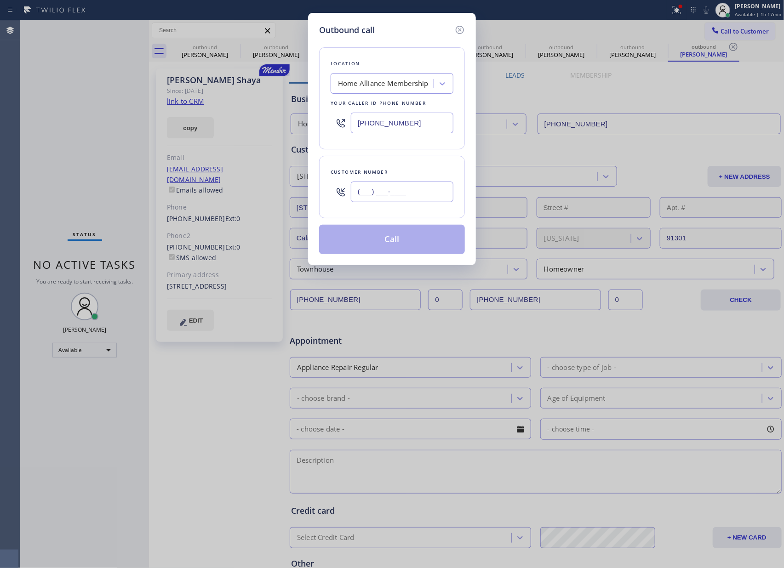
click at [430, 198] on input "(___) ___-____" at bounding box center [402, 192] width 103 height 21
paste input "310) 980-7200"
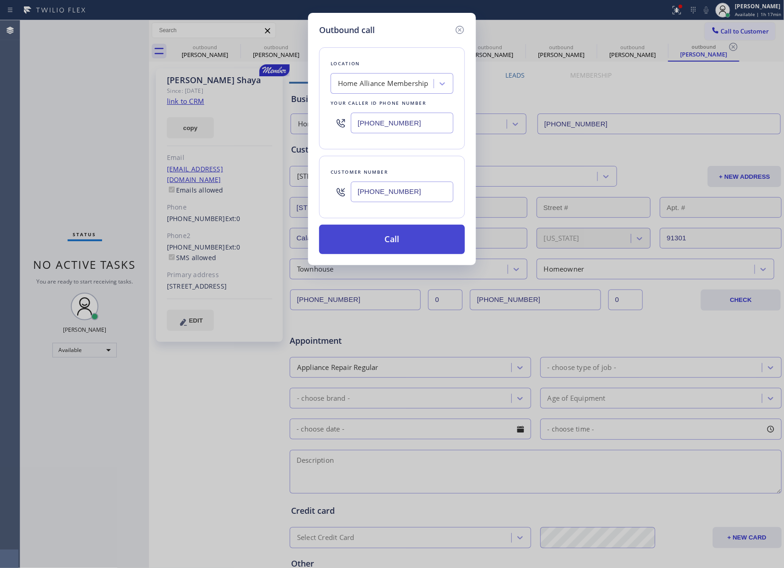
type input "[PHONE_NUMBER]"
click at [411, 243] on button "Call" at bounding box center [392, 239] width 146 height 29
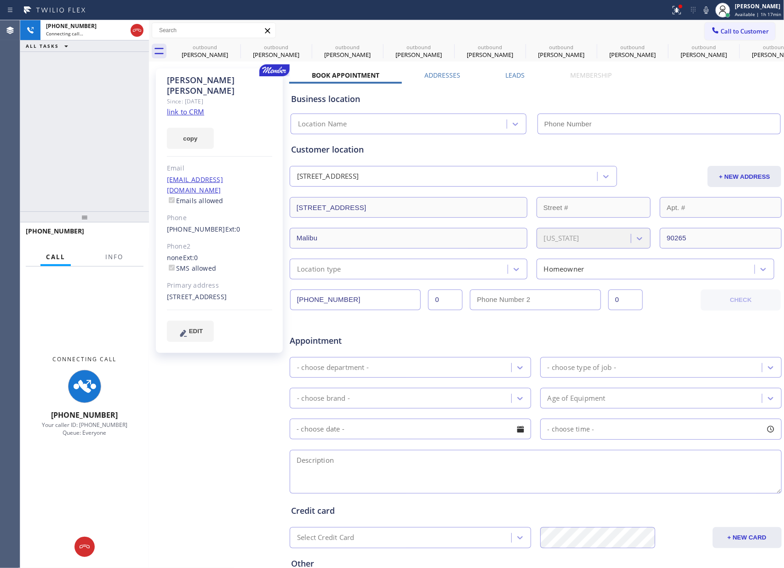
drag, startPoint x: 78, startPoint y: 143, endPoint x: 101, endPoint y: 156, distance: 27.0
click at [87, 150] on div "[PHONE_NUMBER] Connecting call… ALL TASKS ALL TASKS ACTIVE TASKS TASKS IN WRAP …" at bounding box center [84, 115] width 129 height 191
type input "[PHONE_NUMBER]"
drag, startPoint x: 69, startPoint y: 142, endPoint x: 87, endPoint y: 111, distance: 35.8
click at [83, 119] on div "[PHONE_NUMBER] Connecting call… ALL TASKS ALL TASKS ACTIVE TASKS TASKS IN WRAP …" at bounding box center [84, 115] width 129 height 191
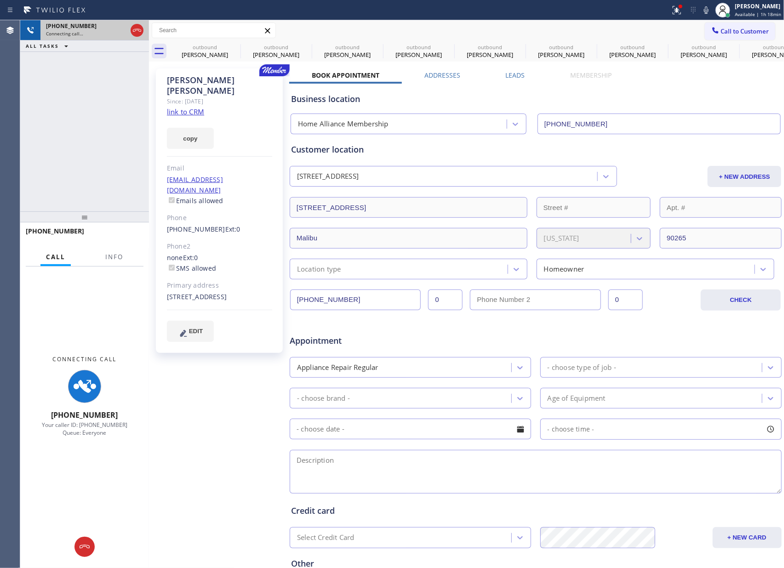
click at [130, 34] on div at bounding box center [137, 30] width 17 height 20
click at [137, 32] on icon at bounding box center [136, 30] width 11 height 11
click at [129, 81] on div "[PHONE_NUMBER] Connecting call… ALL TASKS ALL TASKS ACTIVE TASKS TASKS IN WRAP …" at bounding box center [84, 115] width 129 height 191
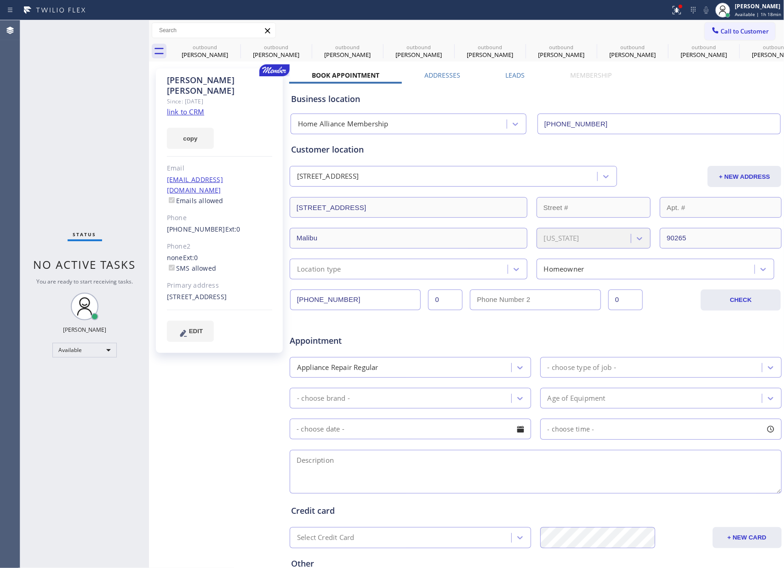
drag, startPoint x: 675, startPoint y: 63, endPoint x: 705, endPoint y: 63, distance: 30.3
click at [675, 66] on div "[PERSON_NAME] Since: [DATE] link to CRM copy Email [EMAIL_ADDRESS][DOMAIN_NAME]…" at bounding box center [466, 362] width 631 height 596
click at [726, 31] on span "Call to Customer" at bounding box center [745, 31] width 48 height 8
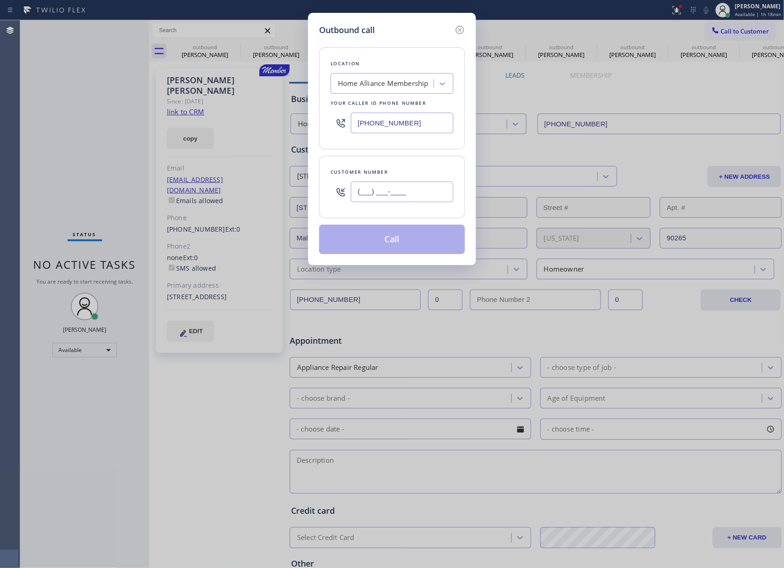
click at [424, 185] on input "(___) ___-____" at bounding box center [402, 192] width 103 height 21
paste input "323) 420-5331"
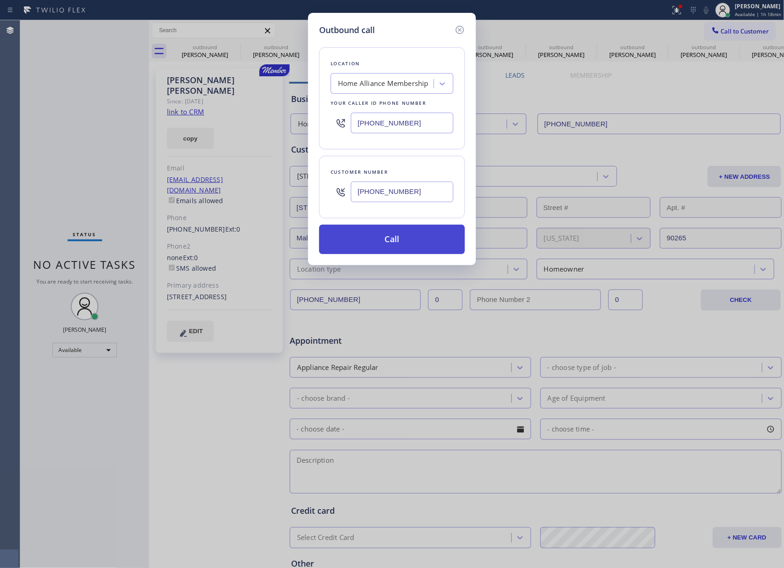
type input "[PHONE_NUMBER]"
click at [411, 251] on button "Call" at bounding box center [392, 239] width 146 height 29
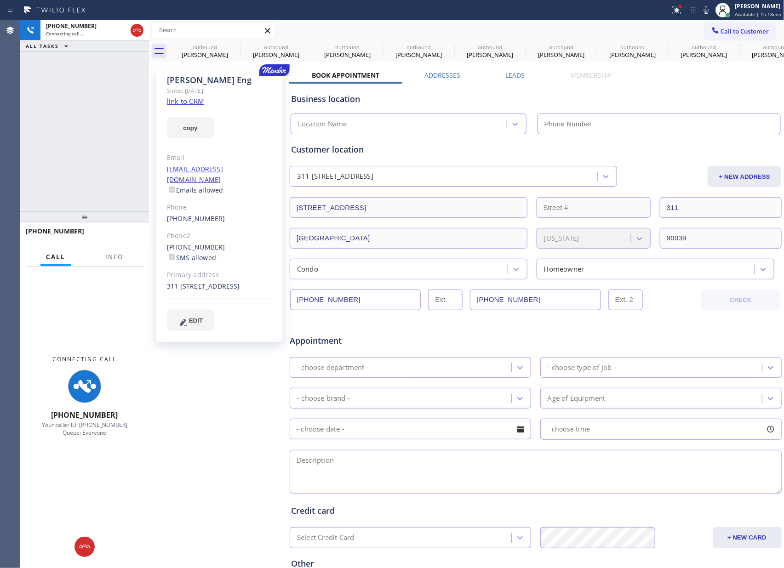
type input "[PHONE_NUMBER]"
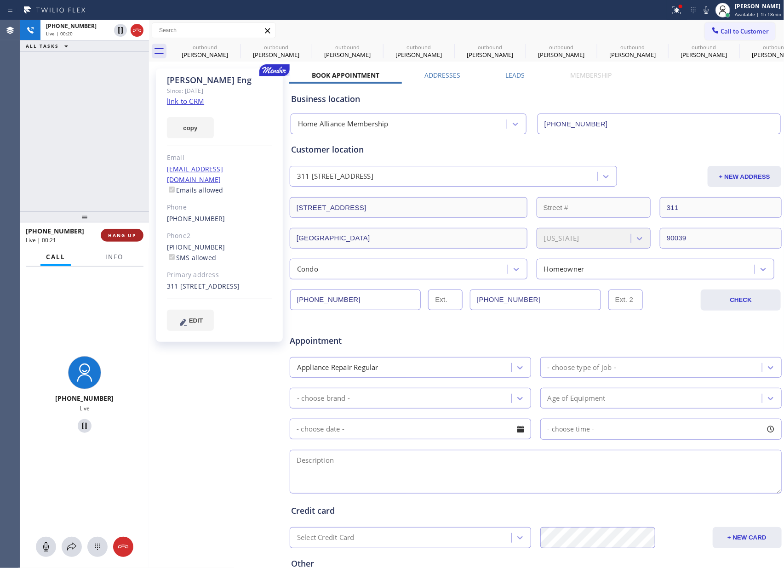
click at [126, 239] on button "HANG UP" at bounding box center [122, 235] width 43 height 13
click at [113, 154] on div "[PHONE_NUMBER] Live | 00:21 ALL TASKS ALL TASKS ACTIVE TASKS TASKS IN WRAP UP" at bounding box center [84, 115] width 129 height 191
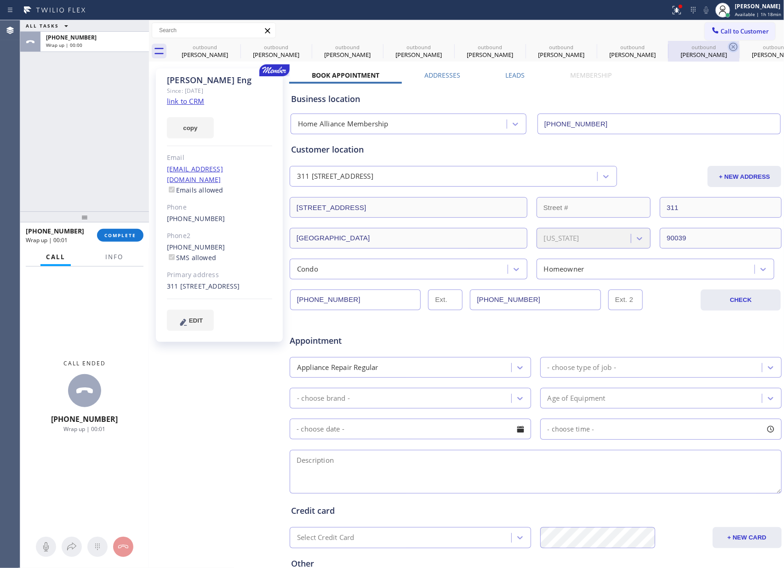
drag, startPoint x: 719, startPoint y: 96, endPoint x: 729, endPoint y: 46, distance: 50.6
click at [719, 89] on div "Business location Home Alliance Membership [PHONE_NUMBER]" at bounding box center [535, 109] width 493 height 51
click at [731, 21] on div "Call to Customer Outbound call Location Home Alliance Membership Your caller id…" at bounding box center [466, 30] width 635 height 21
click at [735, 33] on span "Call to Customer" at bounding box center [745, 31] width 48 height 8
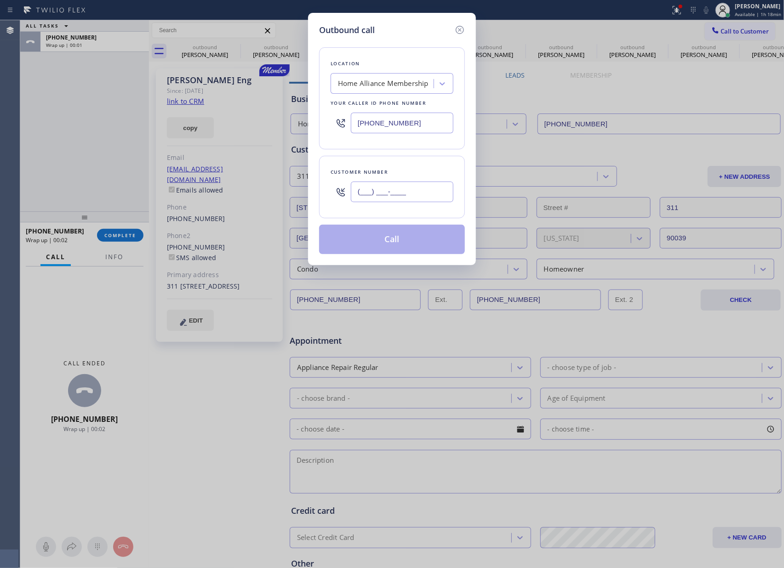
click at [407, 196] on input "(___) ___-____" at bounding box center [402, 192] width 103 height 21
paste input "954) 775-4221"
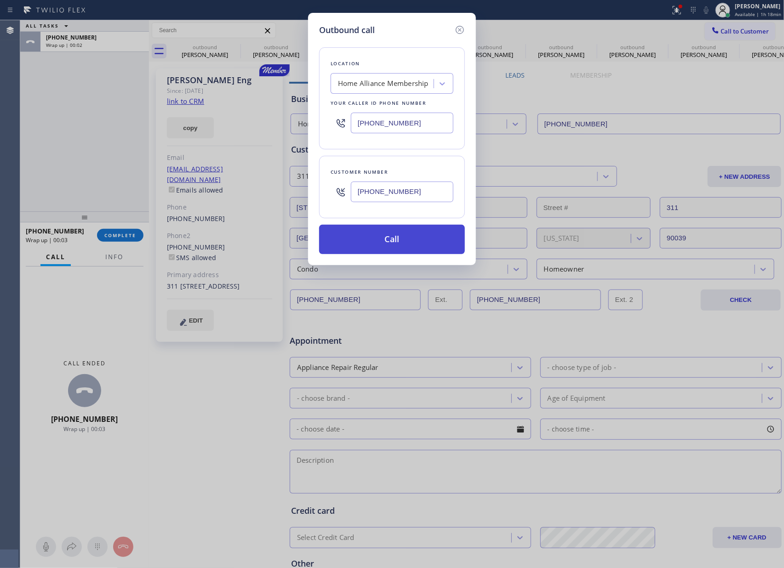
type input "[PHONE_NUMBER]"
click at [421, 248] on button "Call" at bounding box center [392, 239] width 146 height 29
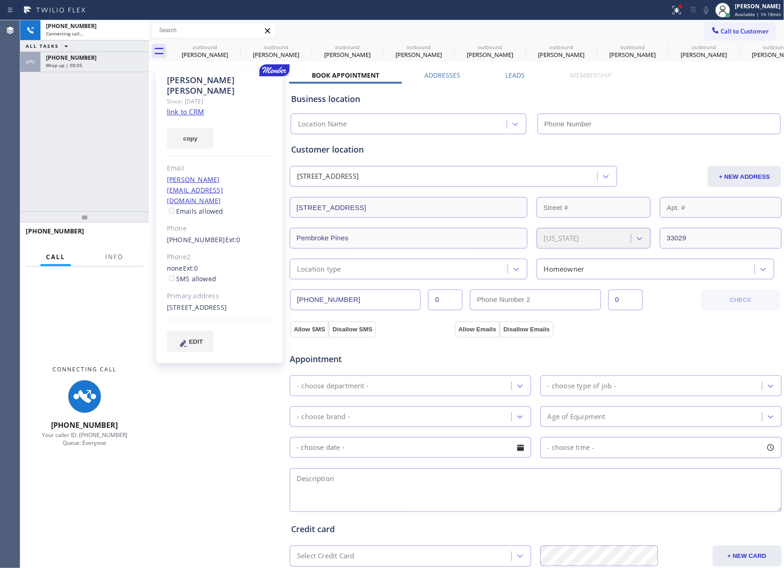
click at [97, 68] on div "Wrap up | 00:05" at bounding box center [94, 65] width 97 height 6
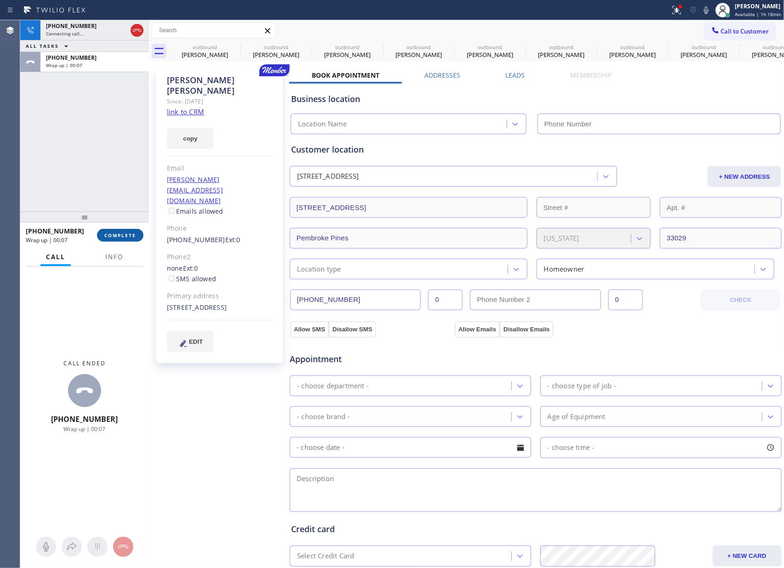
click at [120, 228] on div "[PHONE_NUMBER] Wrap up | 00:07 COMPLETE" at bounding box center [85, 235] width 118 height 24
click at [116, 215] on div "[PHONE_NUMBER] Connecting call… ALL TASKS ALL TASKS ACTIVE TASKS TASKS IN WRAP …" at bounding box center [84, 294] width 129 height 548
type input "[PHONE_NUMBER]"
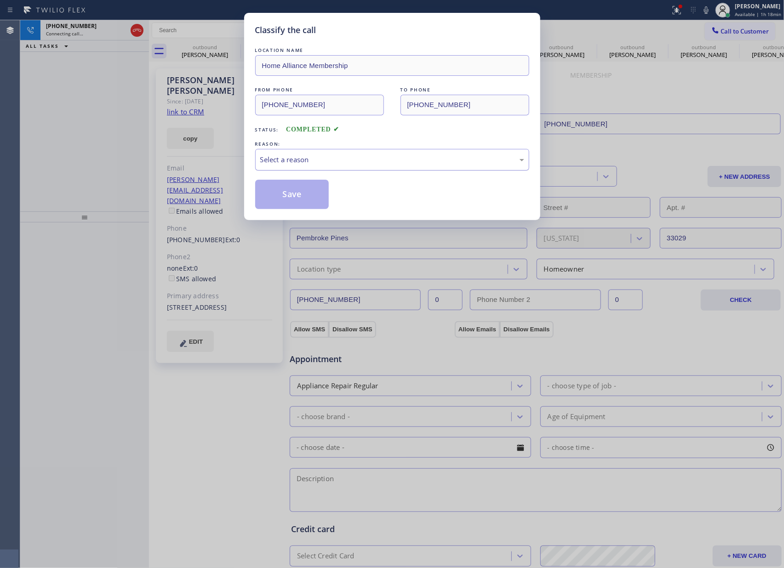
click at [343, 161] on div "Select a reason" at bounding box center [392, 159] width 264 height 11
click at [283, 194] on button "Save" at bounding box center [292, 194] width 74 height 29
click at [86, 112] on div "Classify the call LOCATION NAME Home Alliance Membership FROM PHONE (855) 946-3…" at bounding box center [392, 284] width 784 height 568
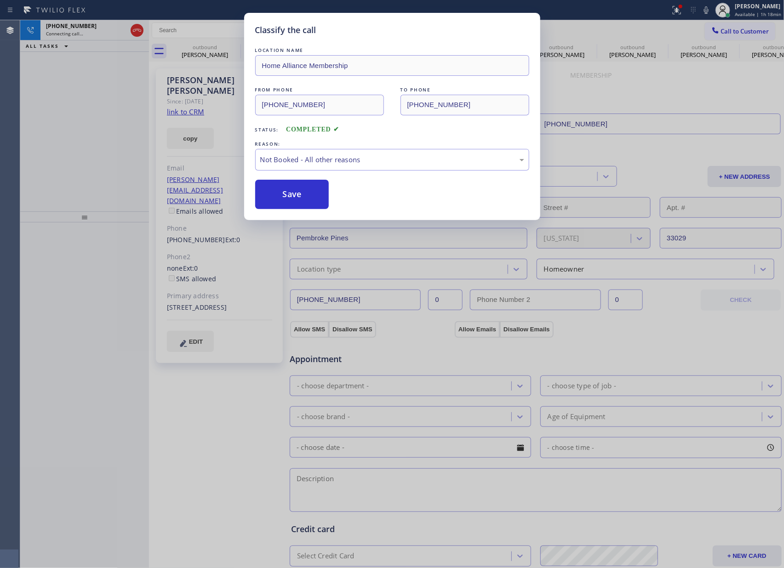
click at [76, 116] on div "Classify the call LOCATION NAME Home Alliance Membership FROM PHONE (855) 946-3…" at bounding box center [392, 284] width 784 height 568
click at [120, 131] on div "+19547754221 Connecting call… ALL TASKS ALL TASKS ACTIVE TASKS TASKS IN WRAP UP" at bounding box center [84, 115] width 129 height 191
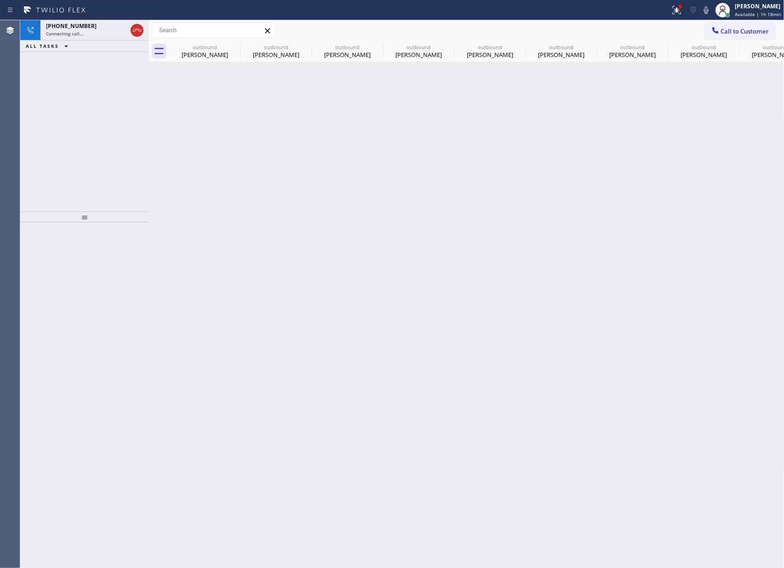
click at [140, 29] on icon at bounding box center [136, 30] width 11 height 11
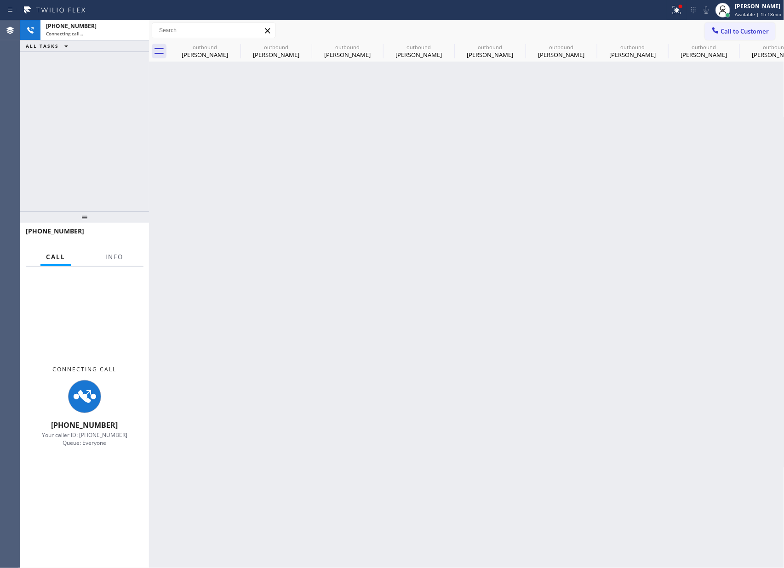
drag, startPoint x: 95, startPoint y: 127, endPoint x: 571, endPoint y: 353, distance: 526.8
click at [127, 141] on div "+19547754221 Connecting call… ALL TASKS ALL TASKS ACTIVE TASKS TASKS IN WRAP UP" at bounding box center [84, 115] width 129 height 191
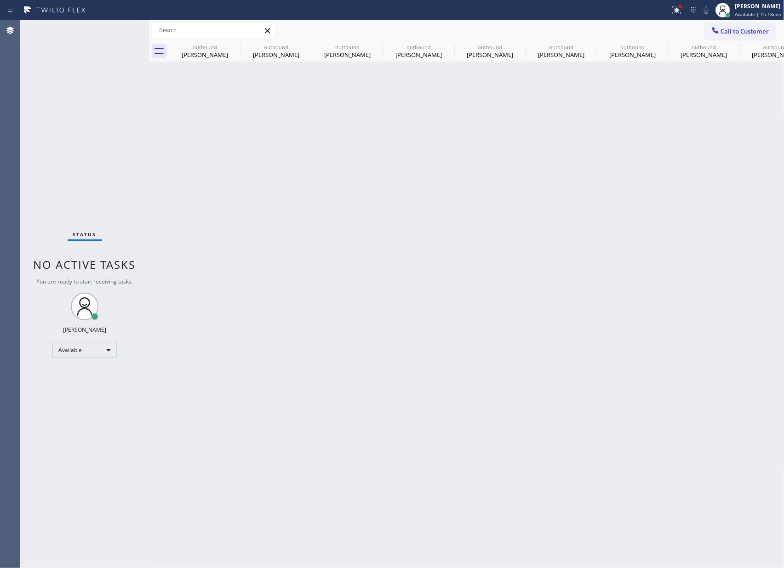
drag, startPoint x: 601, startPoint y: 274, endPoint x: 617, endPoint y: 236, distance: 41.7
click at [617, 236] on div "Back to Dashboard Change Sender ID Customers Technicians Select a contact Outbo…" at bounding box center [466, 294] width 635 height 548
click at [742, 36] on button "Call to Customer" at bounding box center [740, 31] width 70 height 17
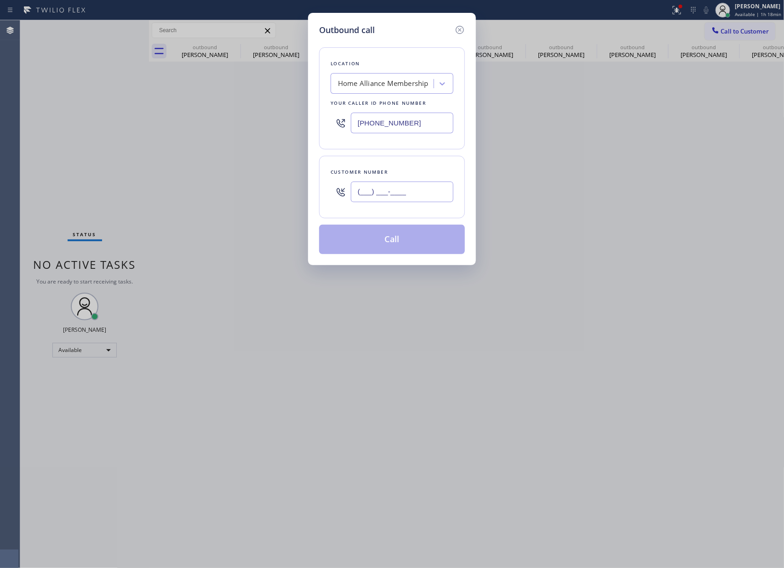
click at [412, 194] on input "(___) ___-____" at bounding box center [402, 192] width 103 height 21
paste input "310) 413-2010"
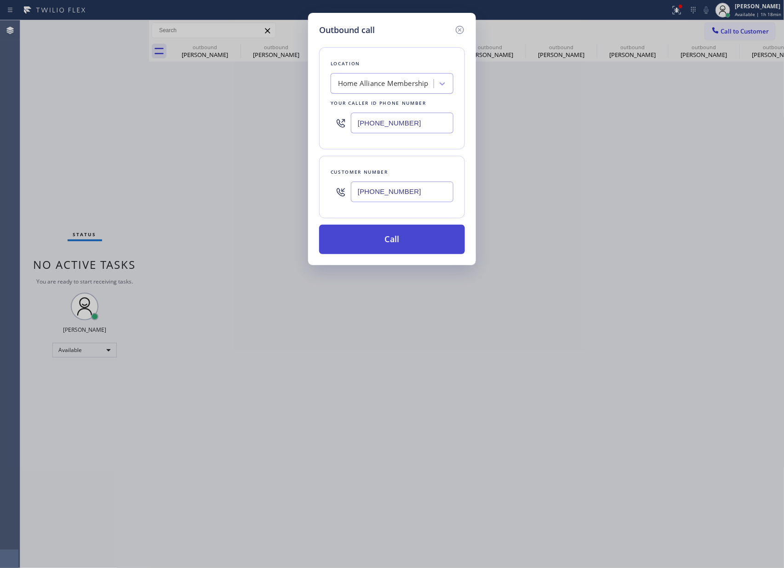
type input "(310) 413-2010"
click at [410, 244] on button "Call" at bounding box center [392, 239] width 146 height 29
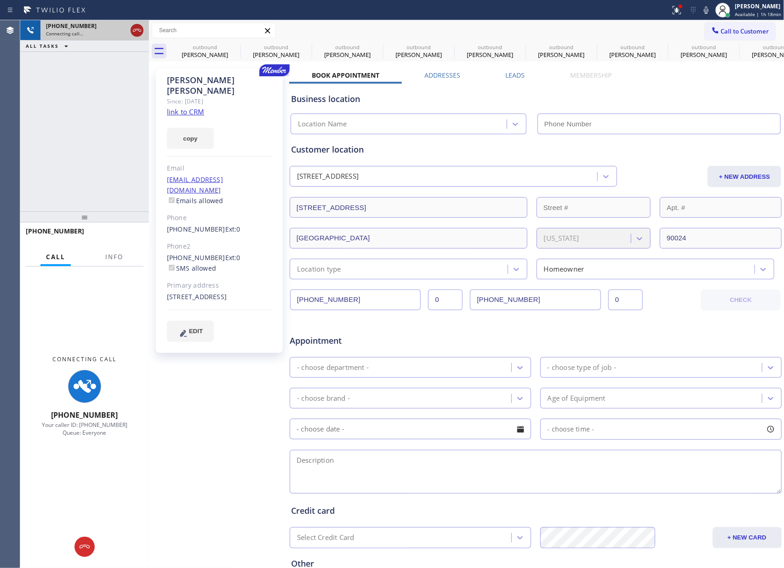
click at [134, 33] on icon at bounding box center [136, 30] width 11 height 11
click at [117, 131] on div "+13104132010 Connecting call… ALL TASKS ALL TASKS ACTIVE TASKS TASKS IN WRAP UP" at bounding box center [84, 115] width 129 height 191
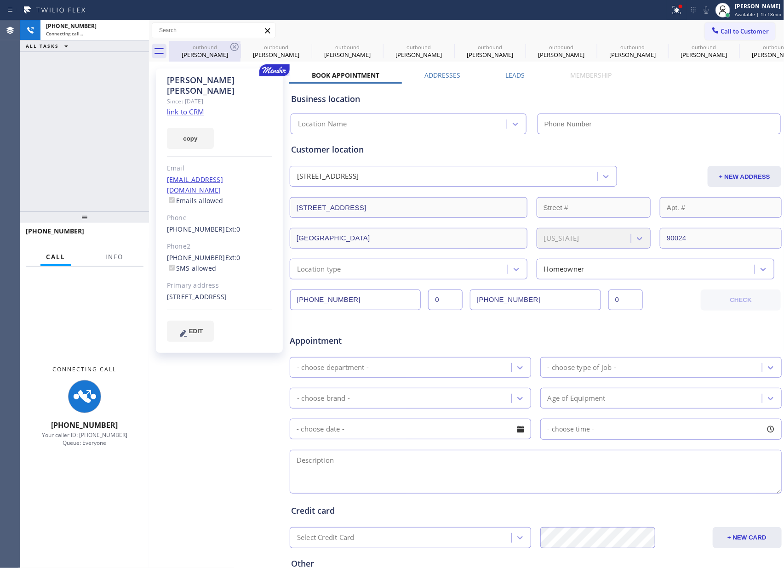
type input "[PHONE_NUMBER]"
drag, startPoint x: 211, startPoint y: 46, endPoint x: 235, endPoint y: 46, distance: 23.9
click at [211, 46] on div "outbound" at bounding box center [204, 47] width 69 height 7
click at [0, 0] on icon at bounding box center [0, 0] width 0 height 0
click at [302, 46] on icon at bounding box center [306, 47] width 8 height 8
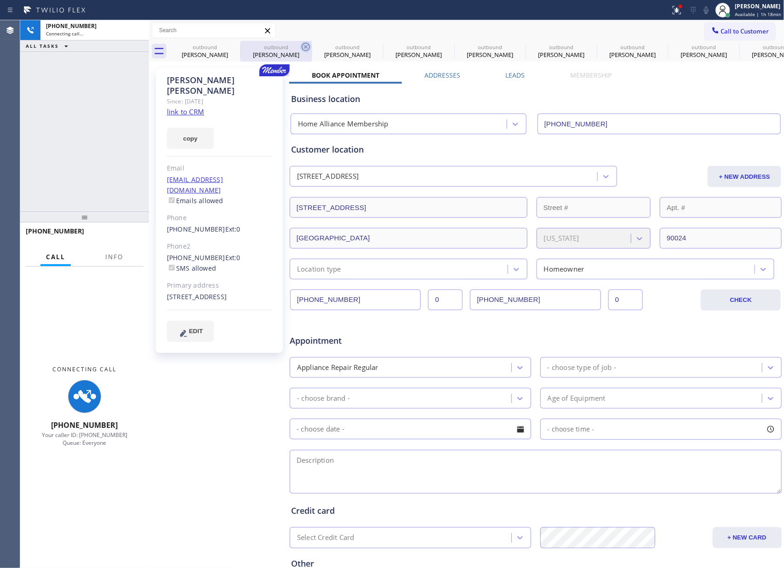
click at [0, 0] on icon at bounding box center [0, 0] width 0 height 0
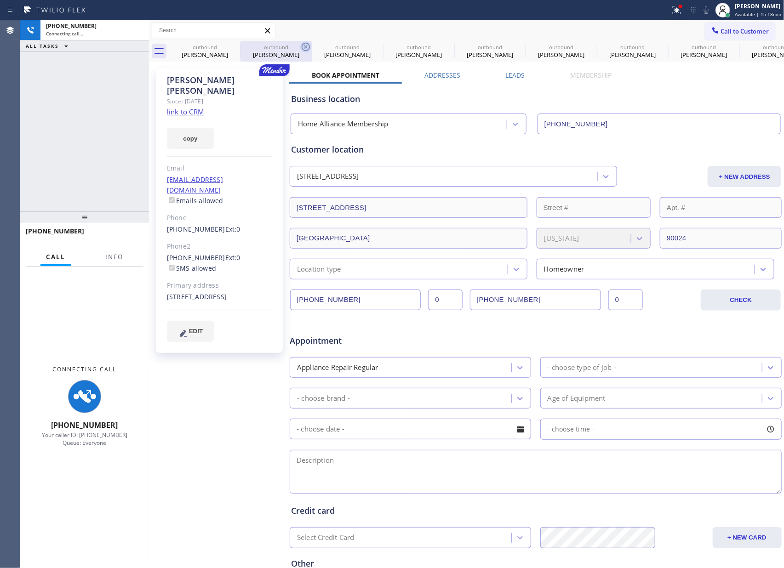
click at [0, 0] on icon at bounding box center [0, 0] width 0 height 0
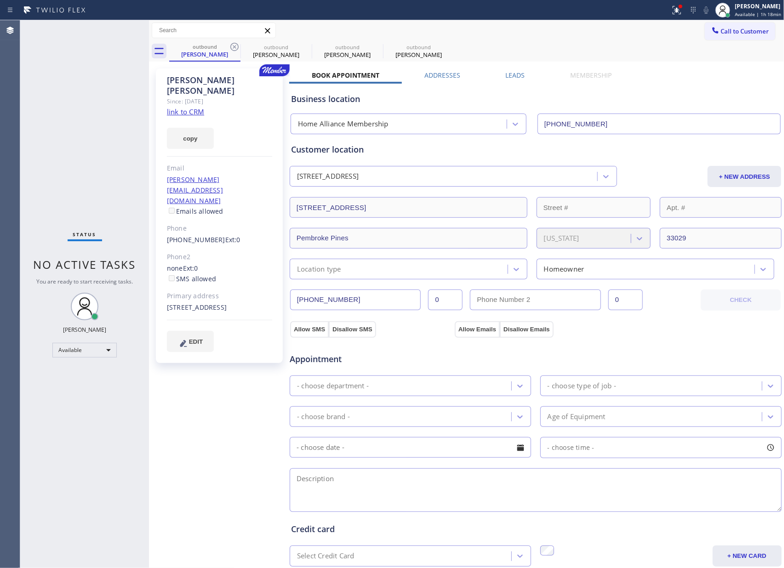
click at [235, 46] on icon at bounding box center [234, 47] width 8 height 8
click at [0, 0] on icon at bounding box center [0, 0] width 0 height 0
click at [235, 46] on div "outbound Elsy Camacho outbound Elsy Camacho outbound Fariba Broukhim outbound F…" at bounding box center [476, 51] width 615 height 21
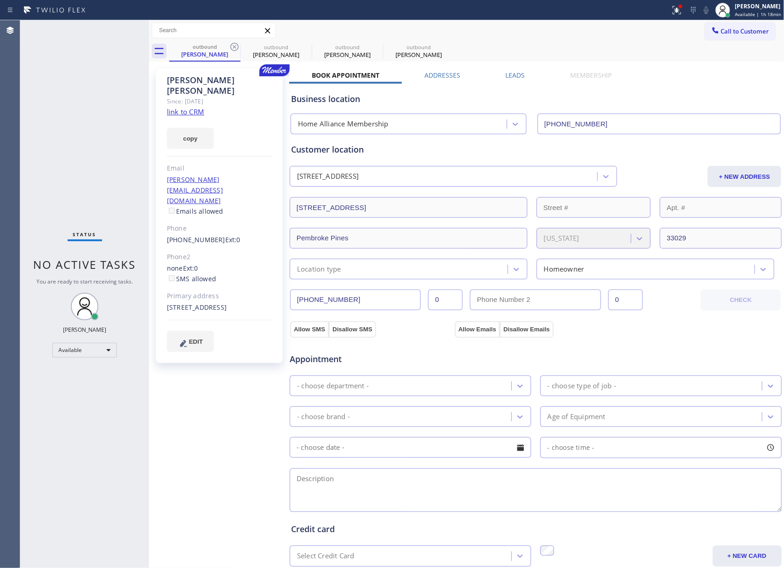
click at [235, 46] on div "outbound Elsy Camacho outbound Elsy Camacho outbound Fariba Broukhim outbound F…" at bounding box center [476, 51] width 615 height 21
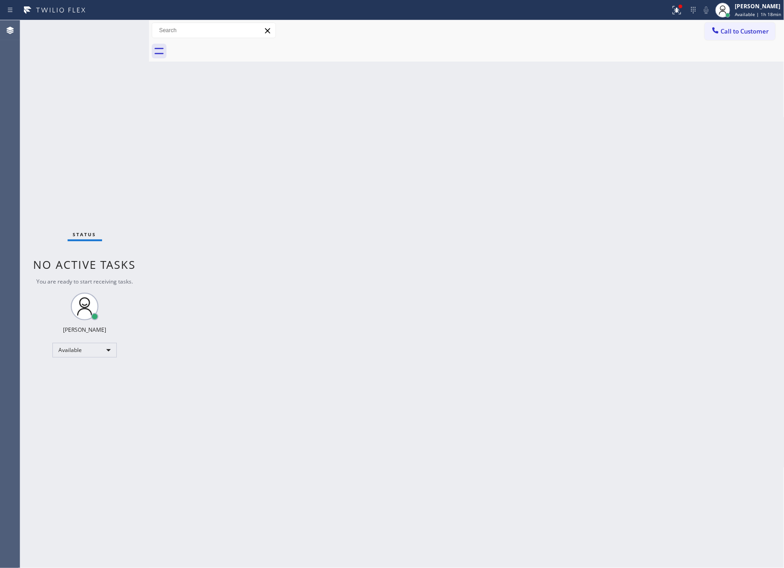
click at [235, 46] on div at bounding box center [476, 51] width 615 height 21
click at [268, 447] on div "Back to Dashboard Change Sender ID Customers Technicians Select a contact Outbo…" at bounding box center [466, 294] width 635 height 548
drag, startPoint x: 196, startPoint y: 152, endPoint x: 543, endPoint y: 83, distance: 353.8
click at [256, 143] on div "Back to Dashboard Change Sender ID Customers Technicians Select a contact Outbo…" at bounding box center [466, 294] width 635 height 548
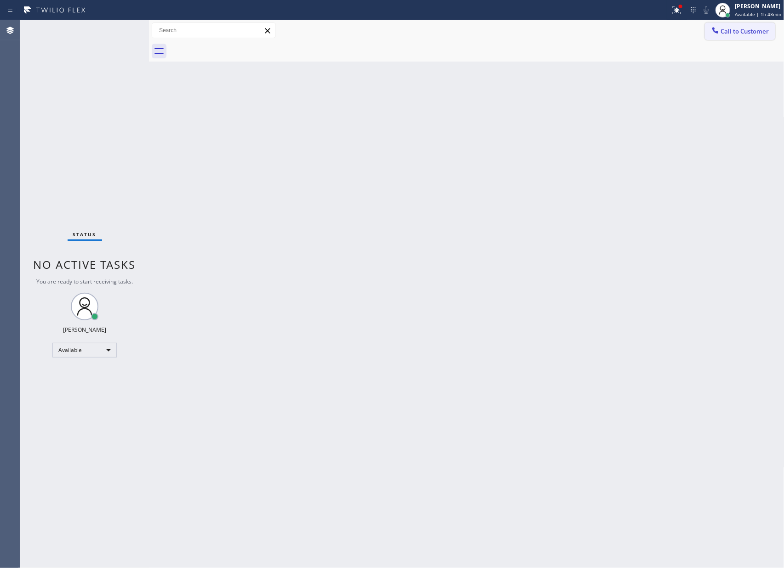
click at [725, 24] on button "Call to Customer" at bounding box center [740, 31] width 70 height 17
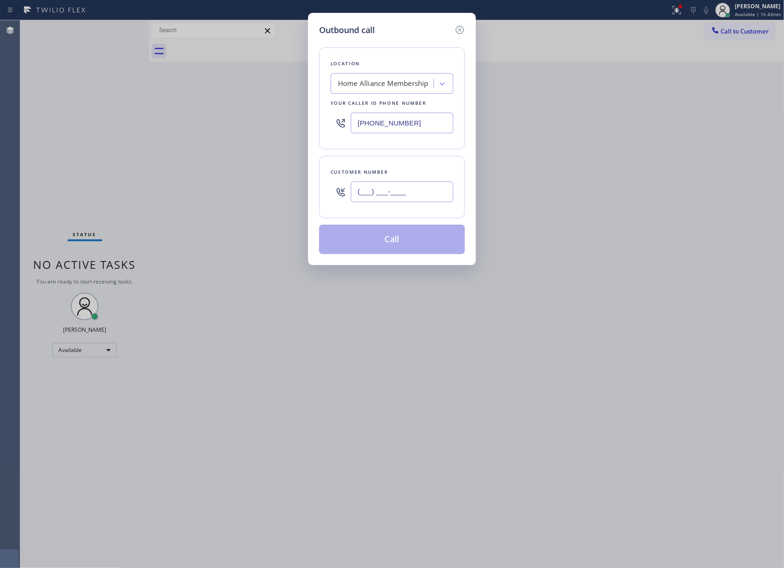
click at [423, 196] on input "(___) ___-____" at bounding box center [402, 192] width 103 height 21
paste input "415) 572-6063"
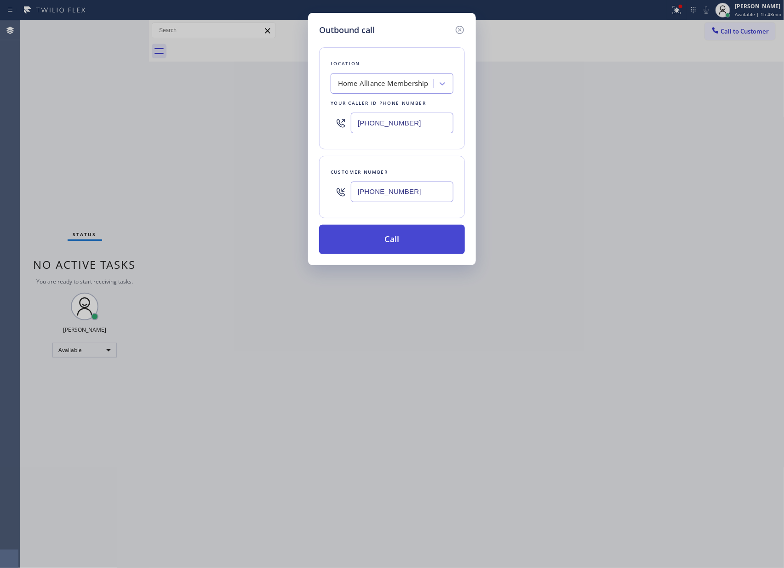
type input "(415) 572-6063"
click at [405, 247] on button "Call" at bounding box center [392, 239] width 146 height 29
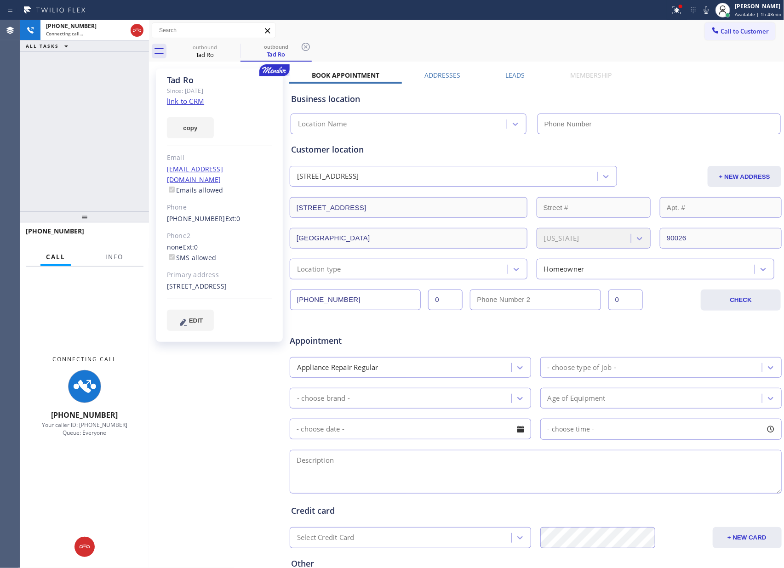
type input "[PHONE_NUMBER]"
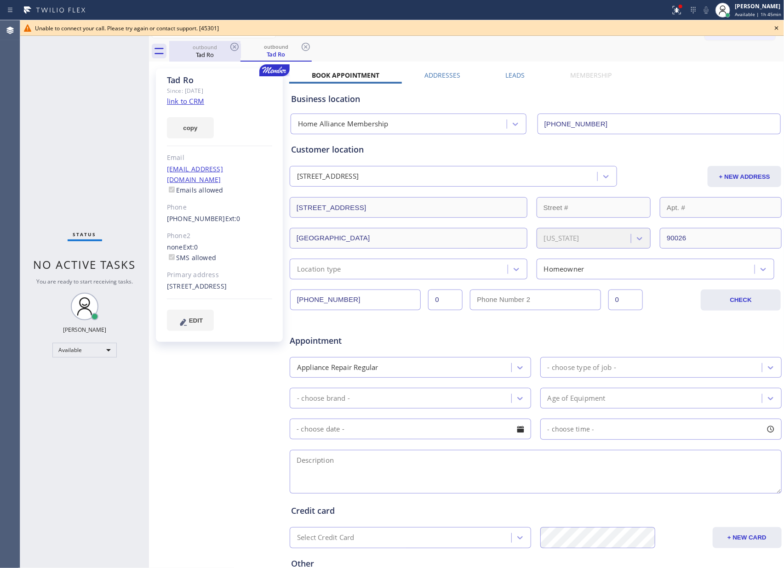
click at [205, 43] on div "outbound Tad Ro" at bounding box center [204, 51] width 69 height 21
click at [234, 46] on icon at bounding box center [234, 46] width 11 height 11
click at [0, 0] on icon at bounding box center [0, 0] width 0 height 0
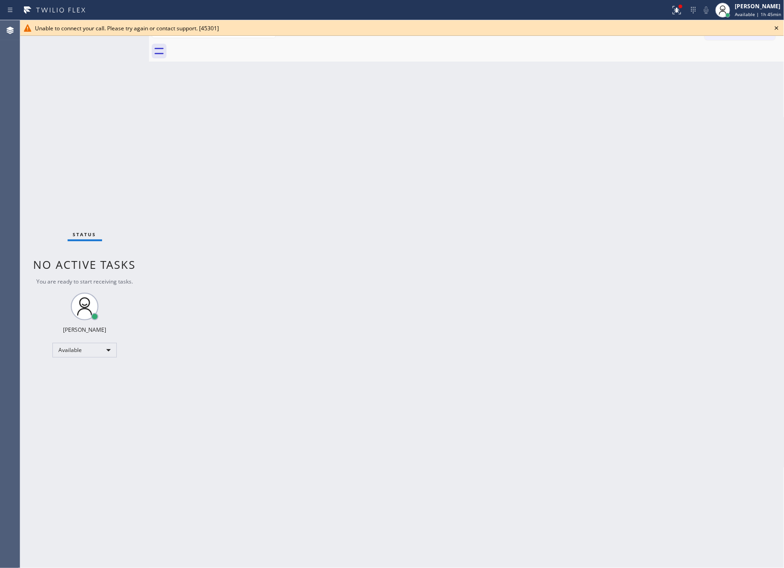
click at [234, 46] on div at bounding box center [476, 51] width 615 height 21
click at [774, 28] on icon at bounding box center [776, 28] width 11 height 11
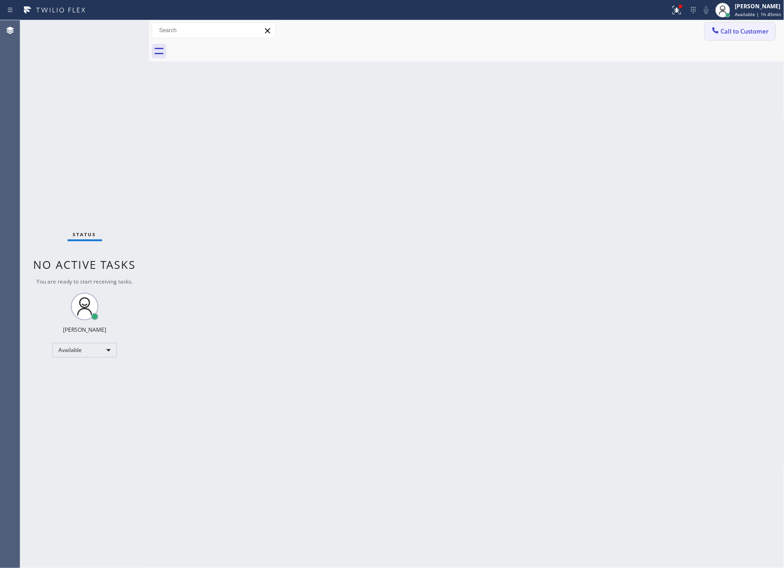
click at [730, 33] on span "Call to Customer" at bounding box center [745, 31] width 48 height 8
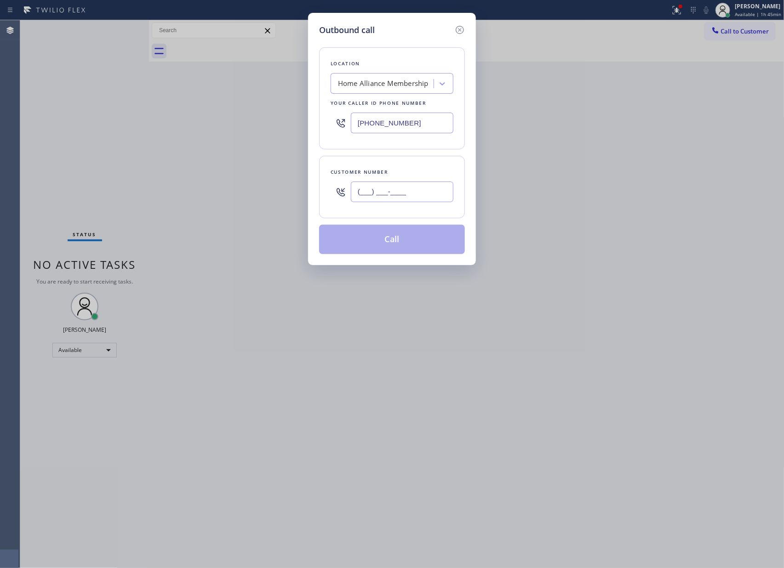
click at [403, 199] on input "(___) ___-____" at bounding box center [402, 192] width 103 height 21
paste input "323) 816-4996"
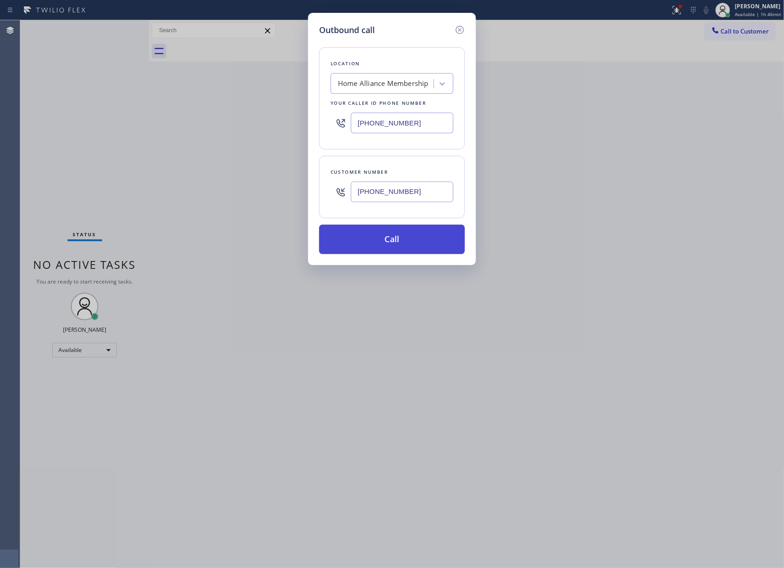
type input "(323) 816-4996"
click at [401, 243] on button "Call" at bounding box center [392, 239] width 146 height 29
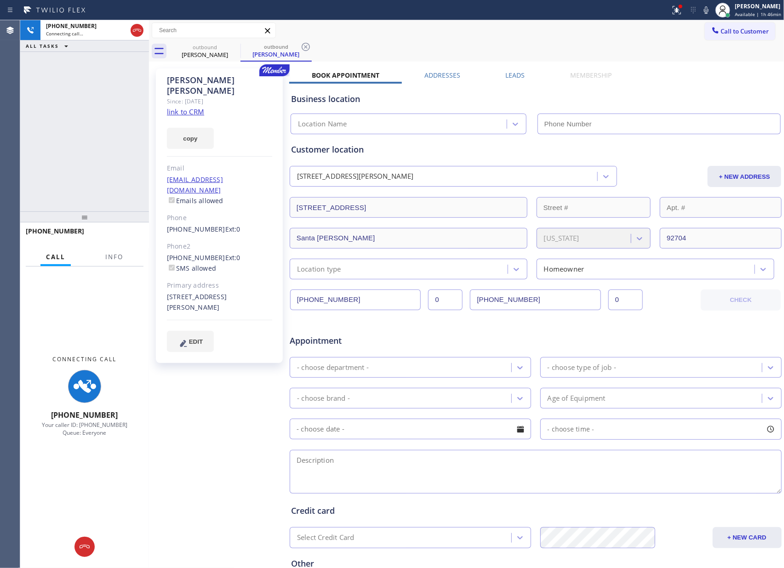
type input "[PHONE_NUMBER]"
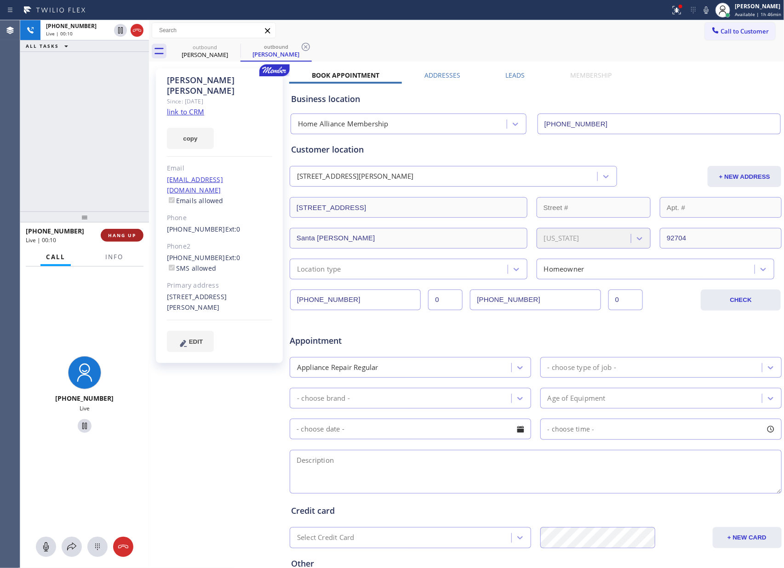
click at [116, 237] on span "HANG UP" at bounding box center [122, 235] width 28 height 6
click at [84, 94] on div "+13238164996 Live | 00:10 ALL TASKS ALL TASKS ACTIVE TASKS TASKS IN WRAP UP" at bounding box center [84, 115] width 129 height 191
click at [84, 94] on div "+13238164996 Live | 00:11 ALL TASKS ALL TASKS ACTIVE TASKS TASKS IN WRAP UP" at bounding box center [84, 115] width 129 height 191
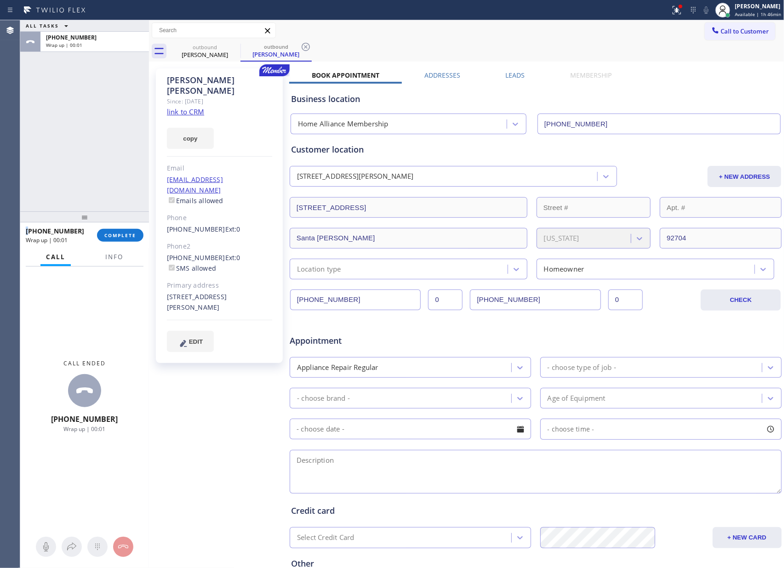
drag, startPoint x: 633, startPoint y: 26, endPoint x: 716, endPoint y: 36, distance: 83.8
click at [636, 25] on div "Call to Customer Outbound call Location Home Alliance Membership Your caller id…" at bounding box center [466, 31] width 635 height 16
click at [727, 32] on span "Call to Customer" at bounding box center [745, 31] width 48 height 8
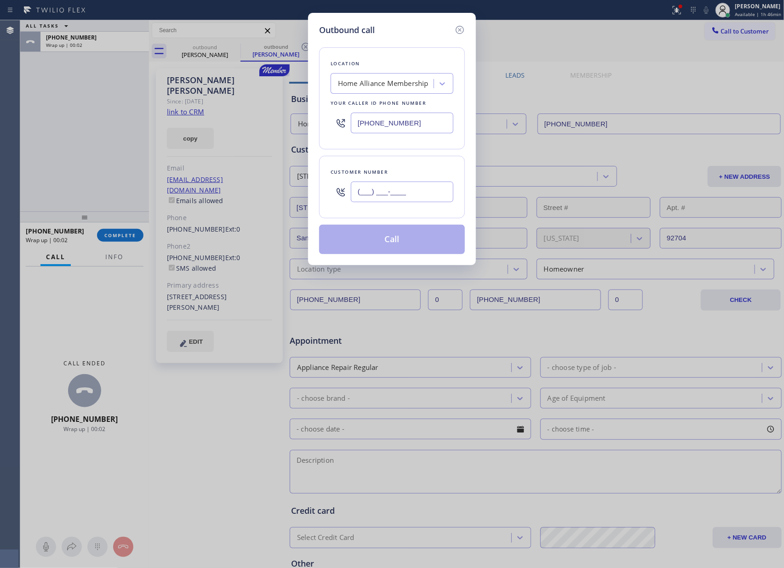
click at [411, 189] on input "(___) ___-____" at bounding box center [402, 192] width 103 height 21
paste input "949) 339-8225"
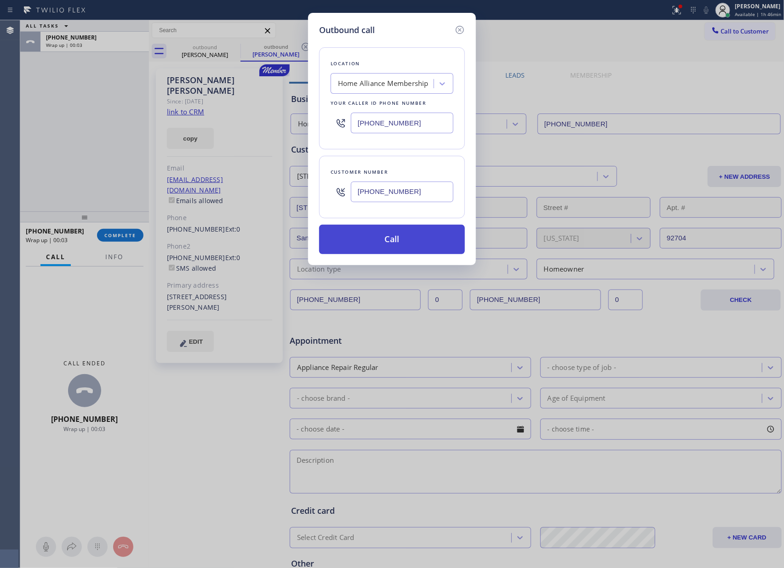
type input "(949) 339-8225"
click at [432, 242] on button "Call" at bounding box center [392, 239] width 146 height 29
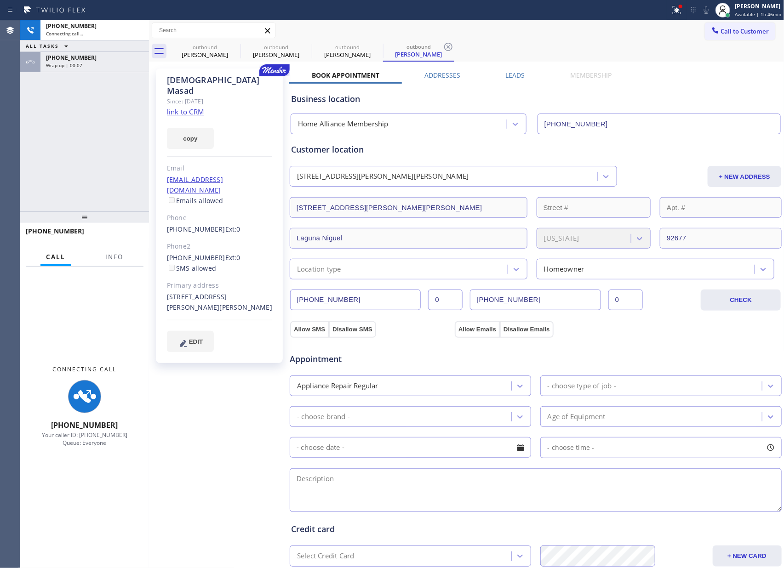
type input "[PHONE_NUMBER]"
drag, startPoint x: 76, startPoint y: 152, endPoint x: 180, endPoint y: 17, distance: 170.5
click at [94, 147] on div "+19493398225 Connecting call… ALL TASKS ALL TASKS ACTIVE TASKS TASKS IN WRAP UP…" at bounding box center [84, 115] width 129 height 191
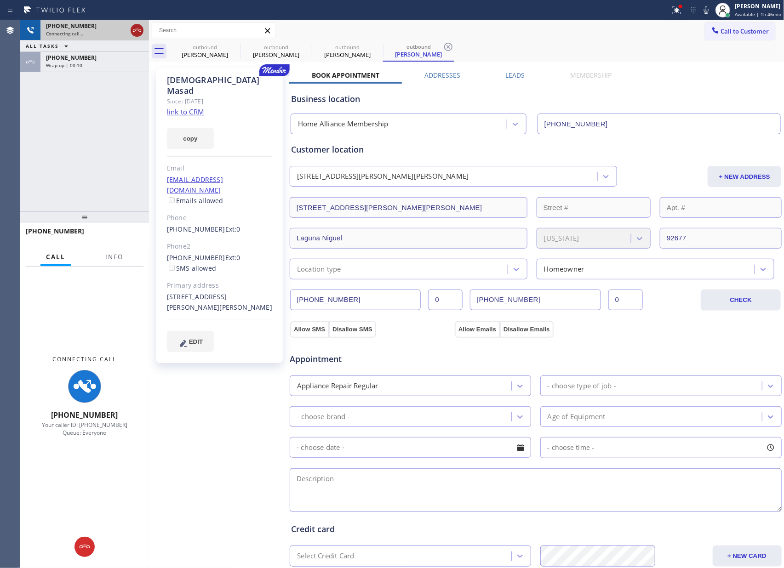
click at [134, 29] on icon at bounding box center [136, 30] width 11 height 11
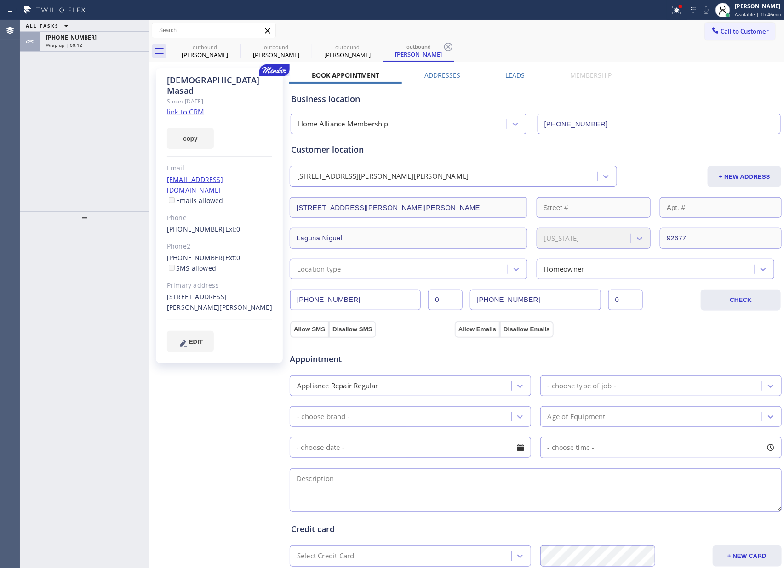
click at [694, 87] on div "Business location Home Alliance Membership [PHONE_NUMBER]" at bounding box center [535, 109] width 493 height 51
click at [724, 29] on span "Call to Customer" at bounding box center [745, 31] width 48 height 8
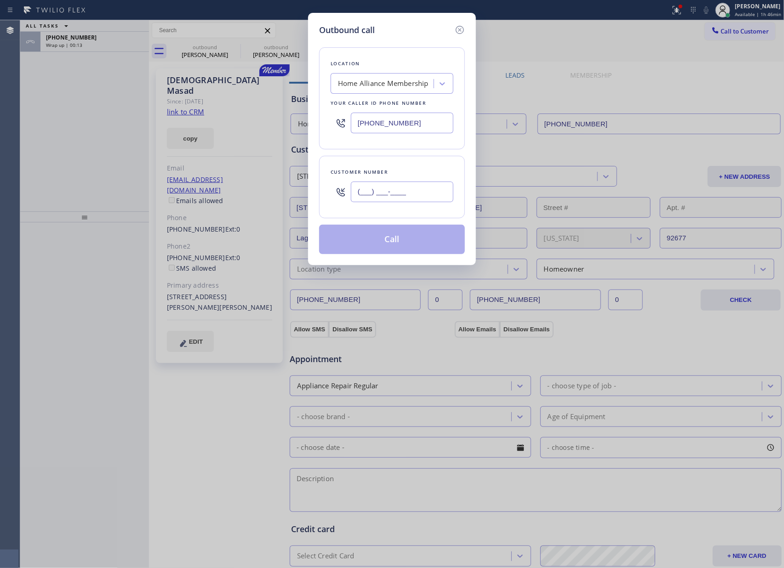
click at [382, 197] on input "(___) ___-____" at bounding box center [402, 192] width 103 height 21
paste input "949) 422-5117"
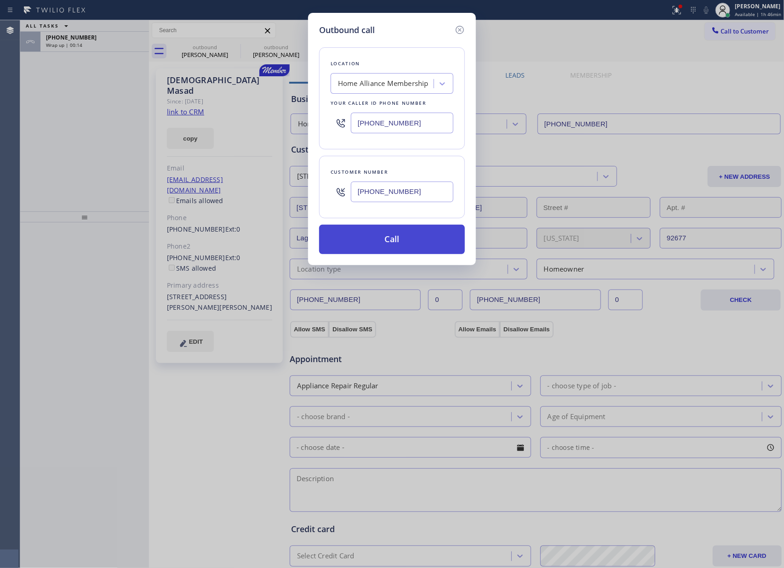
type input "(949) 422-5117"
click at [383, 240] on button "Call" at bounding box center [392, 239] width 146 height 29
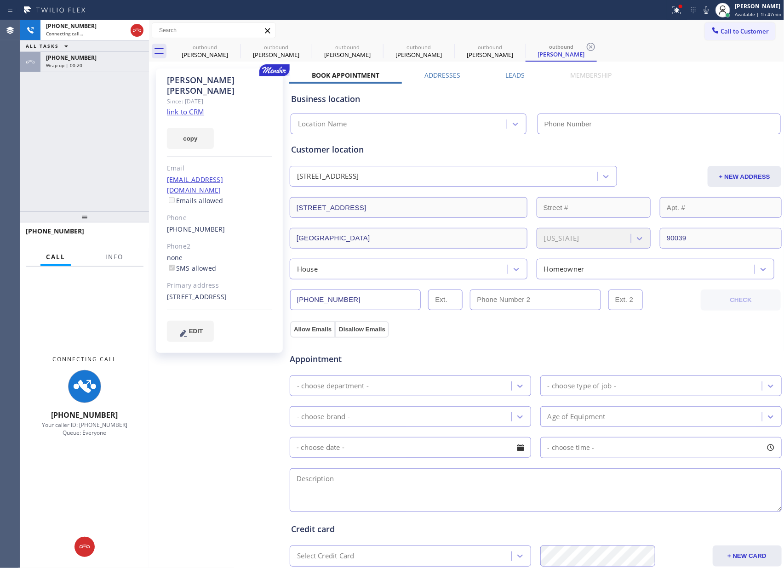
type input "[PHONE_NUMBER]"
click at [85, 149] on div "+19494225117 Connecting call… ALL TASKS ALL TASKS ACTIVE TASKS TASKS IN WRAP UP…" at bounding box center [84, 115] width 129 height 191
click at [79, 55] on span "+13238164996" at bounding box center [71, 58] width 51 height 8
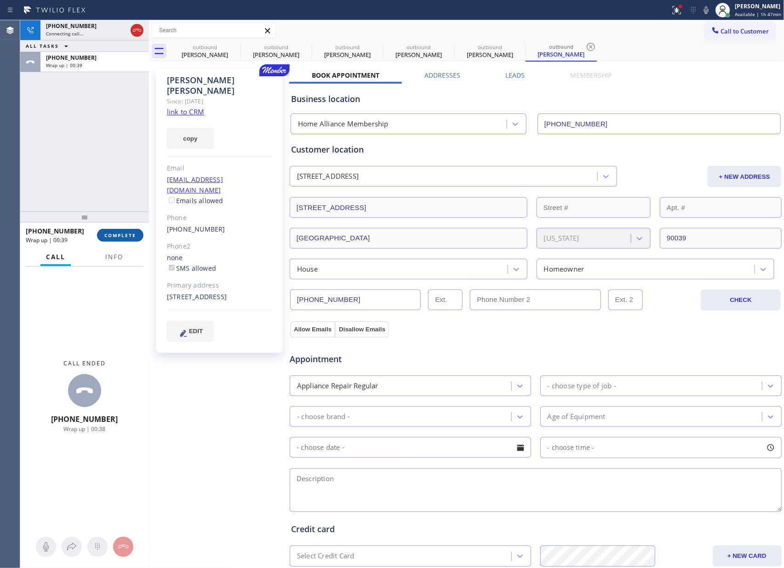
click at [114, 238] on span "COMPLETE" at bounding box center [120, 235] width 32 height 6
click at [111, 154] on div "+19494225117 Connecting call… ALL TASKS ALL TASKS ACTIVE TASKS TASKS IN WRAP UP…" at bounding box center [84, 115] width 129 height 191
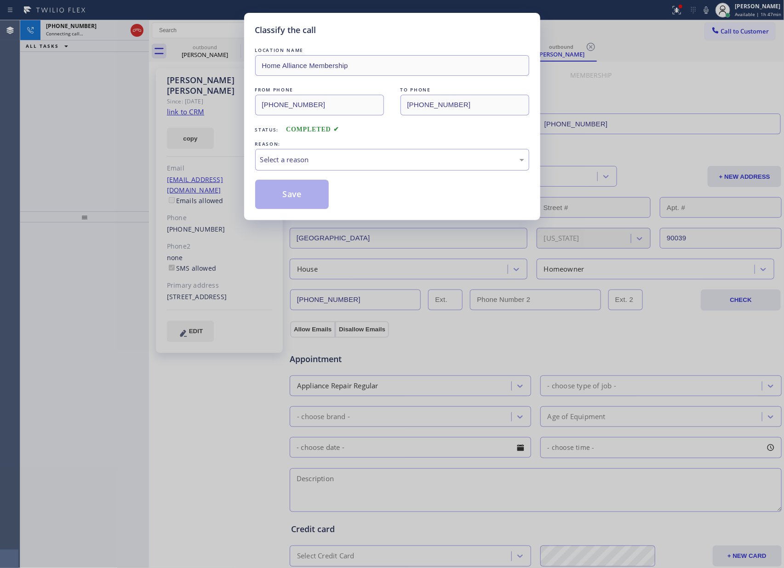
click at [250, 157] on div "Classify the call LOCATION NAME Home Alliance Membership FROM PHONE (855) 946-3…" at bounding box center [392, 116] width 296 height 207
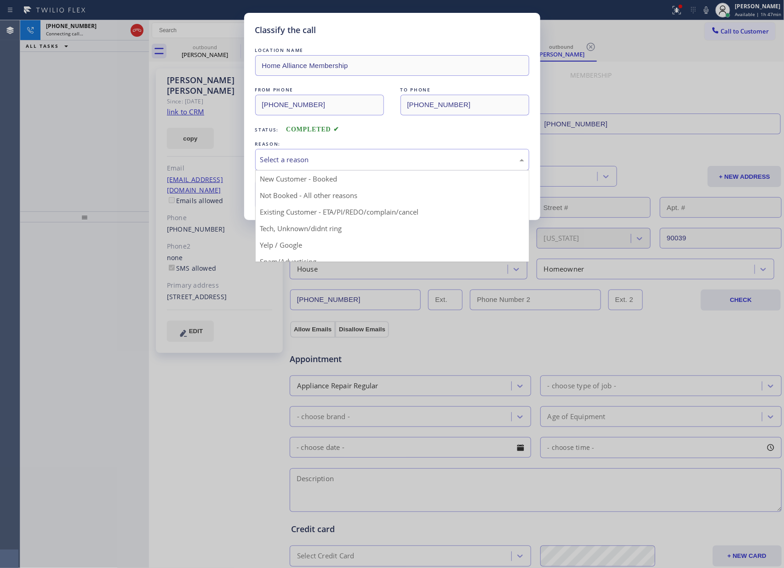
click at [274, 161] on div "Select a reason" at bounding box center [392, 159] width 264 height 11
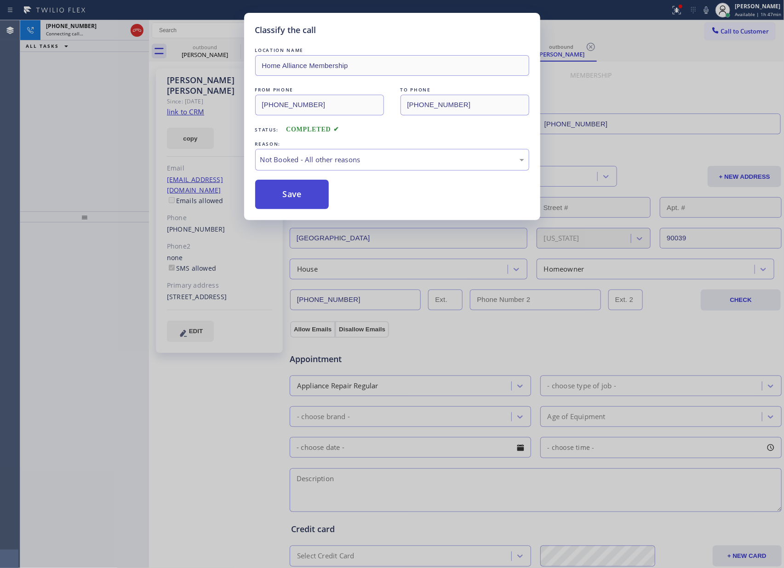
click at [293, 190] on button "Save" at bounding box center [292, 194] width 74 height 29
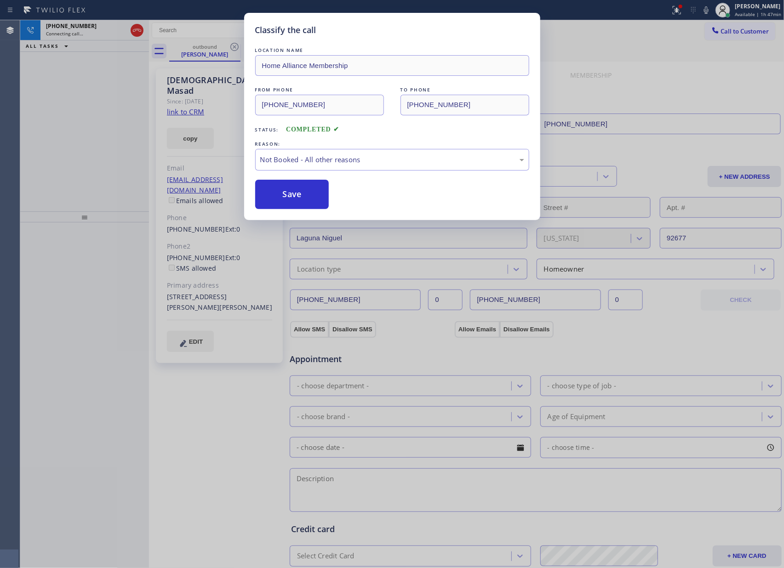
click at [74, 107] on div "Classify the call LOCATION NAME Home Alliance Membership FROM PHONE (855) 946-3…" at bounding box center [392, 284] width 784 height 568
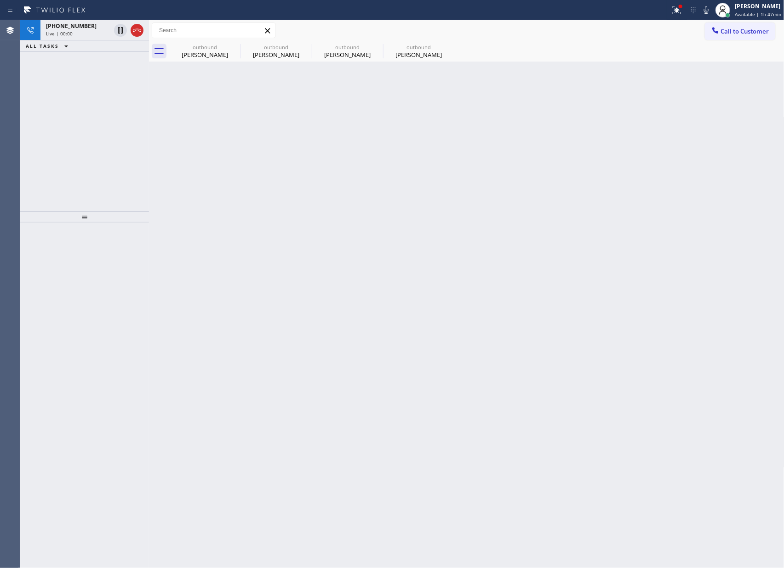
click at [87, 115] on div "+19494225117 Live | 00:00 ALL TASKS ALL TASKS ACTIVE TASKS TASKS IN WRAP UP" at bounding box center [84, 115] width 129 height 191
click at [87, 115] on div "+19494225117 Live | 00:01 ALL TASKS ALL TASKS ACTIVE TASKS TASKS IN WRAP UP" at bounding box center [84, 115] width 129 height 191
click at [134, 30] on icon at bounding box center [136, 30] width 11 height 11
click at [124, 131] on div "+19494225117 Live | 00:01 ALL TASKS ALL TASKS ACTIVE TASKS TASKS IN WRAP UP" at bounding box center [84, 115] width 129 height 191
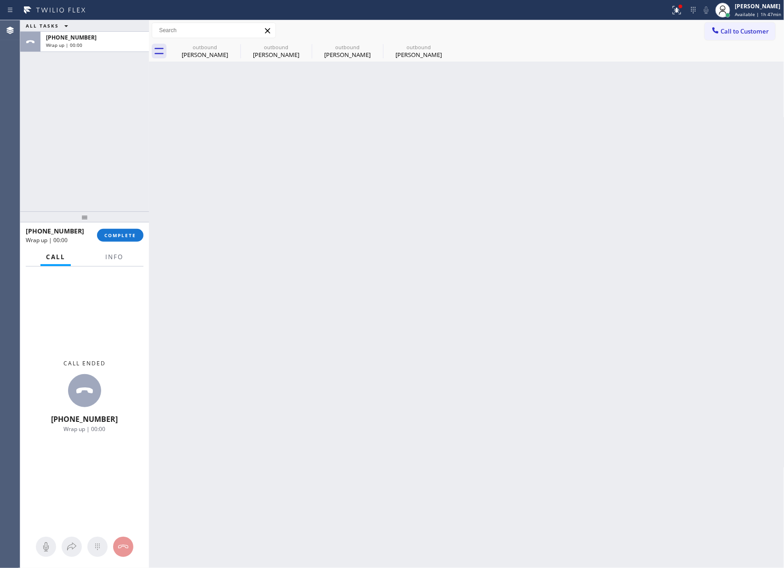
drag, startPoint x: 109, startPoint y: 228, endPoint x: 113, endPoint y: 232, distance: 5.5
click at [110, 228] on div "+19494225117 Wrap up | 00:00 COMPLETE" at bounding box center [85, 235] width 118 height 24
click at [114, 231] on button "COMPLETE" at bounding box center [120, 235] width 46 height 13
click at [115, 161] on div "ALL TASKS ALL TASKS ACTIVE TASKS TASKS IN WRAP UP +19494225117 Wrap up | 00:00" at bounding box center [84, 115] width 129 height 191
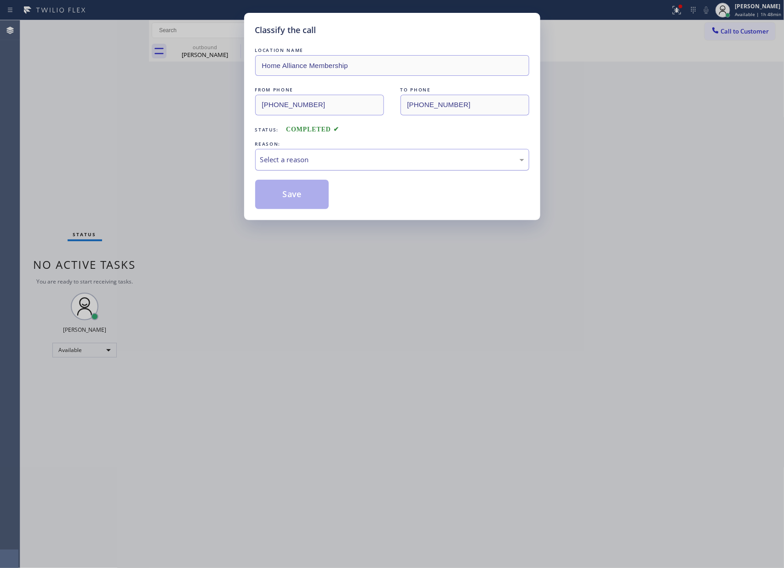
click at [296, 165] on div "Select a reason" at bounding box center [392, 159] width 264 height 11
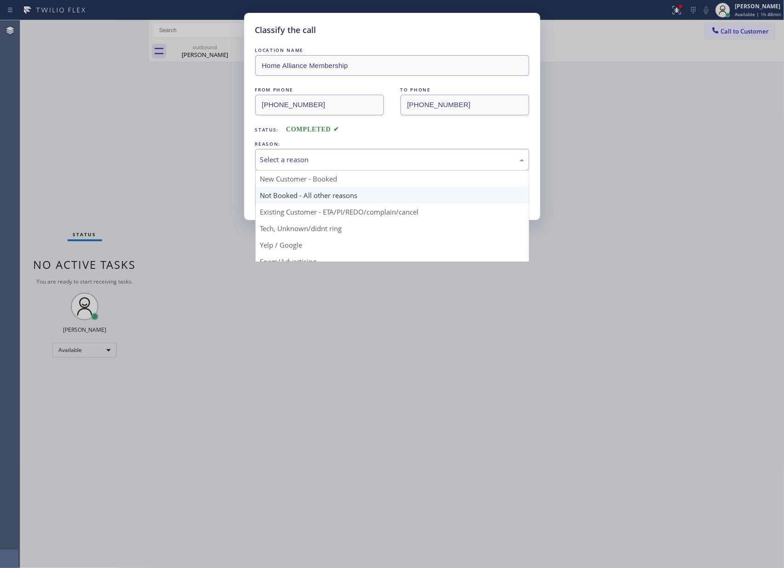
click at [291, 196] on button "Save" at bounding box center [292, 194] width 74 height 29
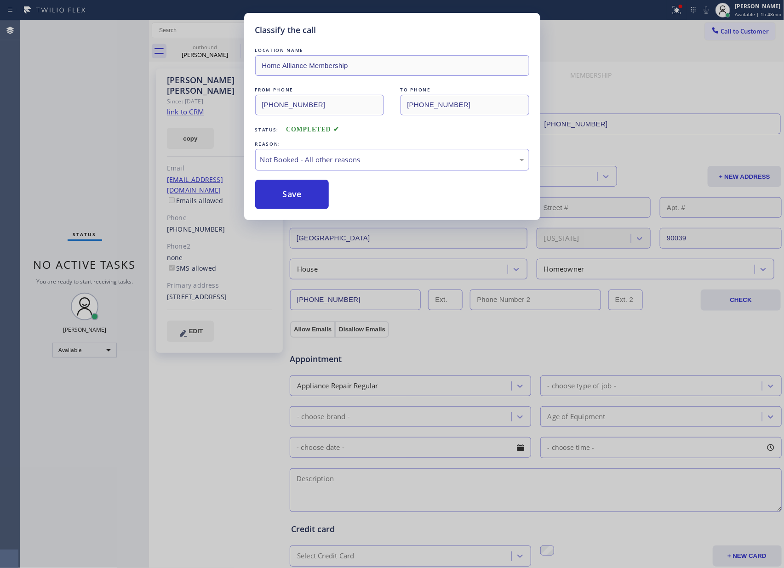
click at [291, 196] on button "Save" at bounding box center [292, 194] width 74 height 29
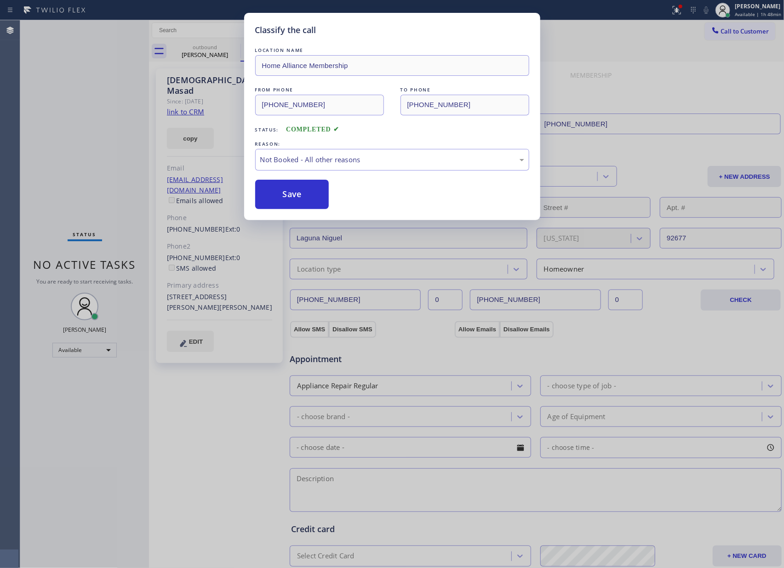
drag, startPoint x: 291, startPoint y: 196, endPoint x: 491, endPoint y: 351, distance: 253.0
click at [296, 195] on button "Save" at bounding box center [292, 194] width 74 height 29
drag, startPoint x: 509, startPoint y: 350, endPoint x: 559, endPoint y: 343, distance: 50.1
click at [522, 348] on div "Classify the call LOCATION NAME Home Alliance Membership FROM PHONE (855) 946-3…" at bounding box center [392, 284] width 784 height 568
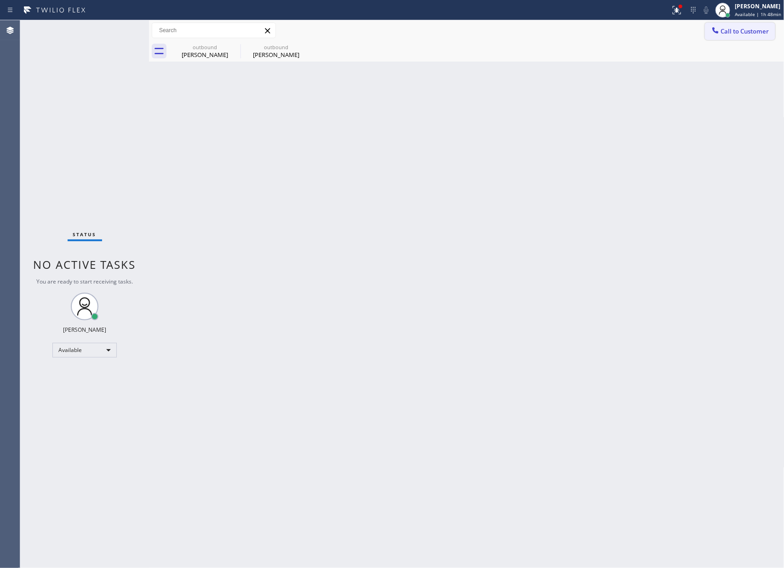
click at [749, 25] on button "Call to Customer" at bounding box center [740, 31] width 70 height 17
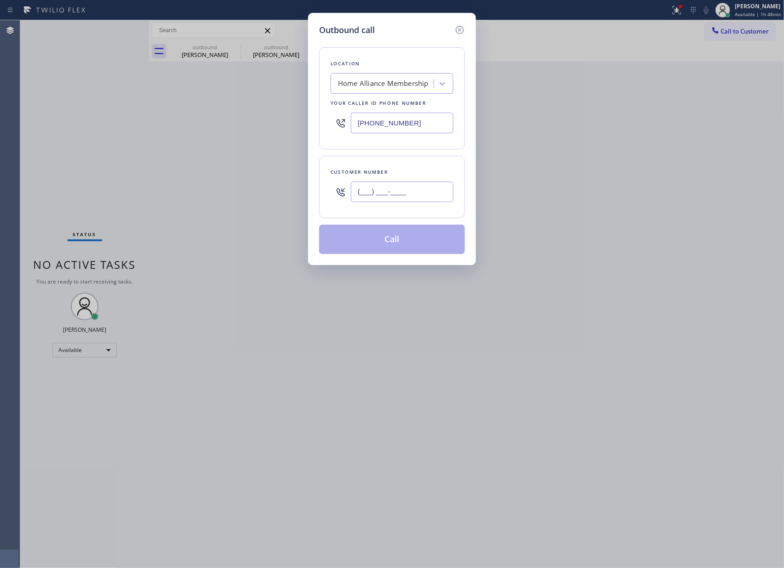
drag, startPoint x: 365, startPoint y: 197, endPoint x: 374, endPoint y: 192, distance: 9.7
click at [366, 196] on input "(___) ___-____" at bounding box center [402, 192] width 103 height 21
paste input "714) 767-4737"
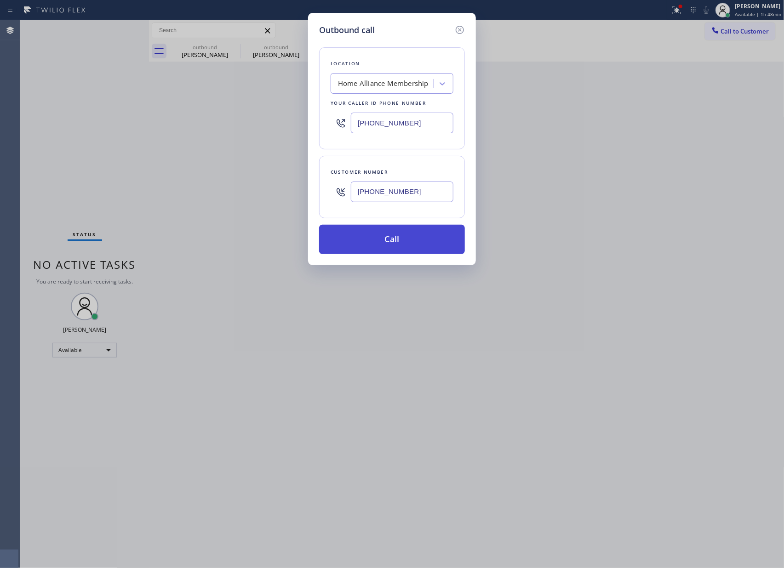
type input "(714) 767-4737"
click at [386, 245] on button "Call" at bounding box center [392, 239] width 146 height 29
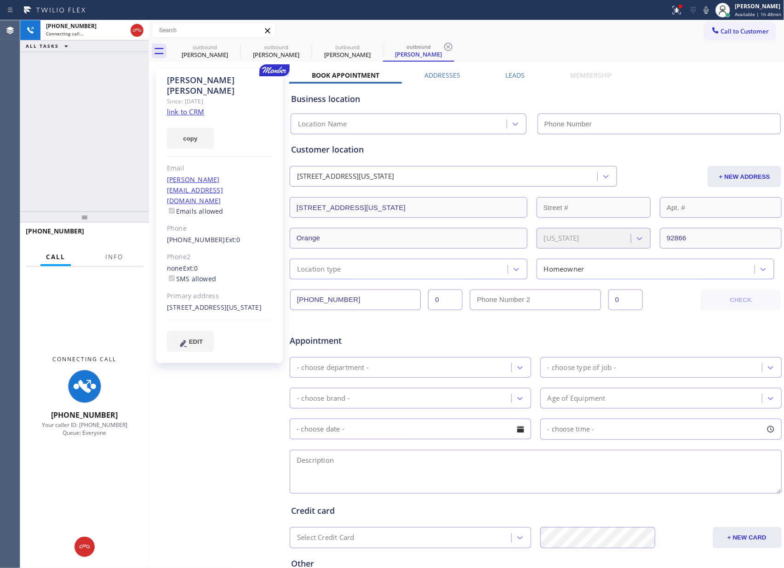
type input "[PHONE_NUMBER]"
click at [22, 98] on div "+17147674737 Connecting call… ALL TASKS ALL TASKS ACTIVE TASKS TASKS IN WRAP UP" at bounding box center [84, 115] width 129 height 191
click at [136, 30] on icon at bounding box center [136, 30] width 11 height 11
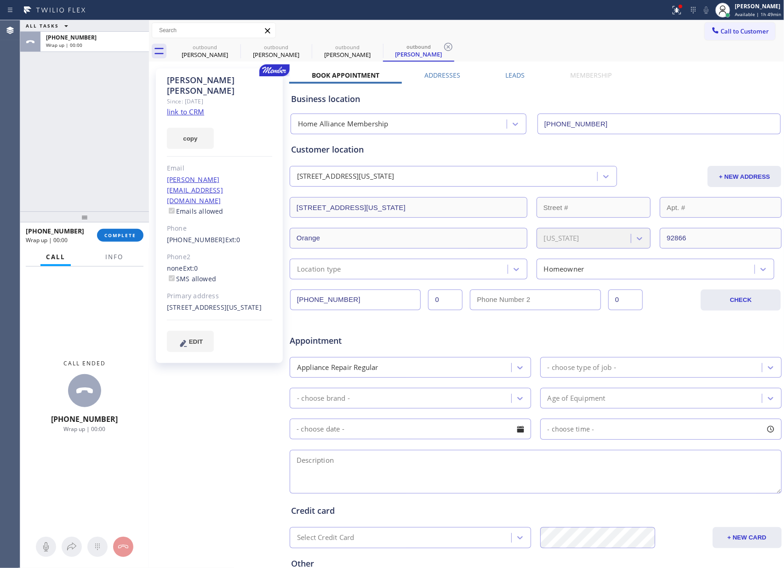
drag, startPoint x: 657, startPoint y: 68, endPoint x: 713, endPoint y: 42, distance: 61.9
click at [662, 61] on div "outbound Ehab Masad outbound Ehab Masad outbound Emily Owen outbound Emily Owen…" at bounding box center [466, 341] width 635 height 642
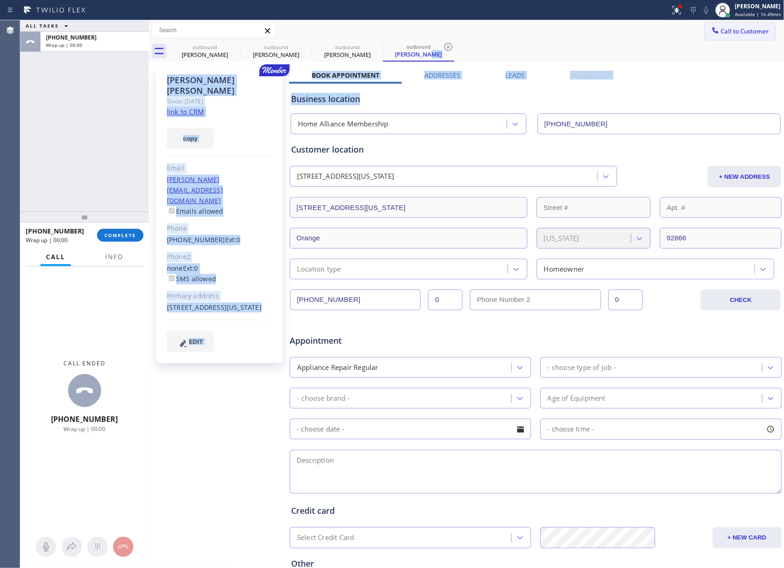
click at [728, 37] on button "Call to Customer" at bounding box center [740, 31] width 70 height 17
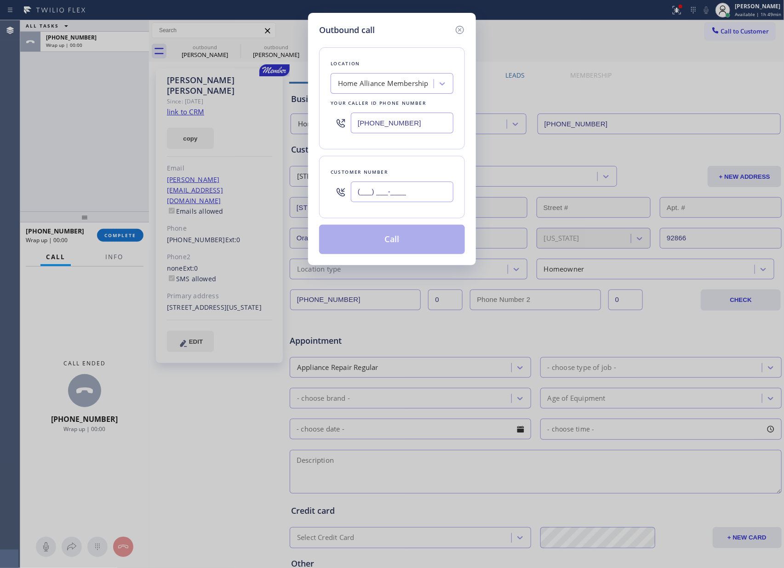
click at [388, 191] on input "(___) ___-____" at bounding box center [402, 192] width 103 height 21
paste input "201) 637-1642"
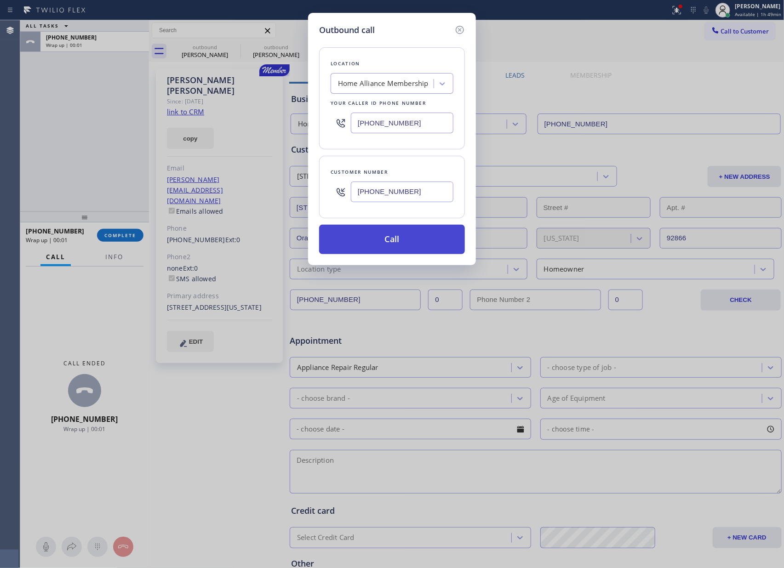
type input "(201) 637-1642"
click at [393, 252] on button "Call" at bounding box center [392, 239] width 146 height 29
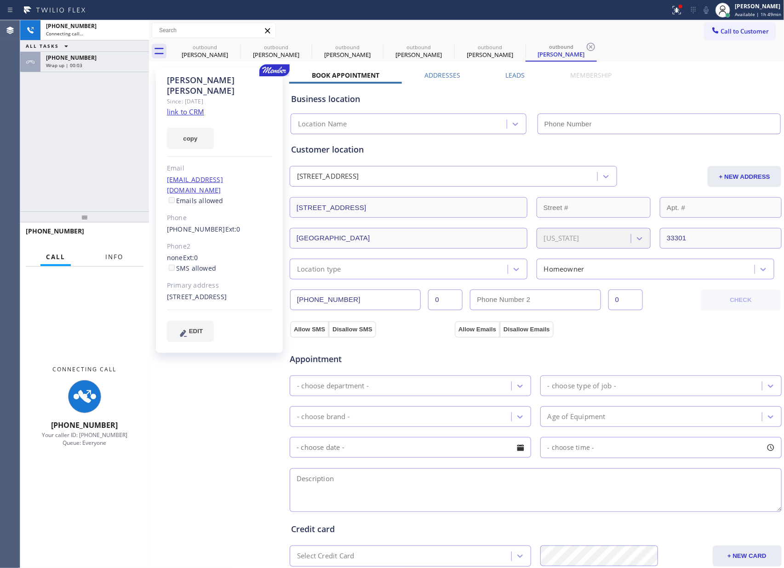
click at [106, 61] on div "+17147674737" at bounding box center [94, 58] width 97 height 8
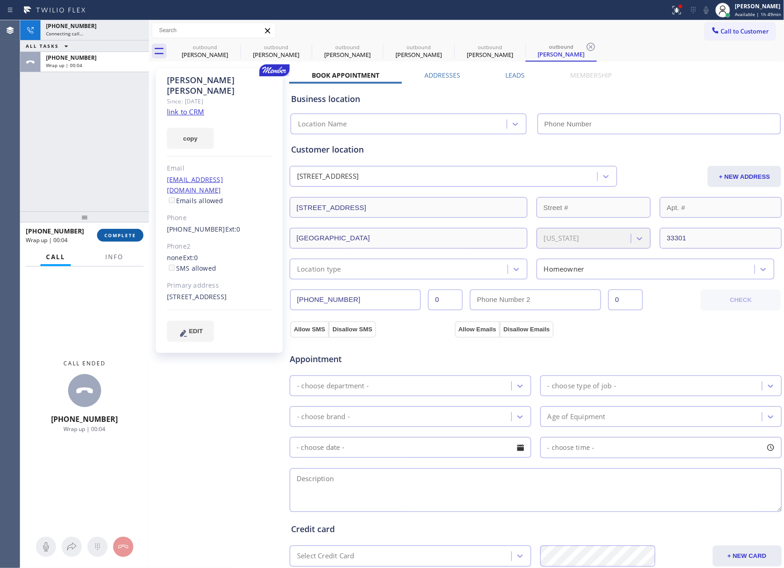
click at [134, 222] on div at bounding box center [84, 216] width 129 height 11
click at [126, 239] on button "COMPLETE" at bounding box center [120, 235] width 46 height 13
type input "[PHONE_NUMBER]"
drag, startPoint x: 120, startPoint y: 149, endPoint x: 125, endPoint y: 156, distance: 8.0
click at [120, 151] on div "+12016371642 Connecting call… ALL TASKS ALL TASKS ACTIVE TASKS TASKS IN WRAP UP…" at bounding box center [84, 115] width 129 height 191
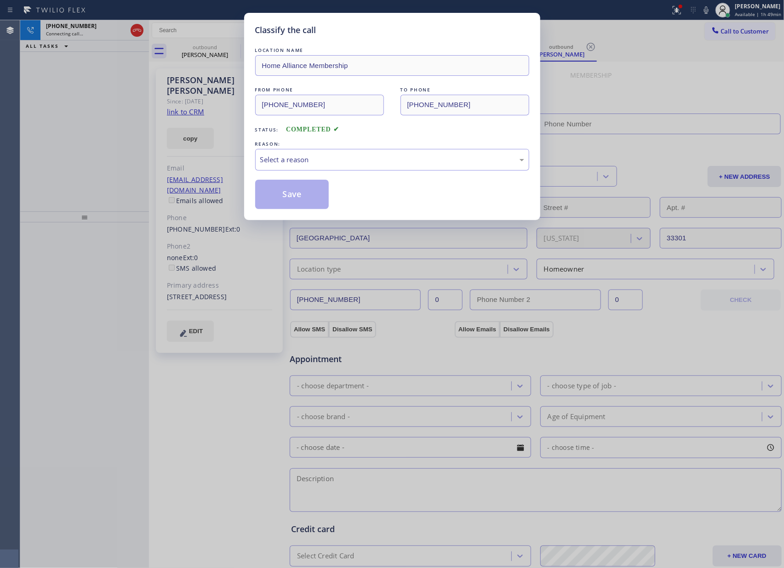
type input "[PHONE_NUMBER]"
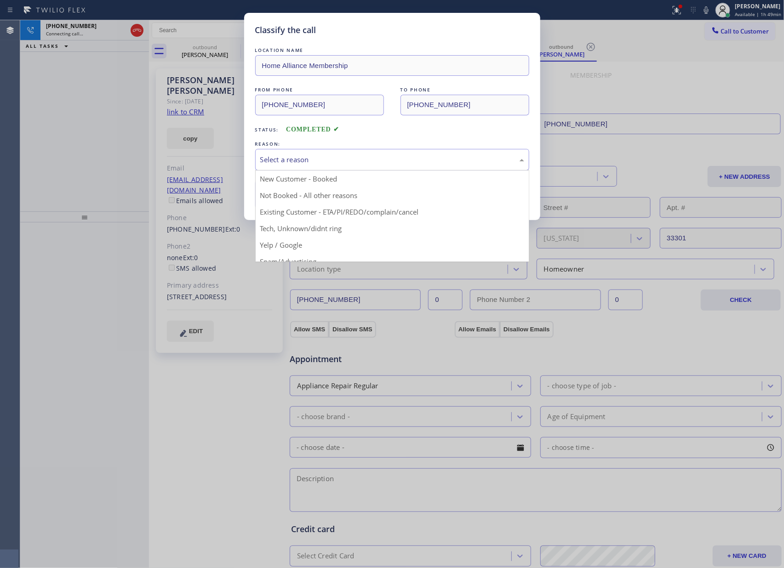
click at [297, 159] on div "Select a reason" at bounding box center [392, 159] width 264 height 11
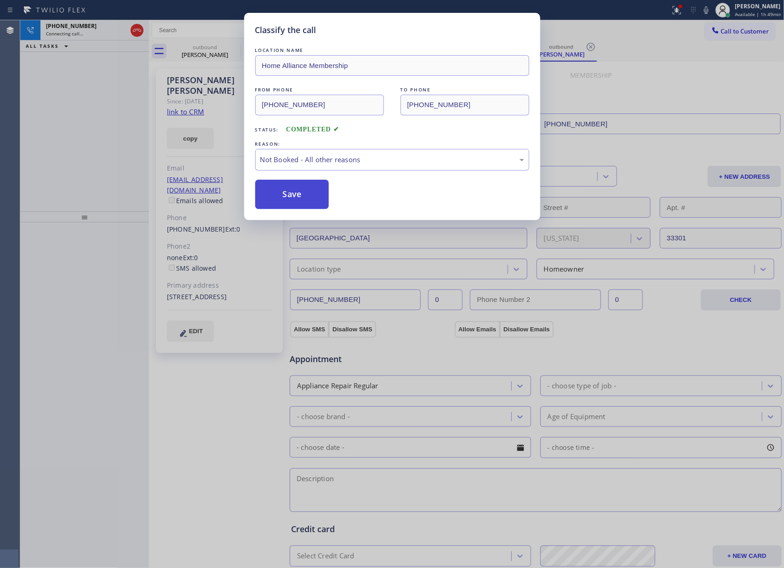
click at [279, 200] on button "Save" at bounding box center [292, 194] width 74 height 29
drag, startPoint x: 279, startPoint y: 200, endPoint x: 102, endPoint y: 108, distance: 199.6
click at [279, 199] on button "Save" at bounding box center [292, 194] width 74 height 29
click at [102, 108] on div "Classify the call LOCATION NAME Home Alliance Membership FROM PHONE (855) 946-3…" at bounding box center [392, 284] width 784 height 568
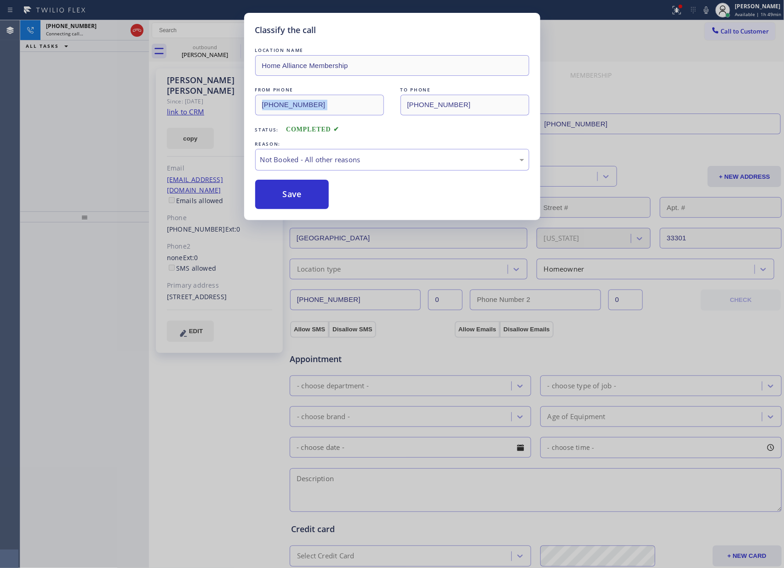
click at [102, 108] on div "Classify the call LOCATION NAME Home Alliance Membership FROM PHONE (855) 946-3…" at bounding box center [392, 284] width 784 height 568
click at [138, 34] on icon at bounding box center [136, 30] width 11 height 11
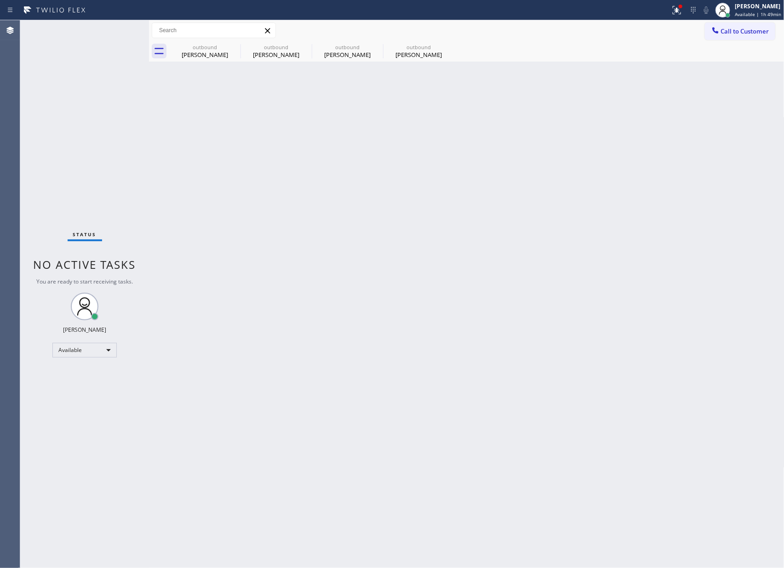
click at [117, 125] on div "Status No active tasks You are ready to start receiving tasks. [PERSON_NAME] Av…" at bounding box center [84, 294] width 129 height 548
drag, startPoint x: 636, startPoint y: 359, endPoint x: 756, endPoint y: 98, distance: 286.9
click at [644, 343] on div "Back to Dashboard Change Sender ID Customers Technicians Select a contact Outbo…" at bounding box center [466, 294] width 635 height 548
click at [764, 32] on span "Call to Customer" at bounding box center [745, 31] width 48 height 8
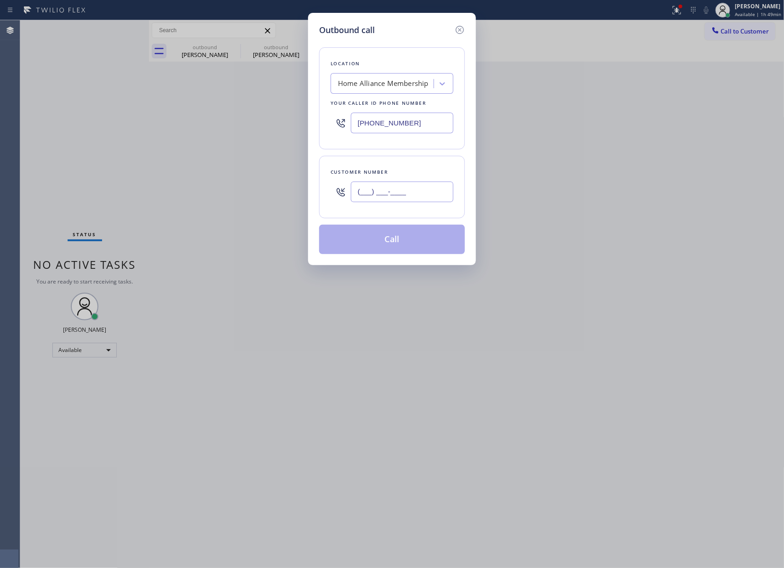
click at [415, 192] on input "(___) ___-____" at bounding box center [402, 192] width 103 height 21
paste input "951) 966-0600"
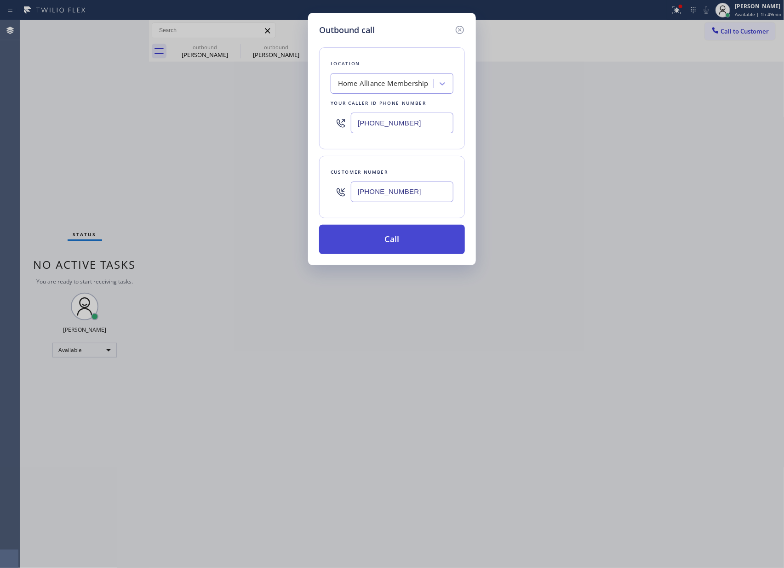
type input "(951) 966-0600"
click at [413, 252] on button "Call" at bounding box center [392, 239] width 146 height 29
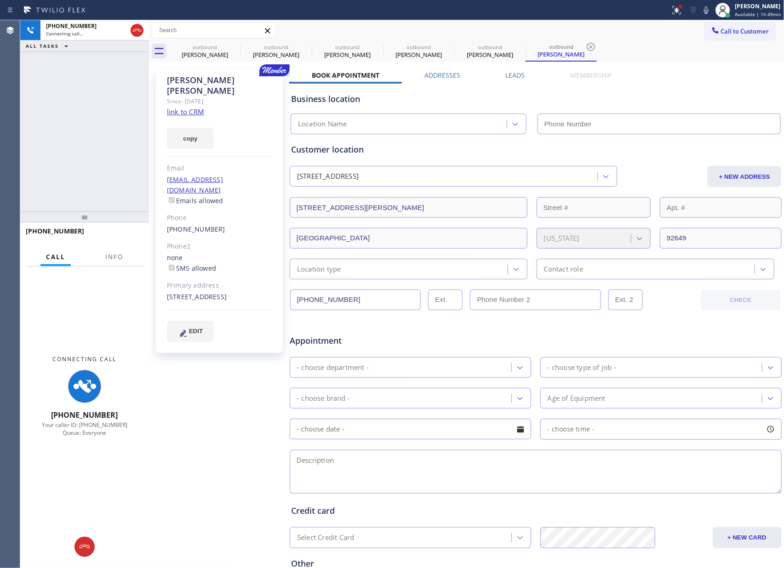
drag, startPoint x: 74, startPoint y: 130, endPoint x: 201, endPoint y: 32, distance: 160.3
click at [109, 119] on div "+19519660600 Connecting call… ALL TASKS ALL TASKS ACTIVE TASKS TASKS IN WRAP UP" at bounding box center [84, 115] width 129 height 191
click at [204, 52] on div "Ehab Masad" at bounding box center [204, 55] width 69 height 8
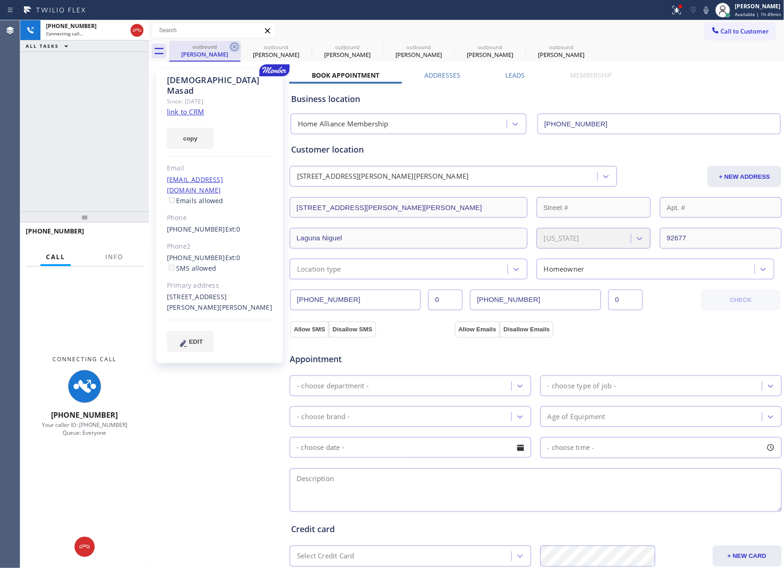
click at [233, 50] on icon at bounding box center [234, 46] width 11 height 11
click at [0, 0] on icon at bounding box center [0, 0] width 0 height 0
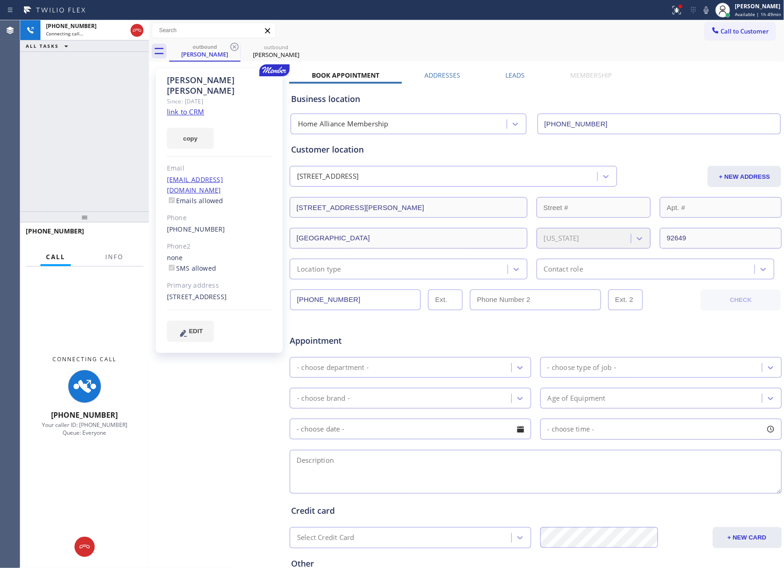
click at [233, 50] on icon at bounding box center [234, 46] width 11 height 11
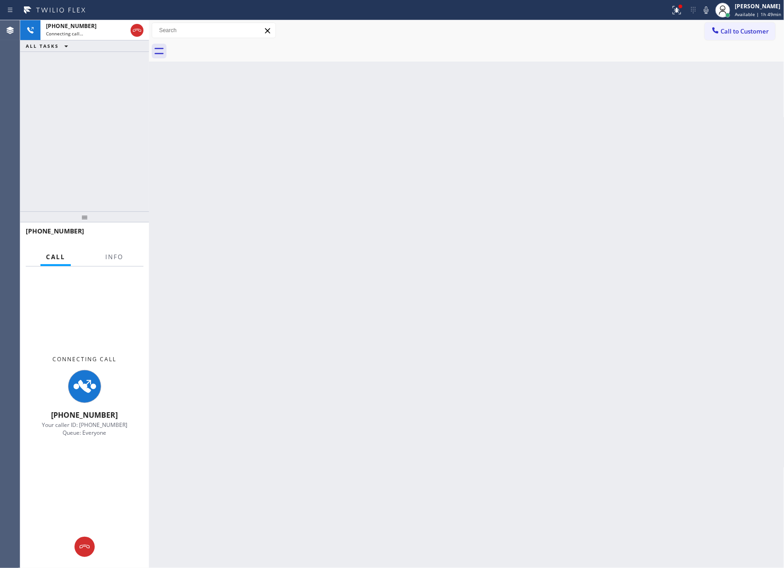
click at [233, 50] on div at bounding box center [476, 51] width 615 height 21
drag, startPoint x: 64, startPoint y: 99, endPoint x: 69, endPoint y: 105, distance: 7.5
click at [65, 99] on div "+19519660600 Connecting call… ALL TASKS ALL TASKS ACTIVE TASKS TASKS IN WRAP UP" at bounding box center [84, 115] width 129 height 191
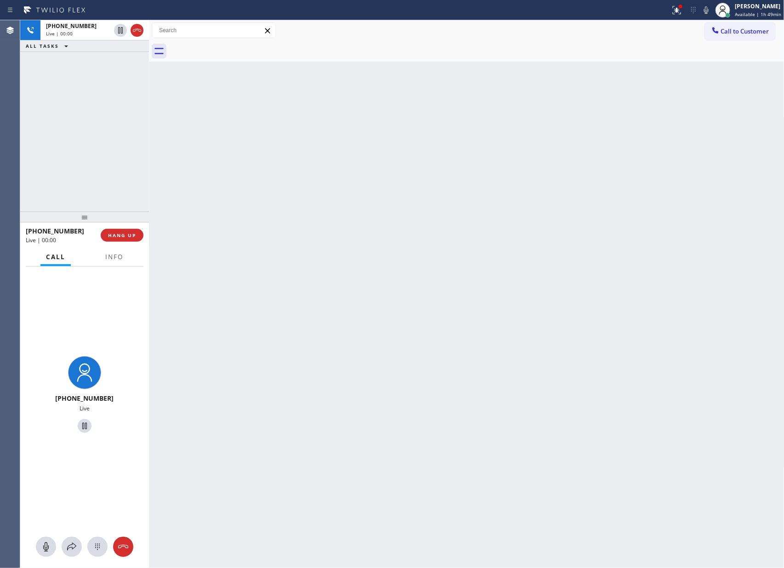
click at [90, 141] on div "+19519660600 Live | 00:00 ALL TASKS ALL TASKS ACTIVE TASKS TASKS IN WRAP UP" at bounding box center [84, 115] width 129 height 191
click at [90, 141] on div "+19519660600 Live | 00:01 ALL TASKS ALL TASKS ACTIVE TASKS TASKS IN WRAP UP" at bounding box center [84, 115] width 129 height 191
click at [76, 29] on div "+19519660600 Live | 00:02" at bounding box center [76, 30] width 72 height 20
click at [72, 167] on div "+19519660600 Live | 00:02 ALL TASKS ALL TASKS ACTIVE TASKS TASKS IN WRAP UP" at bounding box center [84, 115] width 129 height 191
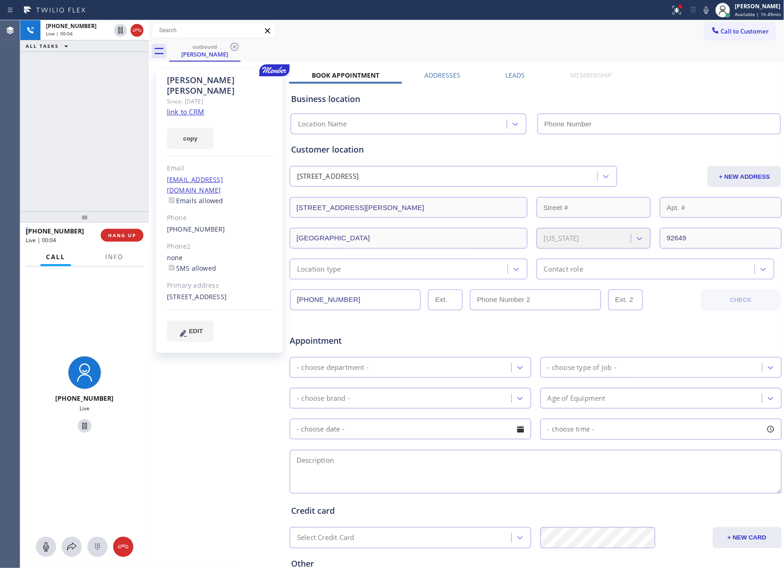
type input "[PHONE_NUMBER]"
click at [97, 143] on div "+19519660600 Live | 00:04 ALL TASKS ALL TASKS ACTIVE TASKS TASKS IN WRAP UP" at bounding box center [84, 115] width 129 height 191
click at [181, 107] on link "link to CRM" at bounding box center [185, 111] width 37 height 9
drag, startPoint x: 92, startPoint y: 126, endPoint x: 331, endPoint y: 50, distance: 250.5
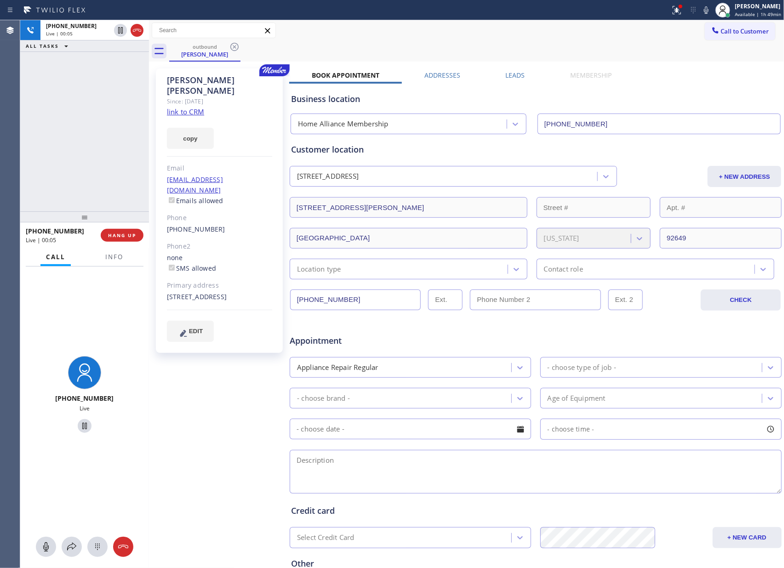
click at [156, 107] on div "+19519660600 Live | 00:05 ALL TASKS ALL TASKS ACTIVE TASKS TASKS IN WRAP UP +19…" at bounding box center [402, 294] width 764 height 548
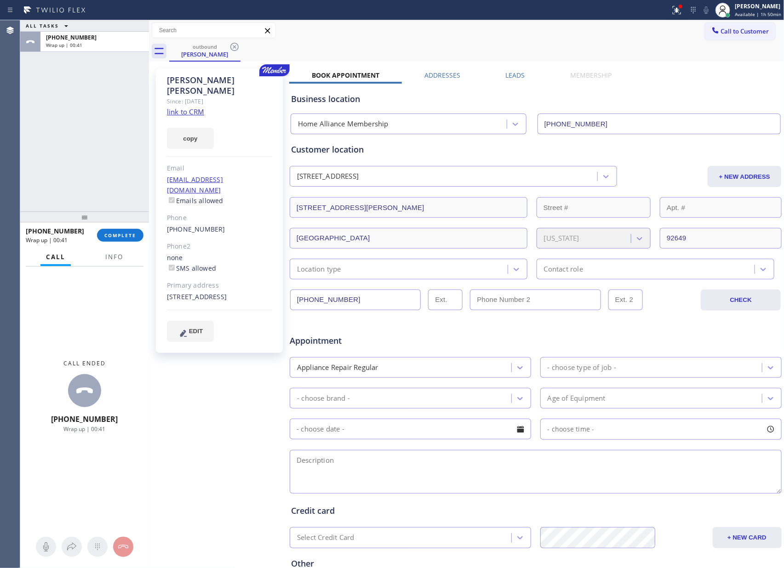
click at [101, 189] on div "ALL TASKS ALL TASKS ACTIVE TASKS TASKS IN WRAP UP +19519660600 Wrap up | 00:41" at bounding box center [84, 115] width 129 height 191
click at [133, 232] on span "COMPLETE" at bounding box center [120, 235] width 32 height 6
click at [108, 105] on div "ALL TASKS ALL TASKS ACTIVE TASKS TASKS IN WRAP UP +19519660600 Wrap up | 00:42" at bounding box center [84, 115] width 129 height 191
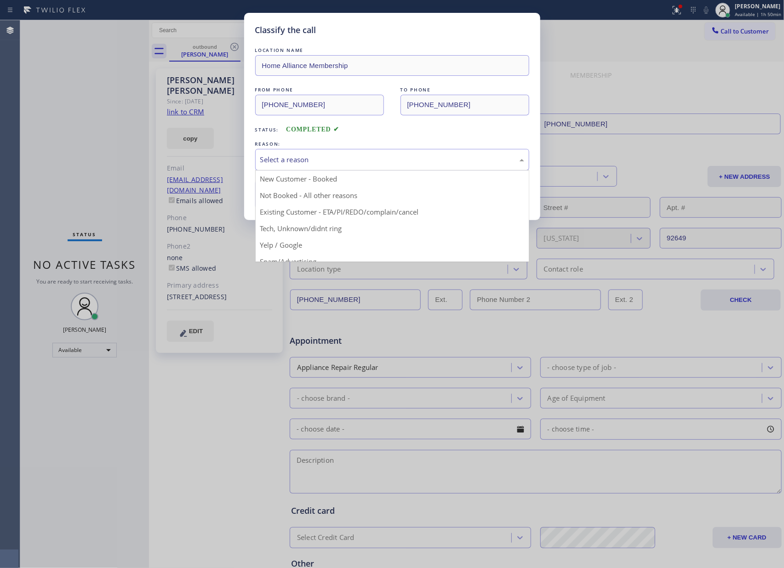
click at [266, 159] on div "Select a reason" at bounding box center [392, 159] width 264 height 11
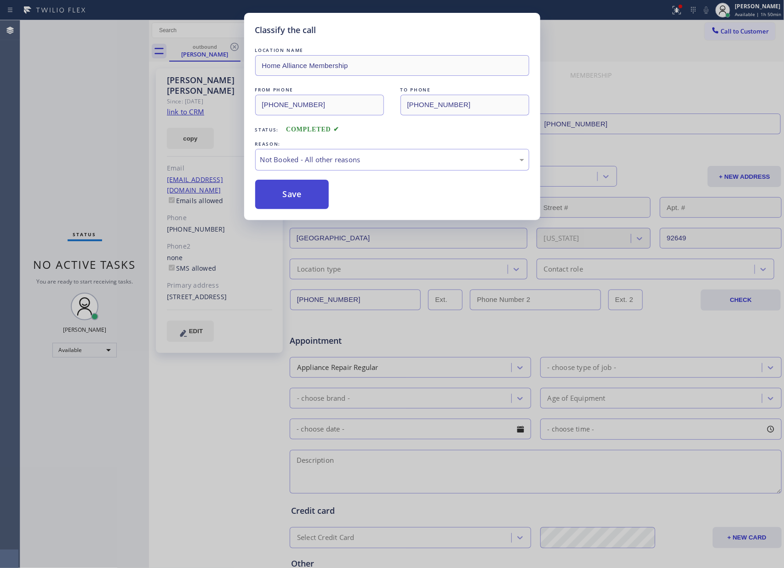
click at [285, 196] on button "Save" at bounding box center [292, 194] width 74 height 29
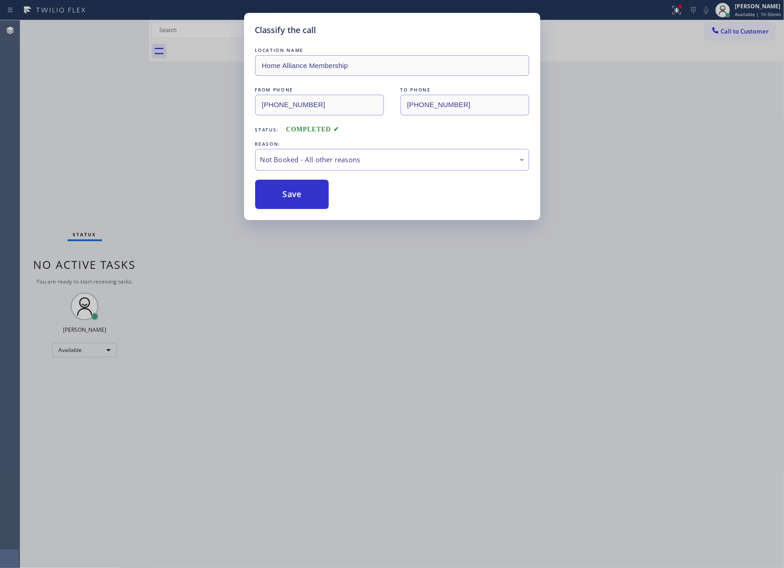
drag, startPoint x: 285, startPoint y: 196, endPoint x: 616, endPoint y: 6, distance: 381.8
click at [338, 185] on div "Save" at bounding box center [392, 194] width 274 height 29
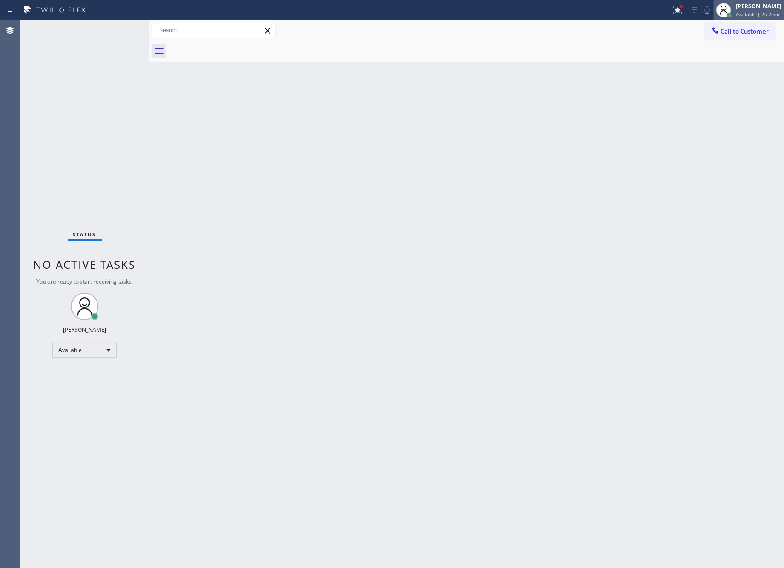
click at [772, 10] on div "[PERSON_NAME]" at bounding box center [758, 6] width 46 height 8
click at [723, 39] on button "Offline" at bounding box center [738, 37] width 92 height 12
click at [567, 296] on div "Back to Dashboard Change Sender ID Customers Technicians Select a contact Outbo…" at bounding box center [466, 294] width 635 height 548
